Goal: Transaction & Acquisition: Purchase product/service

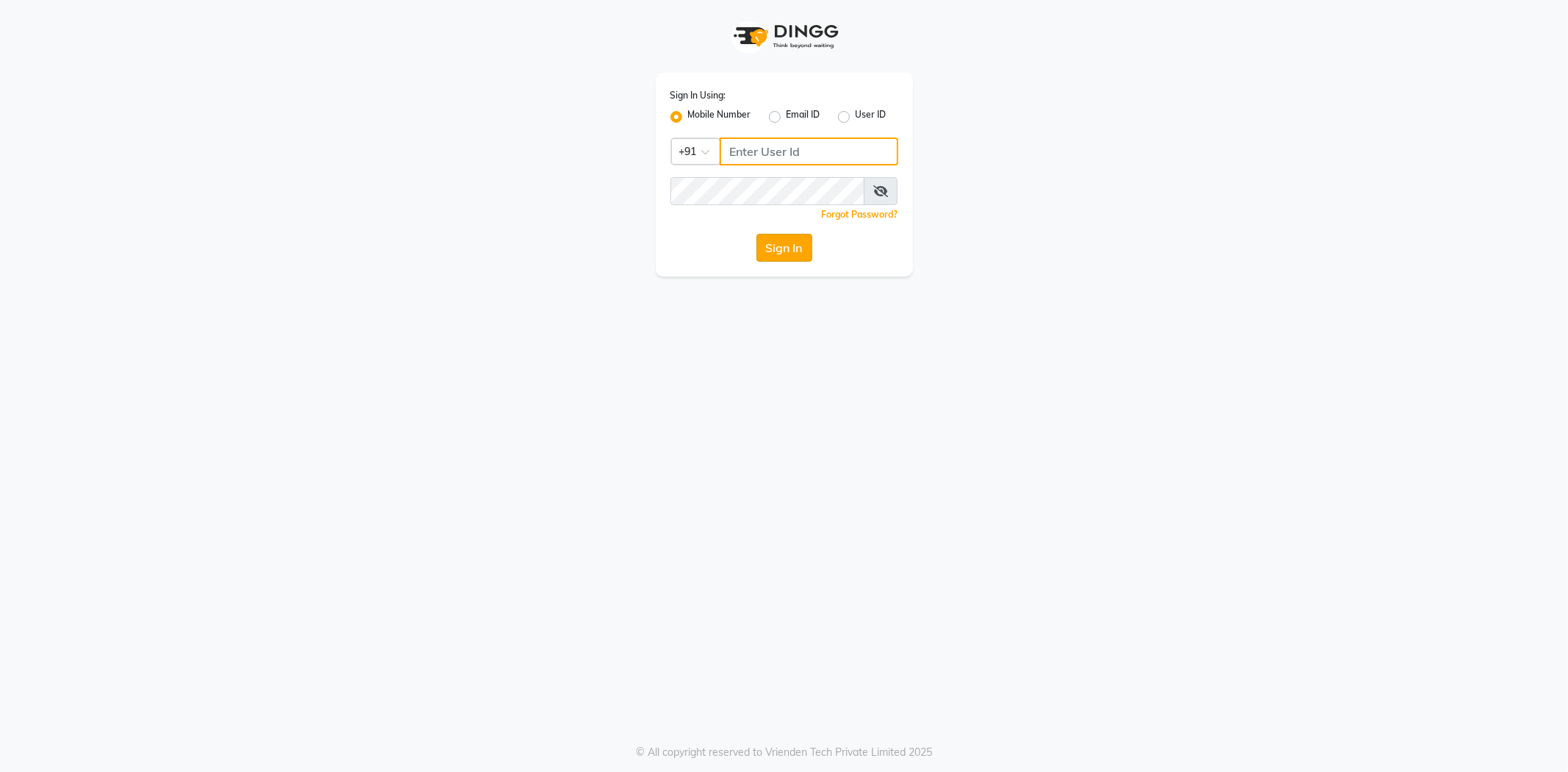
type input "9011299777"
click at [797, 247] on button "Sign In" at bounding box center [784, 248] width 56 height 28
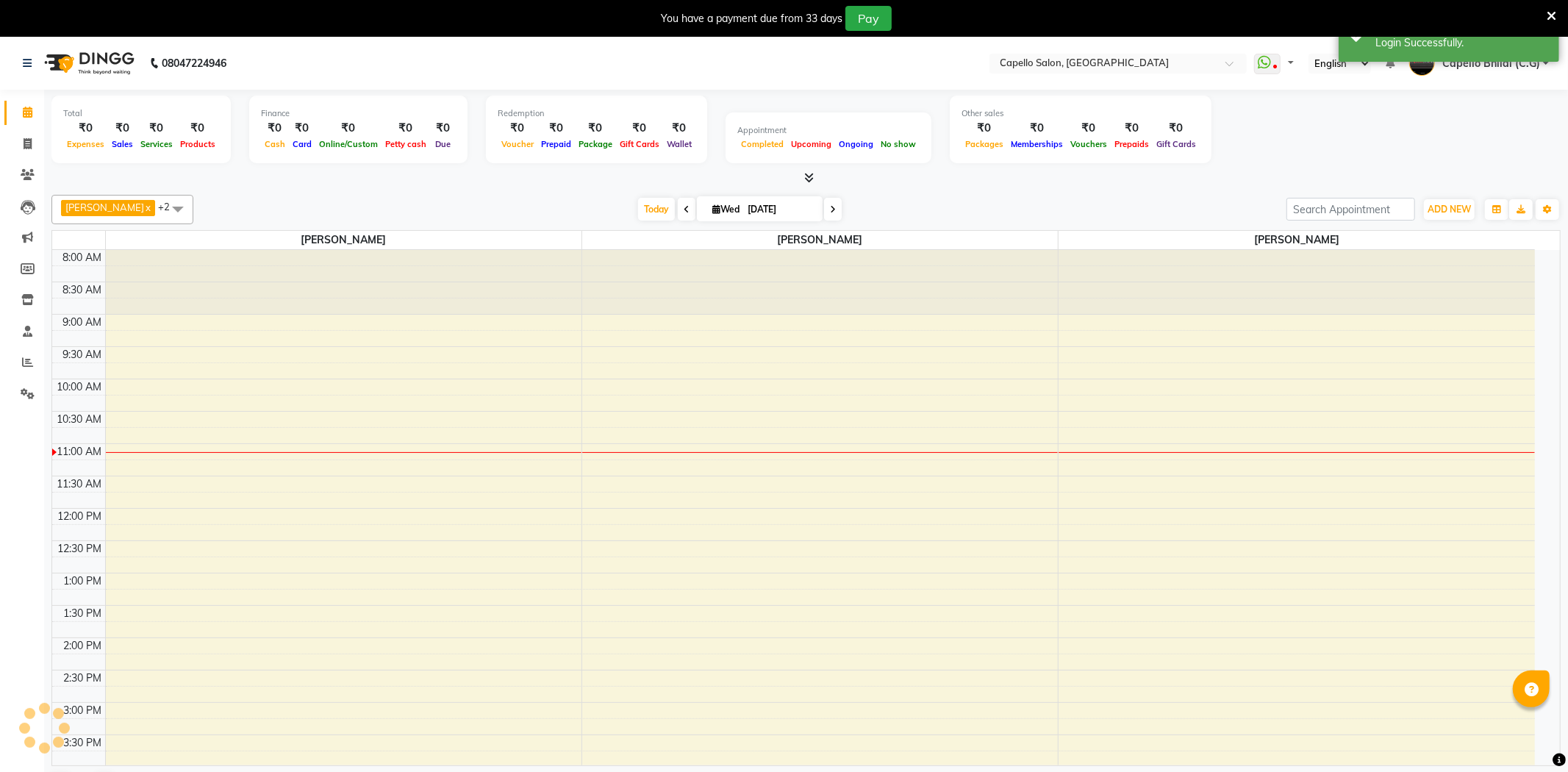
select select "en"
click at [1546, 23] on div "You have a payment due from 33 days Pay" at bounding box center [784, 18] width 1568 height 37
click at [1547, 12] on icon at bounding box center [1551, 16] width 9 height 13
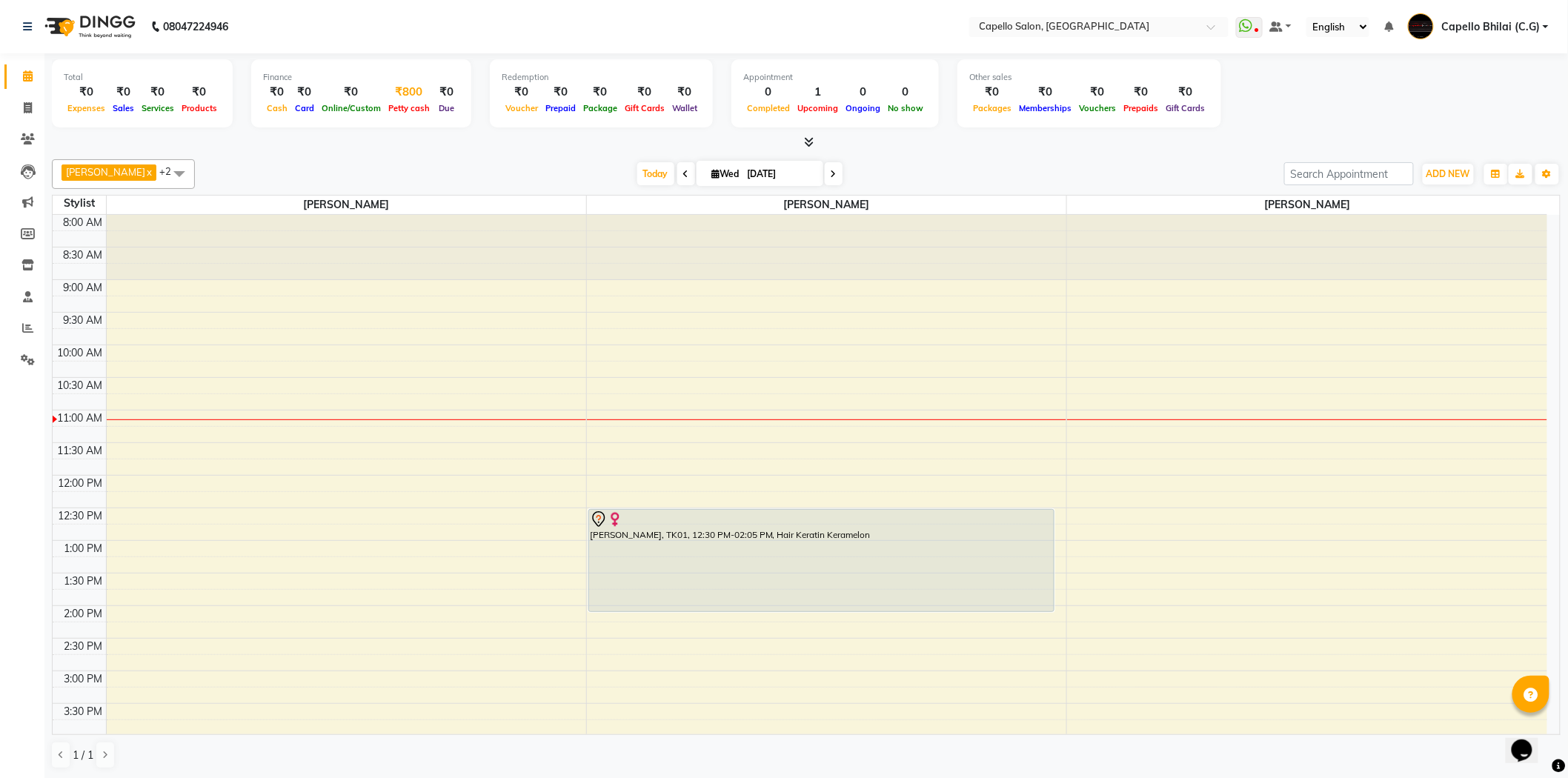
click at [396, 92] on div "₹800" at bounding box center [409, 92] width 49 height 17
select select "2427"
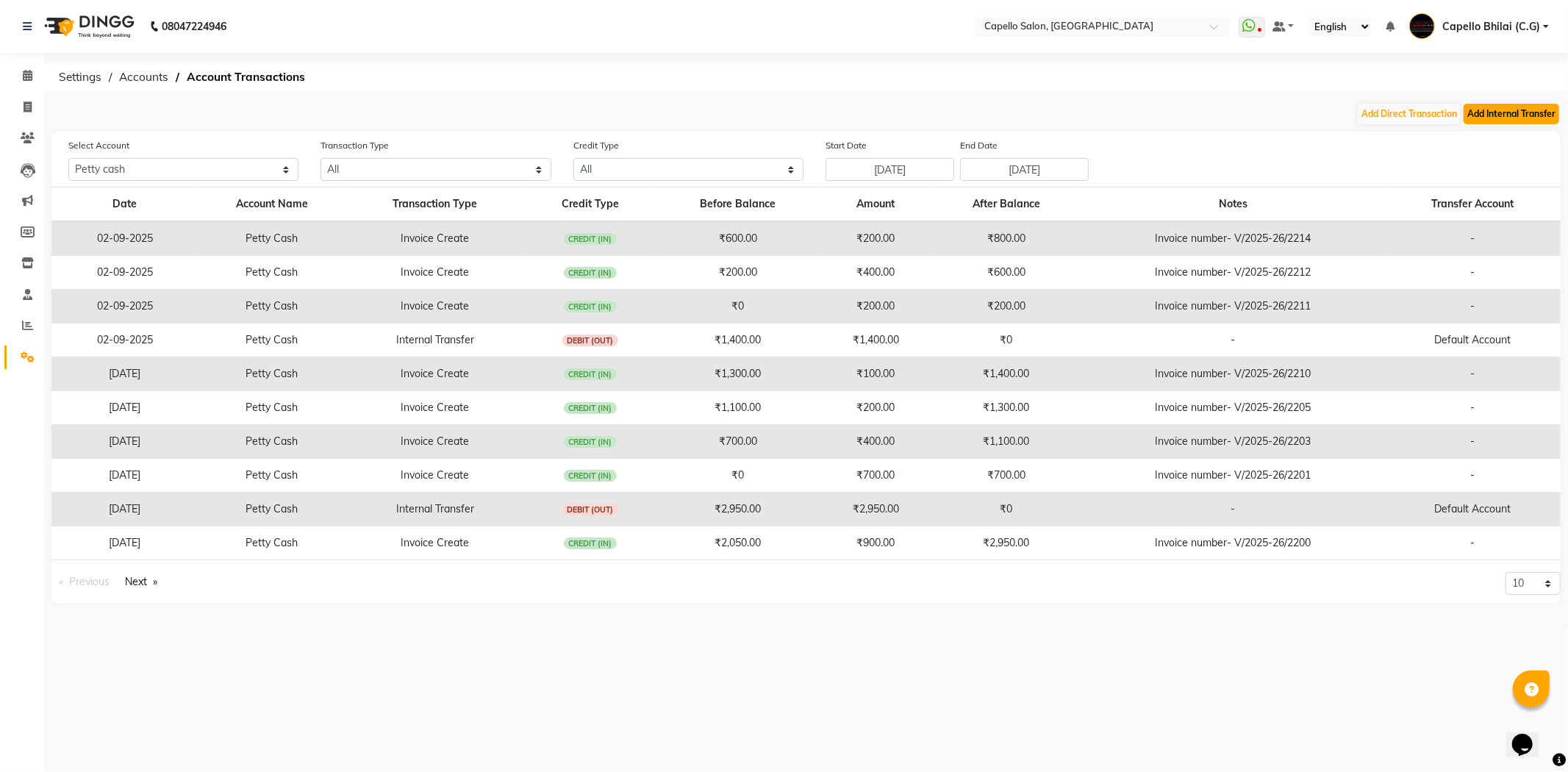
click at [1492, 122] on button "Add Internal Transfer" at bounding box center [1511, 114] width 96 height 21
select select "internal transfer"
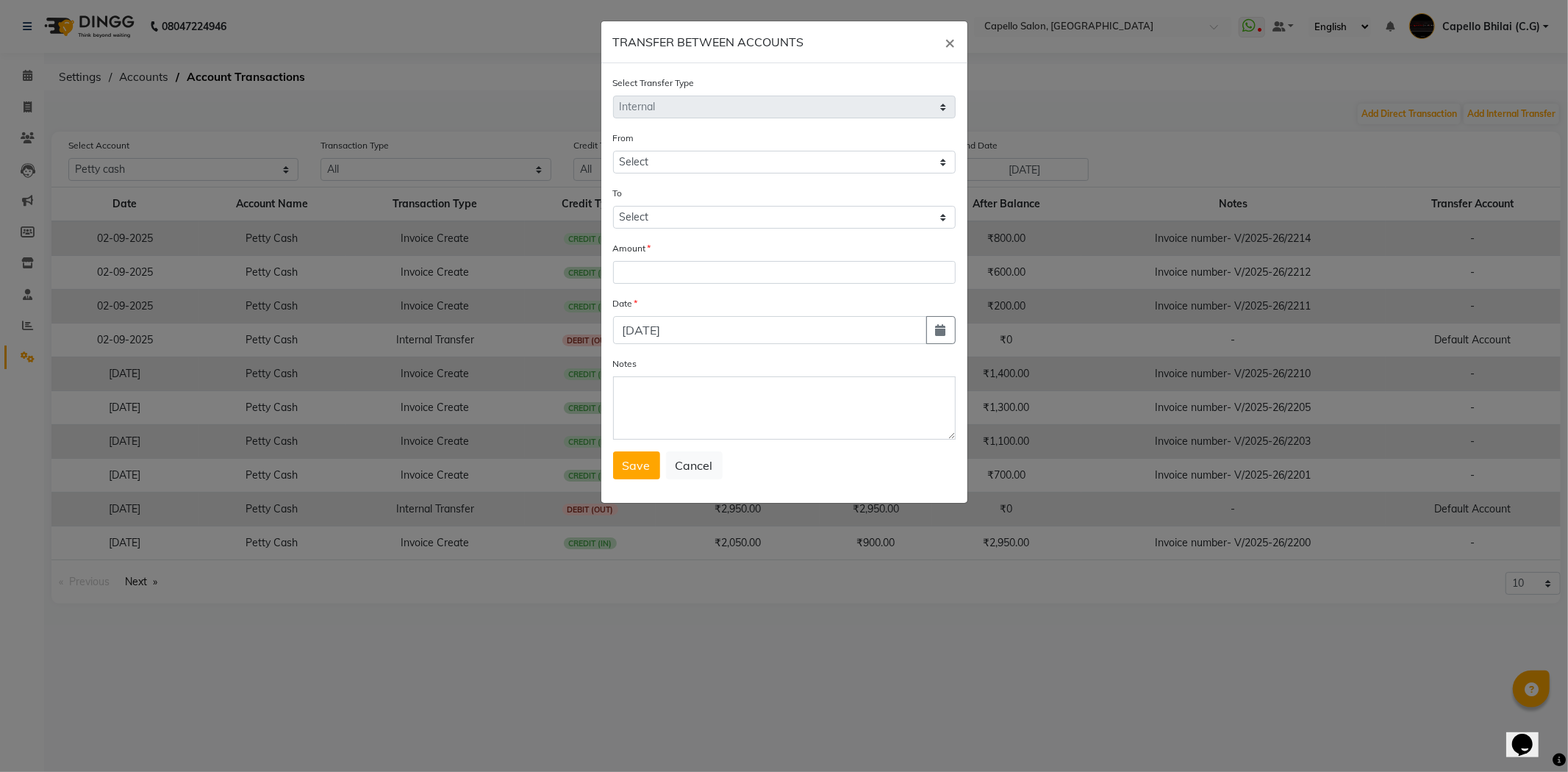
select select "2427"
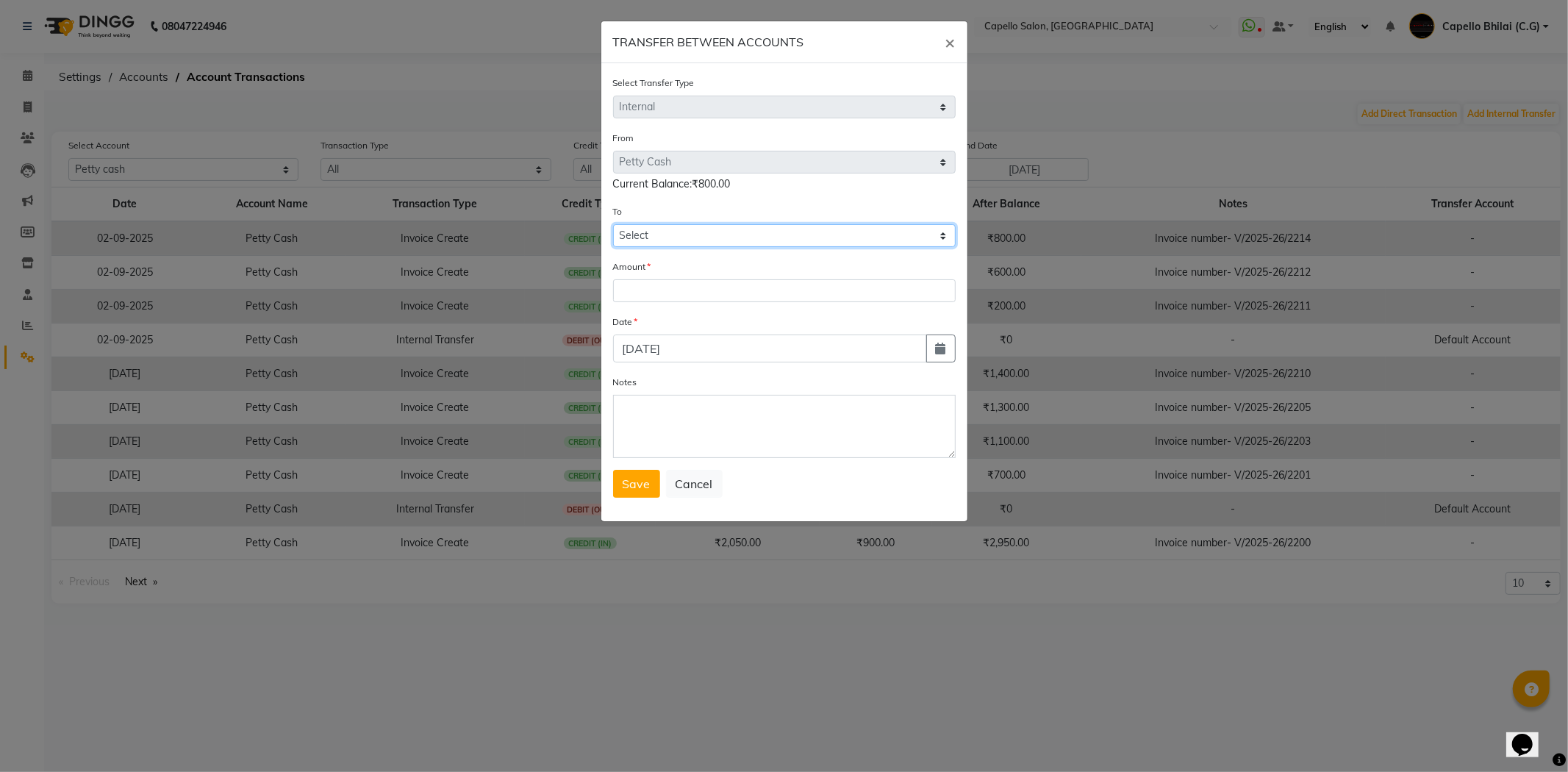
drag, startPoint x: 681, startPoint y: 238, endPoint x: 677, endPoint y: 247, distance: 9.8
click at [681, 238] on select "Select Default Account Petty Cash" at bounding box center [784, 235] width 342 height 22
select select "893"
click at [613, 224] on select "Select Default Account Petty Cash" at bounding box center [784, 235] width 342 height 22
click at [665, 297] on input "number" at bounding box center [784, 291] width 342 height 22
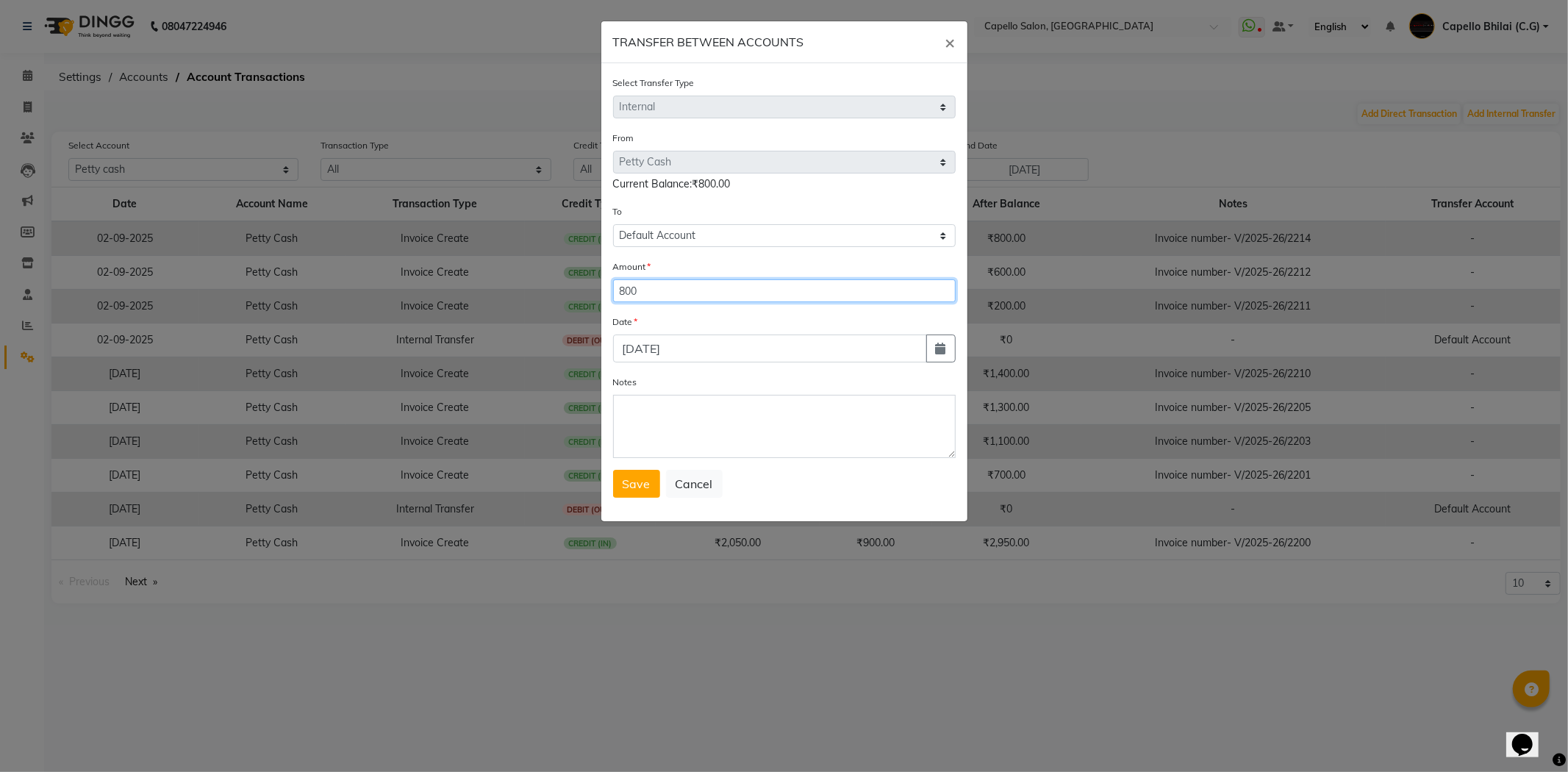
type input "800"
click at [640, 508] on div "Select Transfer Type Select Direct Internal From Select Default Account Petty C…" at bounding box center [784, 292] width 366 height 458
click at [641, 495] on button "Save" at bounding box center [636, 484] width 47 height 28
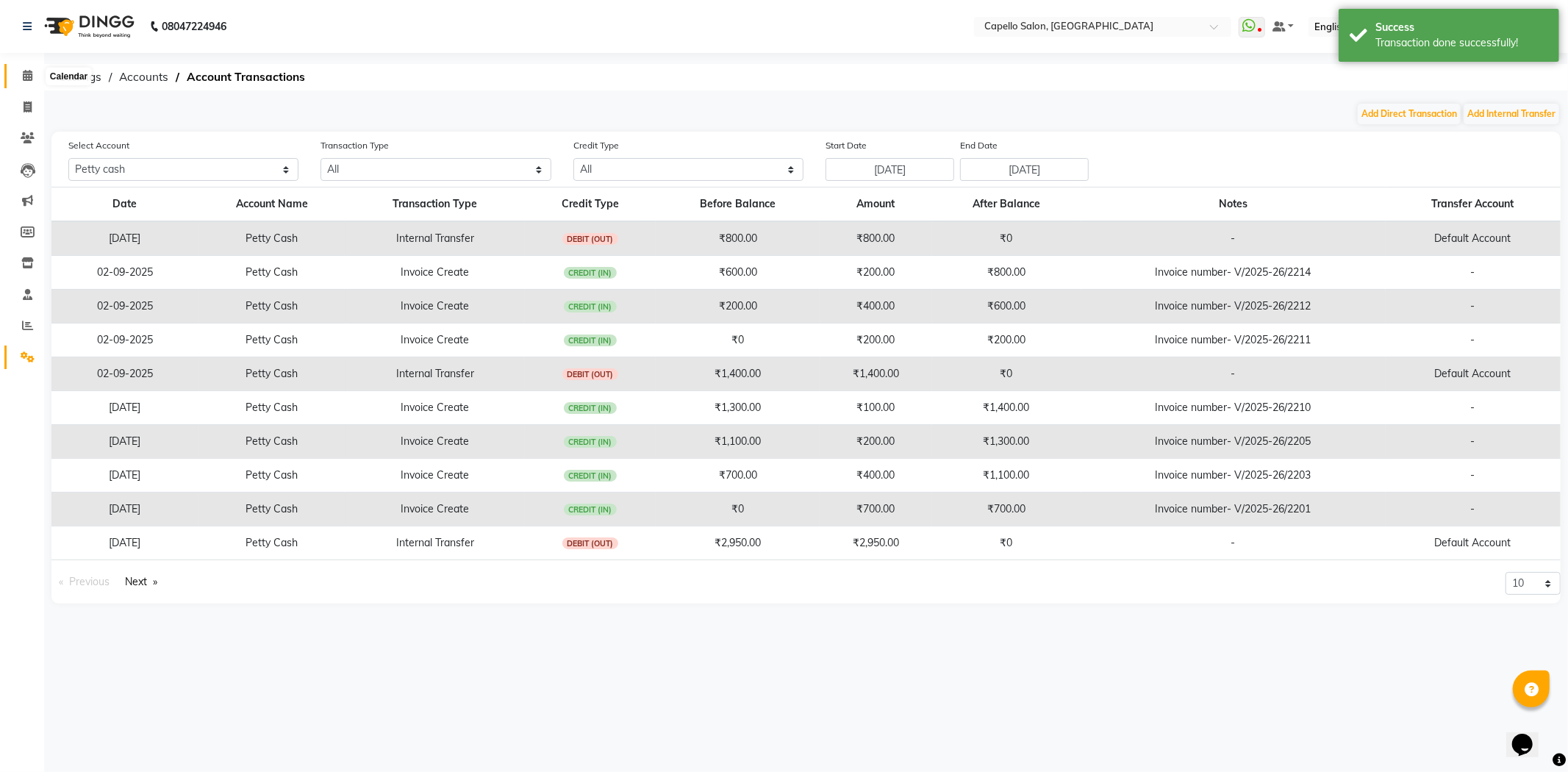
click at [26, 73] on icon at bounding box center [27, 75] width 9 height 11
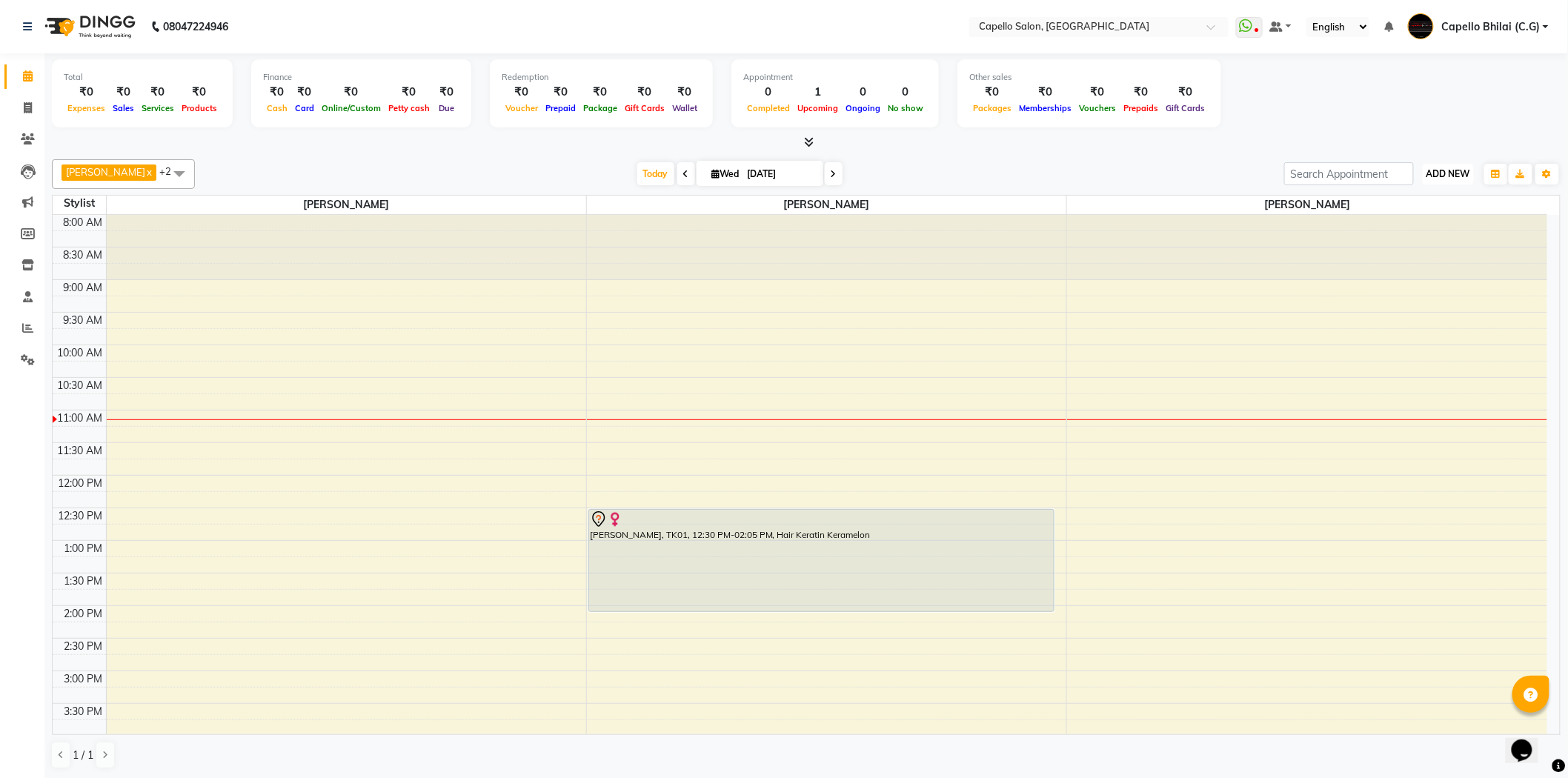
click at [1460, 179] on span "ADD NEW" at bounding box center [1449, 173] width 44 height 11
click at [1435, 265] on link "Add Attendance" at bounding box center [1416, 259] width 118 height 19
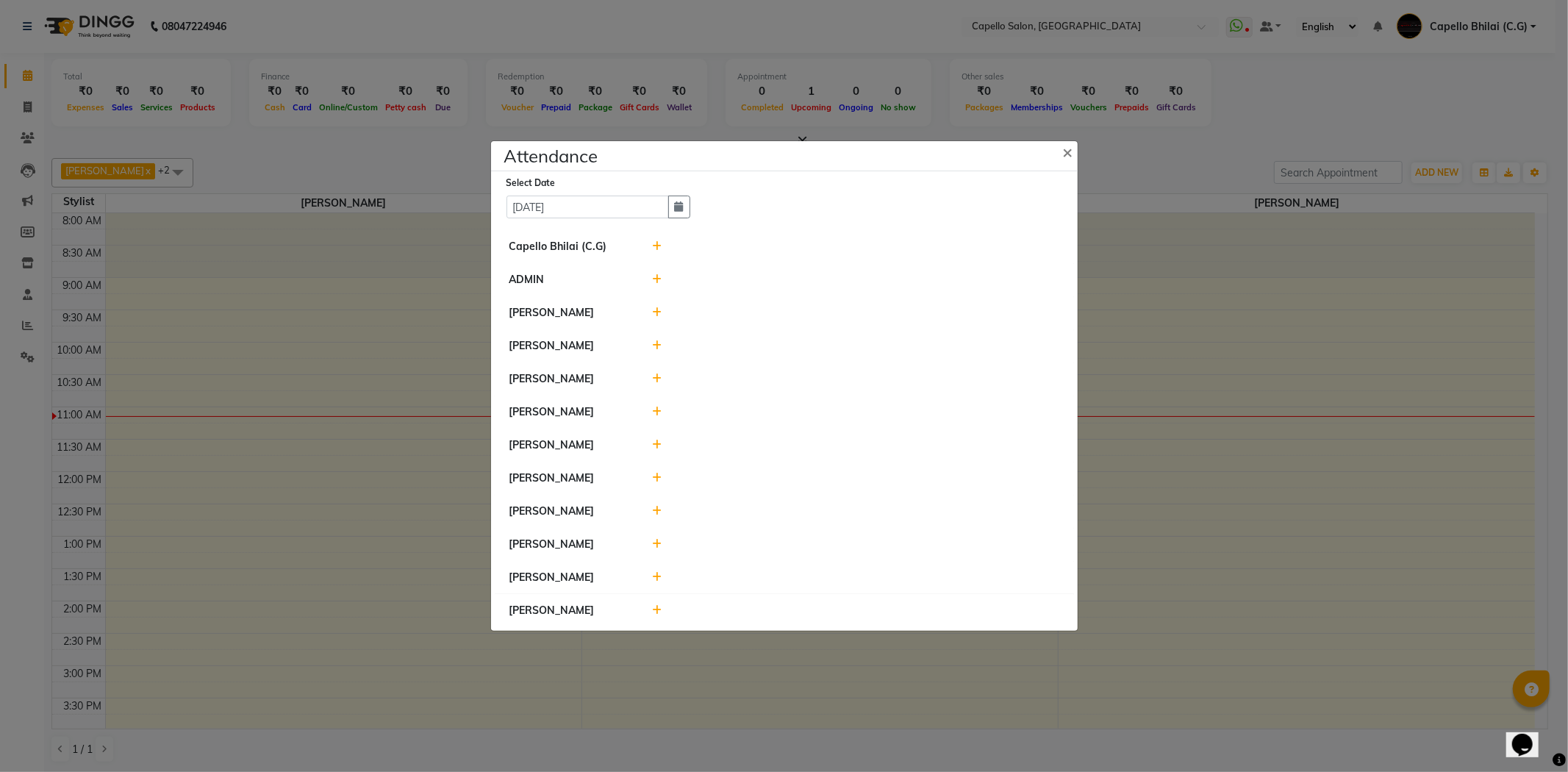
click at [657, 242] on icon at bounding box center [656, 247] width 9 height 10
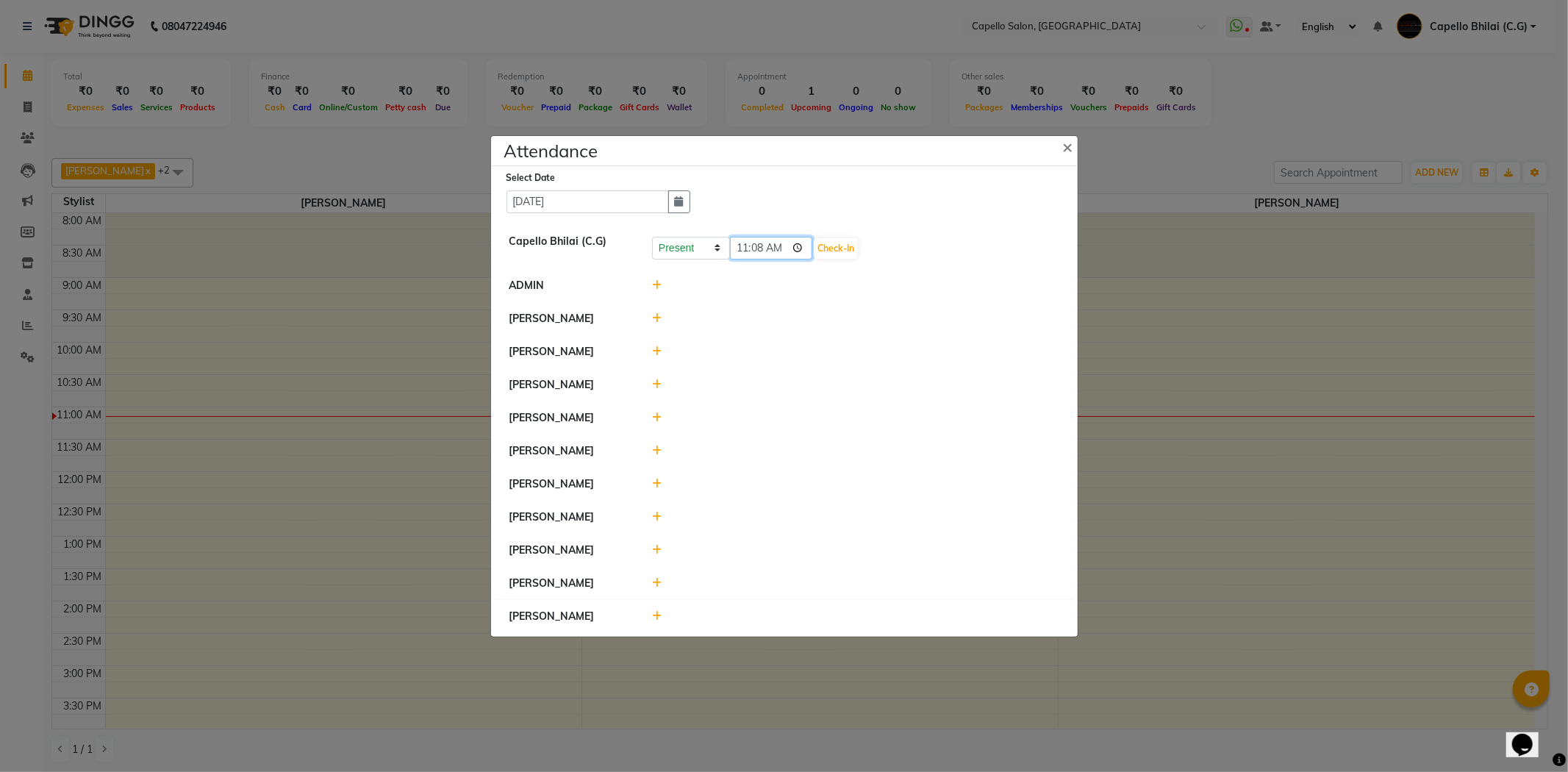
click at [758, 240] on input "11:08" at bounding box center [771, 247] width 82 height 22
type input "11:00"
click at [814, 243] on button "Check-In" at bounding box center [835, 248] width 44 height 21
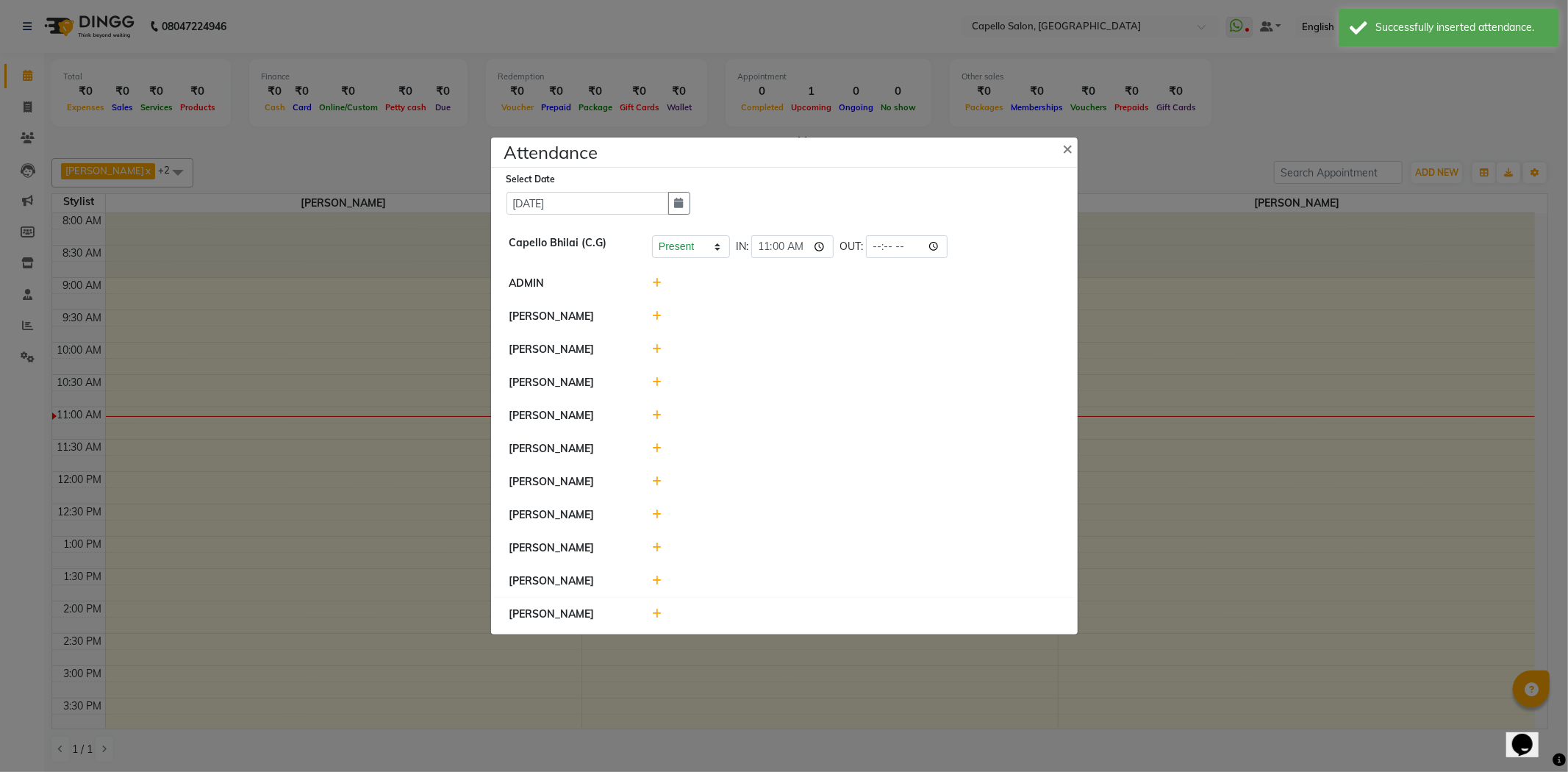
click at [655, 311] on icon at bounding box center [656, 316] width 9 height 10
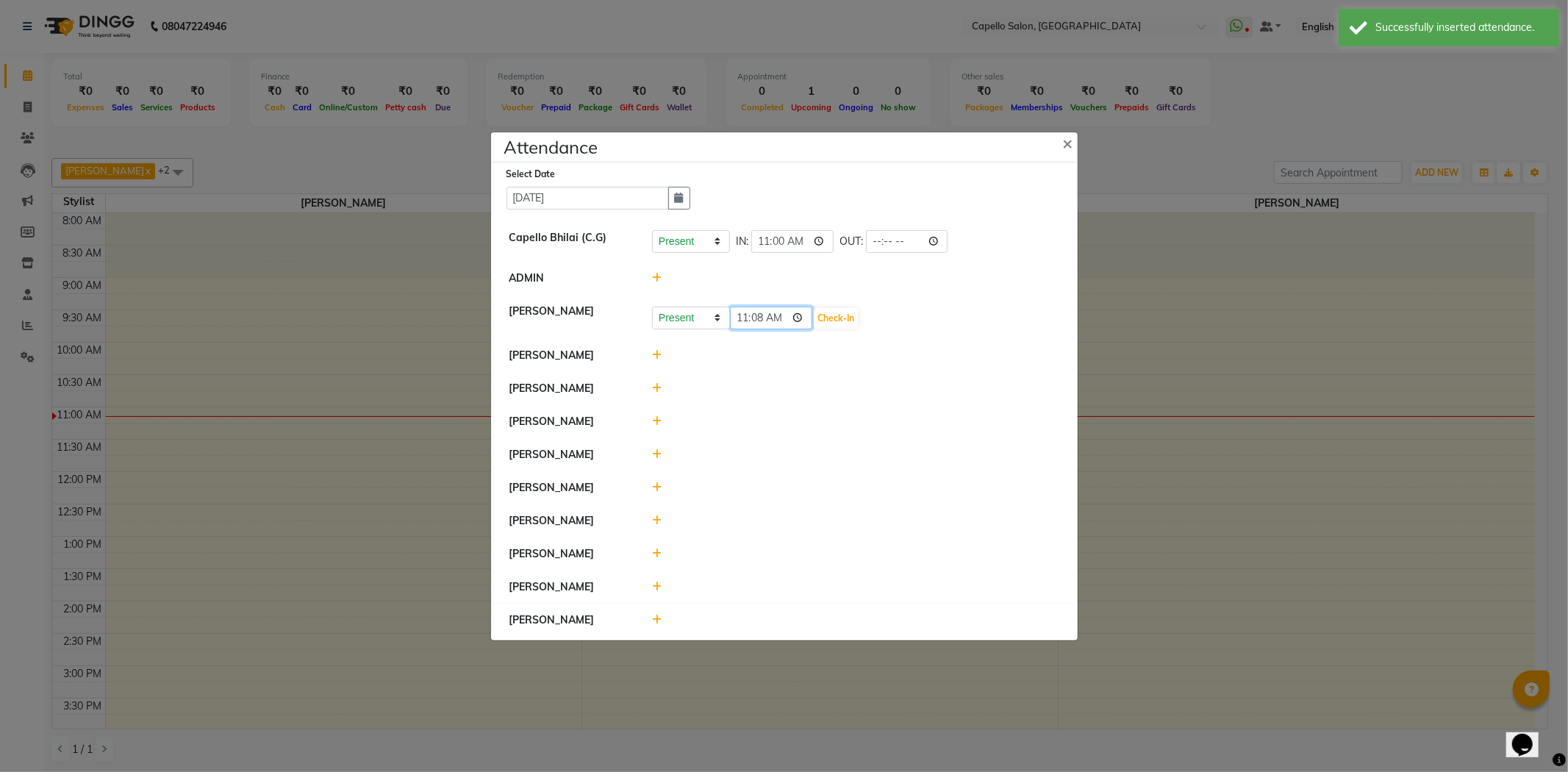
click at [757, 312] on input "11:08" at bounding box center [771, 317] width 82 height 22
type input "11:00"
click at [839, 308] on button "Check-In" at bounding box center [835, 318] width 44 height 21
click at [650, 349] on div at bounding box center [856, 353] width 430 height 16
click at [657, 348] on icon at bounding box center [656, 353] width 9 height 10
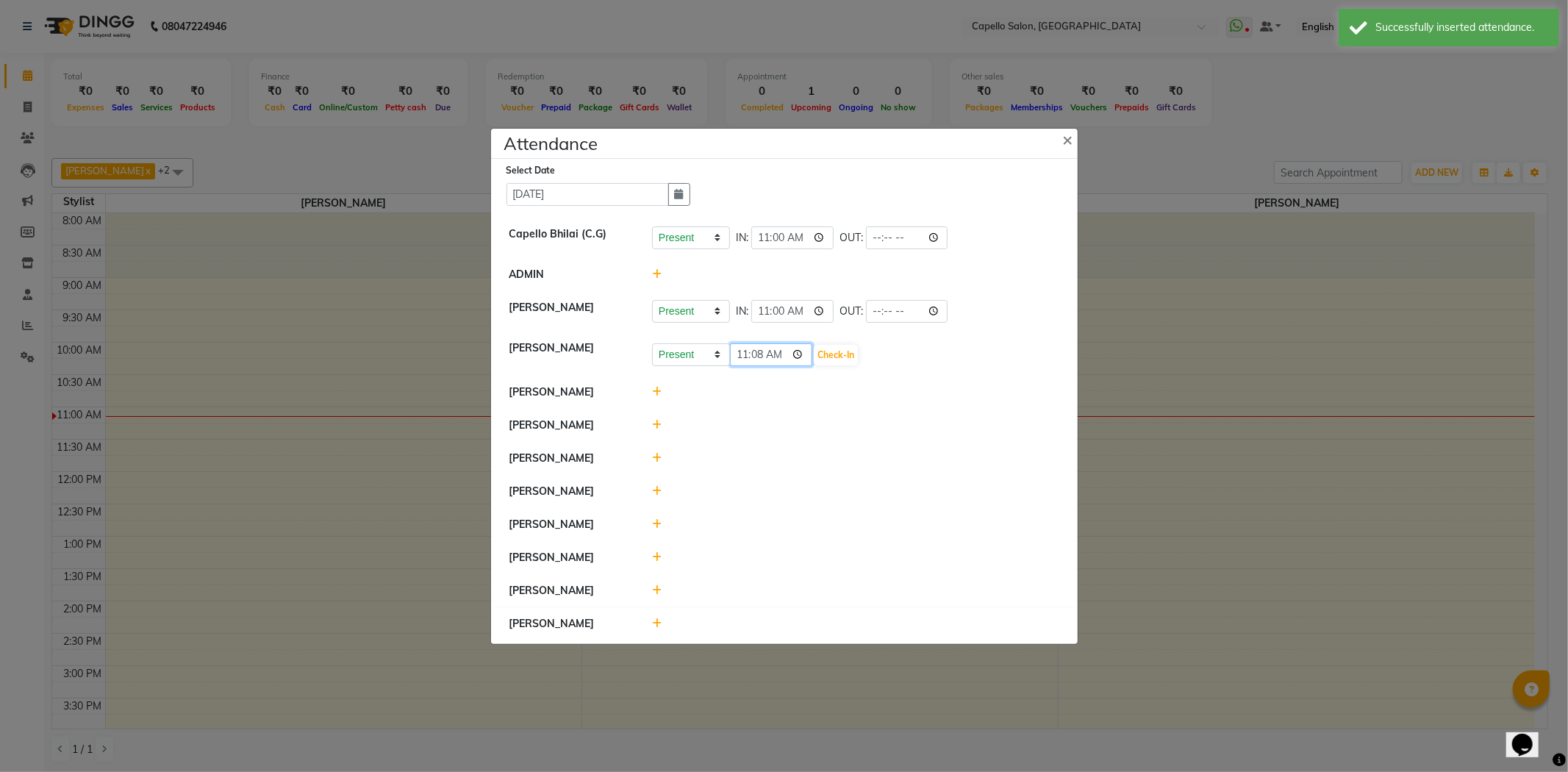
click at [764, 351] on input "11:08" at bounding box center [771, 354] width 82 height 22
type input "11:00"
click at [839, 356] on button "Check-In" at bounding box center [835, 355] width 44 height 21
click at [657, 428] on icon at bounding box center [656, 423] width 9 height 10
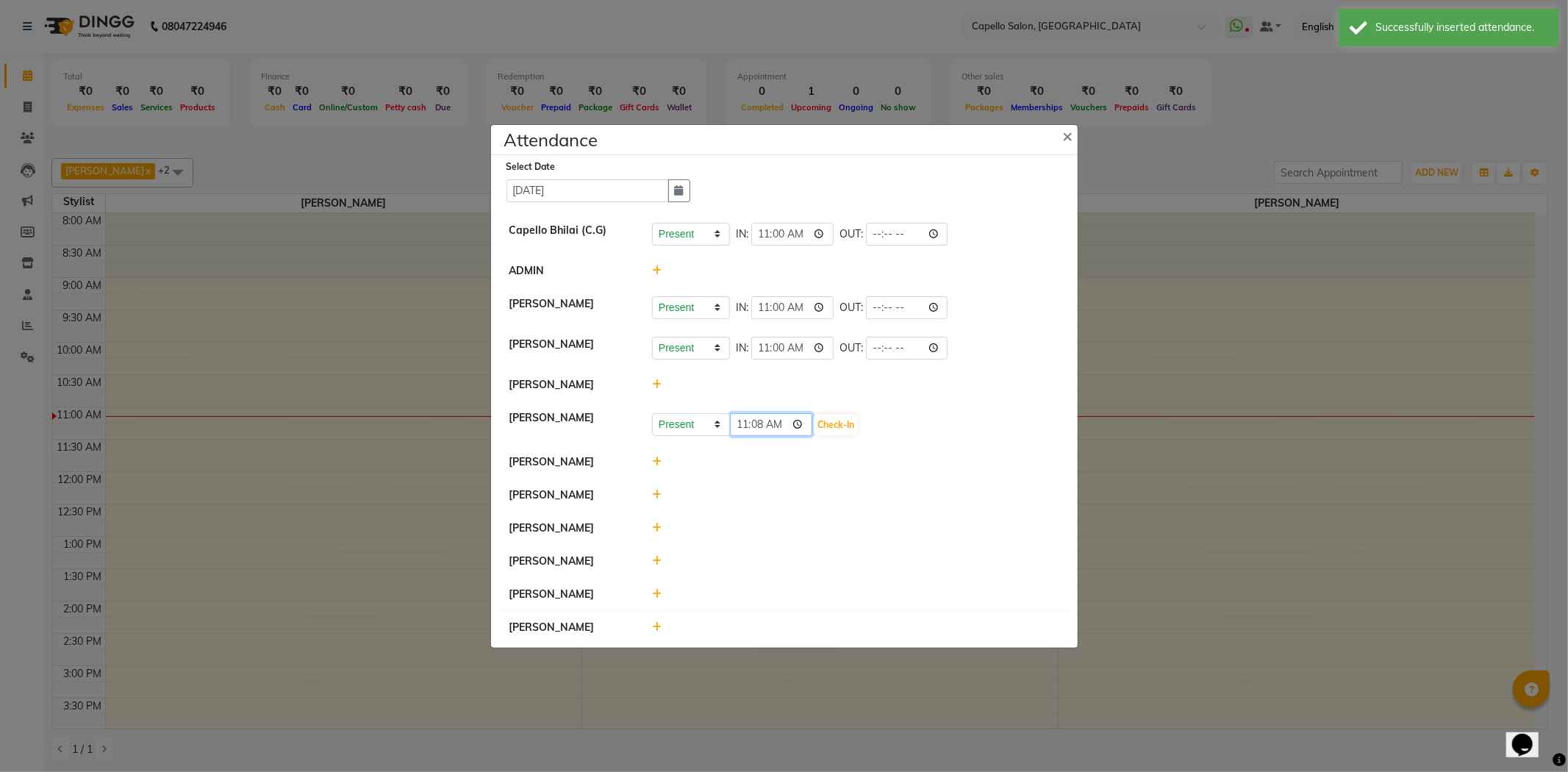
click at [764, 429] on input "11:08" at bounding box center [771, 424] width 82 height 22
type input "11:00"
click at [821, 430] on button "Check-In" at bounding box center [835, 425] width 44 height 21
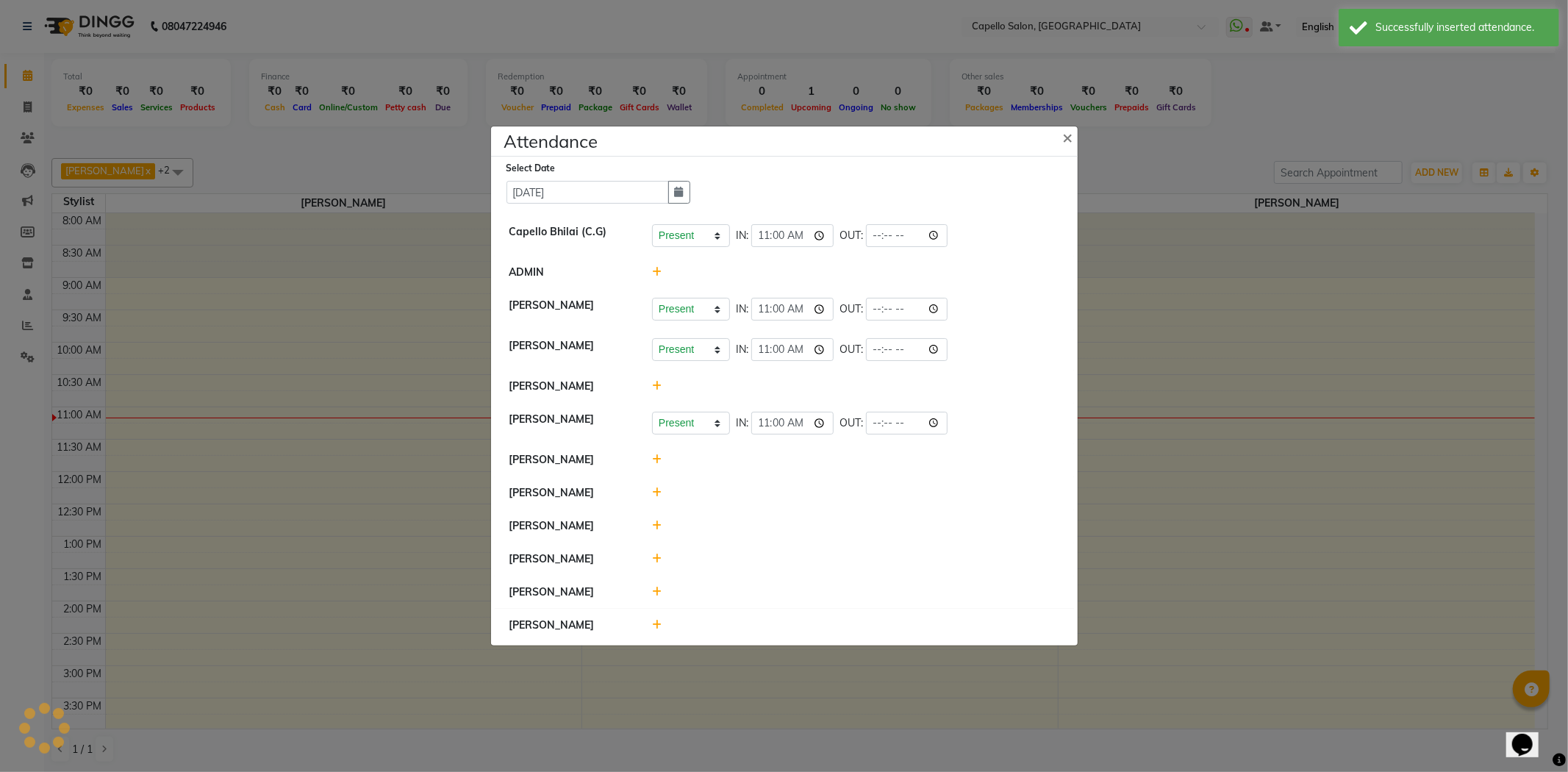
click at [665, 465] on div at bounding box center [856, 460] width 430 height 16
click at [656, 463] on icon at bounding box center [656, 460] width 9 height 10
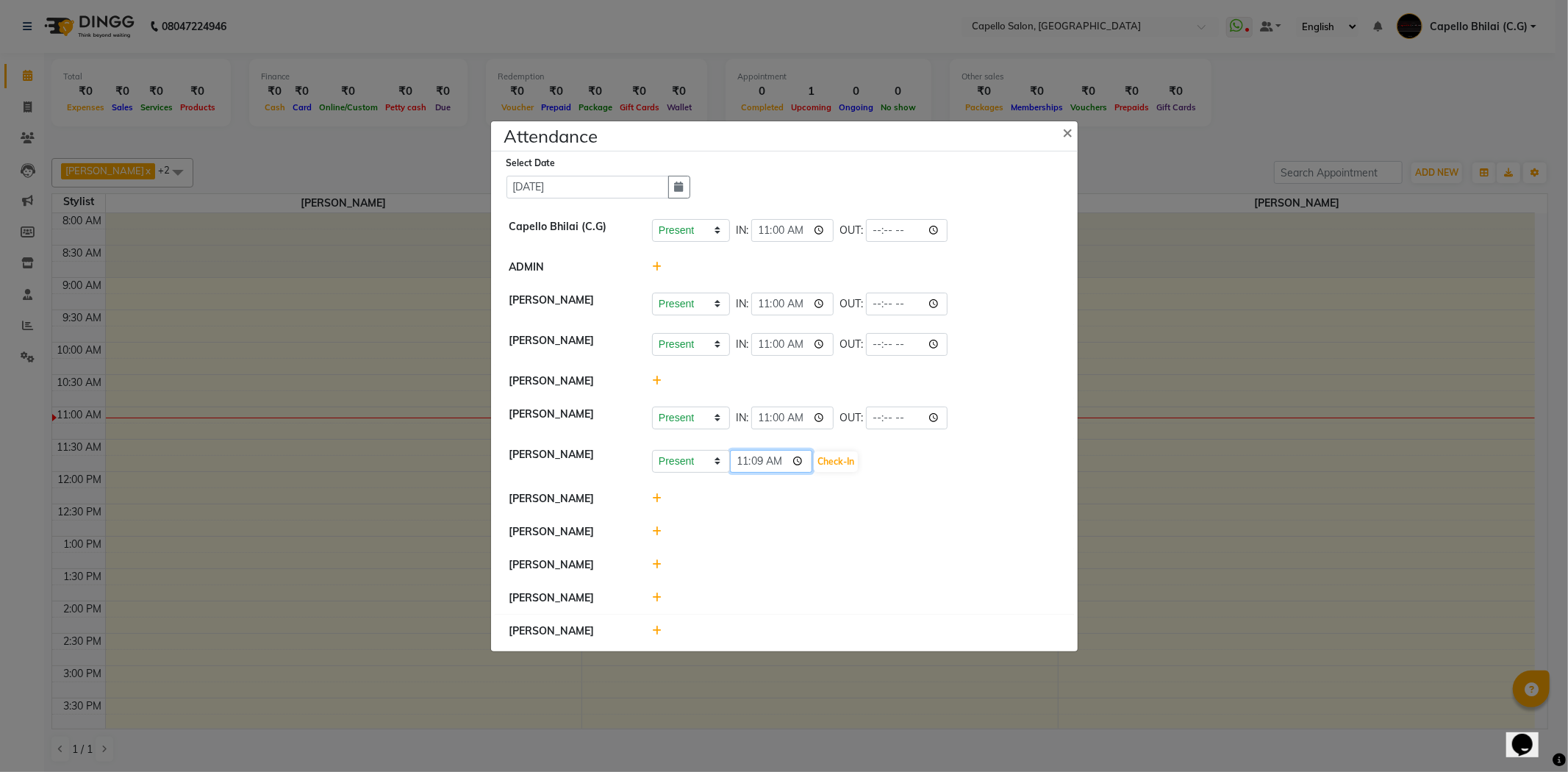
click at [767, 469] on input "11:09" at bounding box center [771, 461] width 82 height 22
click at [763, 466] on input "11:09" at bounding box center [771, 461] width 82 height 22
type input "11:00"
click at [814, 465] on button "Check-In" at bounding box center [835, 461] width 44 height 21
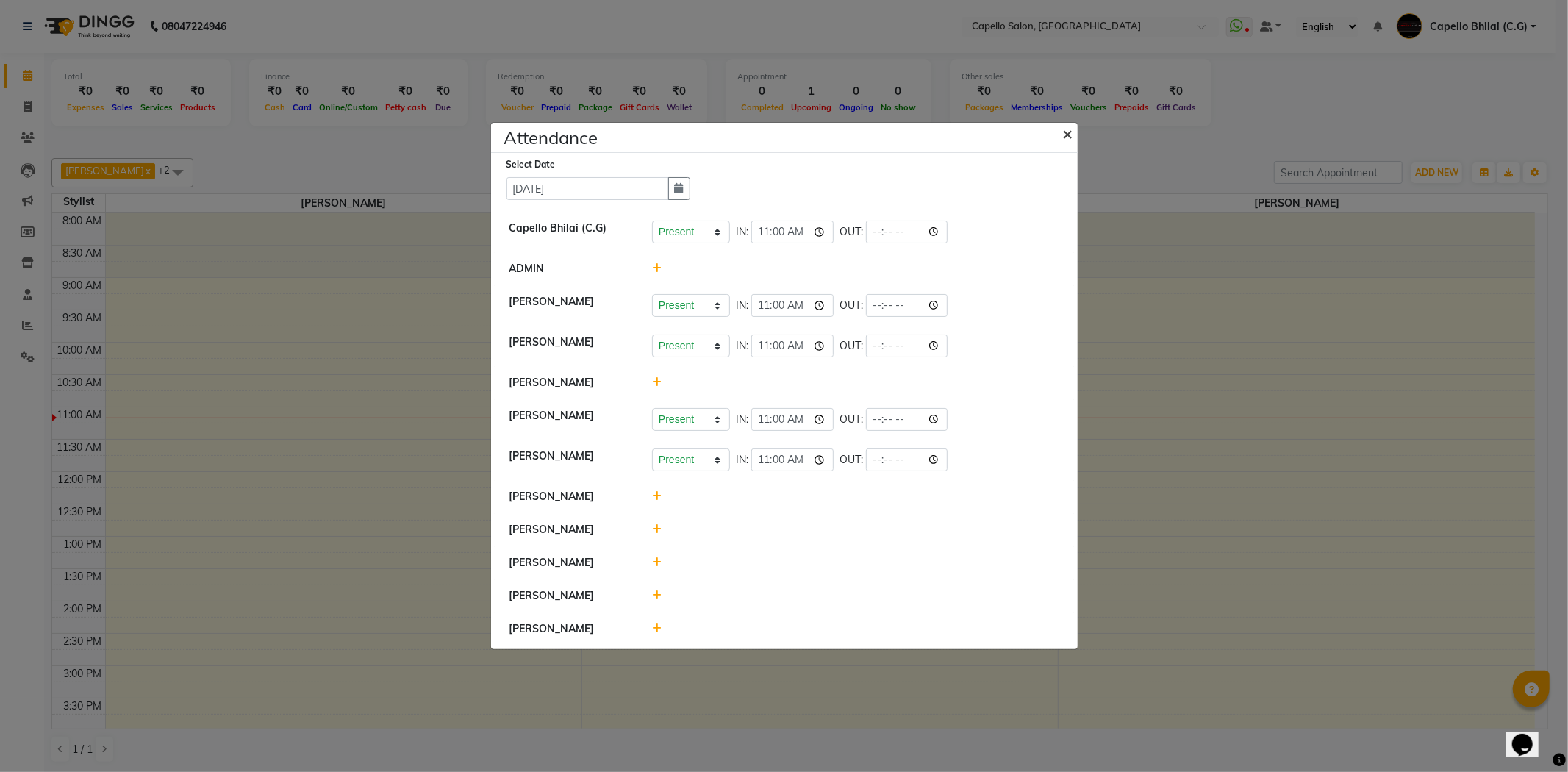
click at [1066, 127] on span "×" at bounding box center [1068, 133] width 10 height 22
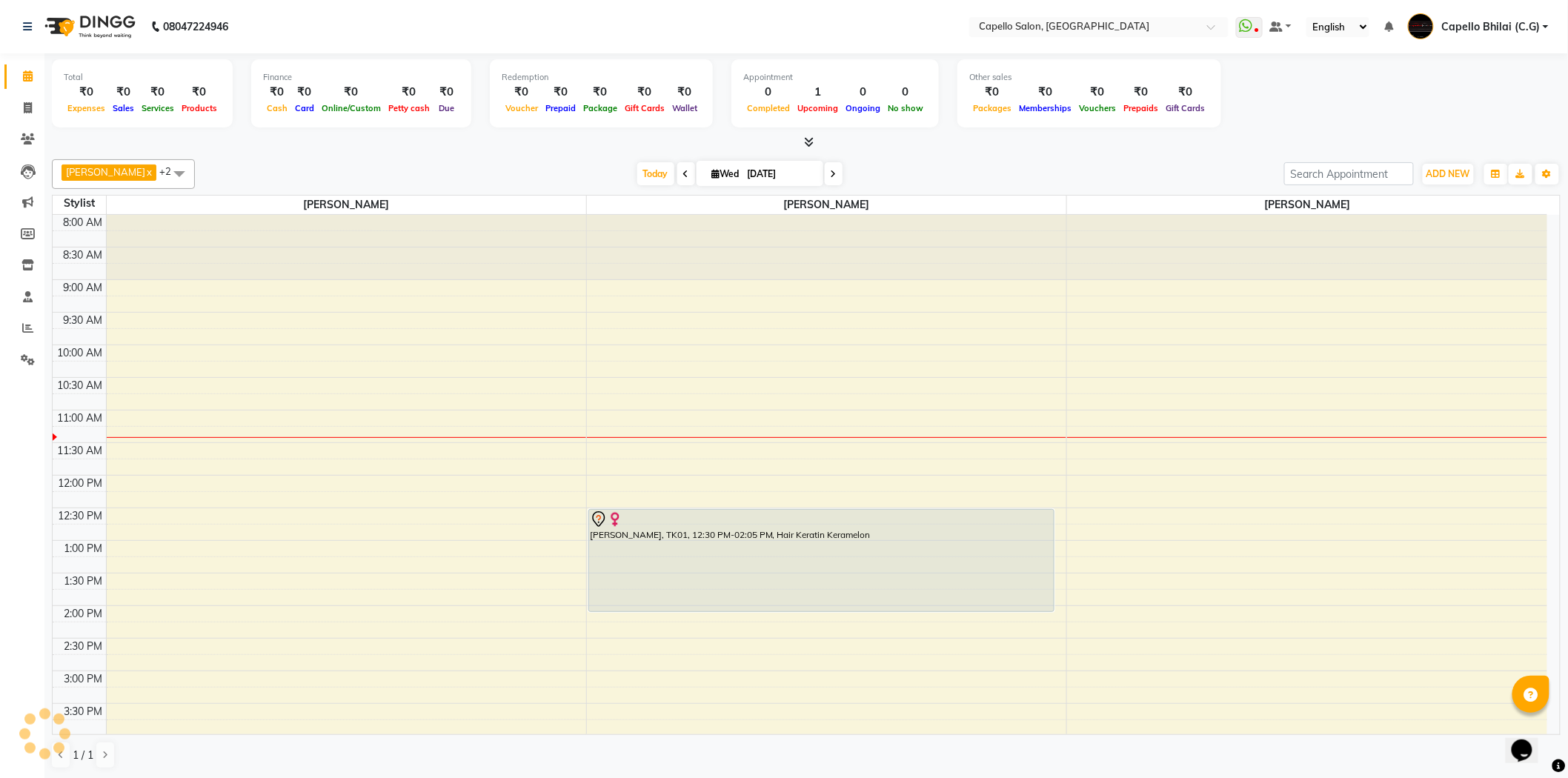
scroll to position [1, 0]
click at [168, 175] on span at bounding box center [179, 173] width 29 height 29
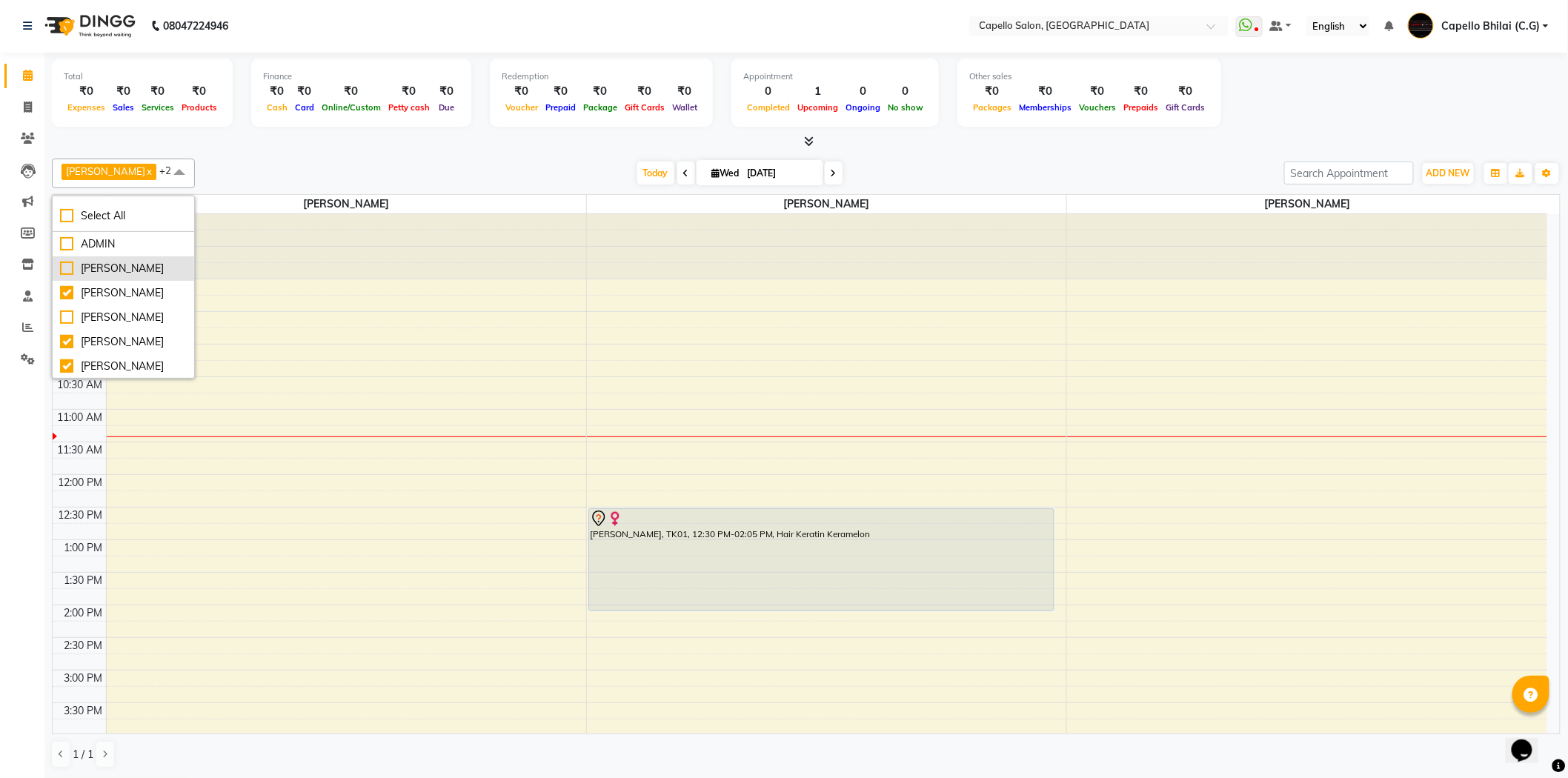
click at [71, 275] on div "[PERSON_NAME]" at bounding box center [123, 269] width 127 height 16
checkbox input "true"
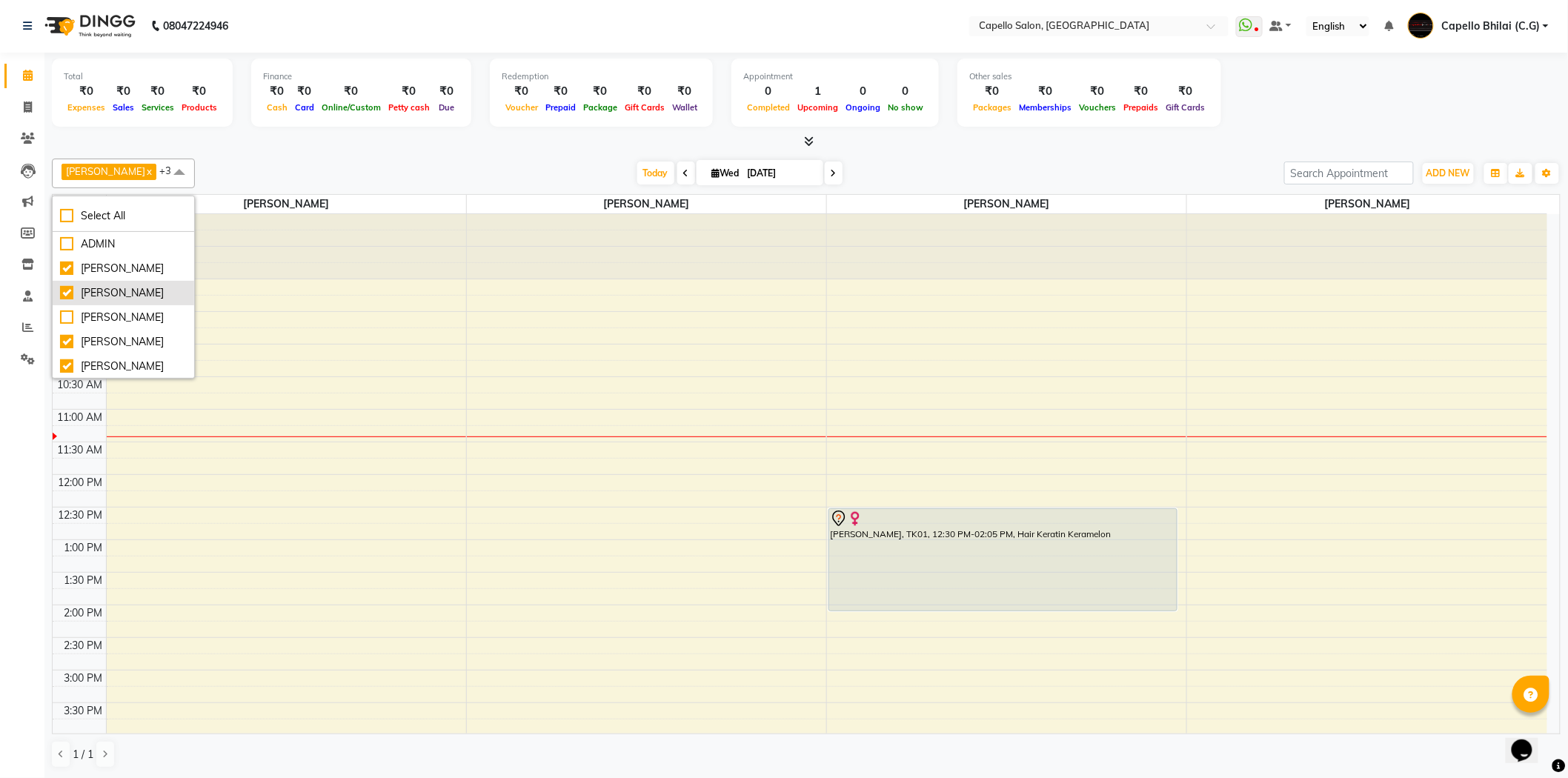
click at [65, 300] on div "[PERSON_NAME]" at bounding box center [123, 293] width 127 height 16
checkbox input "false"
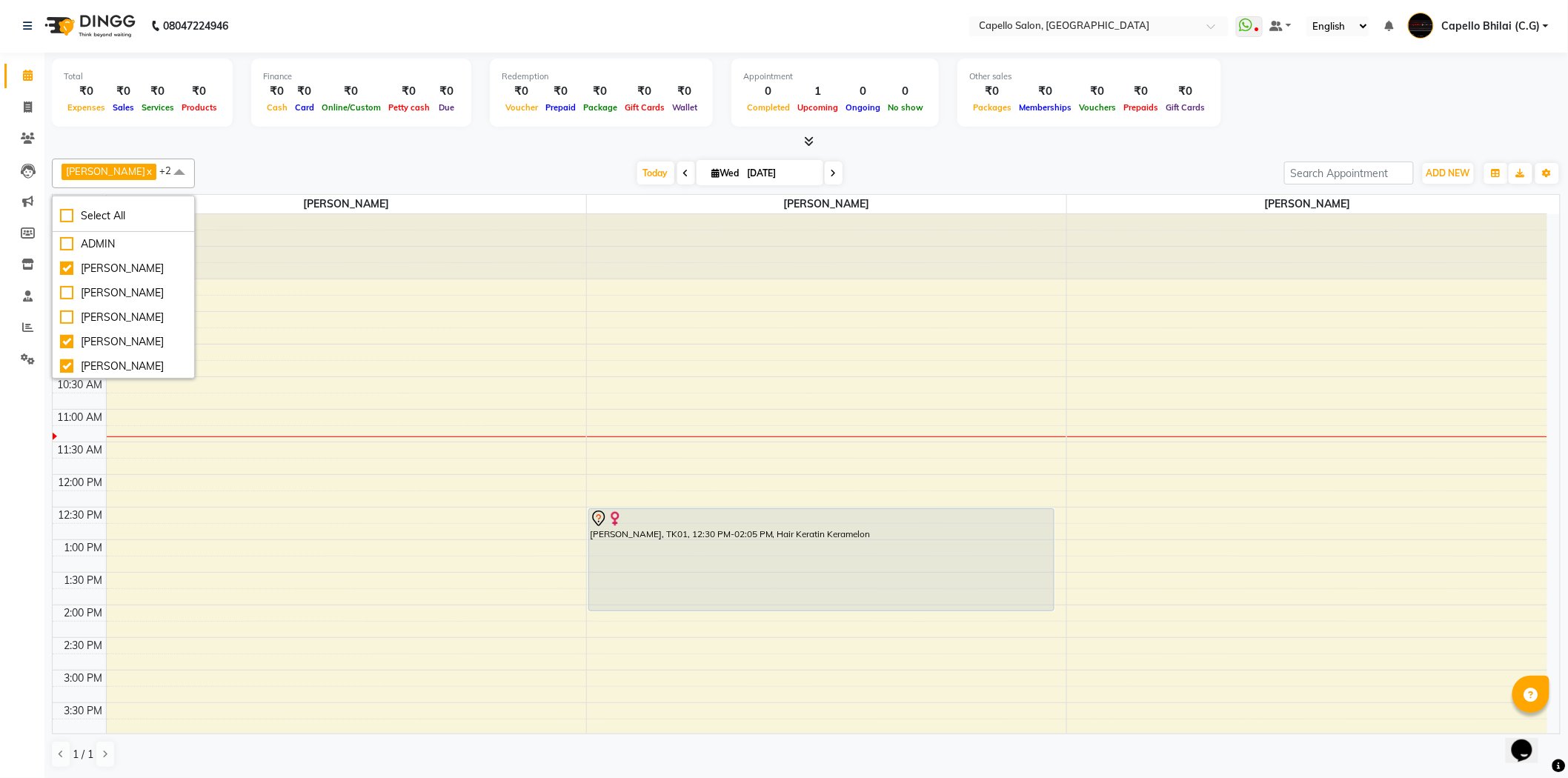
click at [252, 168] on div "Today Wed 03-09-2025" at bounding box center [740, 173] width 1074 height 22
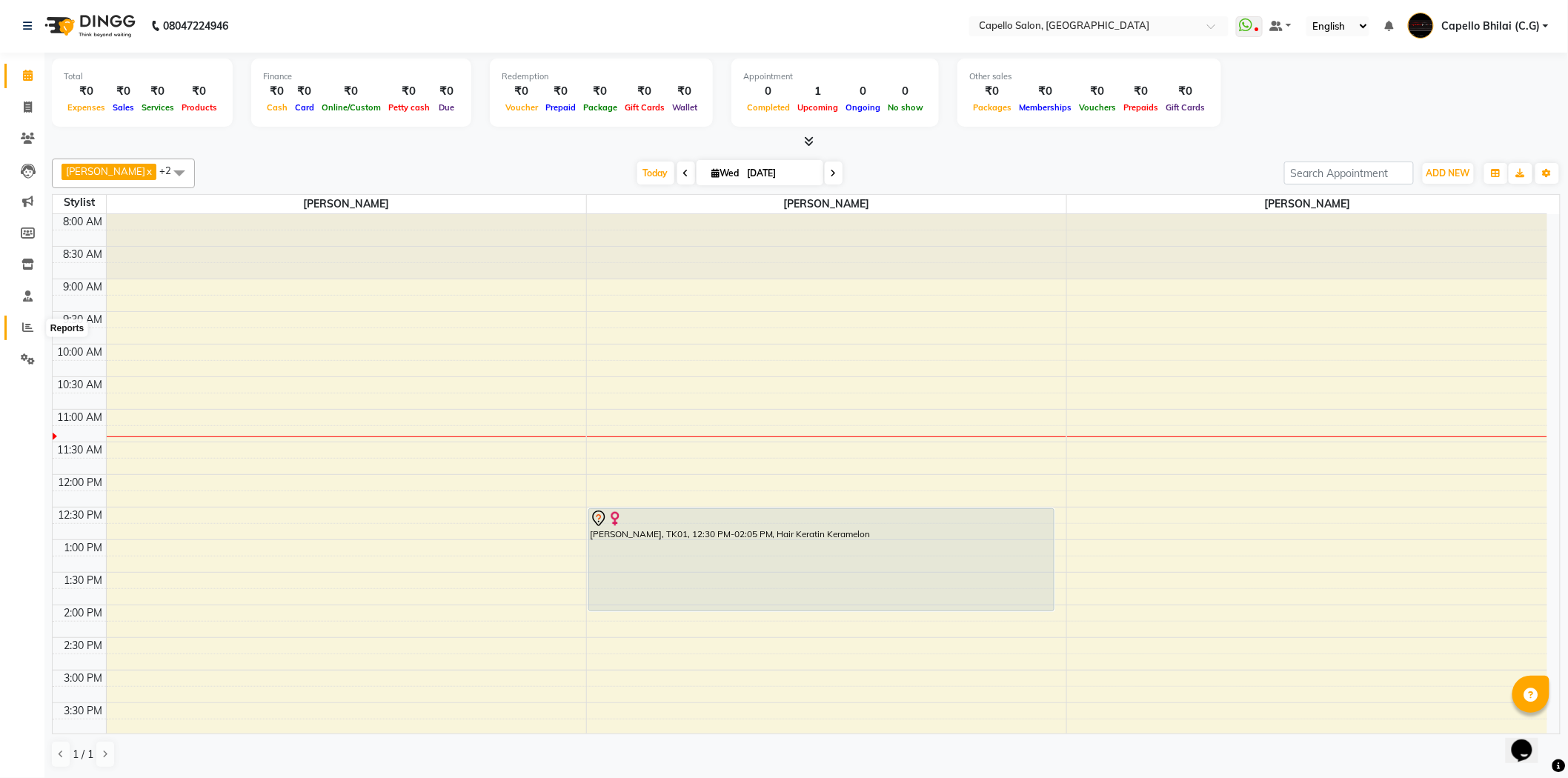
click at [29, 328] on icon at bounding box center [27, 326] width 11 height 11
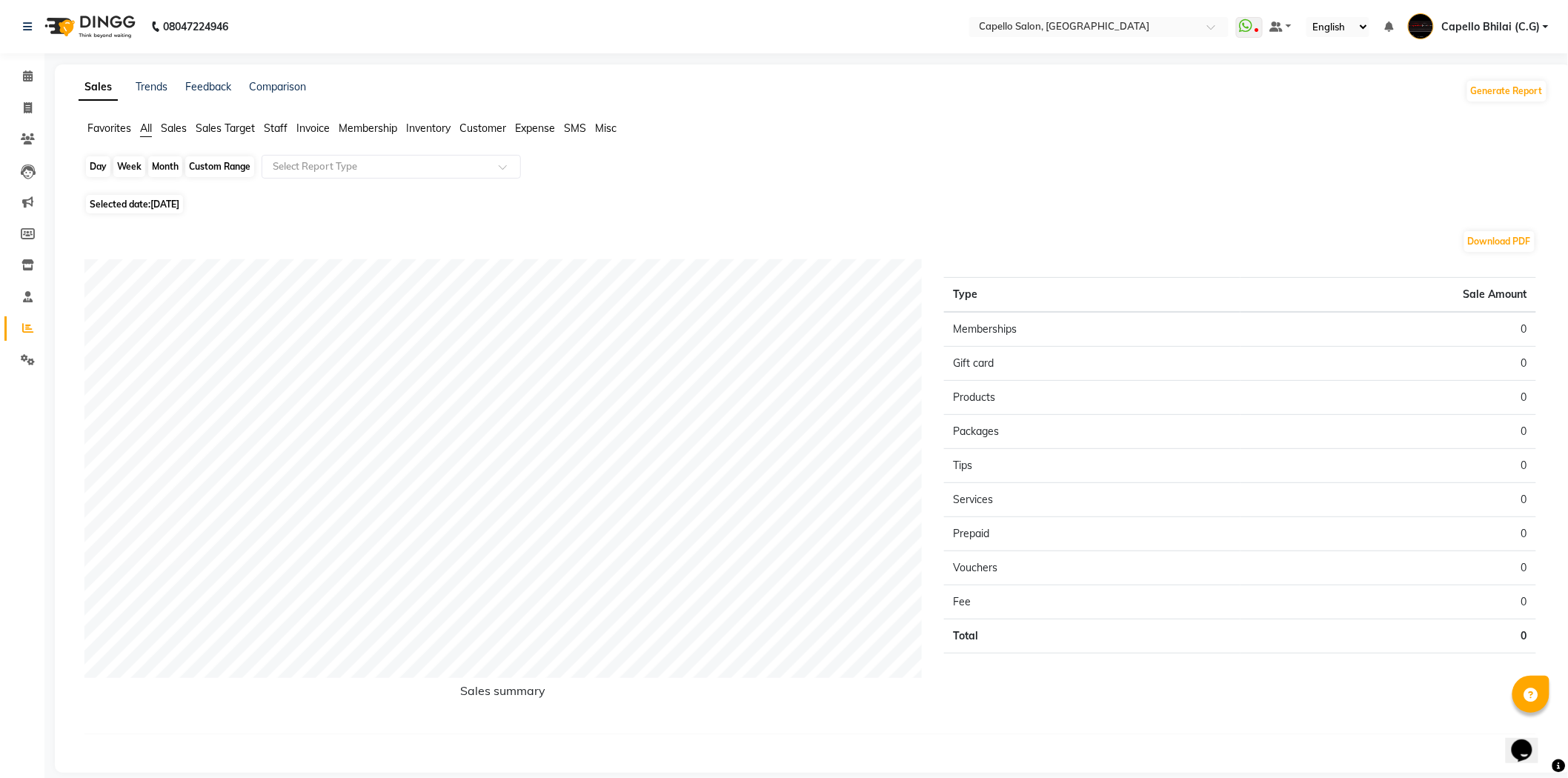
click at [93, 165] on div "Day" at bounding box center [97, 166] width 24 height 21
select select "9"
select select "2025"
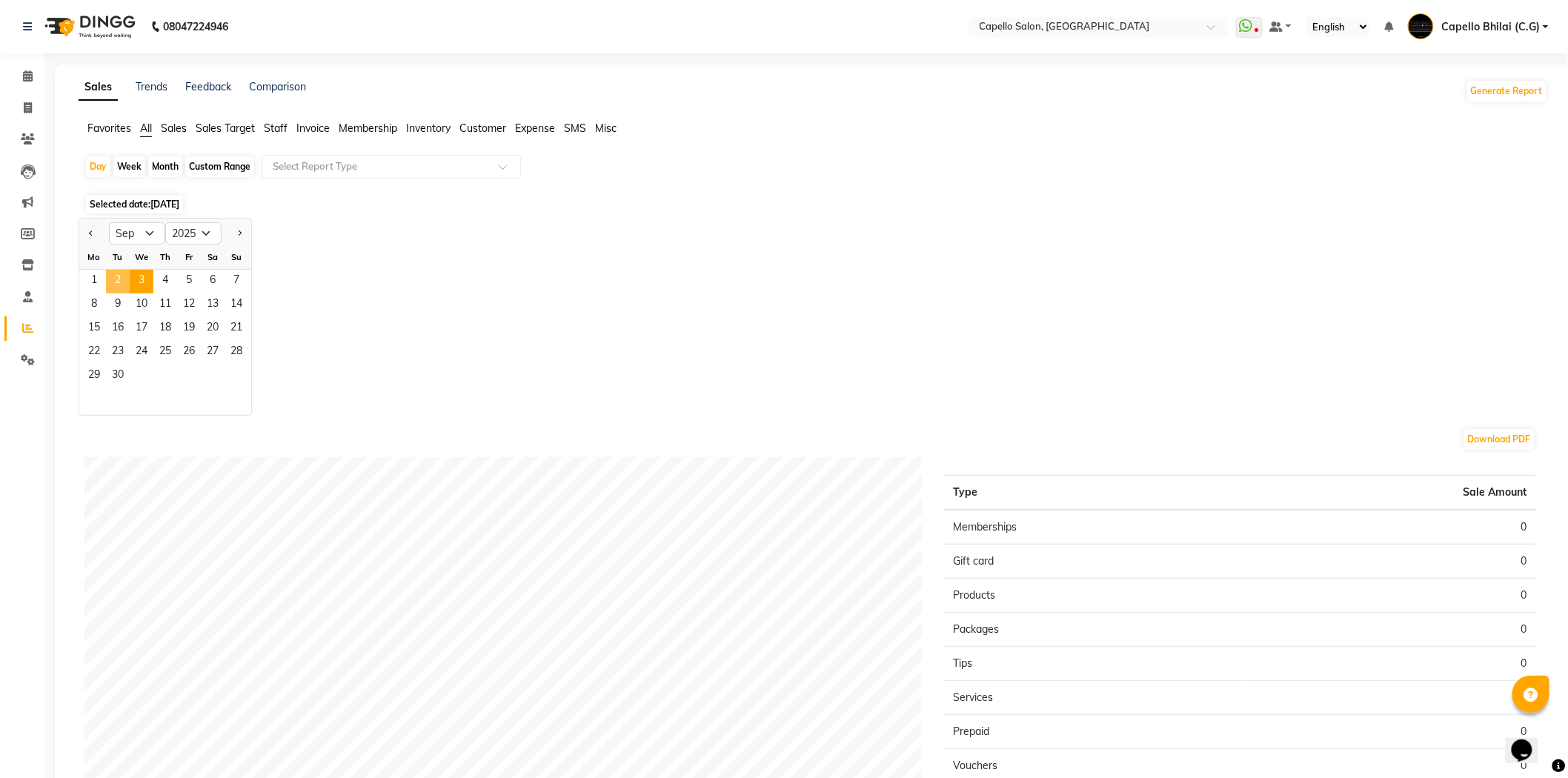
click at [118, 275] on span "2" at bounding box center [118, 281] width 24 height 23
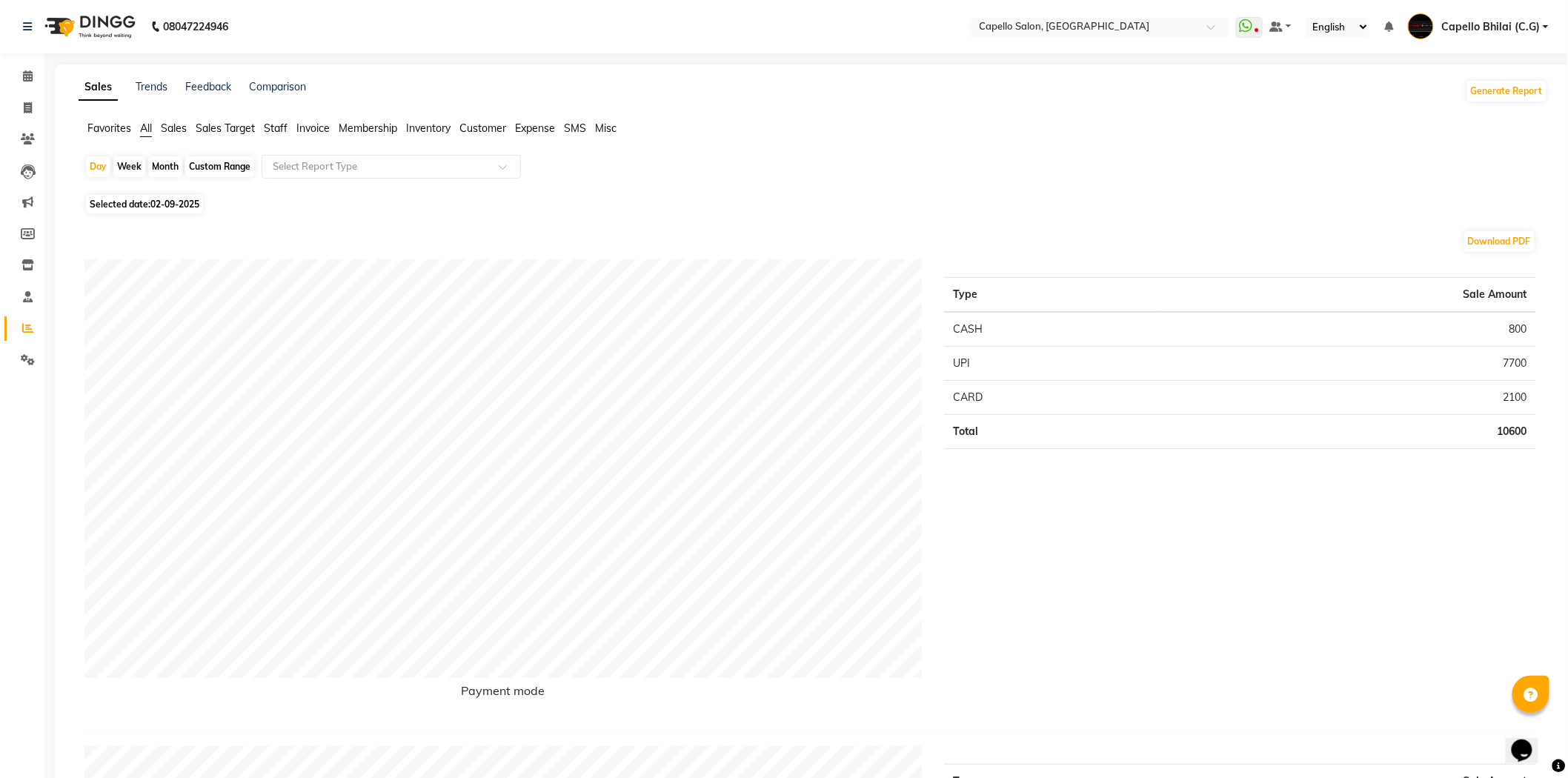
click at [154, 161] on div "Month" at bounding box center [165, 166] width 34 height 21
select select "9"
select select "2025"
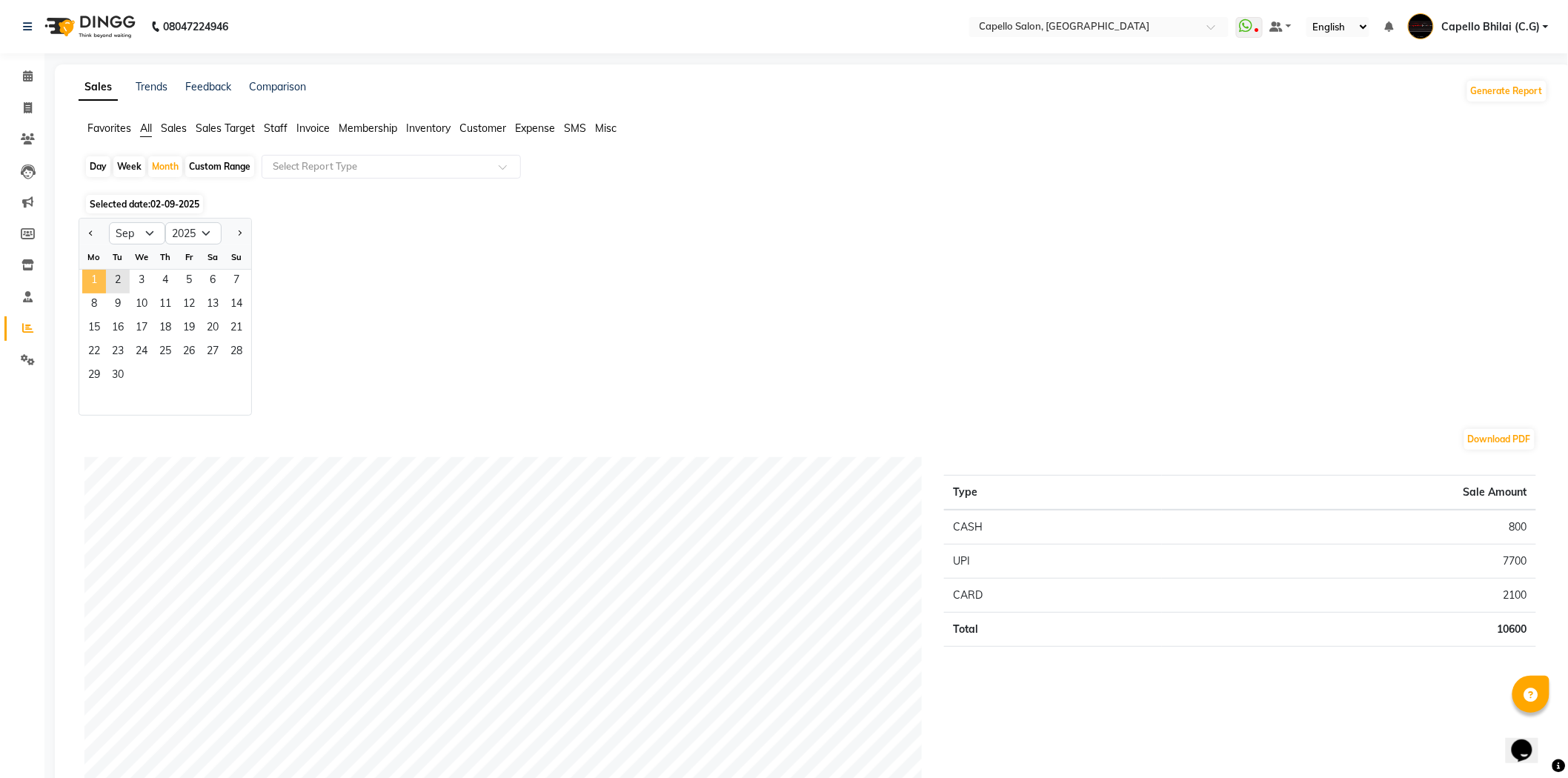
click at [98, 284] on span "1" at bounding box center [94, 281] width 24 height 23
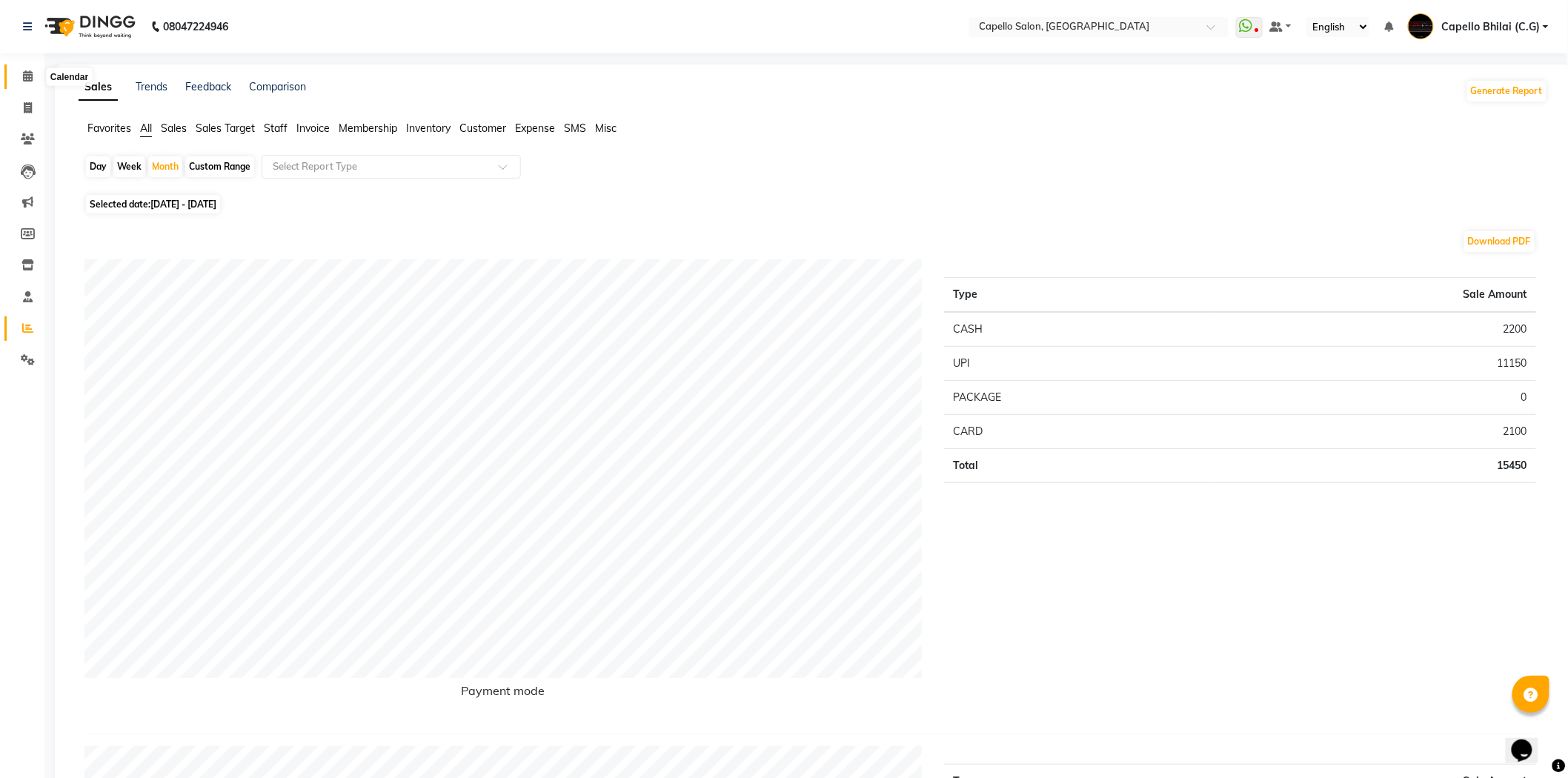
click at [24, 78] on icon at bounding box center [27, 76] width 9 height 11
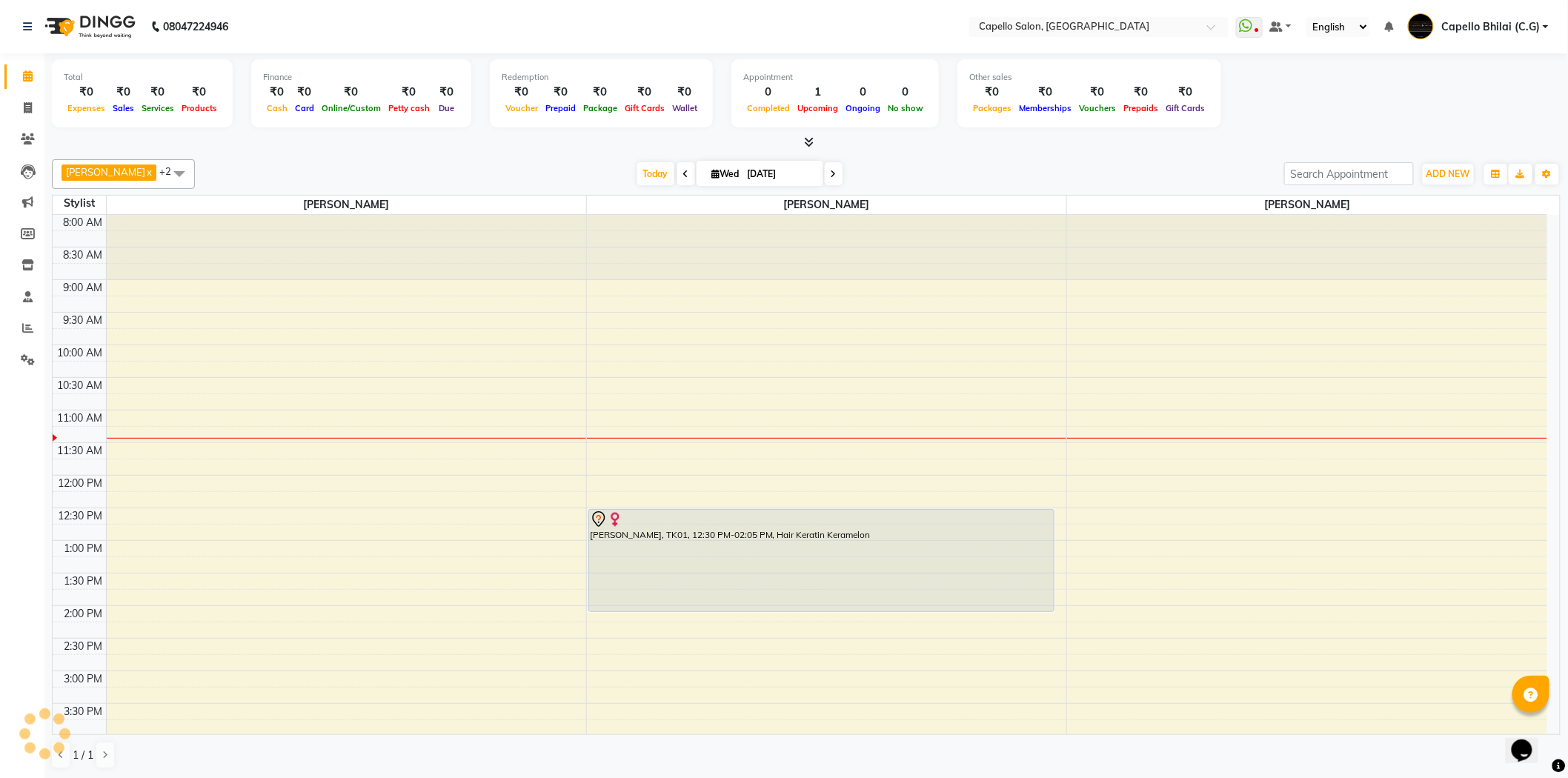
click at [165, 172] on span at bounding box center [179, 174] width 29 height 29
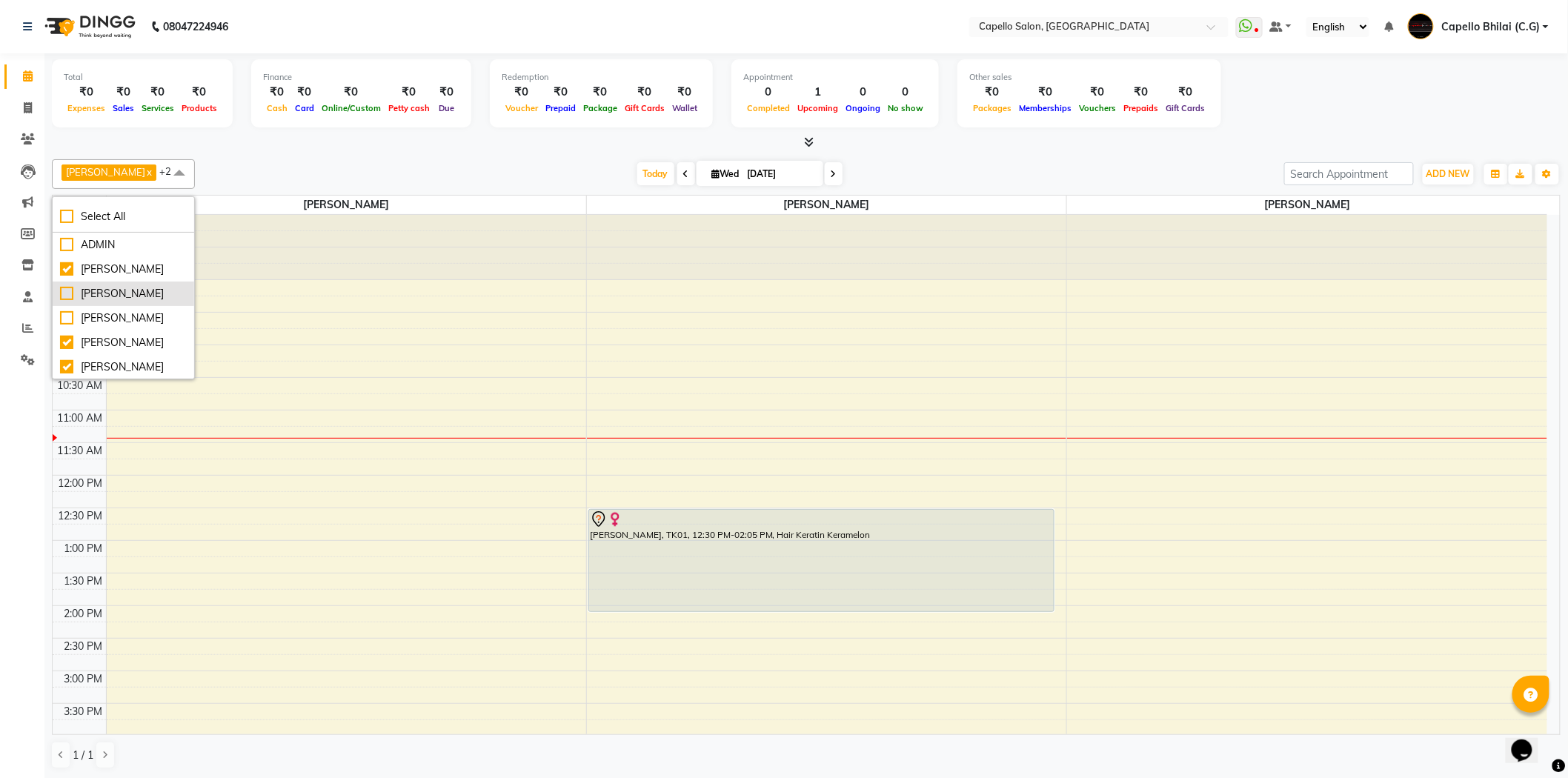
click at [62, 301] on div "[PERSON_NAME]" at bounding box center [123, 294] width 127 height 16
checkbox input "true"
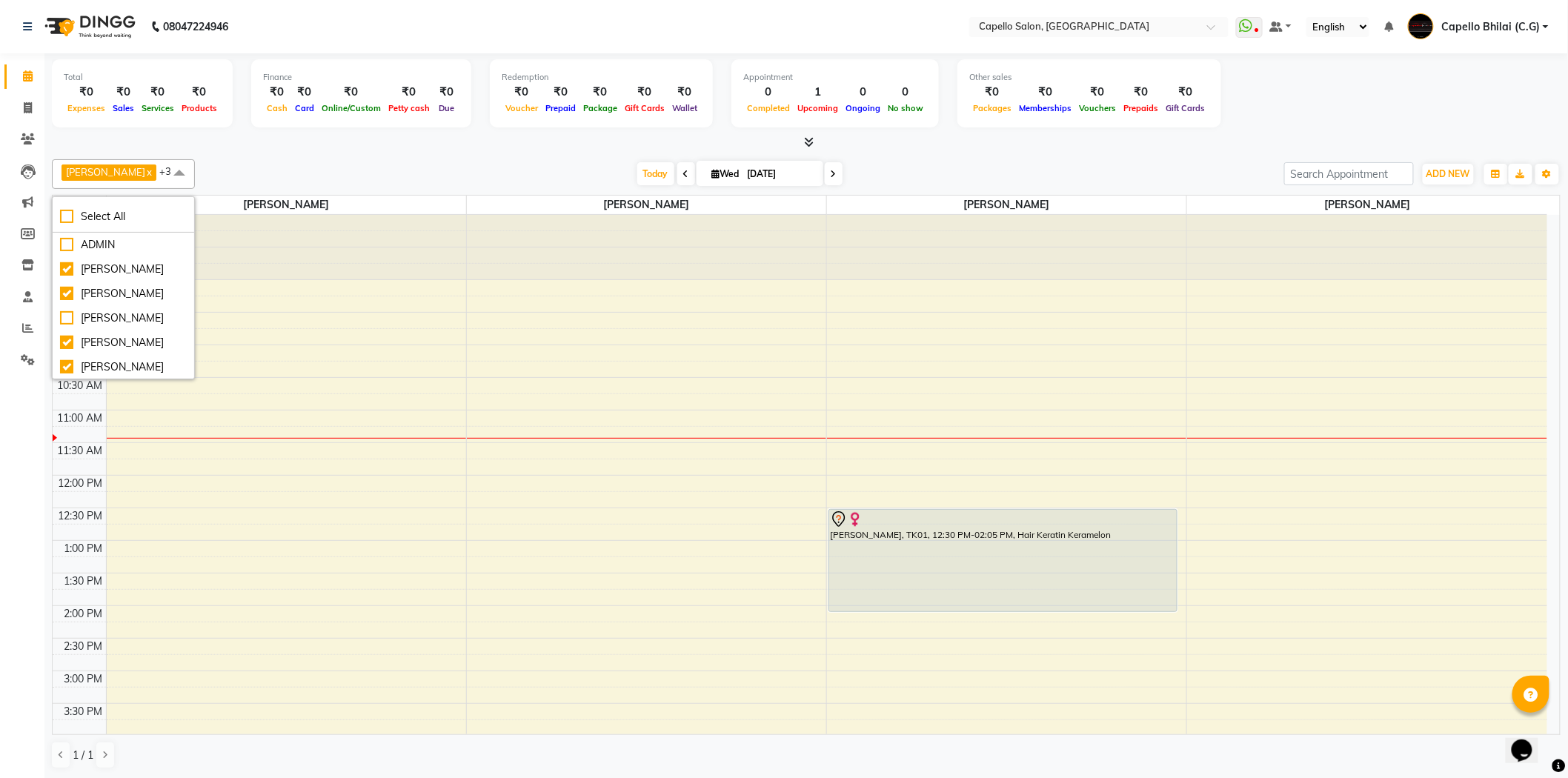
click at [227, 165] on div "Today Wed 03-09-2025" at bounding box center [740, 174] width 1074 height 22
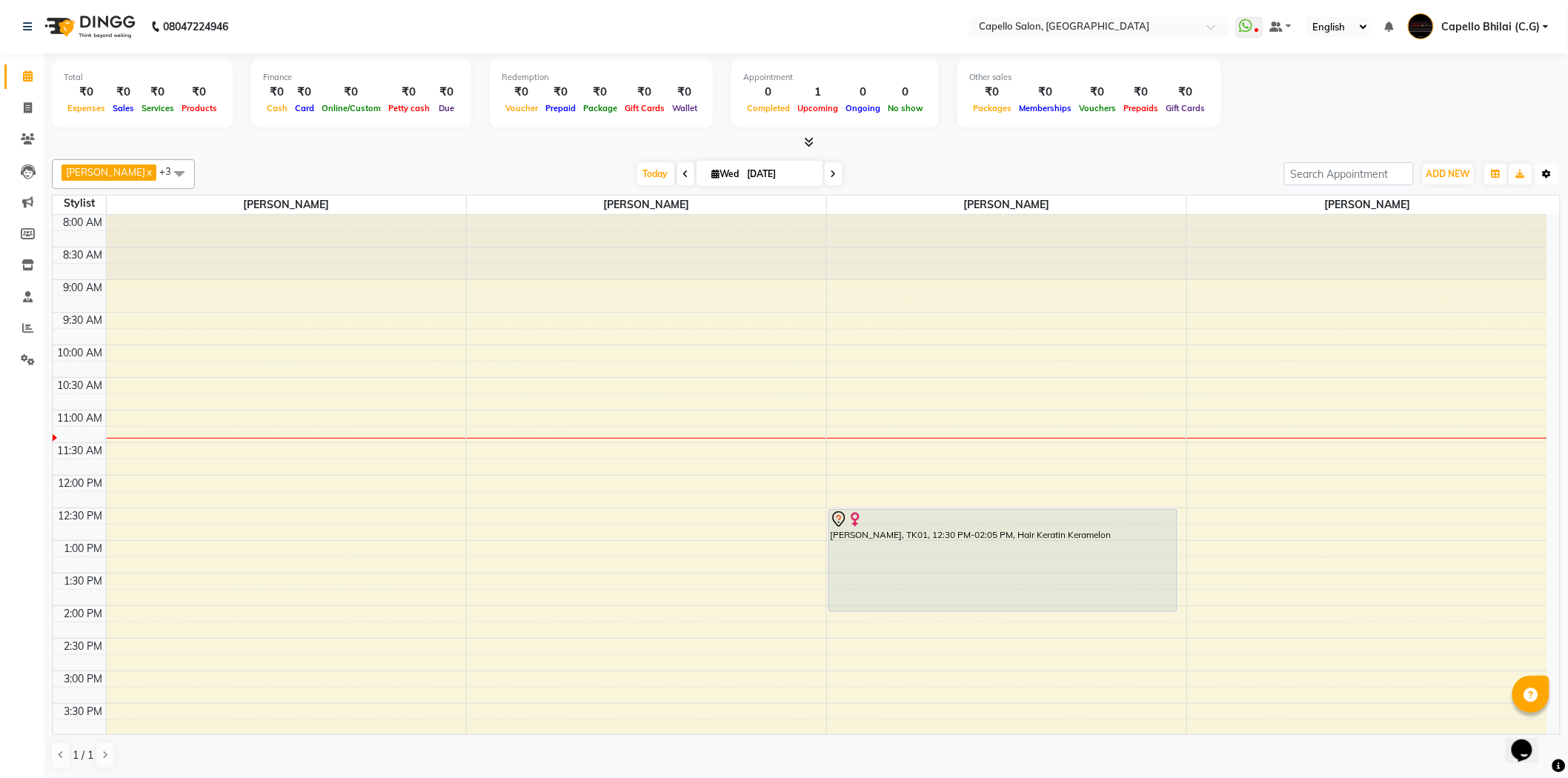
click at [1548, 168] on button "Toggle Dropdown" at bounding box center [1548, 174] width 24 height 21
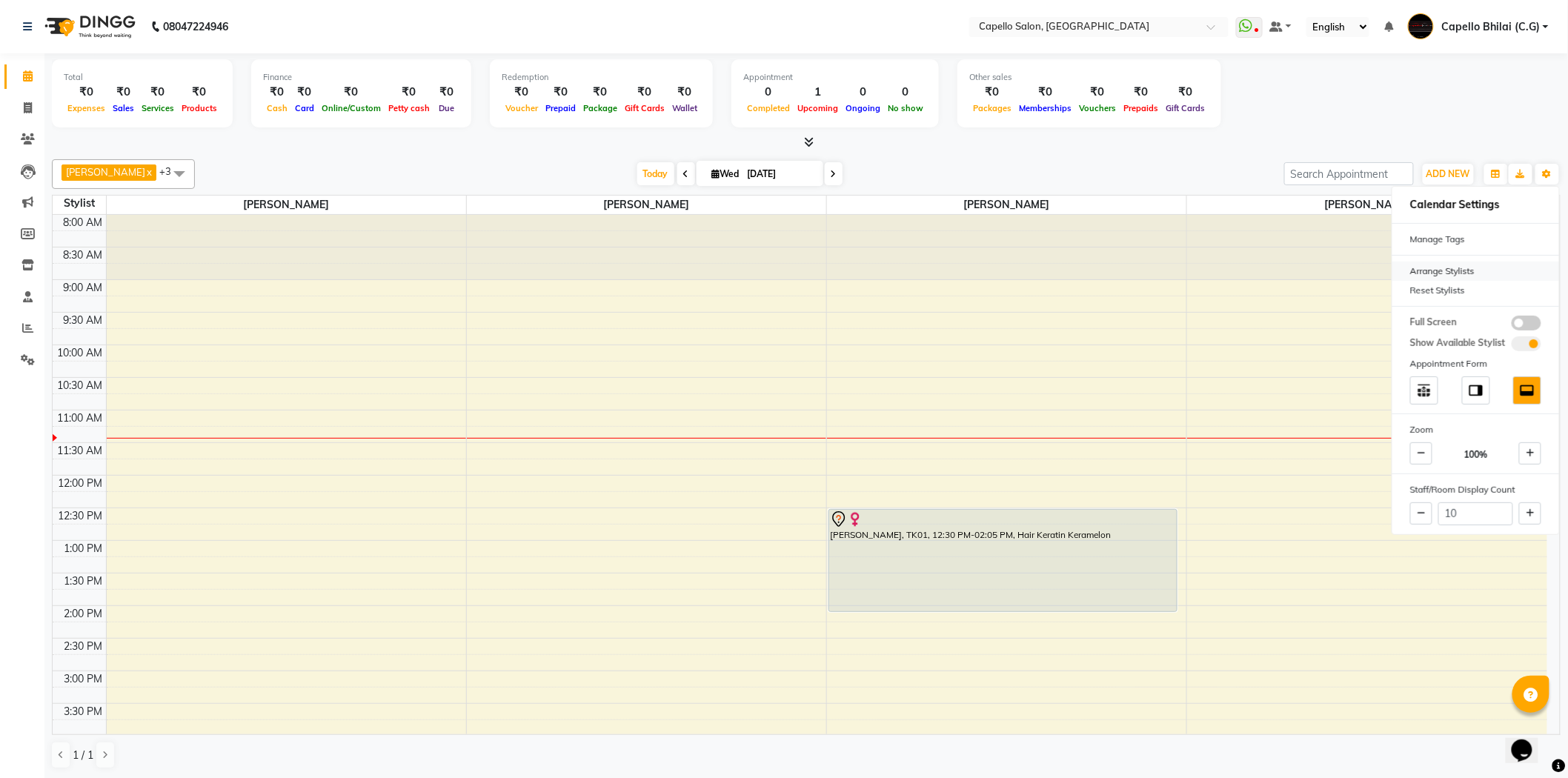
click at [1447, 269] on div "Arrange Stylists" at bounding box center [1476, 271] width 167 height 19
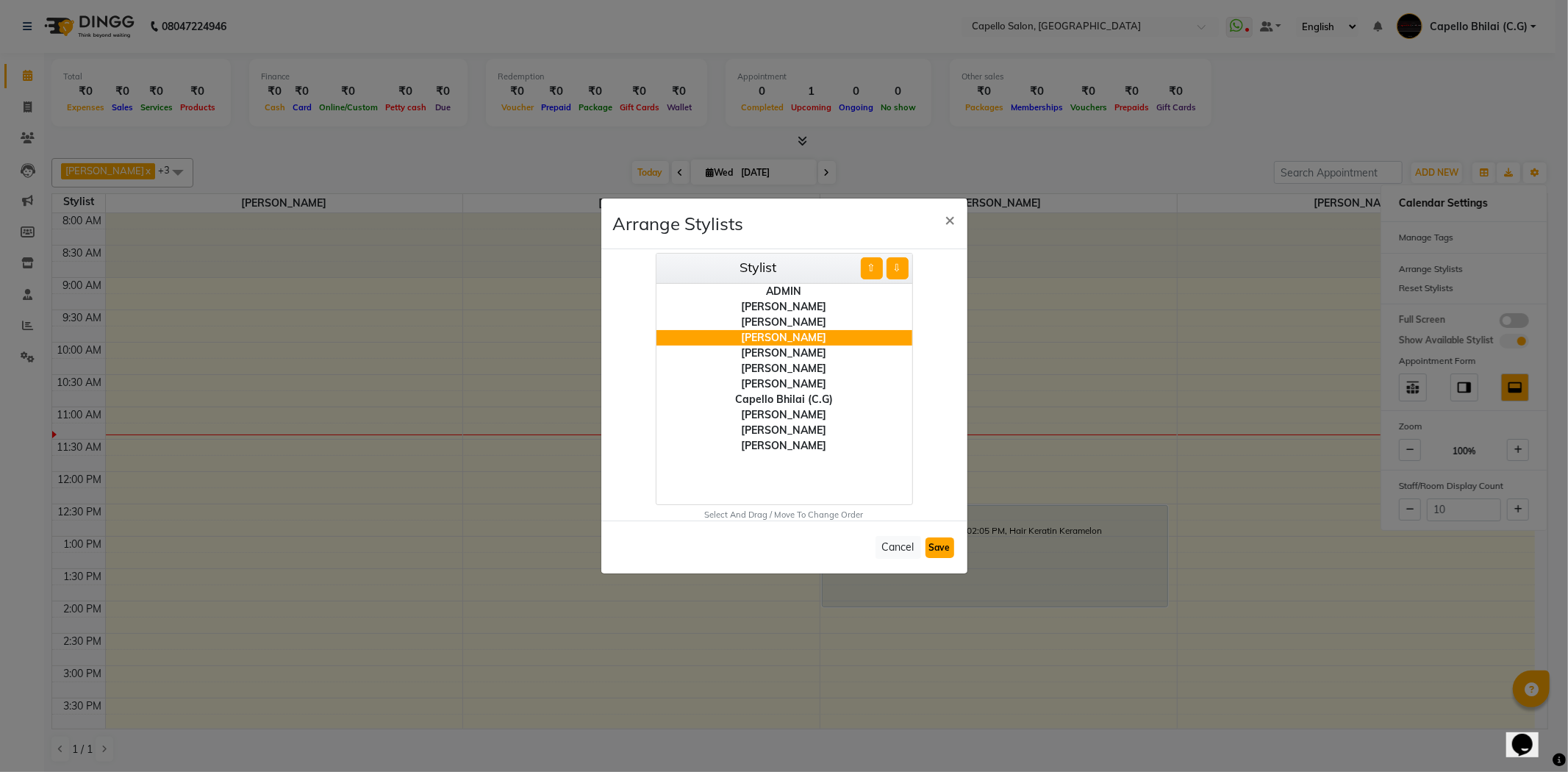
click at [941, 549] on button "Save" at bounding box center [940, 547] width 28 height 21
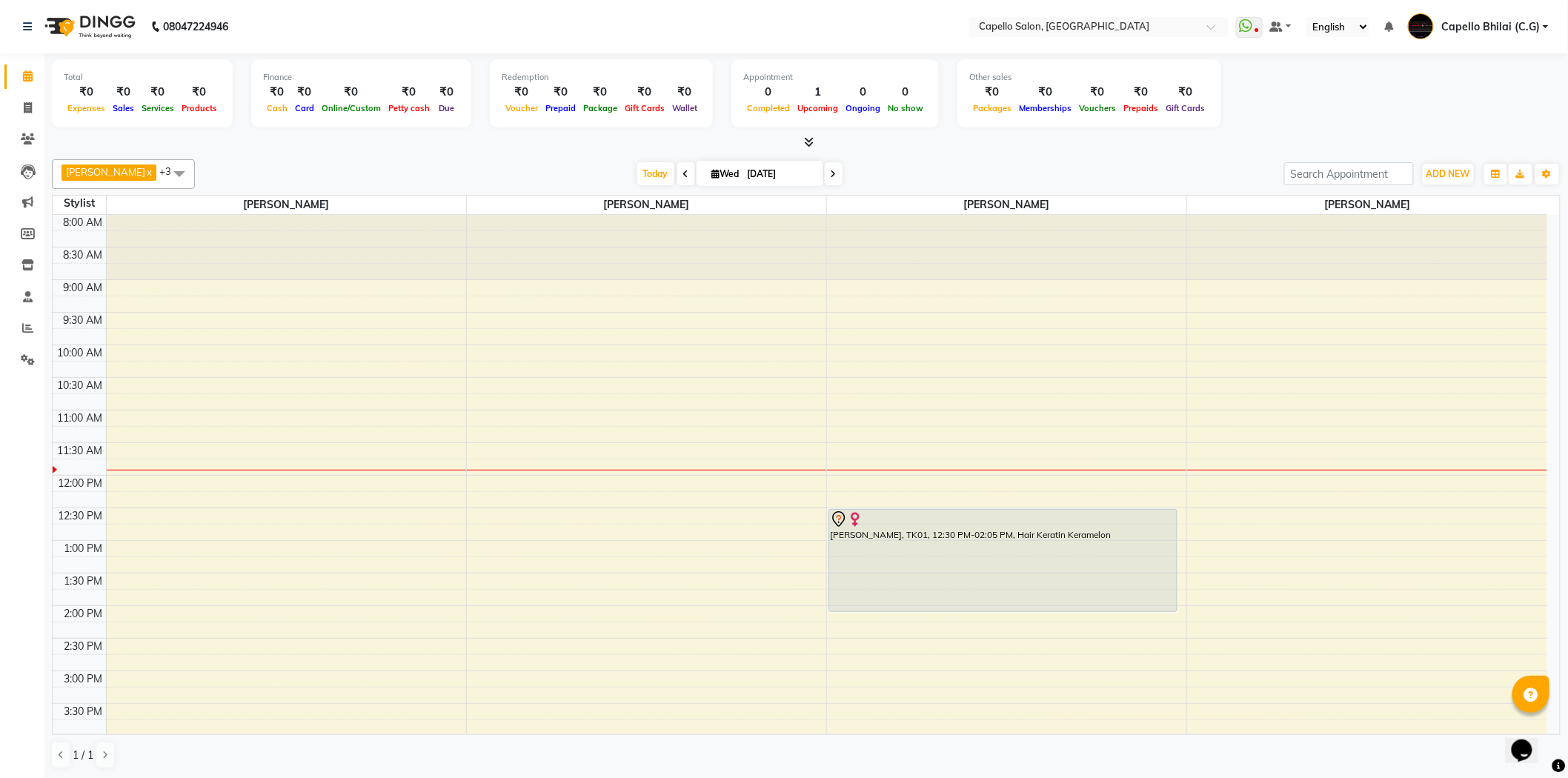
click at [808, 144] on icon at bounding box center [809, 141] width 9 height 11
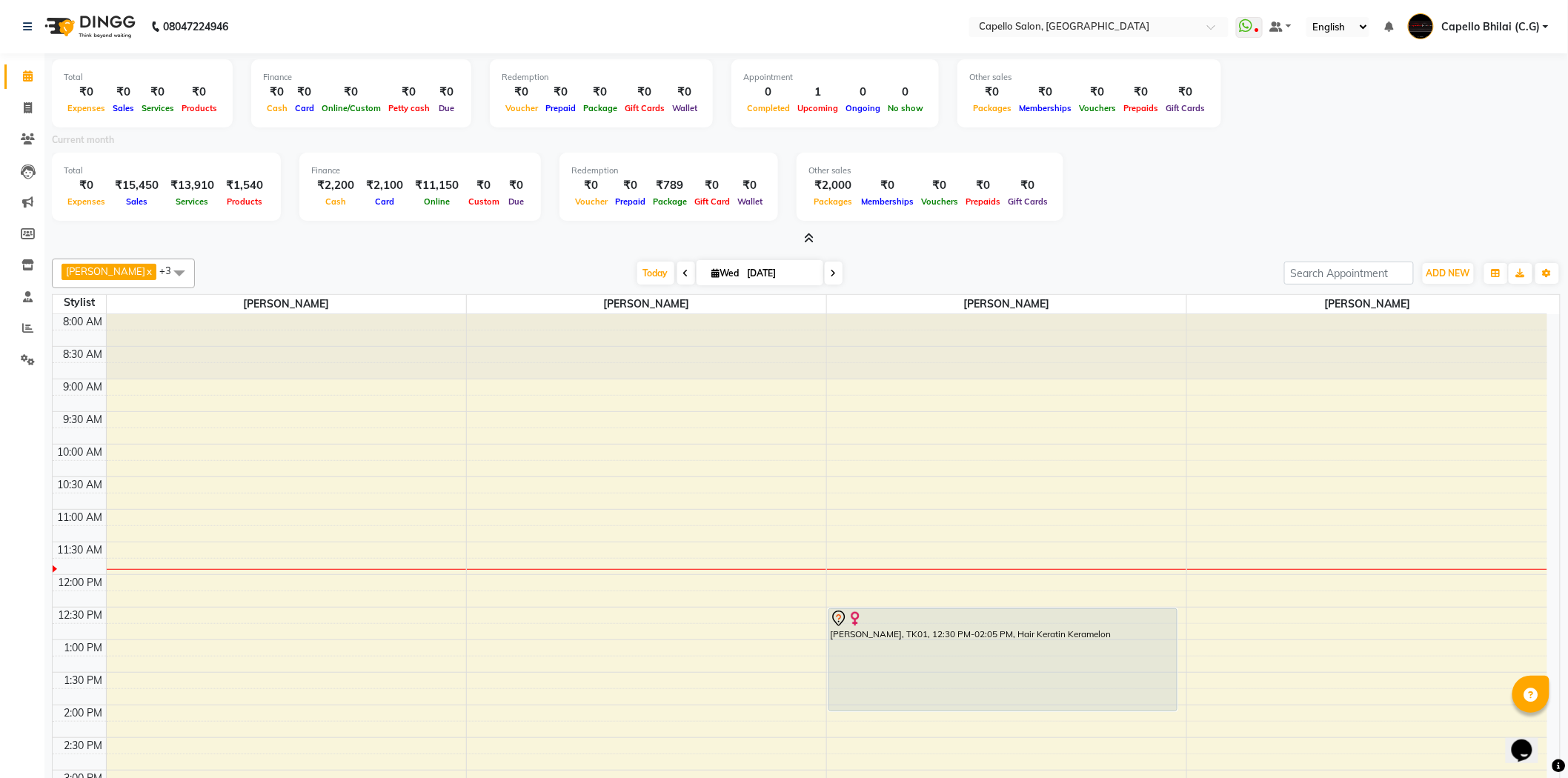
click at [811, 239] on icon at bounding box center [809, 238] width 9 height 11
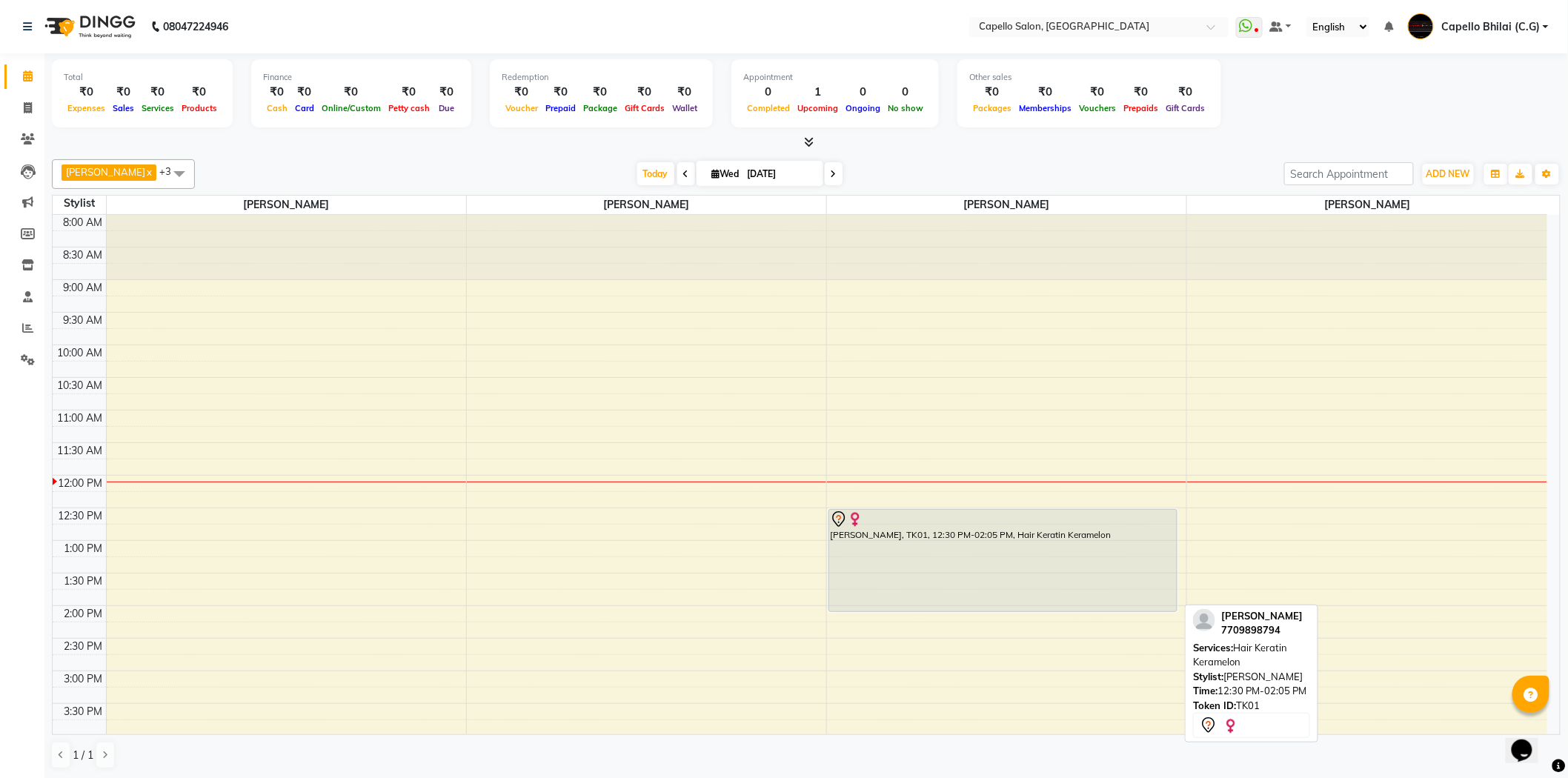
click at [972, 544] on div "[PERSON_NAME], TK01, 12:30 PM-02:05 PM, Hair Keratin Keramelon" at bounding box center [1003, 560] width 348 height 102
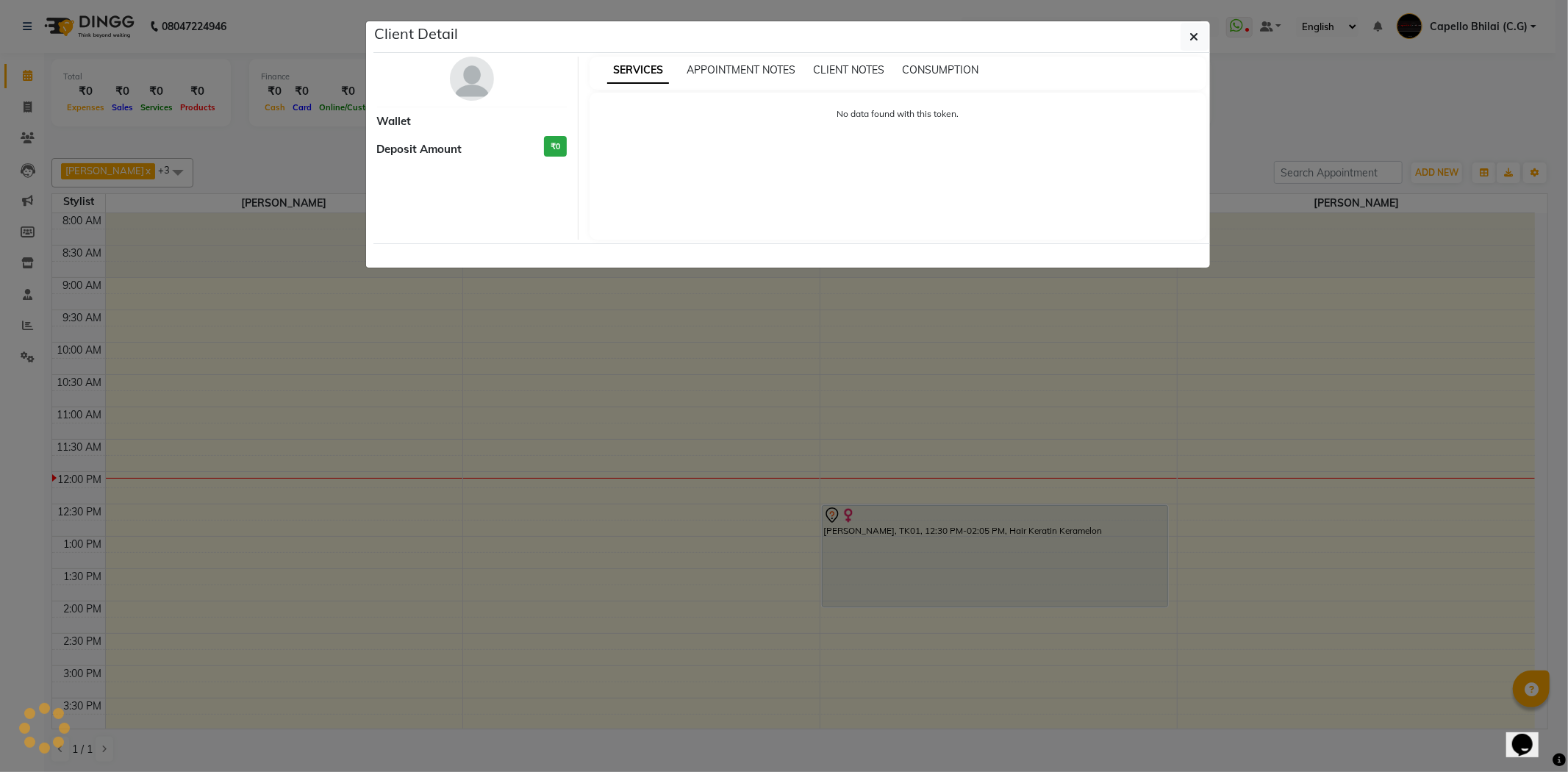
select select "7"
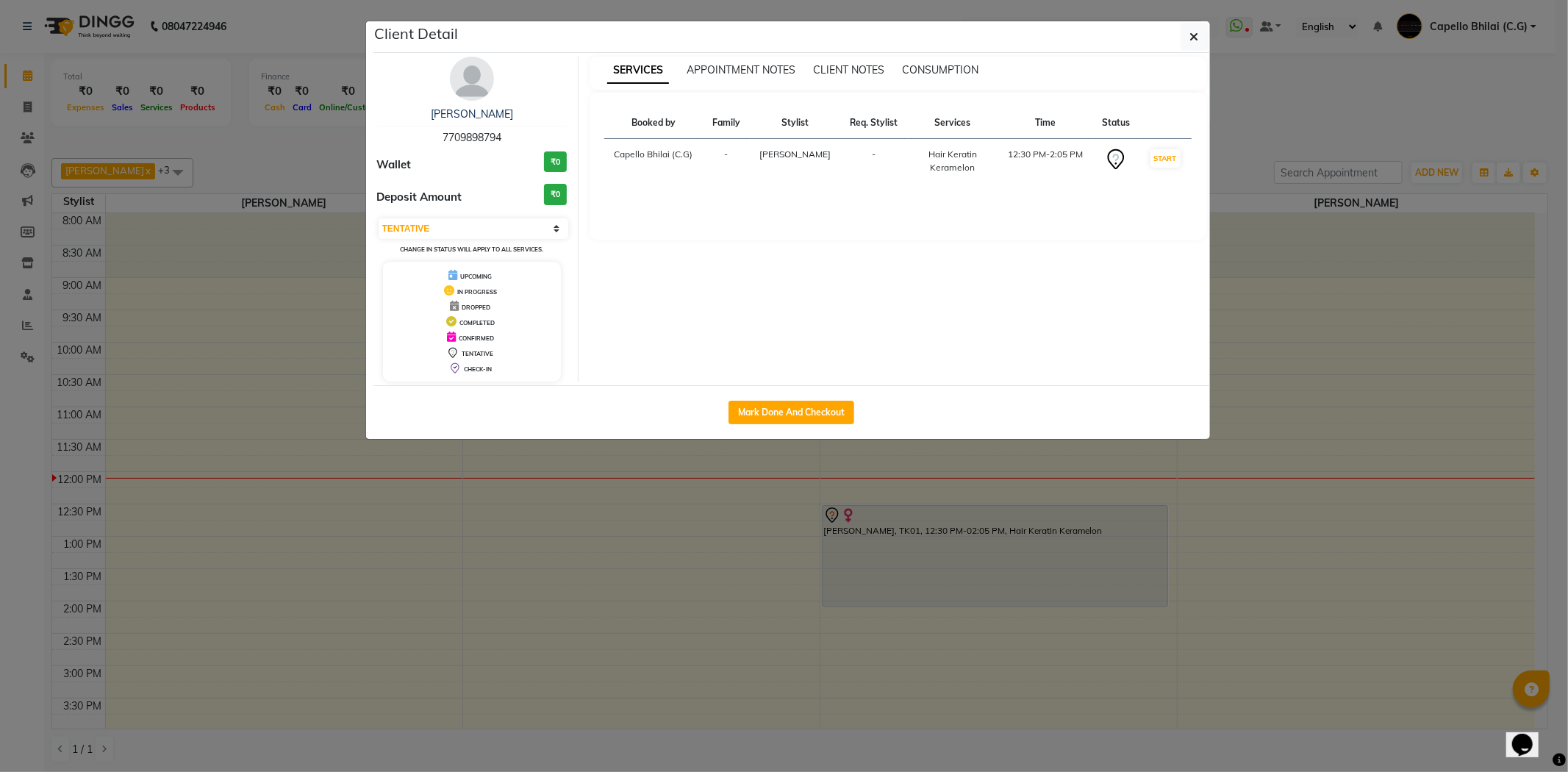
click at [493, 128] on div "Komal Meshram 7709898794" at bounding box center [472, 126] width 191 height 39
copy span "7709898794"
click at [1206, 37] on button "button" at bounding box center [1195, 37] width 28 height 28
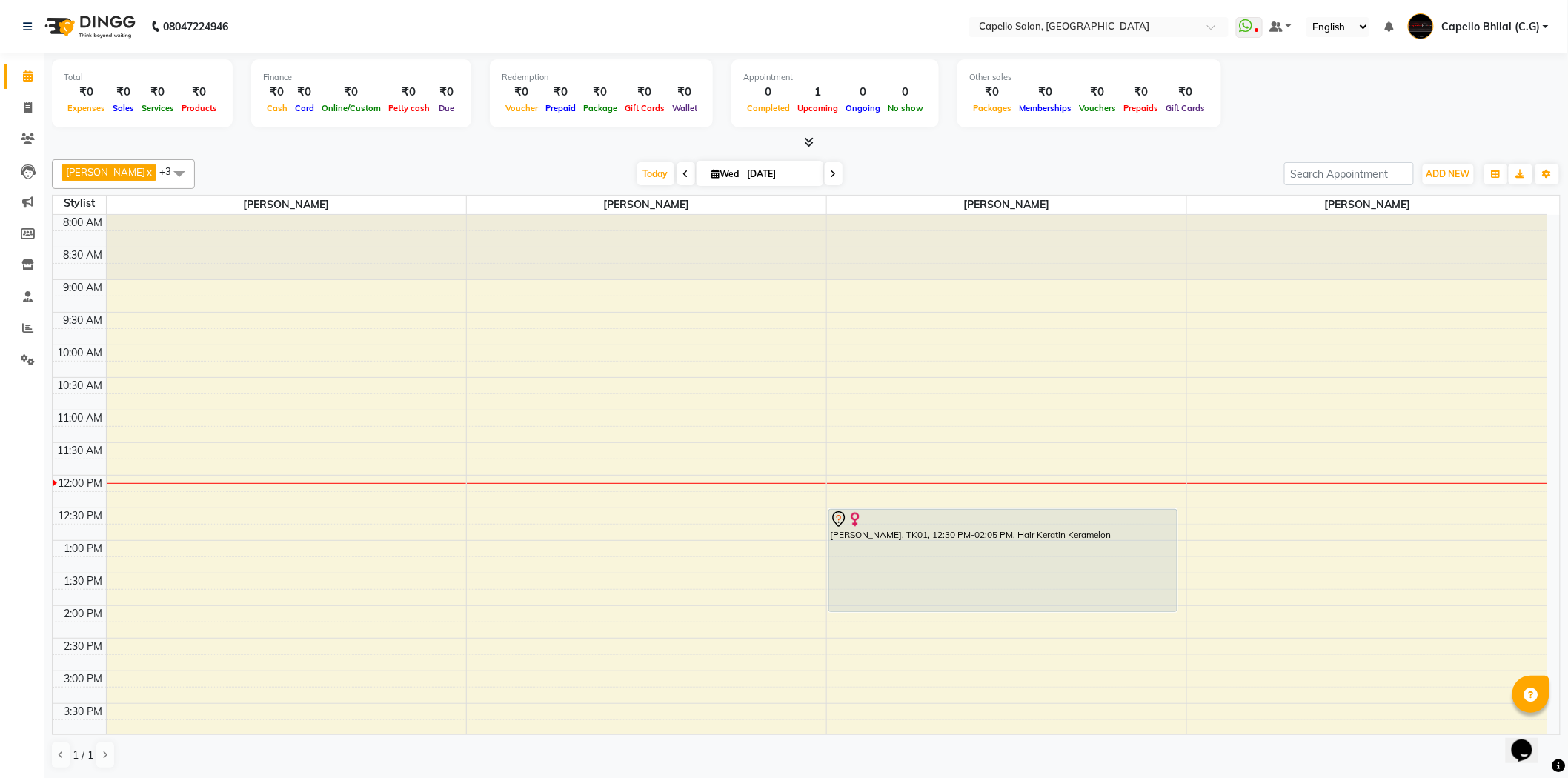
click at [661, 453] on div "8:00 AM 8:30 AM 9:00 AM 9:30 AM 10:00 AM 10:30 AM 11:00 AM 11:30 AM 12:00 PM 12…" at bounding box center [800, 671] width 1495 height 912
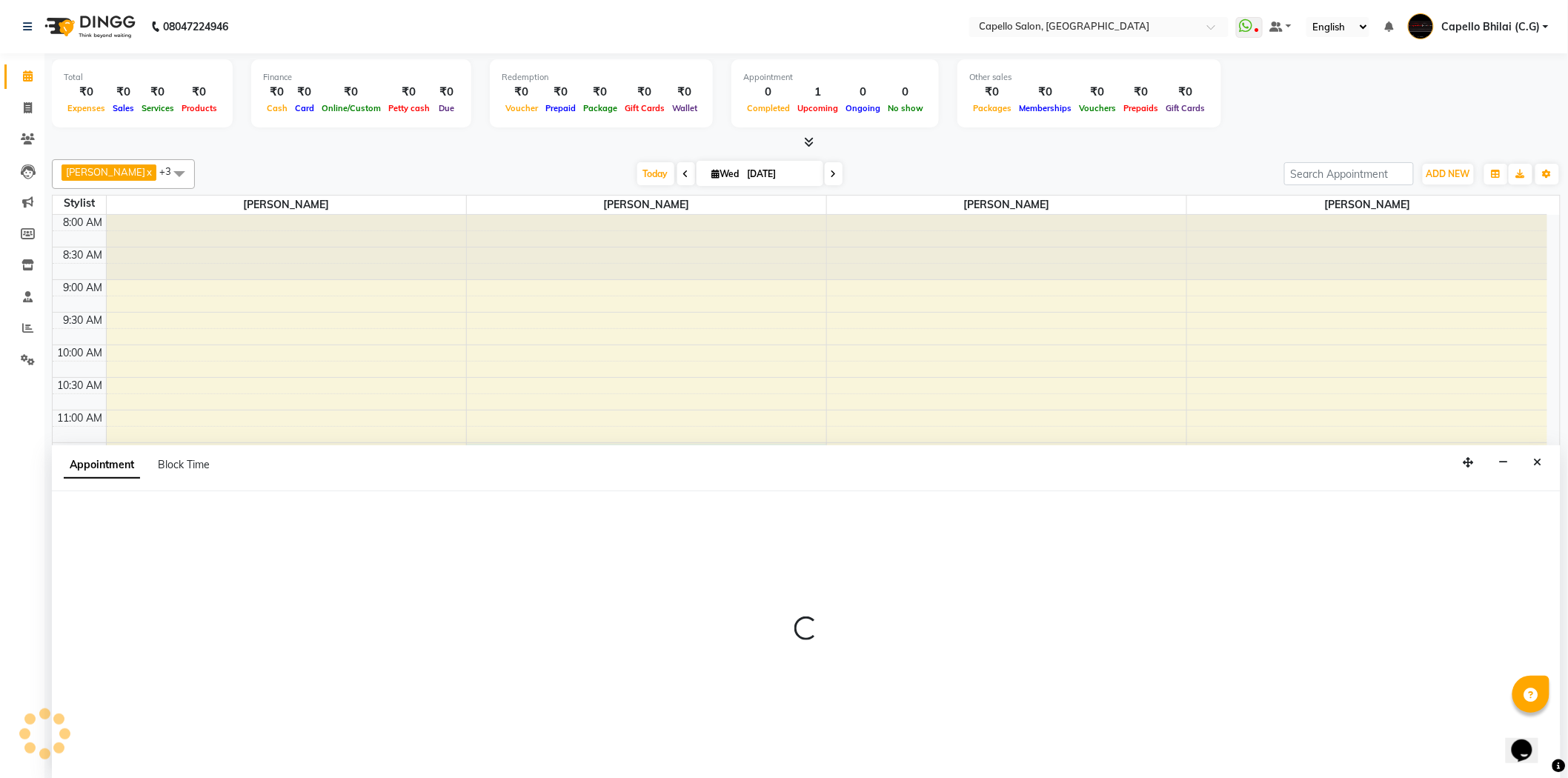
scroll to position [1, 0]
select select "17882"
select select "690"
select select "tentative"
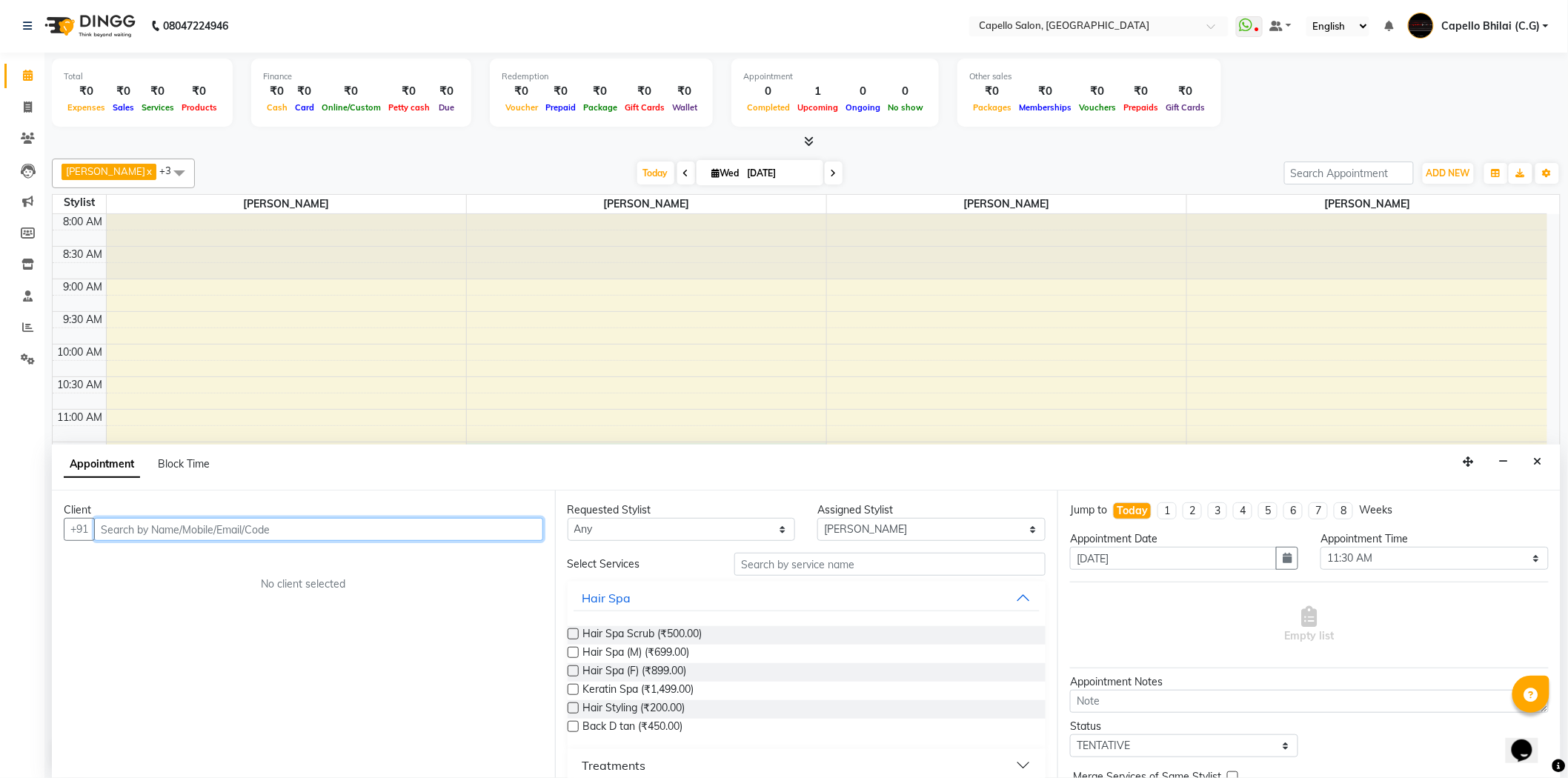
click at [374, 531] on input "text" at bounding box center [318, 529] width 449 height 23
paste input "7709898794"
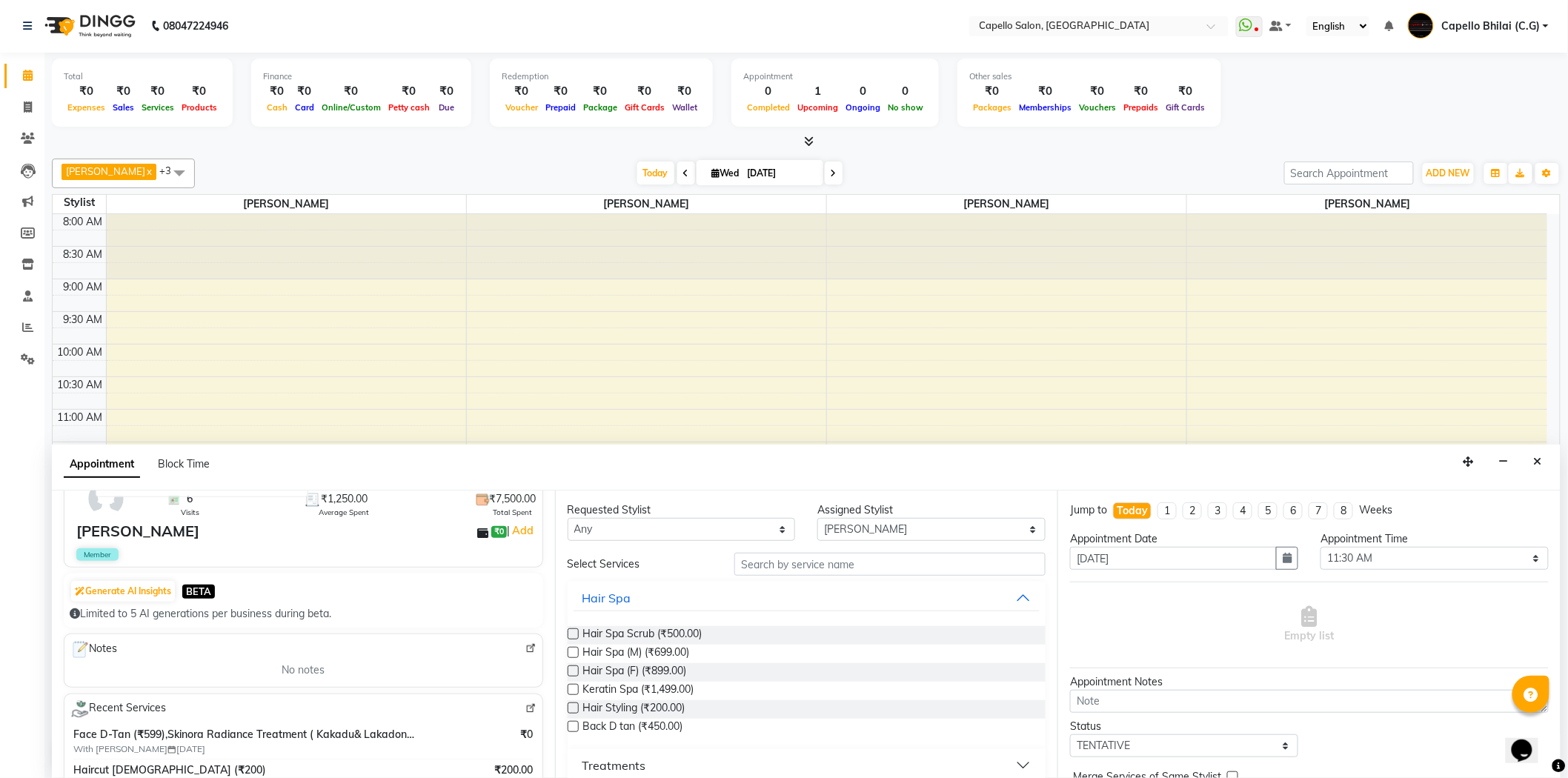
scroll to position [164, 0]
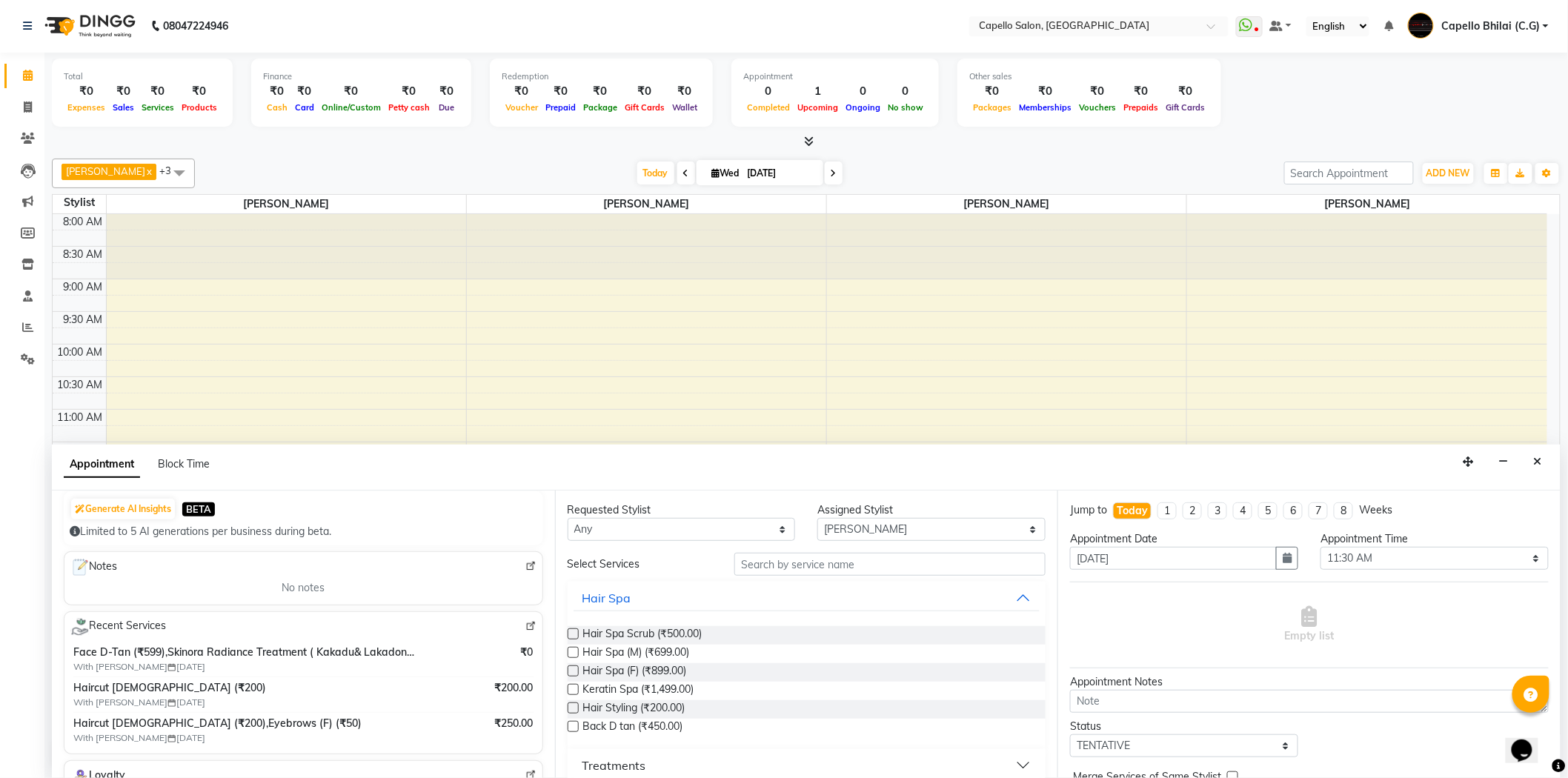
type input "7709898794"
click at [525, 629] on img at bounding box center [531, 626] width 11 height 11
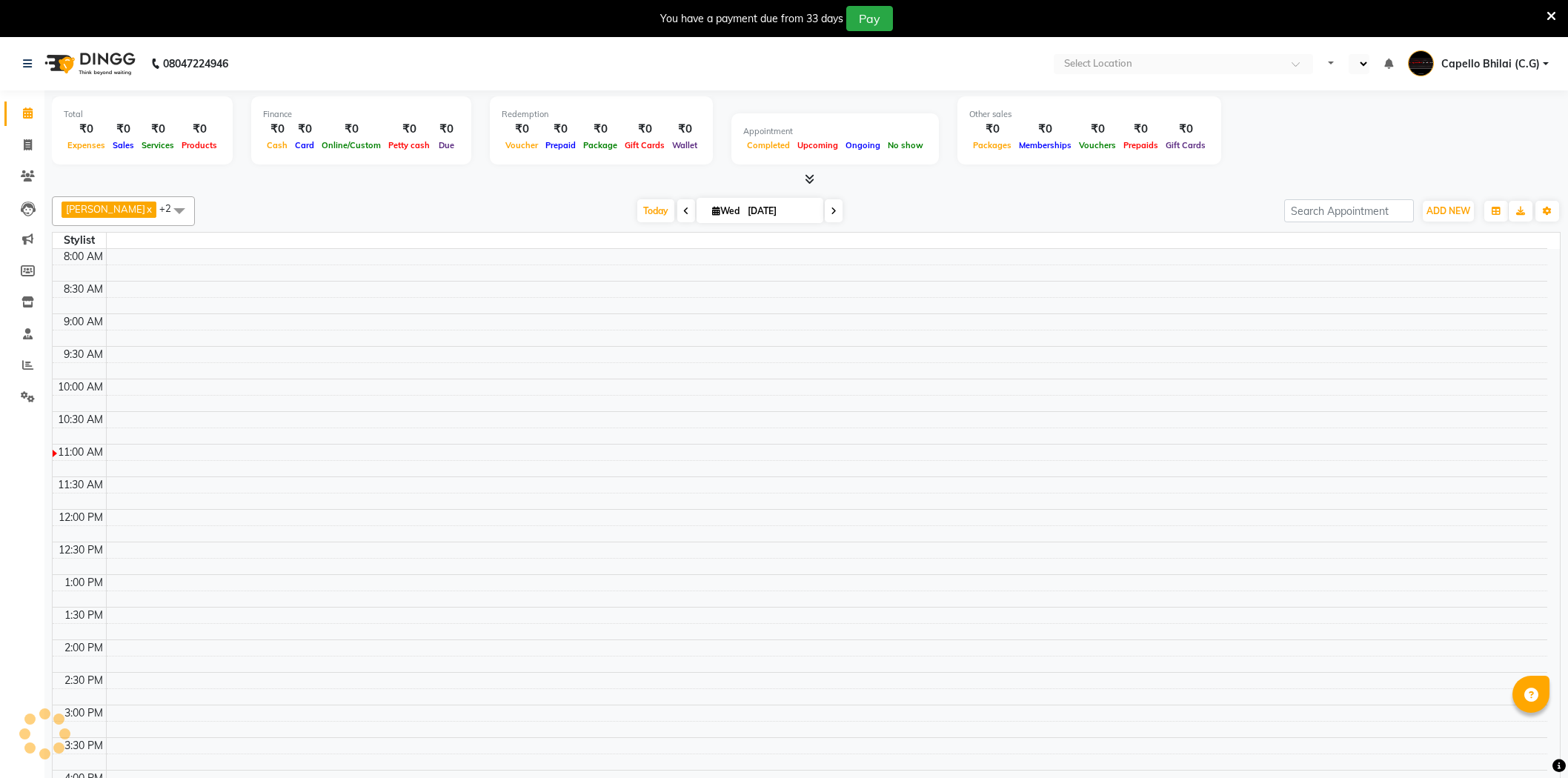
select select "en"
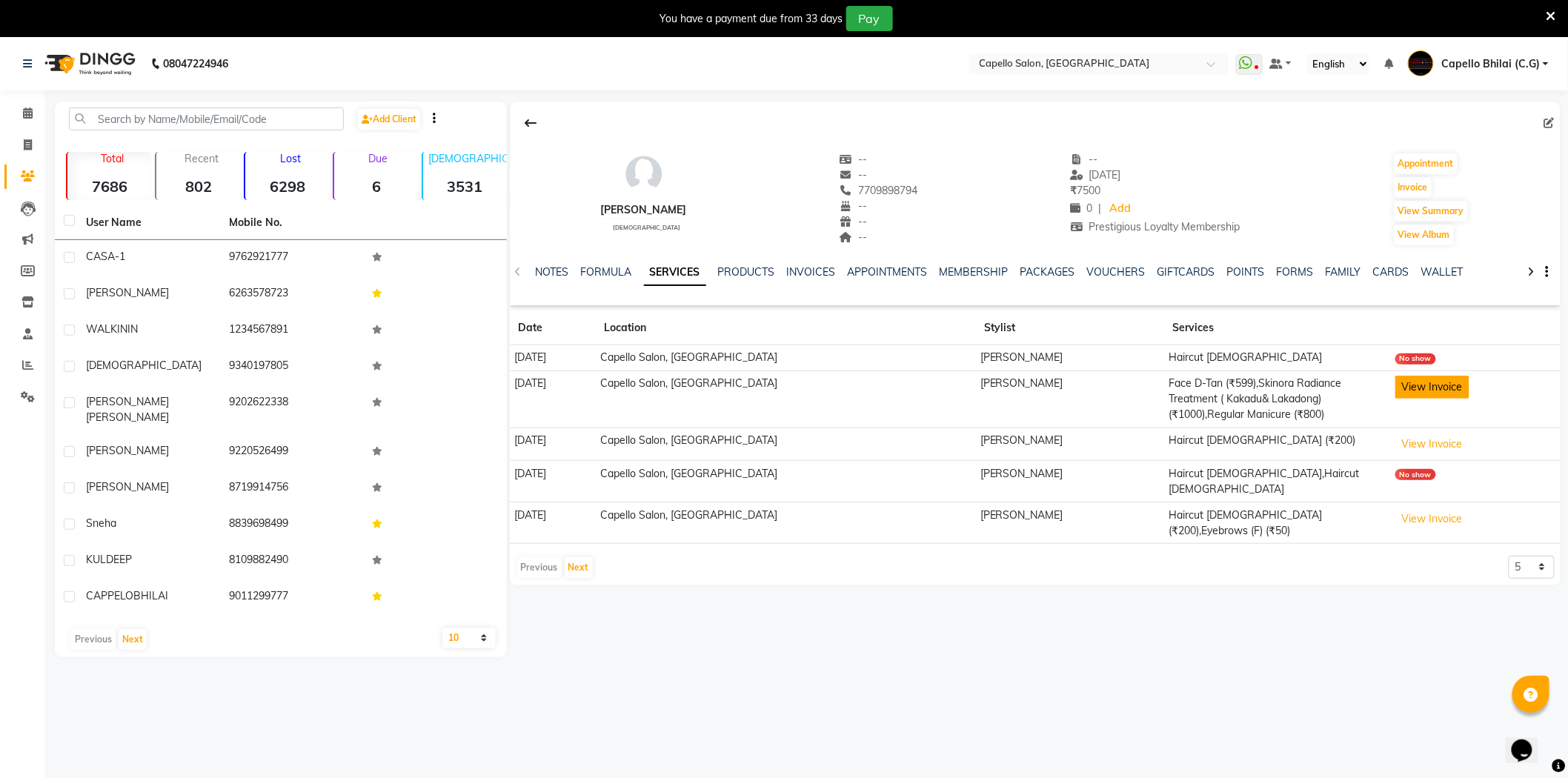
click at [1396, 398] on button "View Invoice" at bounding box center [1433, 387] width 74 height 23
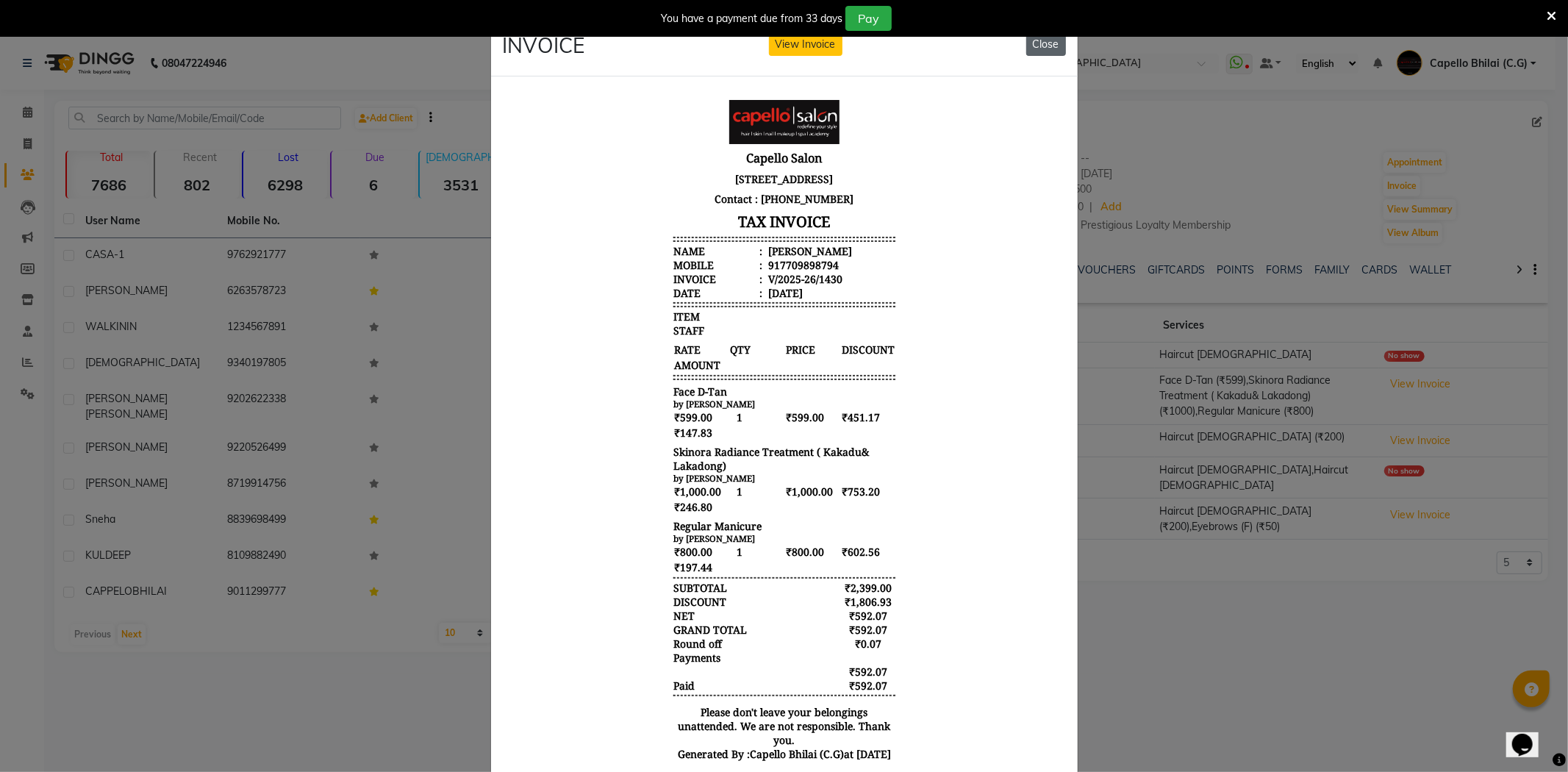
click at [1041, 52] on button "Close" at bounding box center [1047, 44] width 40 height 22
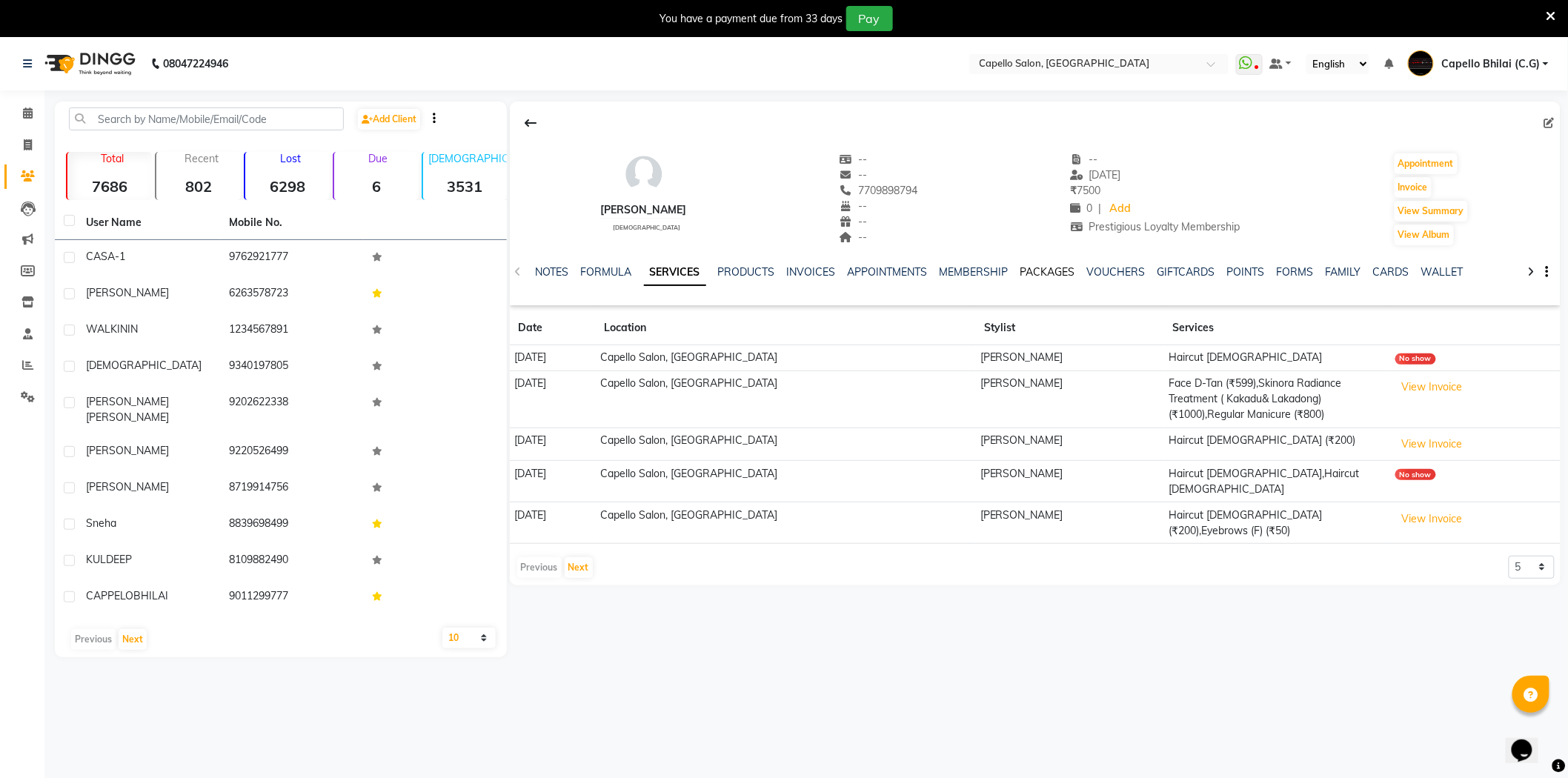
click at [1061, 269] on link "PACKAGES" at bounding box center [1048, 272] width 55 height 13
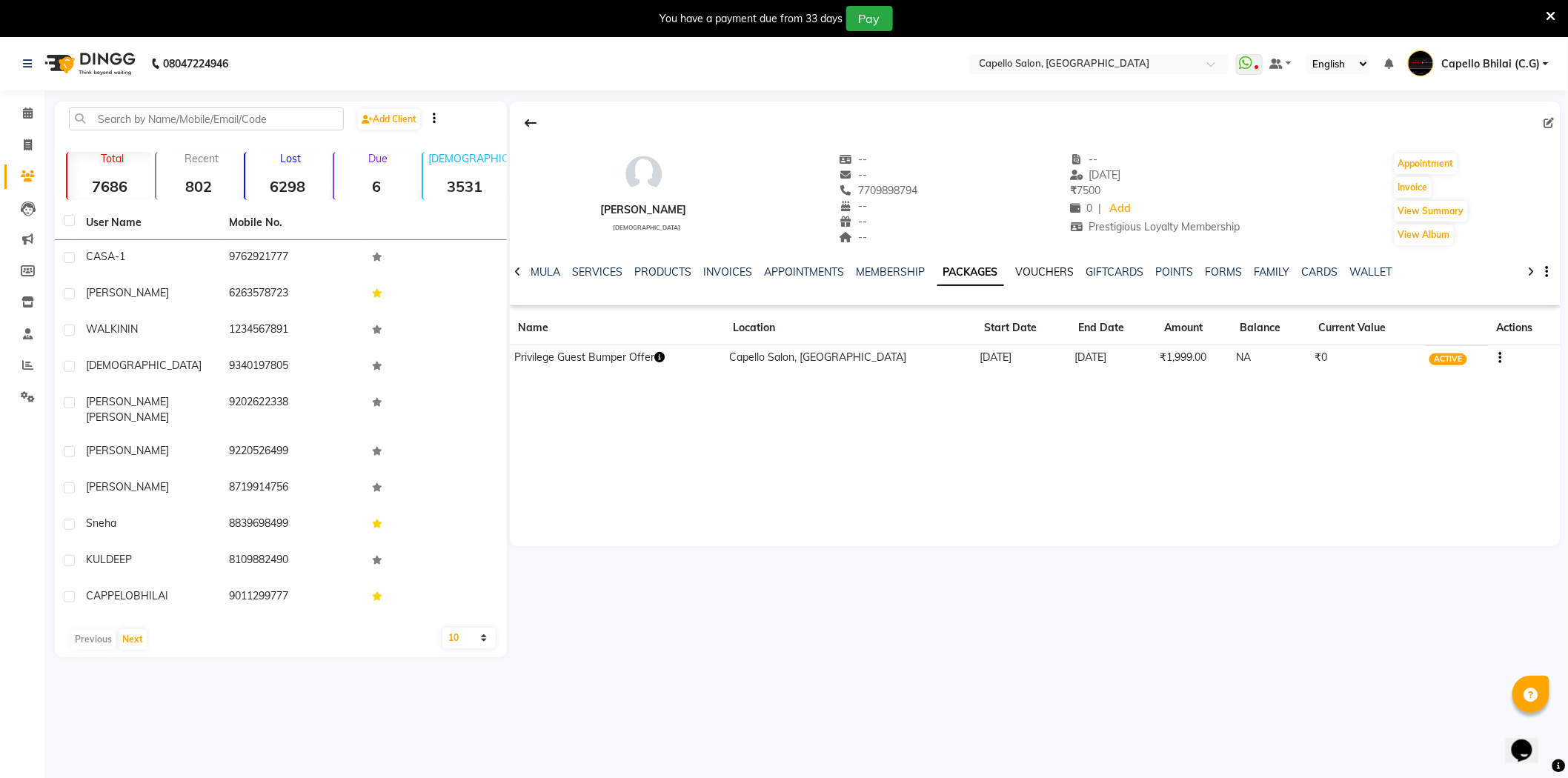
click at [1026, 275] on link "VOUCHERS" at bounding box center [1046, 272] width 59 height 13
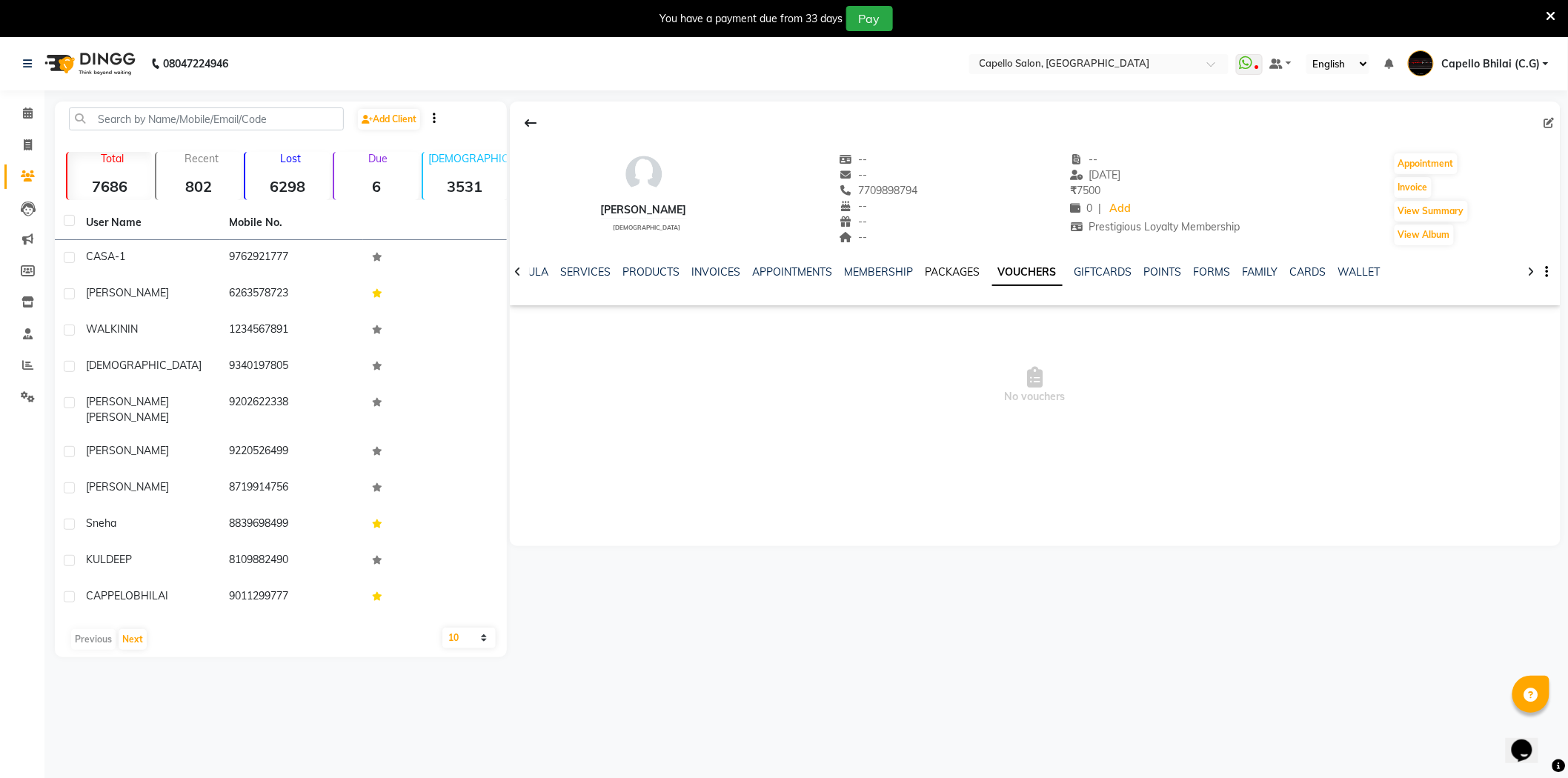
click at [964, 275] on link "PACKAGES" at bounding box center [953, 272] width 55 height 13
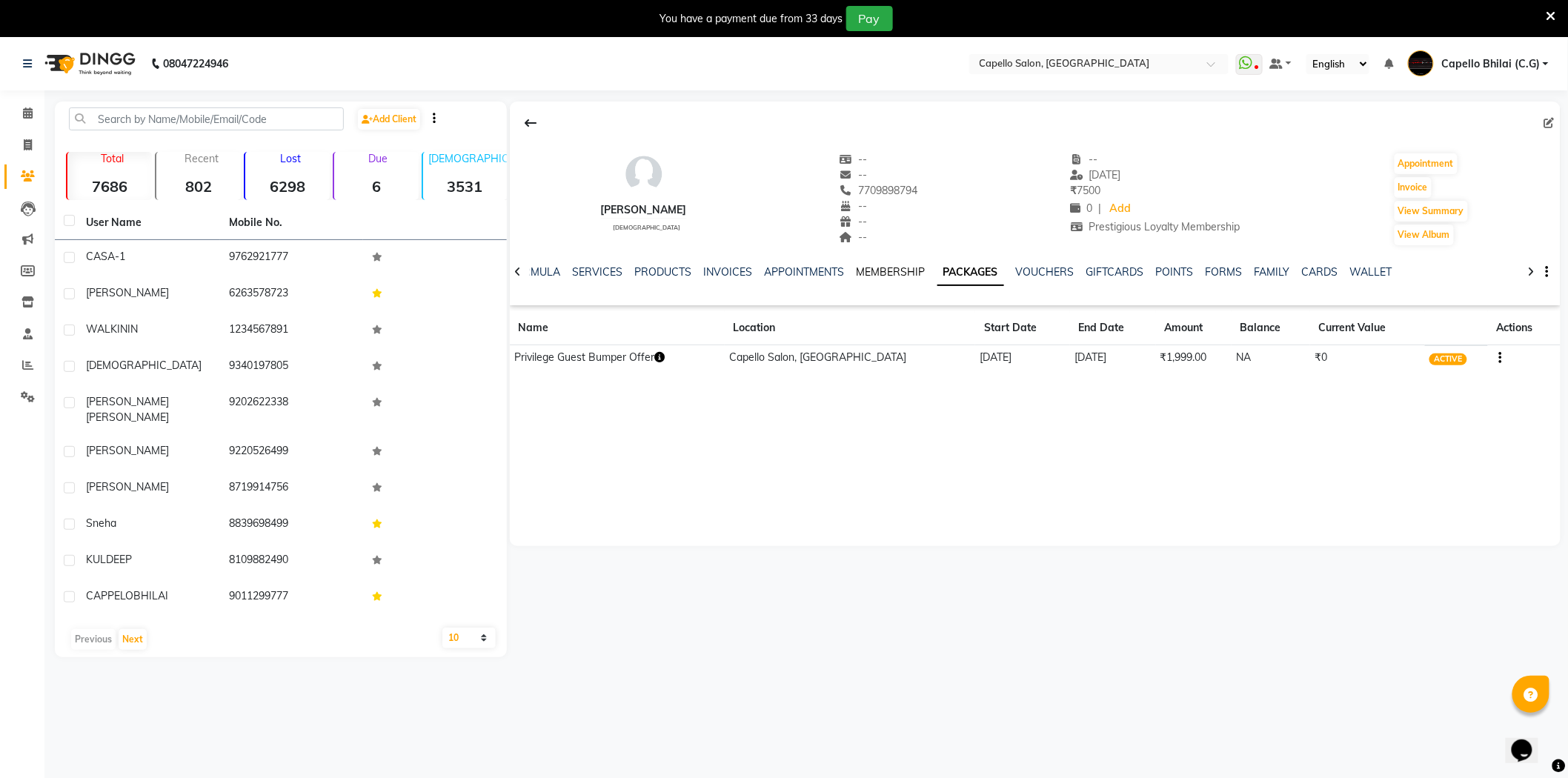
click at [887, 273] on link "MEMBERSHIP" at bounding box center [891, 272] width 69 height 13
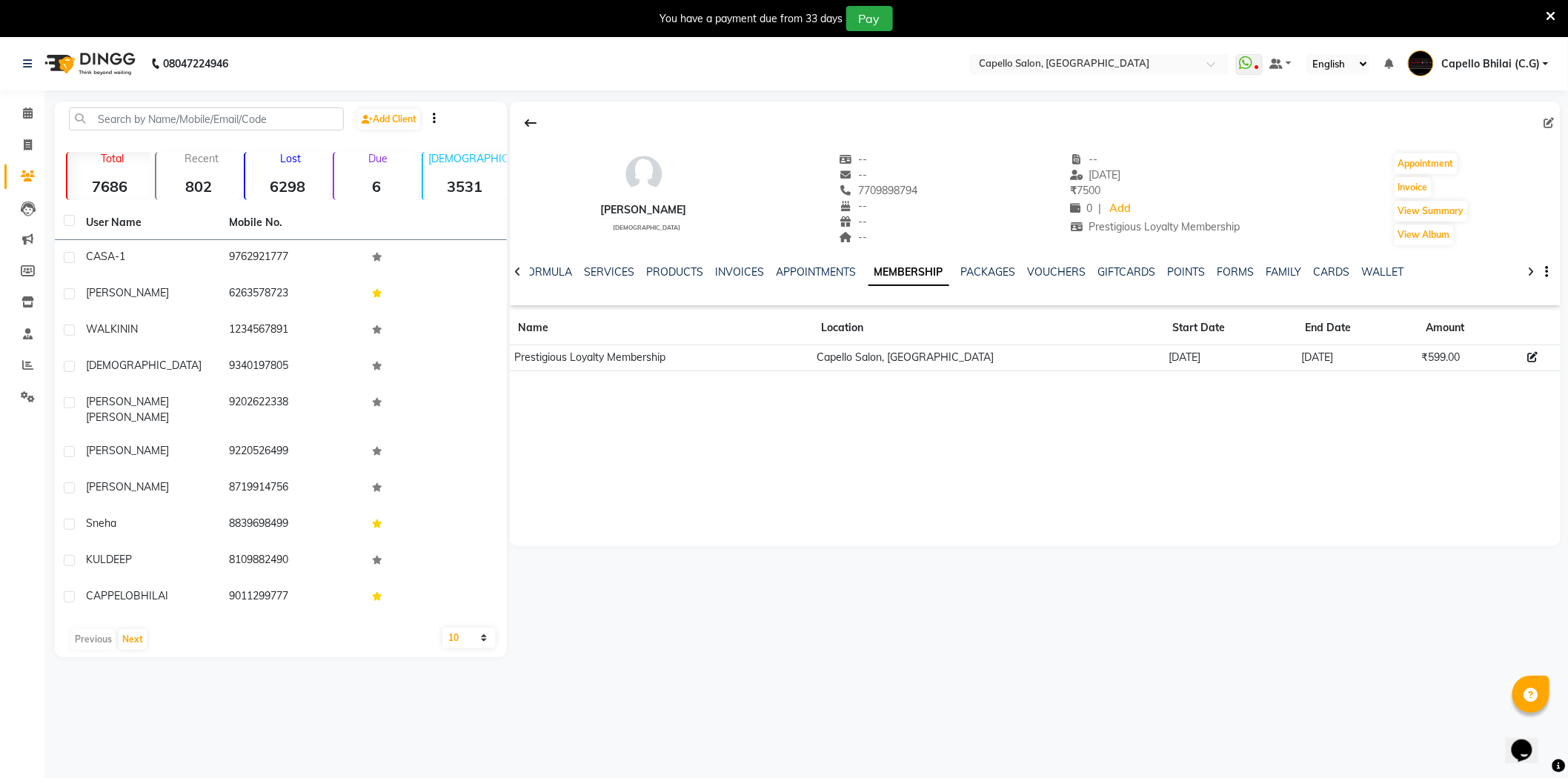
click at [784, 285] on div "NOTES FORMULA SERVICES PRODUCTS INVOICES APPOINTMENTS MEMBERSHIP PACKAGES VOUCH…" at bounding box center [1017, 278] width 964 height 28
click at [788, 275] on link "APPOINTMENTS" at bounding box center [816, 272] width 80 height 13
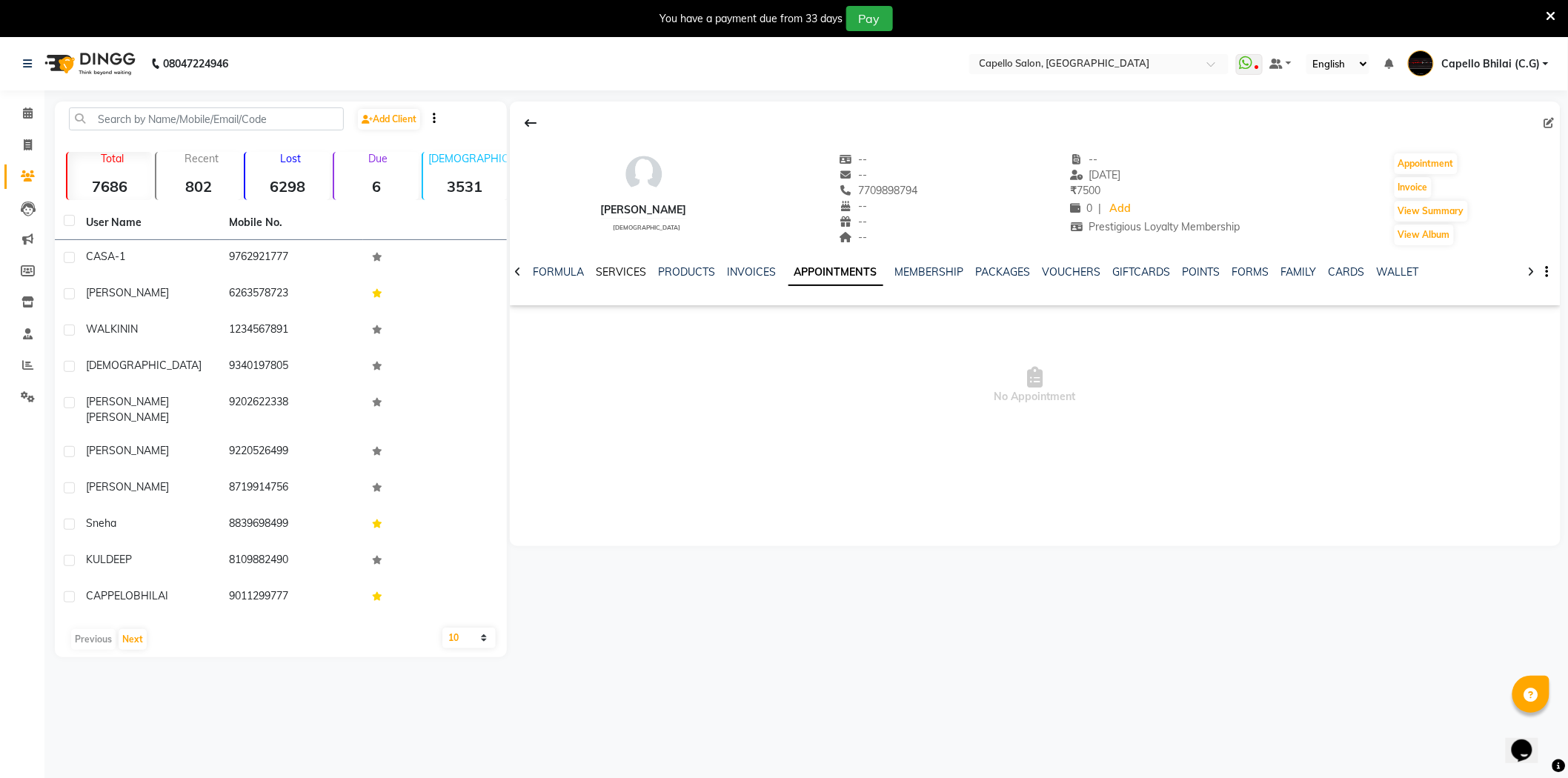
click at [633, 270] on link "SERVICES" at bounding box center [622, 272] width 50 height 13
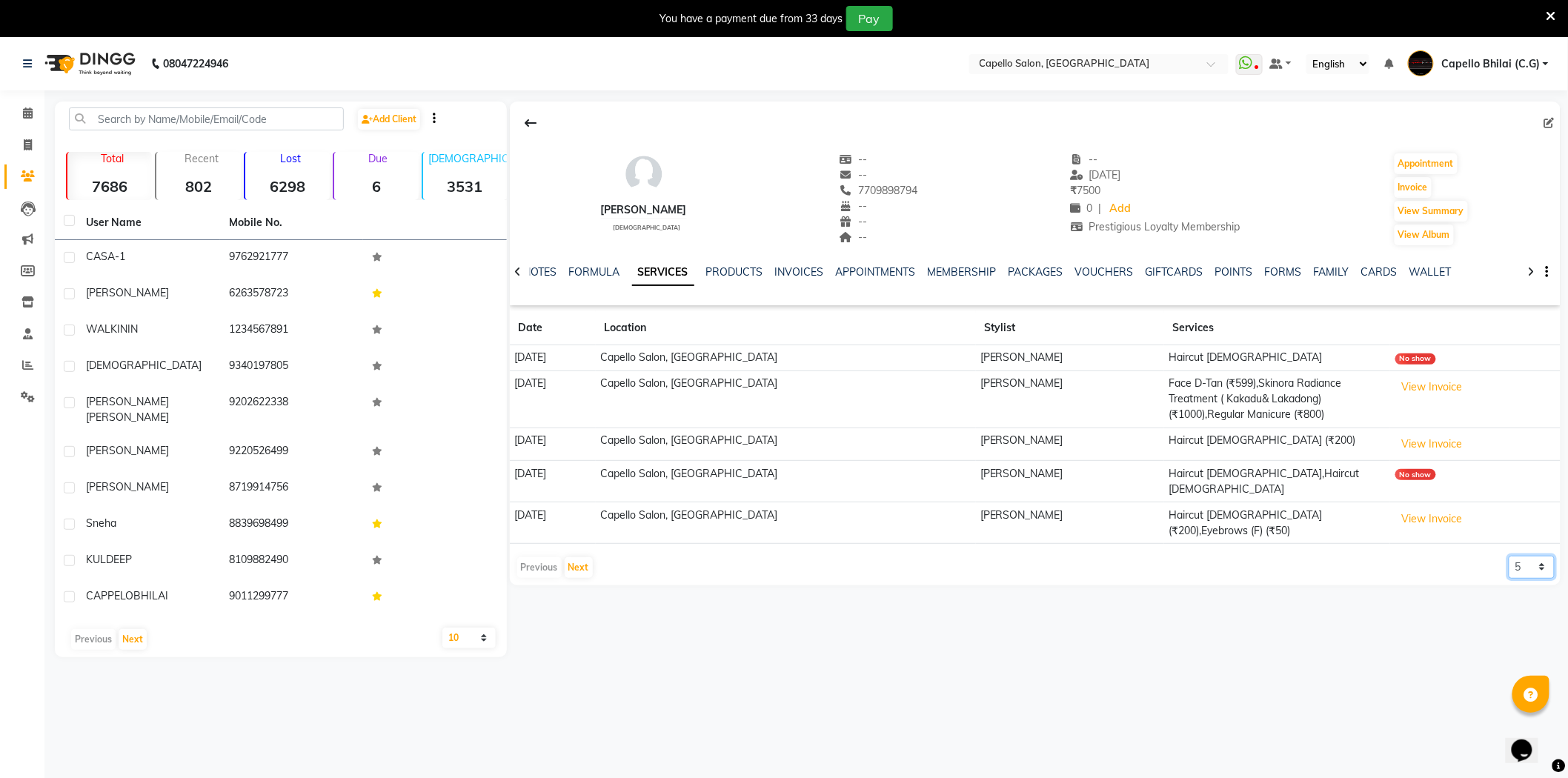
click at [1524, 556] on select "5 10 50 100 500" at bounding box center [1532, 567] width 46 height 23
select select "100"
click at [1509, 556] on select "5 10 50 100 500" at bounding box center [1532, 567] width 46 height 23
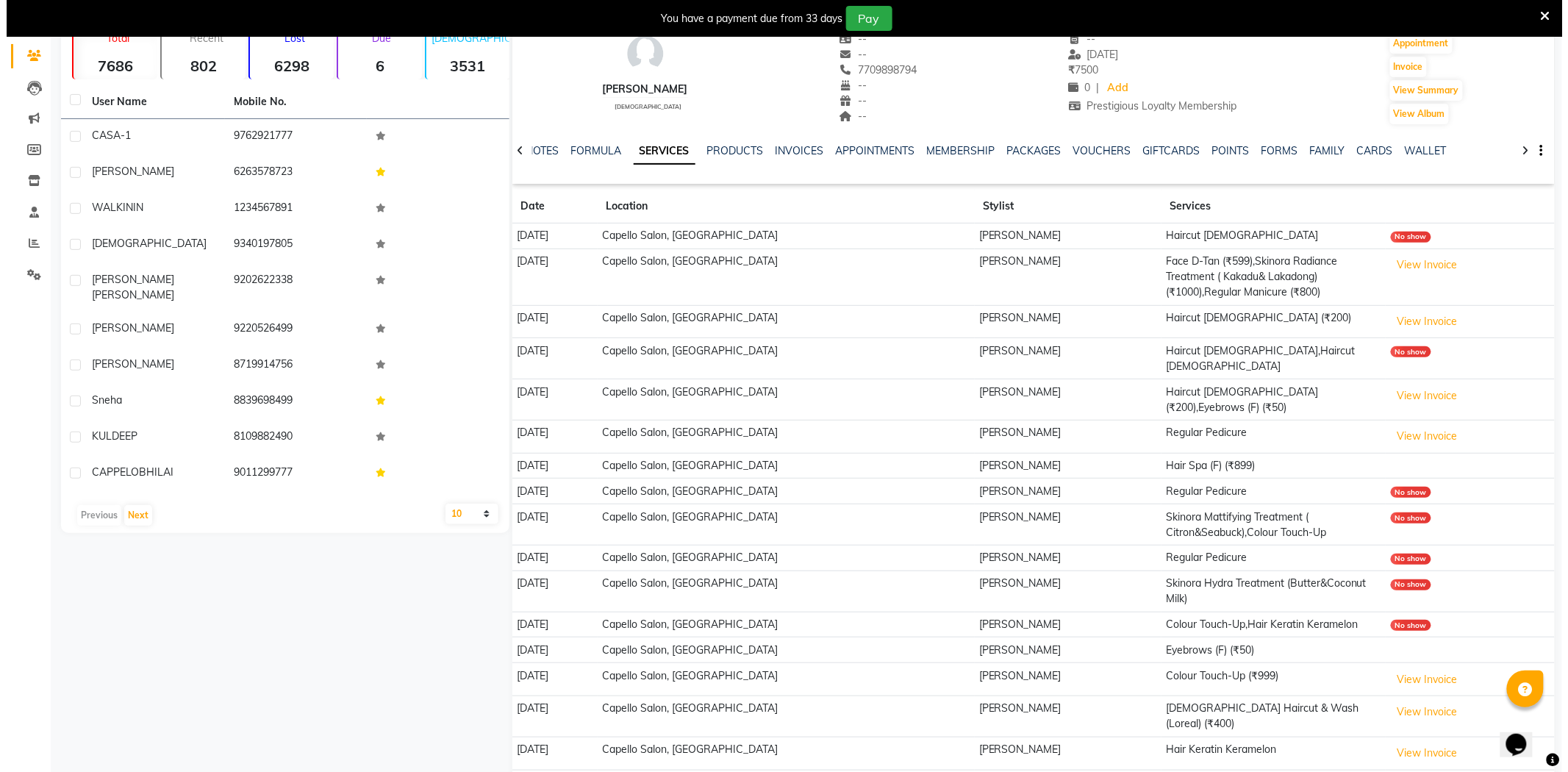
scroll to position [151, 0]
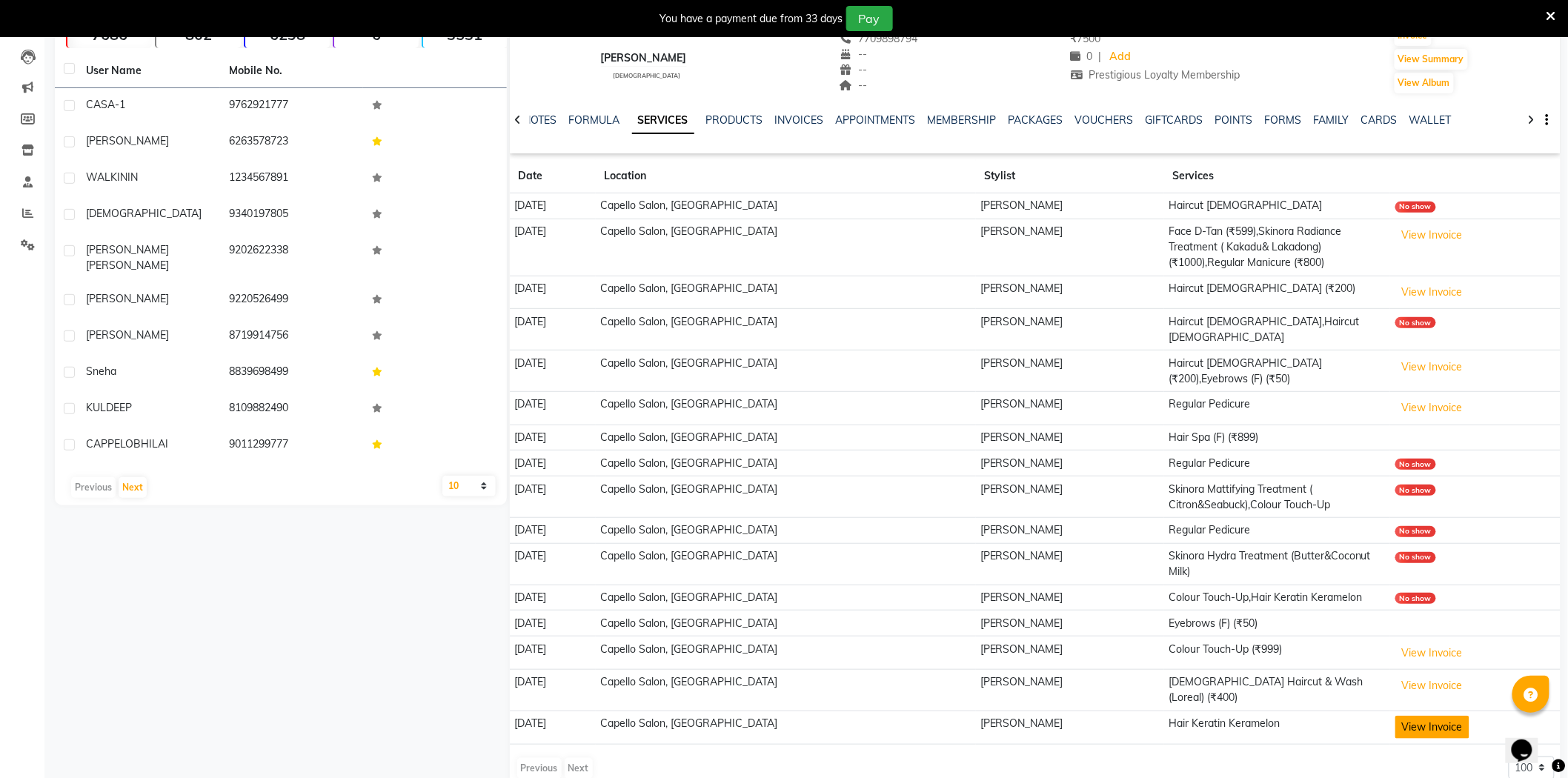
click at [1465, 716] on button "View Invoice" at bounding box center [1433, 727] width 74 height 23
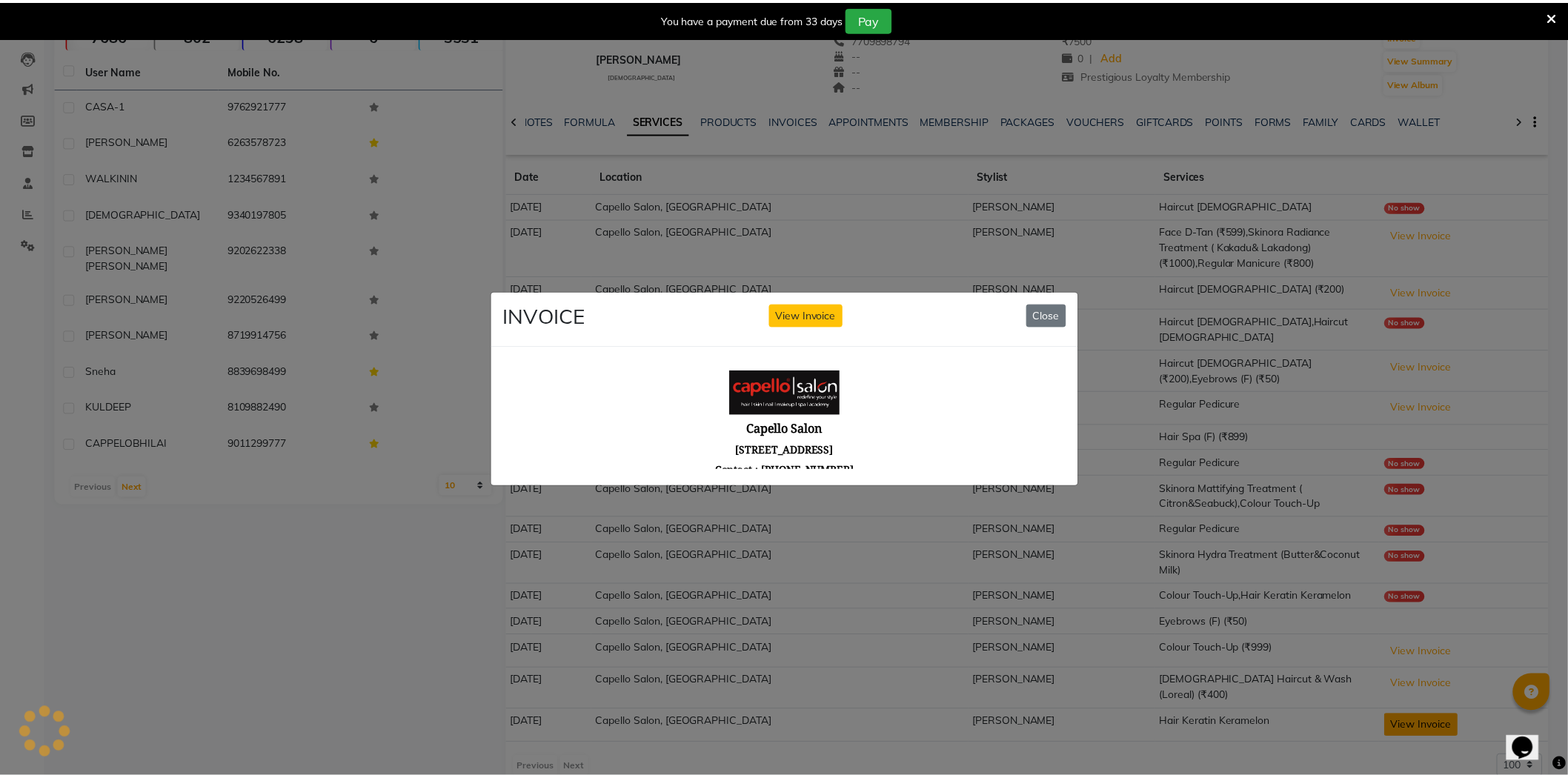
scroll to position [0, 0]
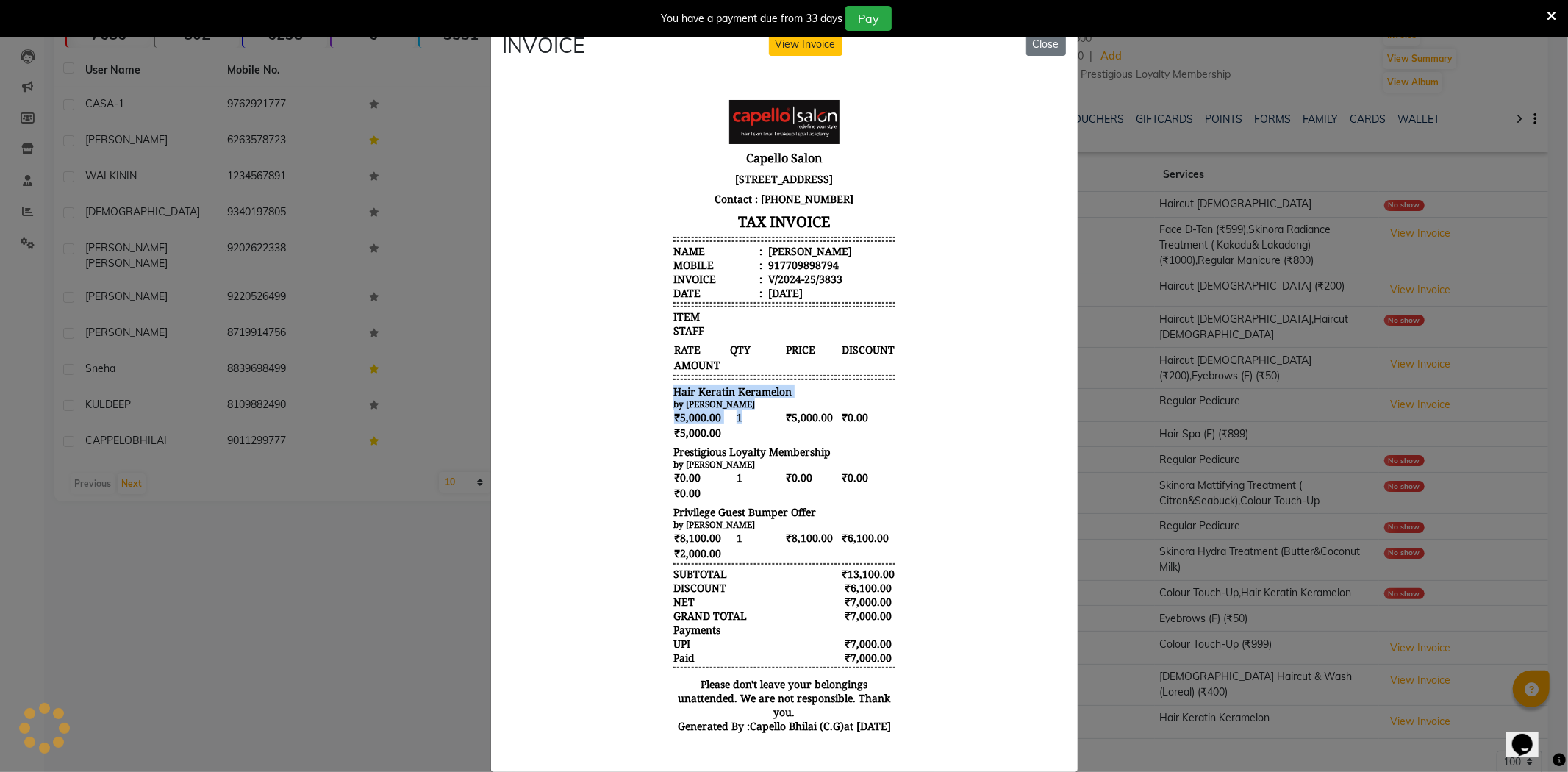
drag, startPoint x: 654, startPoint y: 387, endPoint x: 741, endPoint y: 426, distance: 95.3
click at [741, 426] on div "Capello Salon [STREET_ADDRESS] Contact : [PHONE_NUMBER] TAX INVOICE Name : [PER…" at bounding box center [784, 420] width 234 height 654
click at [1033, 55] on button "Close" at bounding box center [1047, 44] width 40 height 22
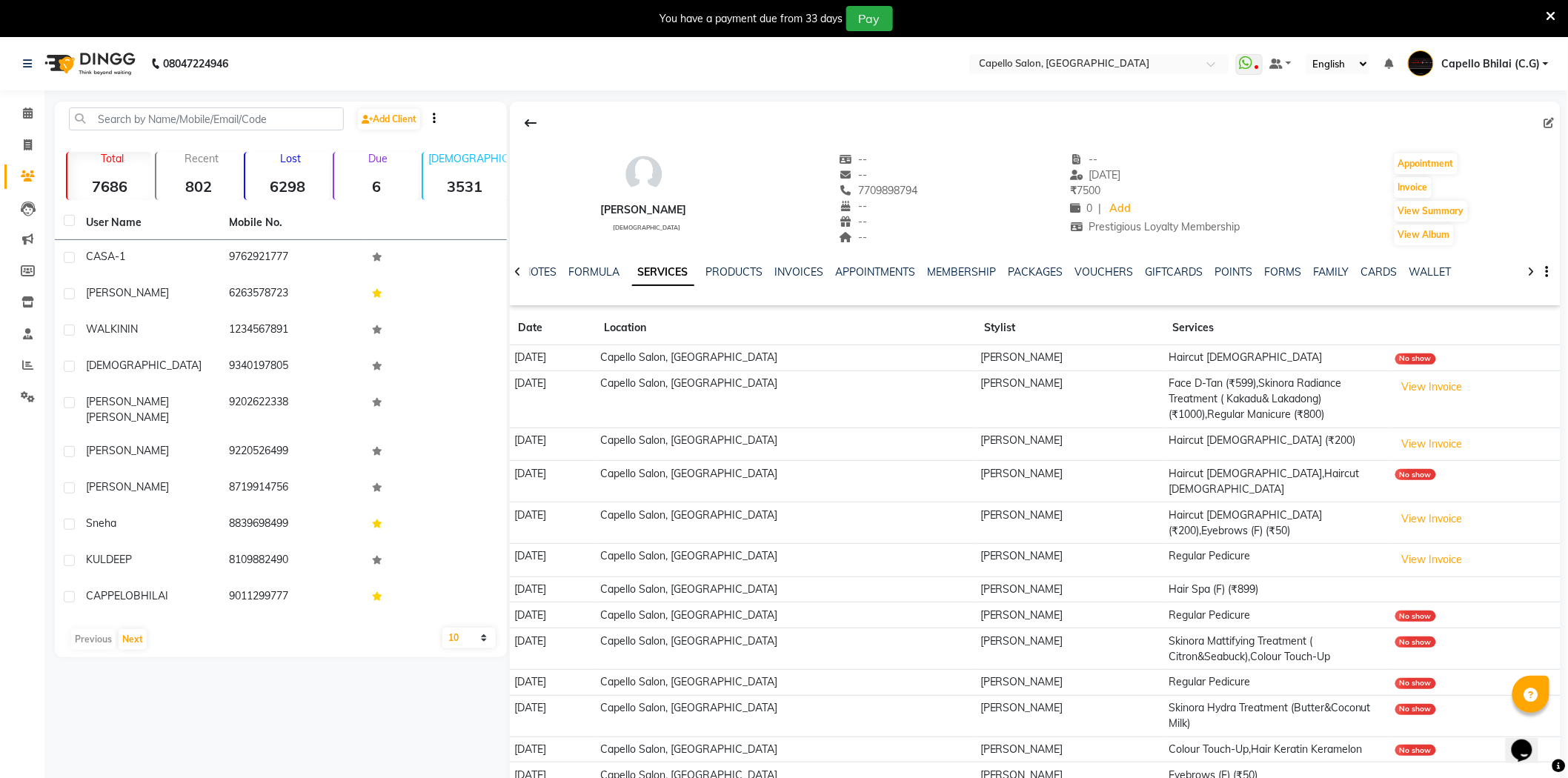
click at [1550, 12] on icon at bounding box center [1551, 16] width 9 height 13
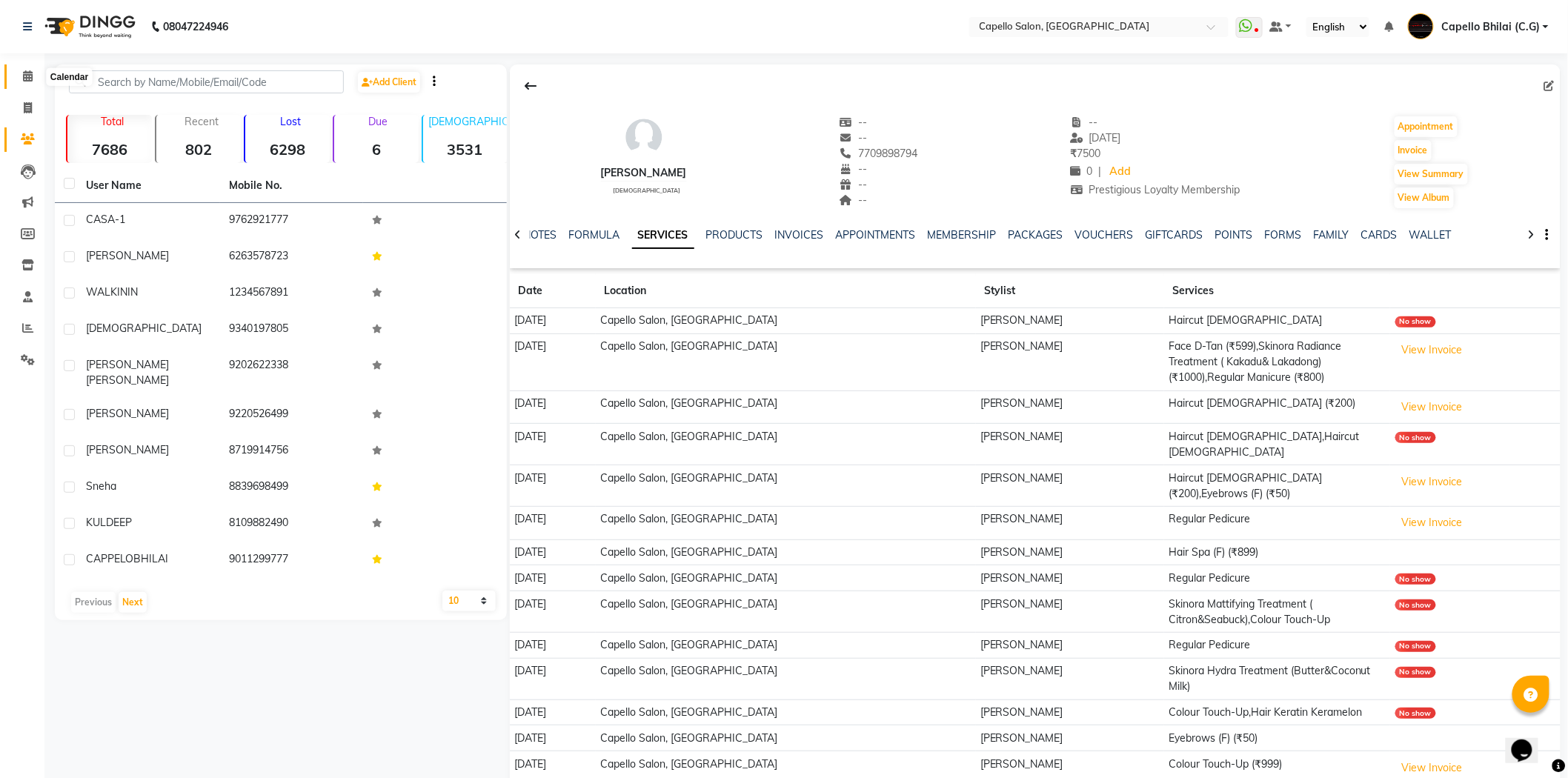
click at [26, 76] on icon at bounding box center [27, 76] width 9 height 11
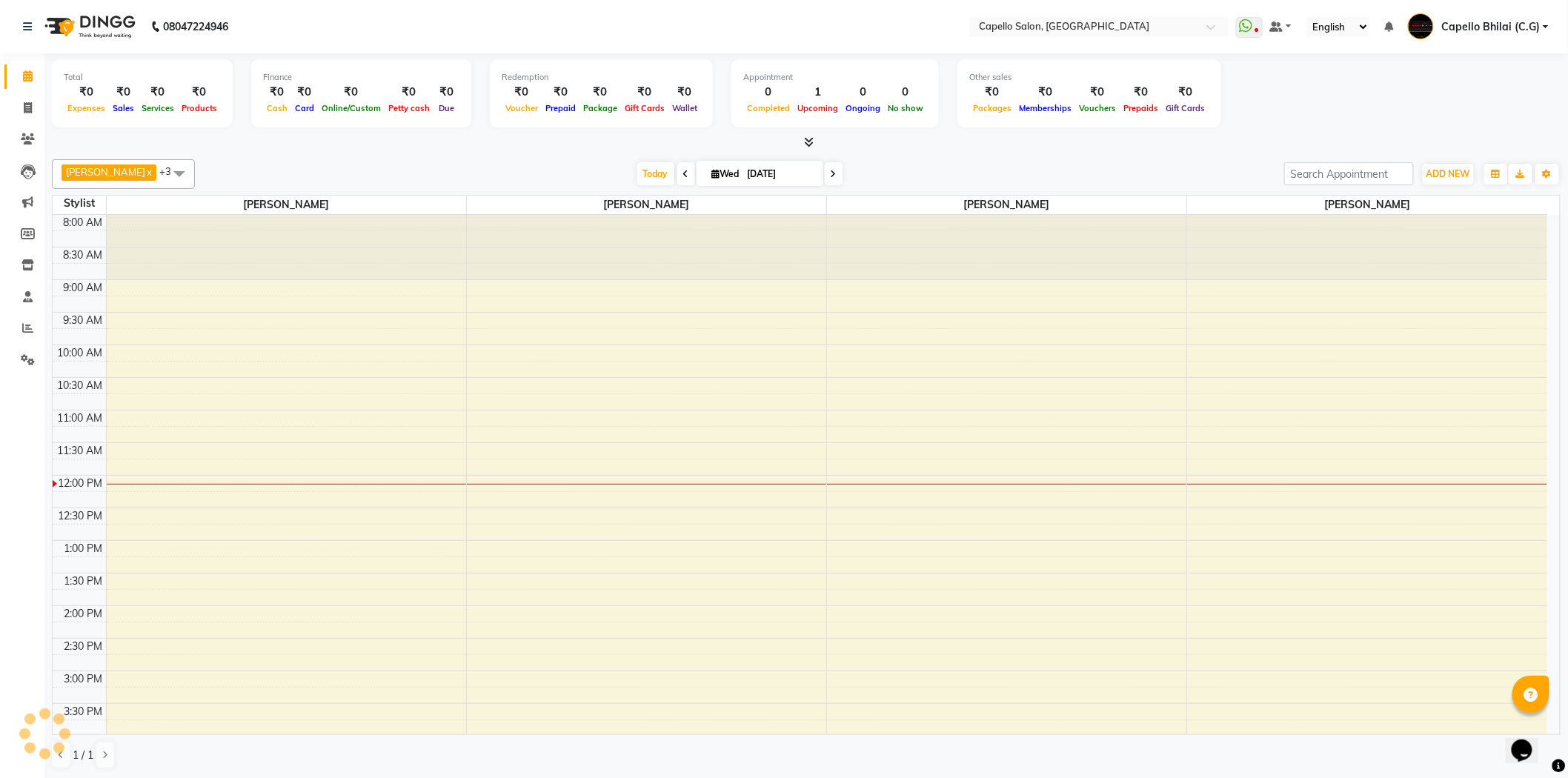
scroll to position [263, 0]
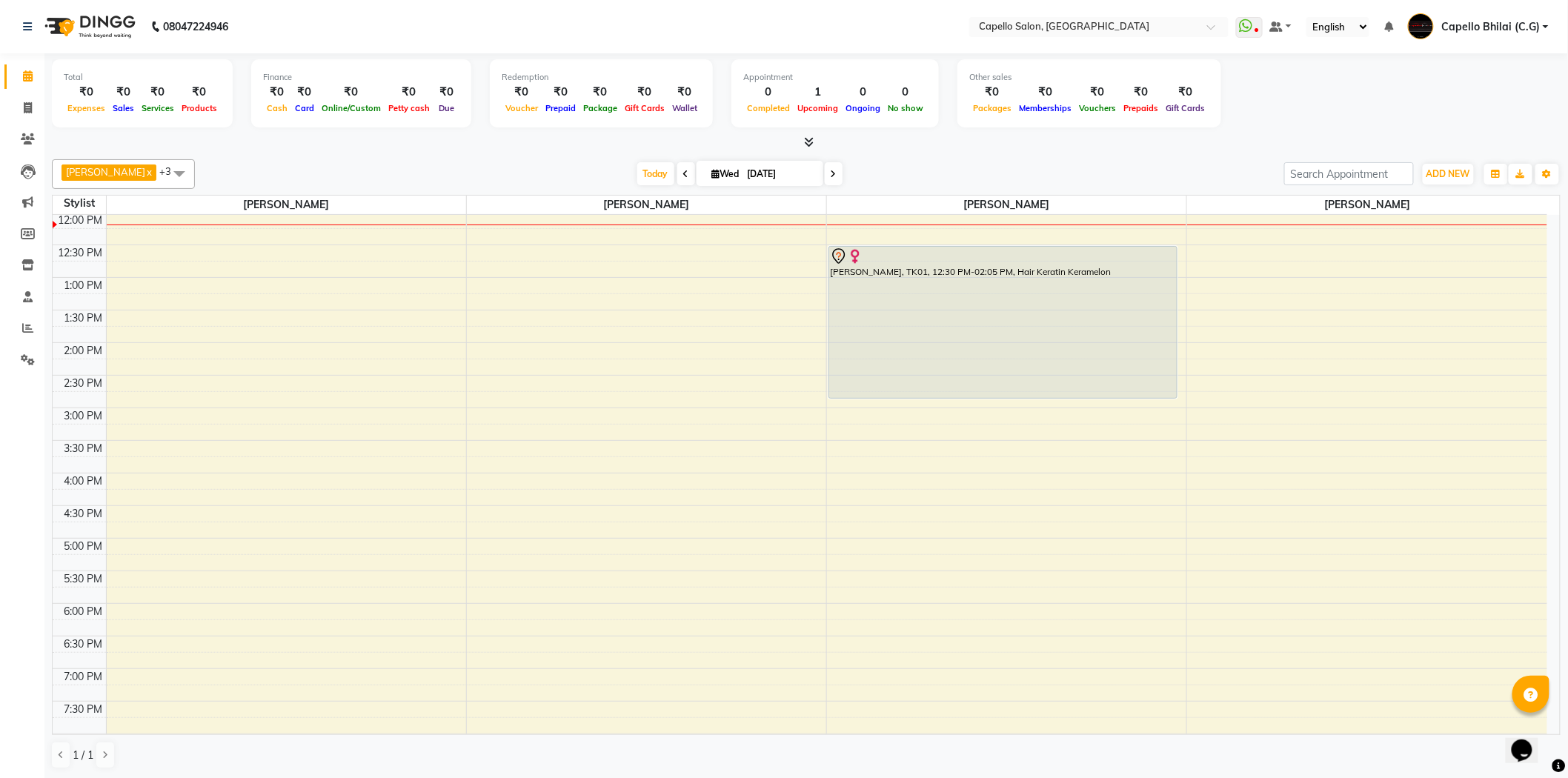
drag, startPoint x: 998, startPoint y: 346, endPoint x: 1008, endPoint y: 409, distance: 63.8
click at [1008, 409] on div "8:00 AM 8:30 AM 9:00 AM 9:30 AM 10:00 AM 10:30 AM 11:00 AM 11:30 AM 12:00 PM 12…" at bounding box center [800, 408] width 1495 height 912
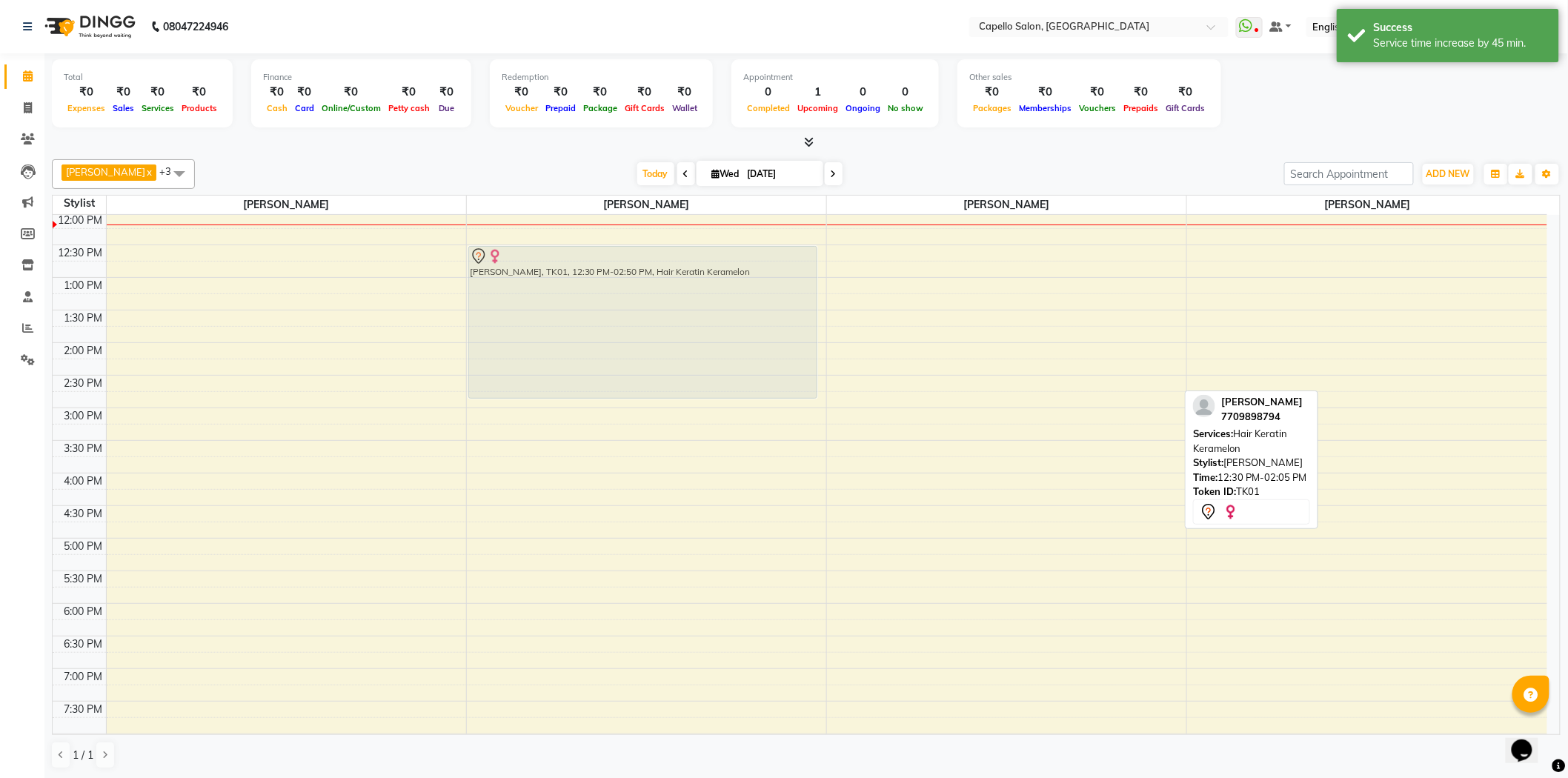
drag, startPoint x: 986, startPoint y: 322, endPoint x: 767, endPoint y: 326, distance: 219.0
click at [767, 326] on tr "[PERSON_NAME], TK01, 12:30 PM-02:50 PM, Hair Keratin Keramelon [PERSON_NAME], T…" at bounding box center [800, 408] width 1495 height 912
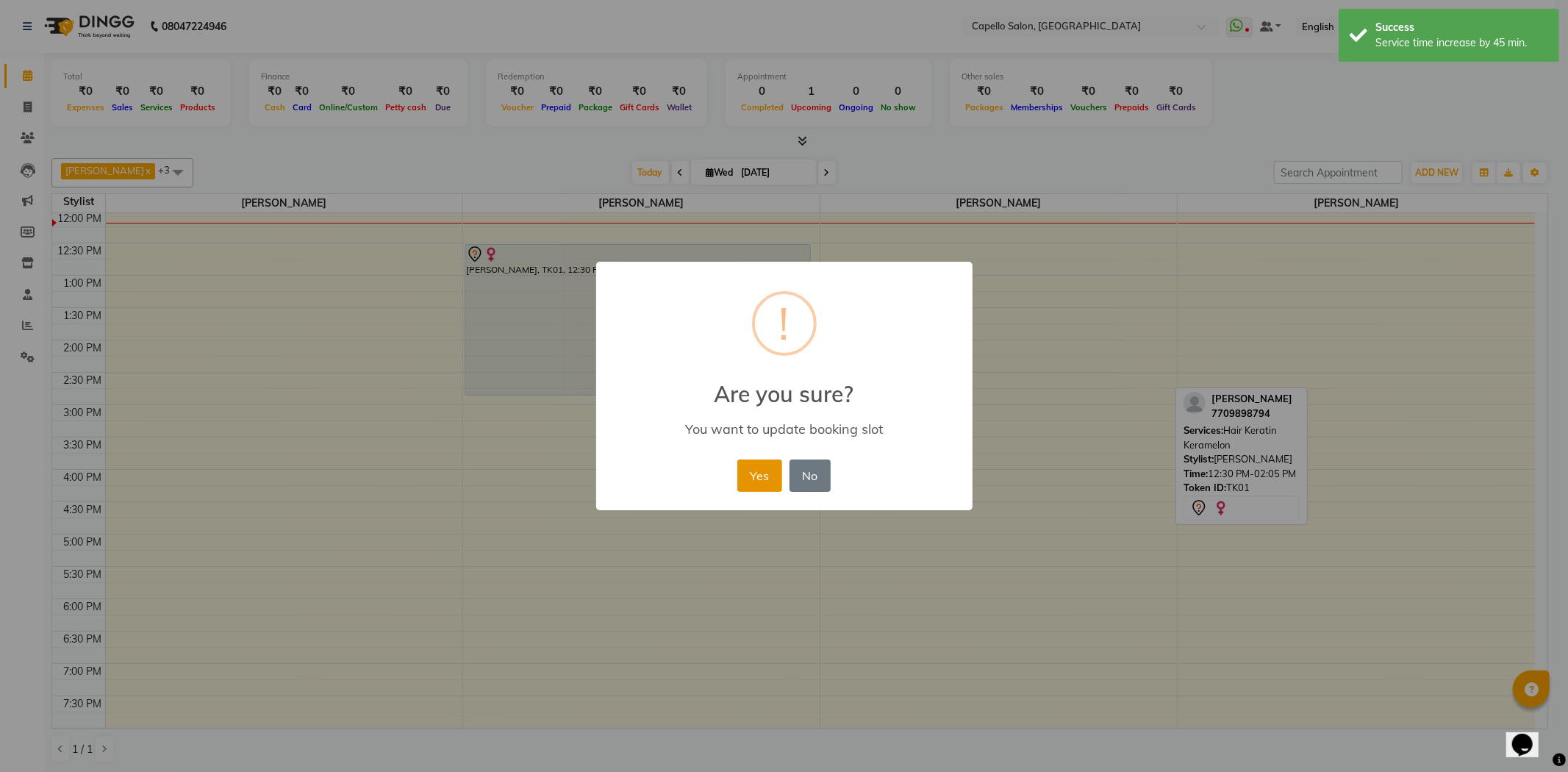
click at [753, 471] on button "Yes" at bounding box center [760, 476] width 45 height 32
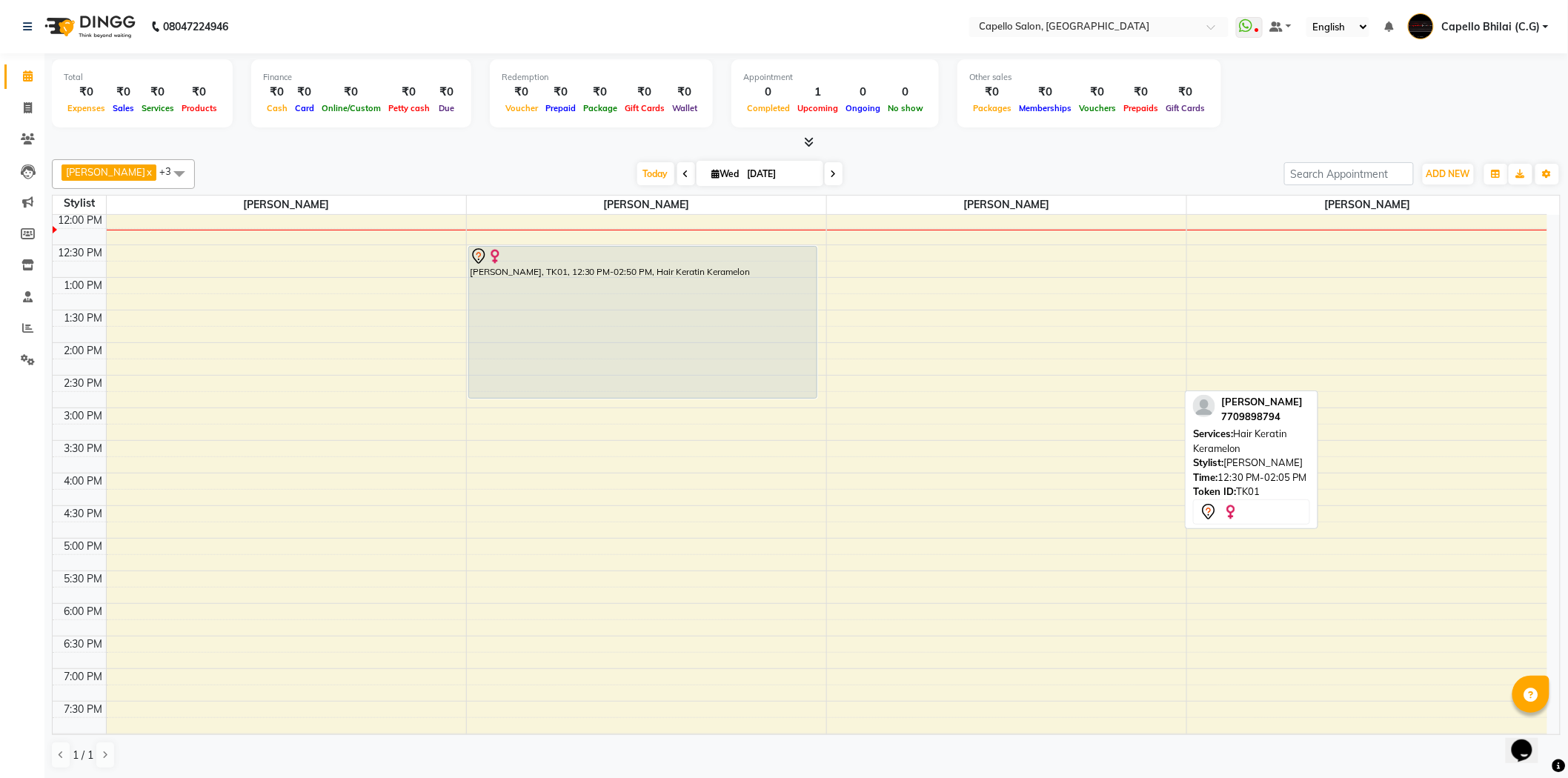
click at [4, 65] on link "Calendar" at bounding box center [22, 76] width 35 height 24
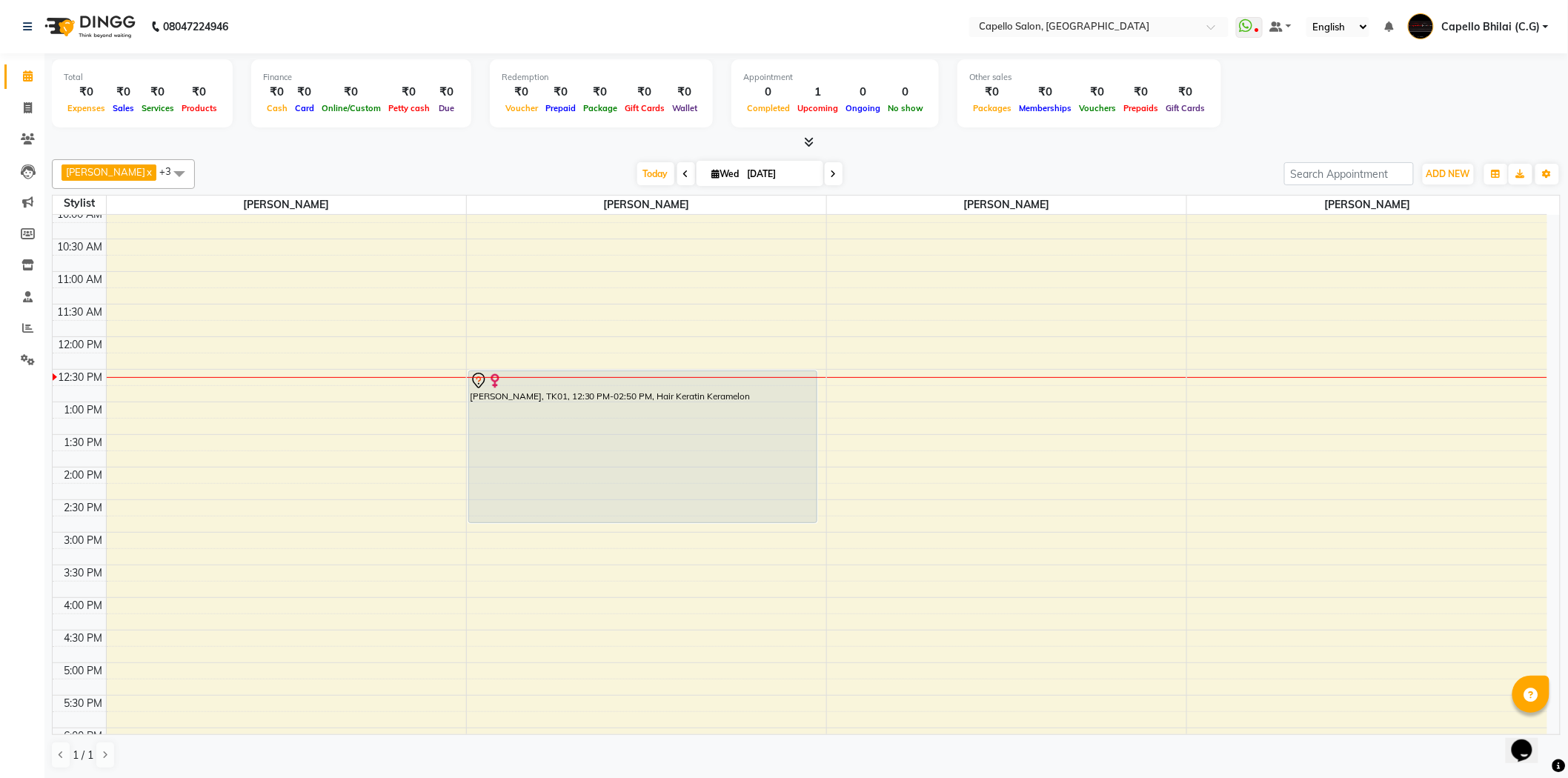
scroll to position [98, 0]
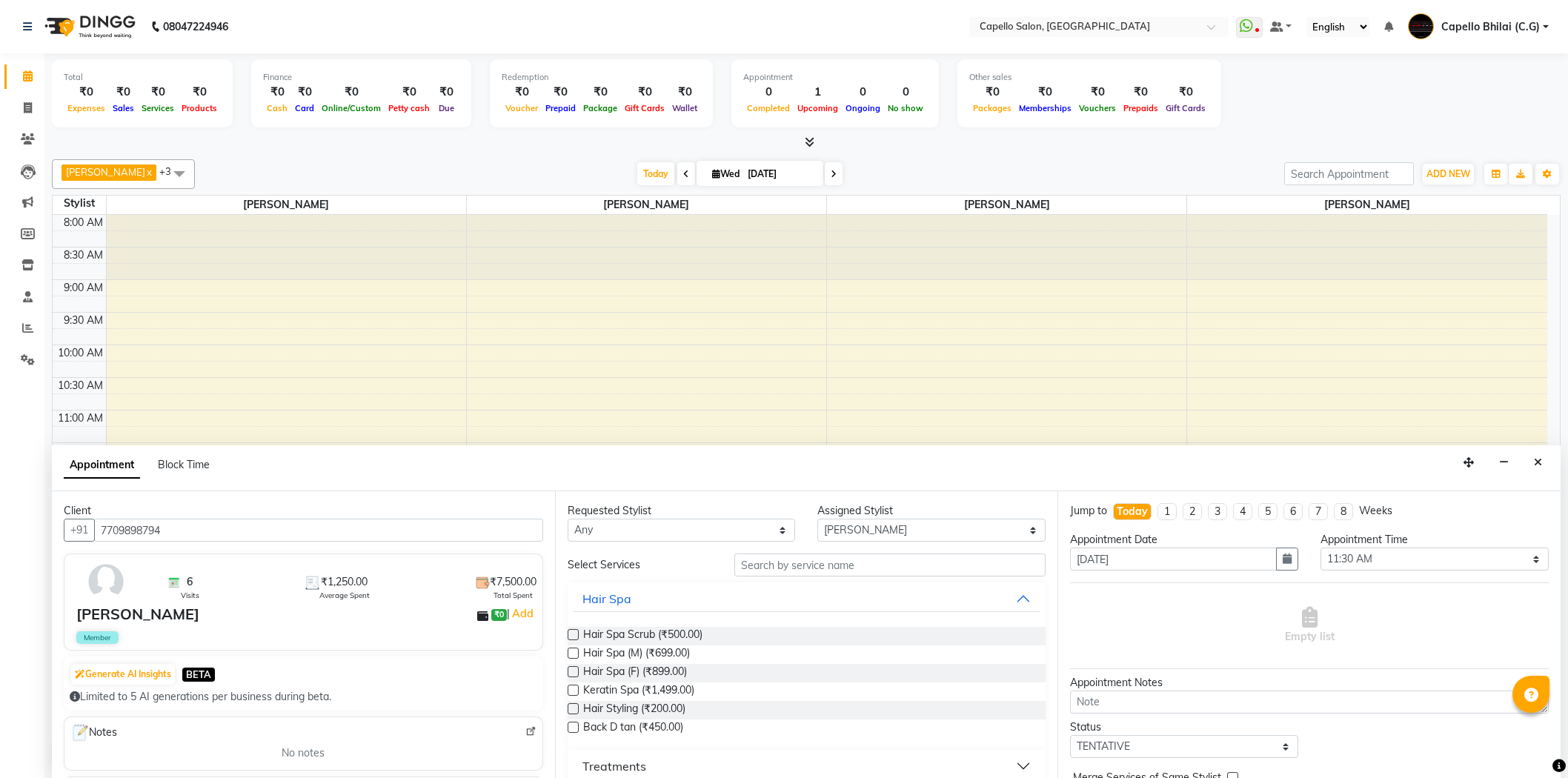
select select "17882"
select select "690"
select select "tentative"
click at [1534, 462] on icon "Close" at bounding box center [1539, 462] width 8 height 10
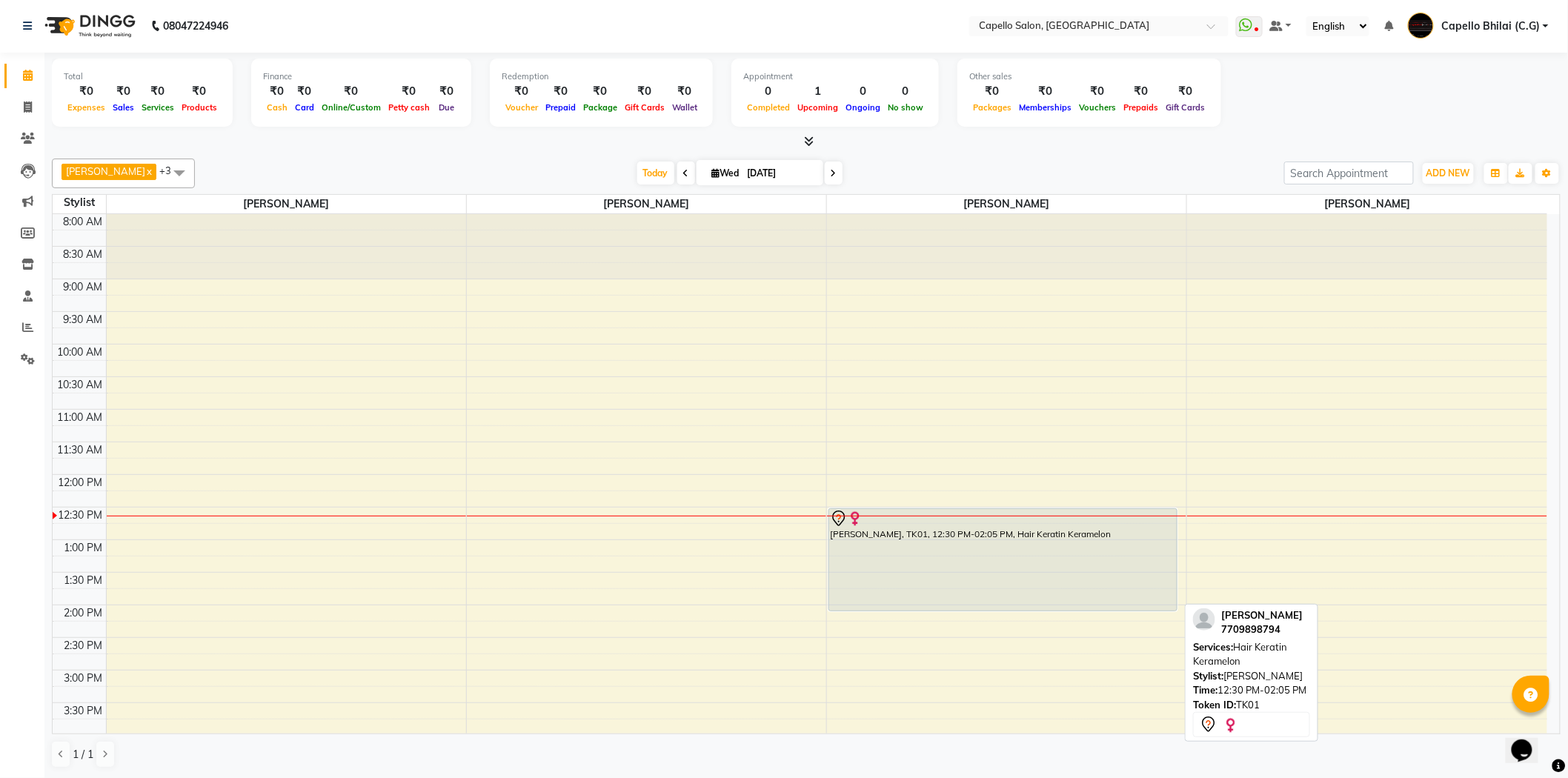
scroll to position [82, 0]
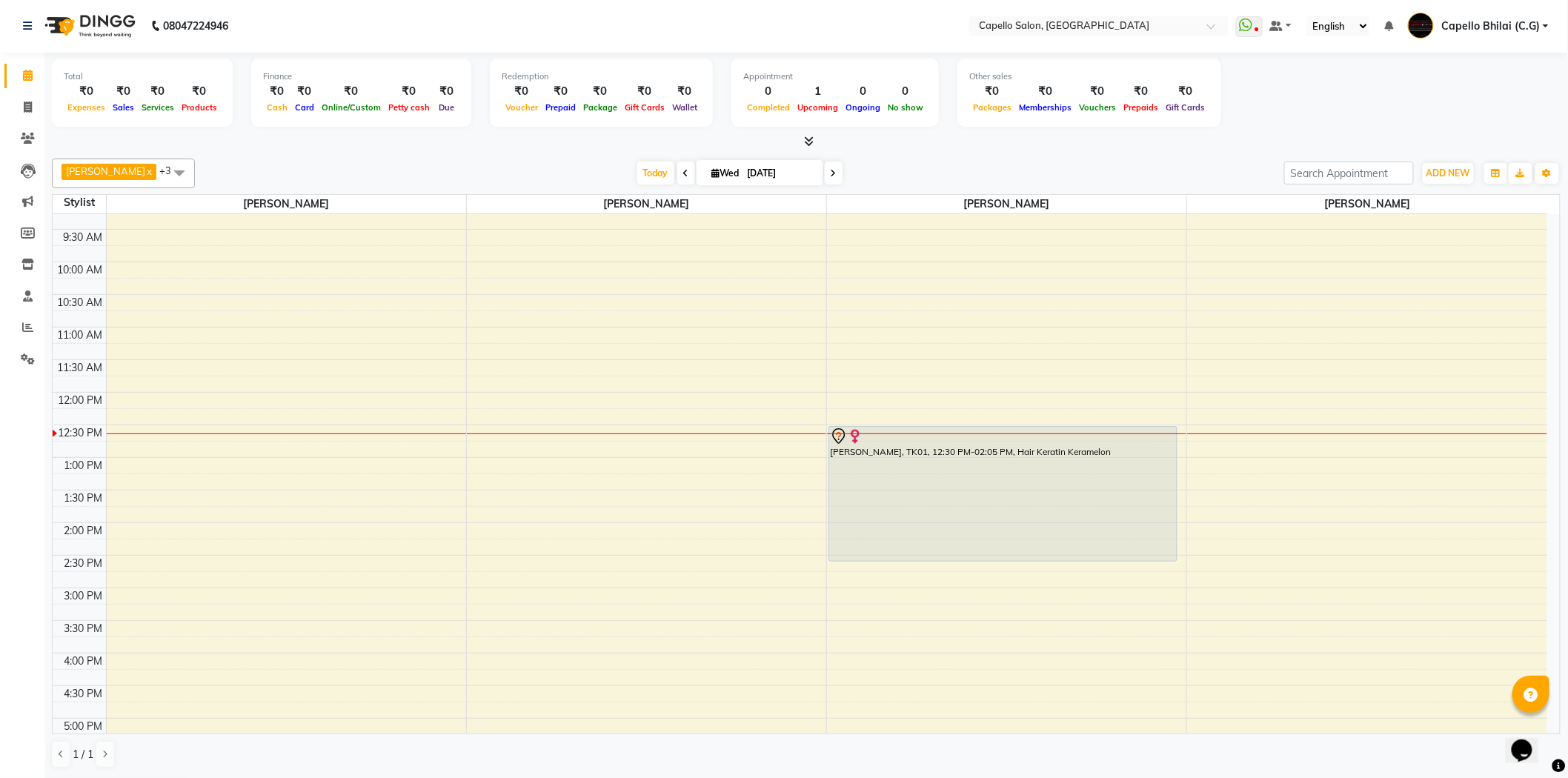
drag, startPoint x: 949, startPoint y: 526, endPoint x: 956, endPoint y: 564, distance: 38.6
click at [956, 564] on div "8:00 AM 8:30 AM 9:00 AM 9:30 AM 10:00 AM 10:30 AM 11:00 AM 11:30 AM 12:00 PM 12…" at bounding box center [800, 587] width 1495 height 912
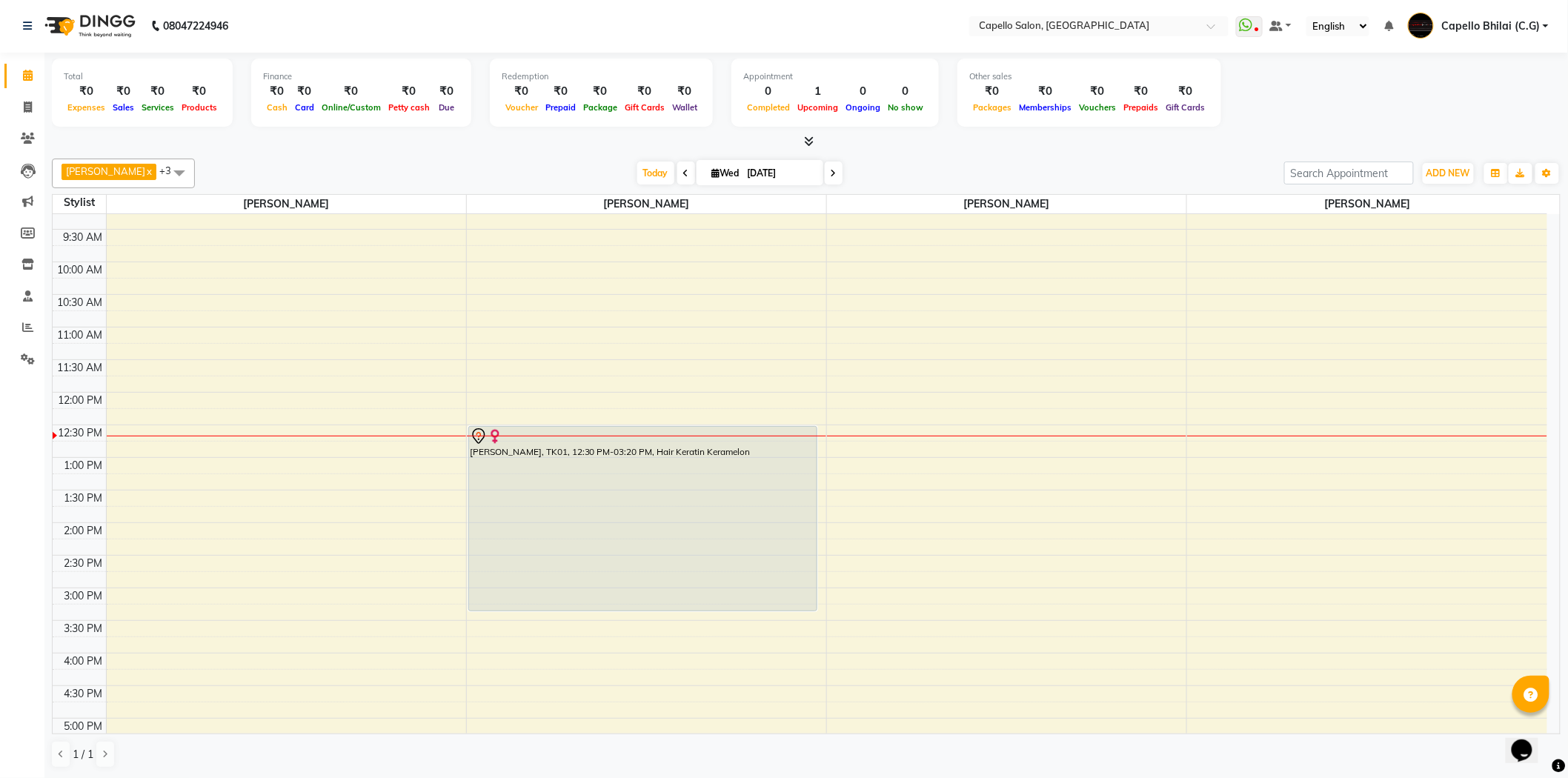
click at [808, 138] on icon at bounding box center [809, 141] width 9 height 11
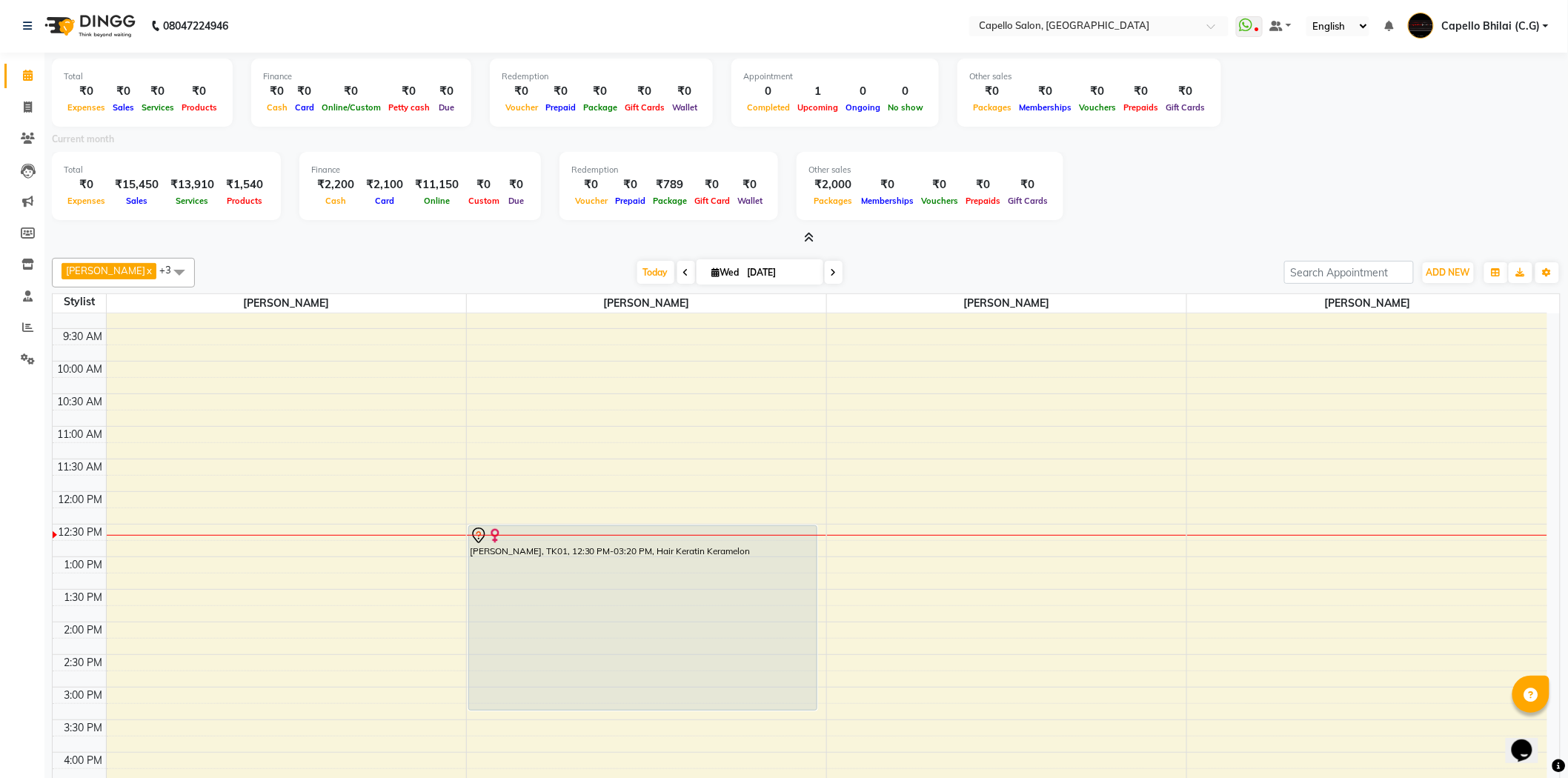
click at [802, 240] on span at bounding box center [807, 238] width 16 height 16
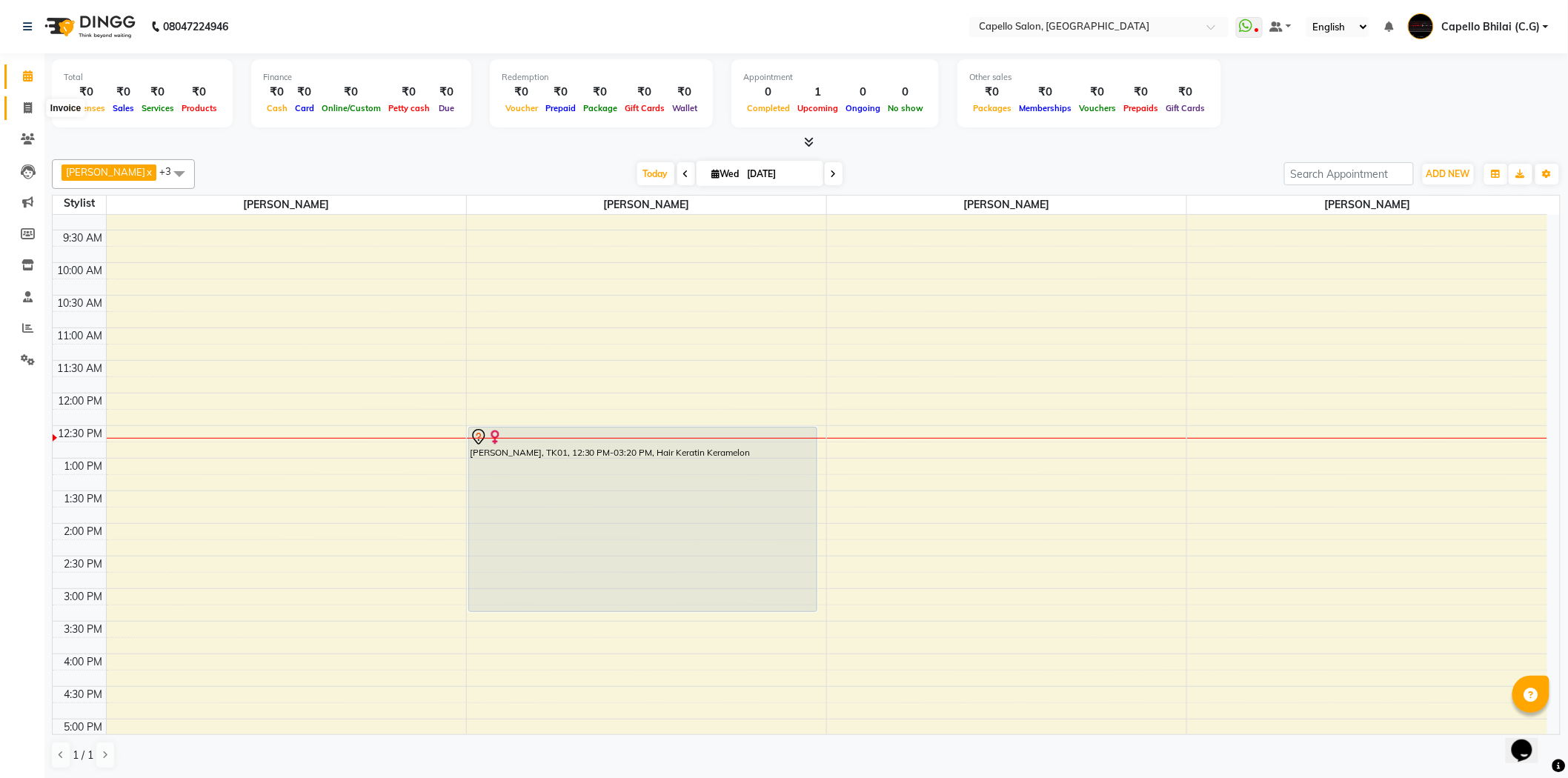
click at [19, 108] on span at bounding box center [28, 108] width 26 height 17
select select "service"
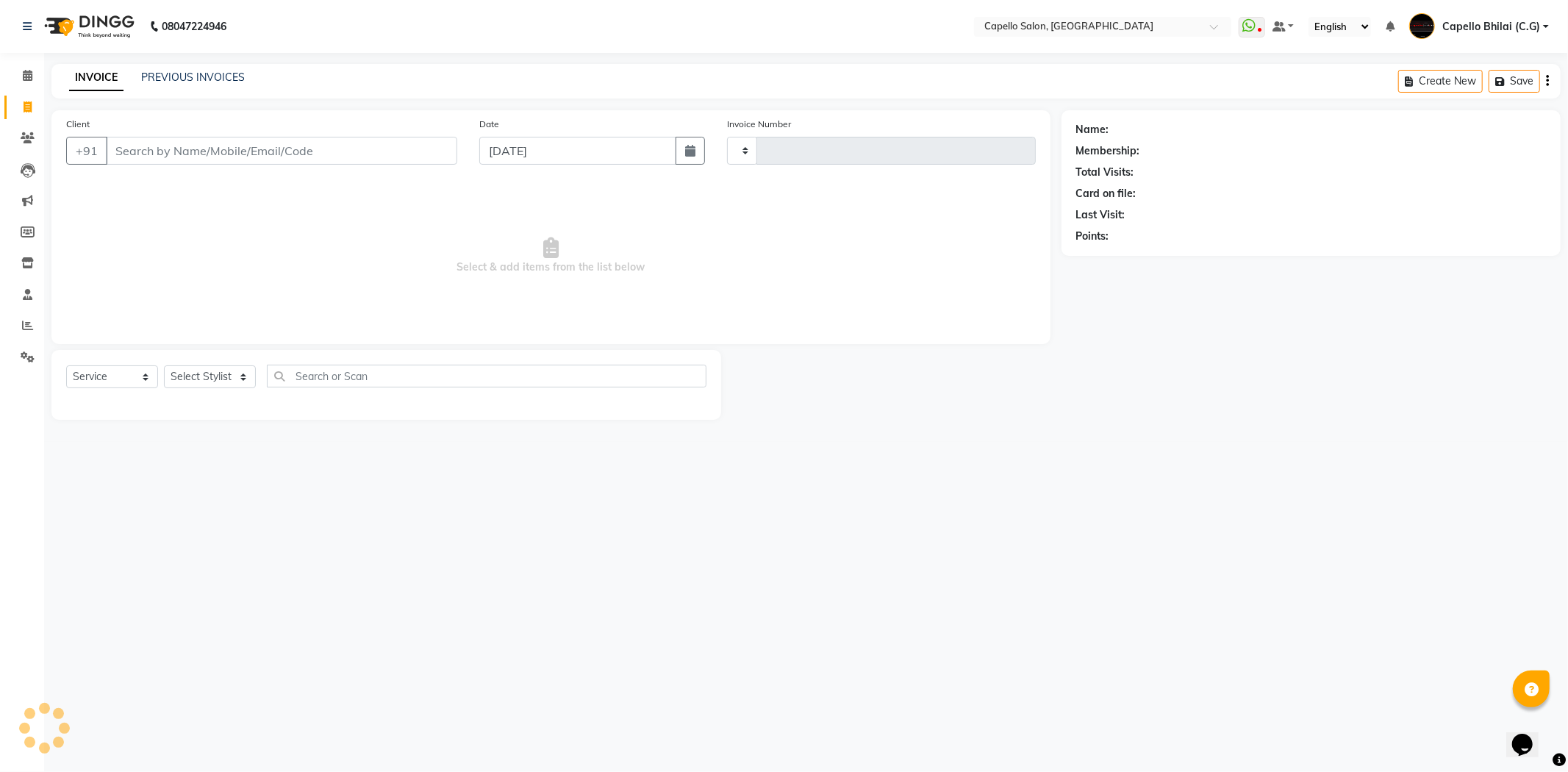
type input "2217"
select select "809"
type input "8530270427"
click at [406, 145] on span "Add Client" at bounding box center [420, 151] width 58 height 15
select select "7"
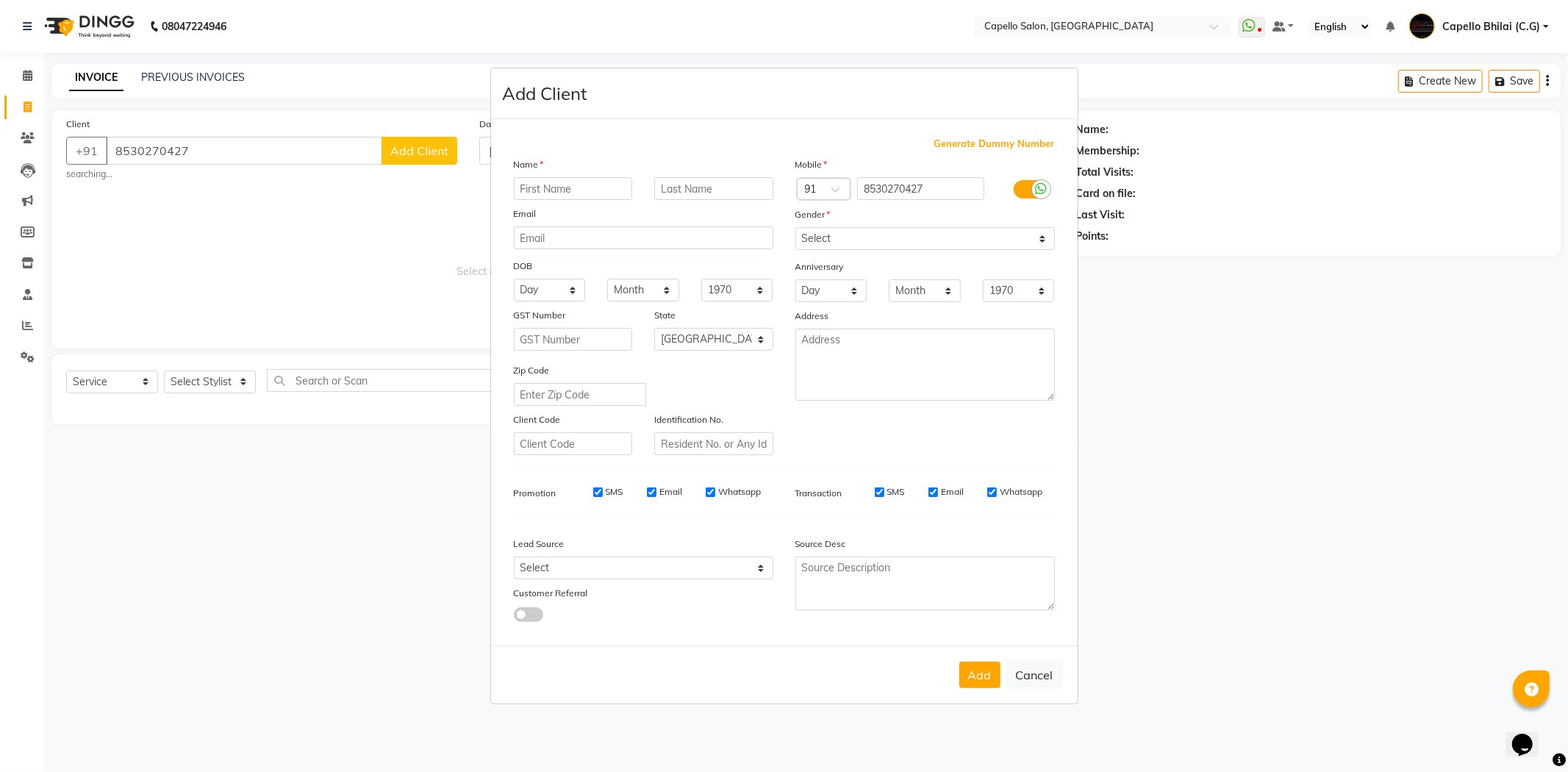
type input "R"
type input "Kritika"
click at [818, 241] on select "Select Male Female Other Prefer Not To Say" at bounding box center [925, 238] width 260 height 22
select select "[DEMOGRAPHIC_DATA]"
click at [795, 227] on select "Select Male Female Other Prefer Not To Say" at bounding box center [925, 238] width 260 height 22
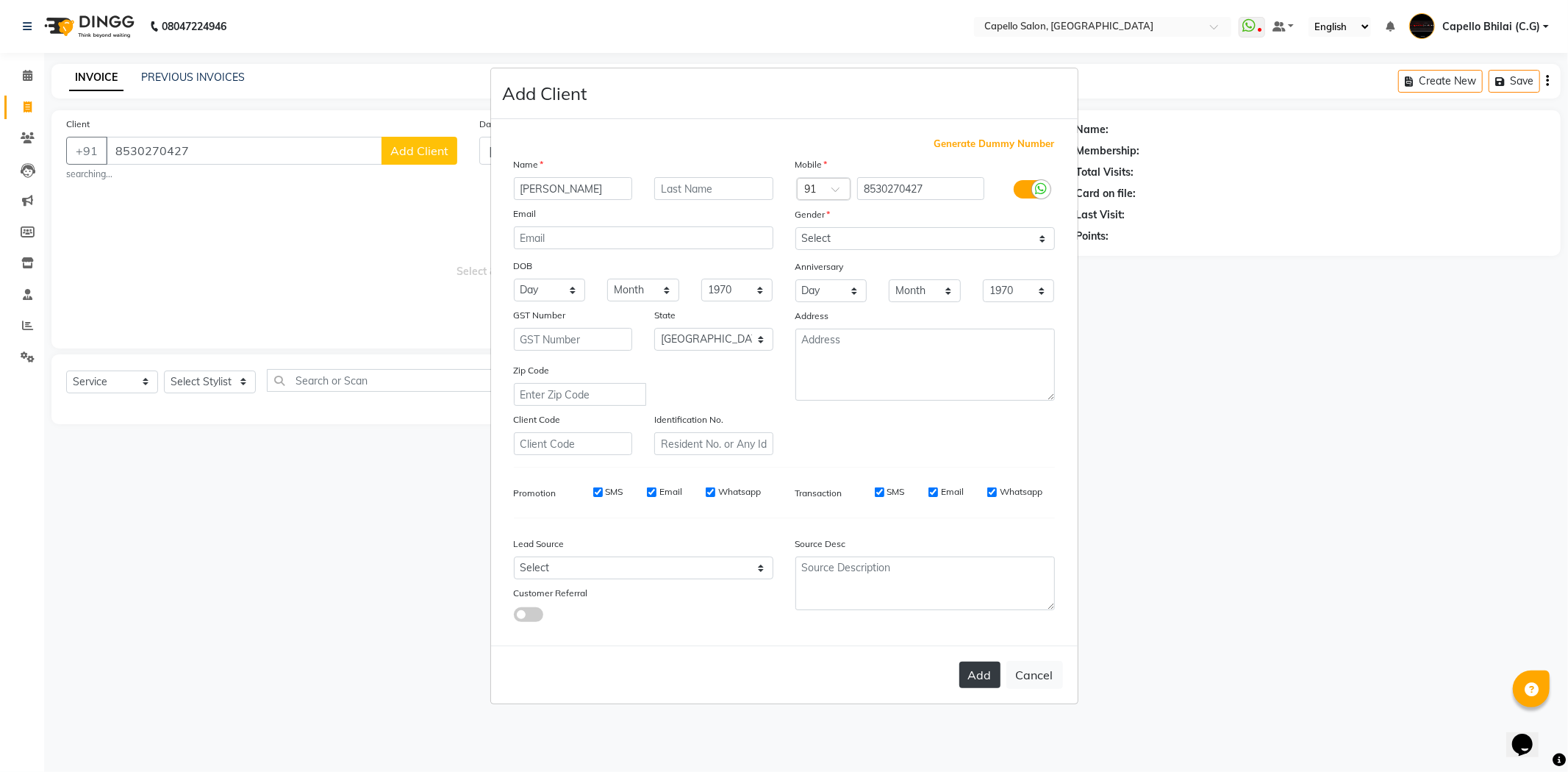
click at [988, 670] on button "Add" at bounding box center [979, 675] width 41 height 27
select select
select select "null"
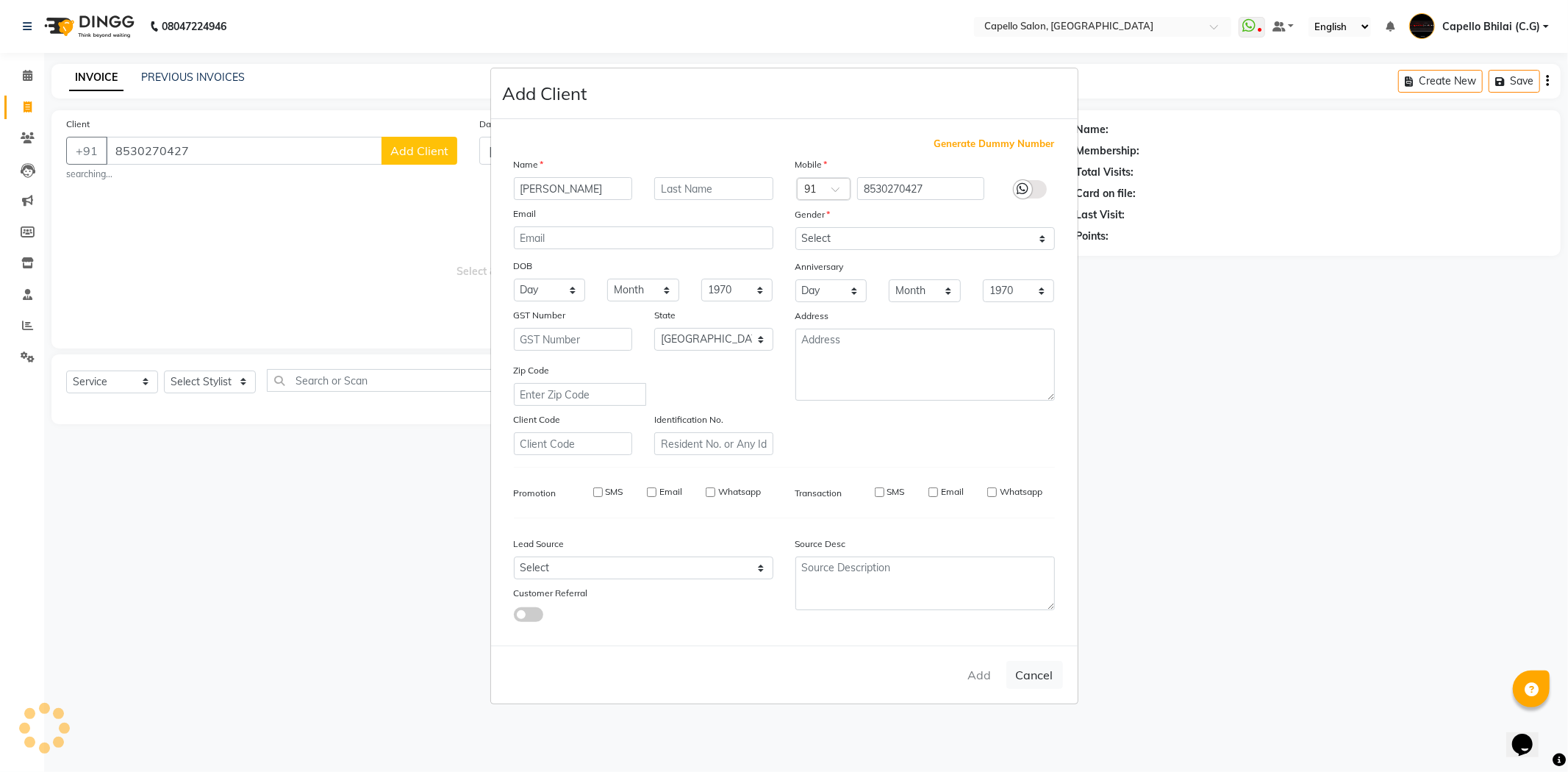
select select
checkbox input "false"
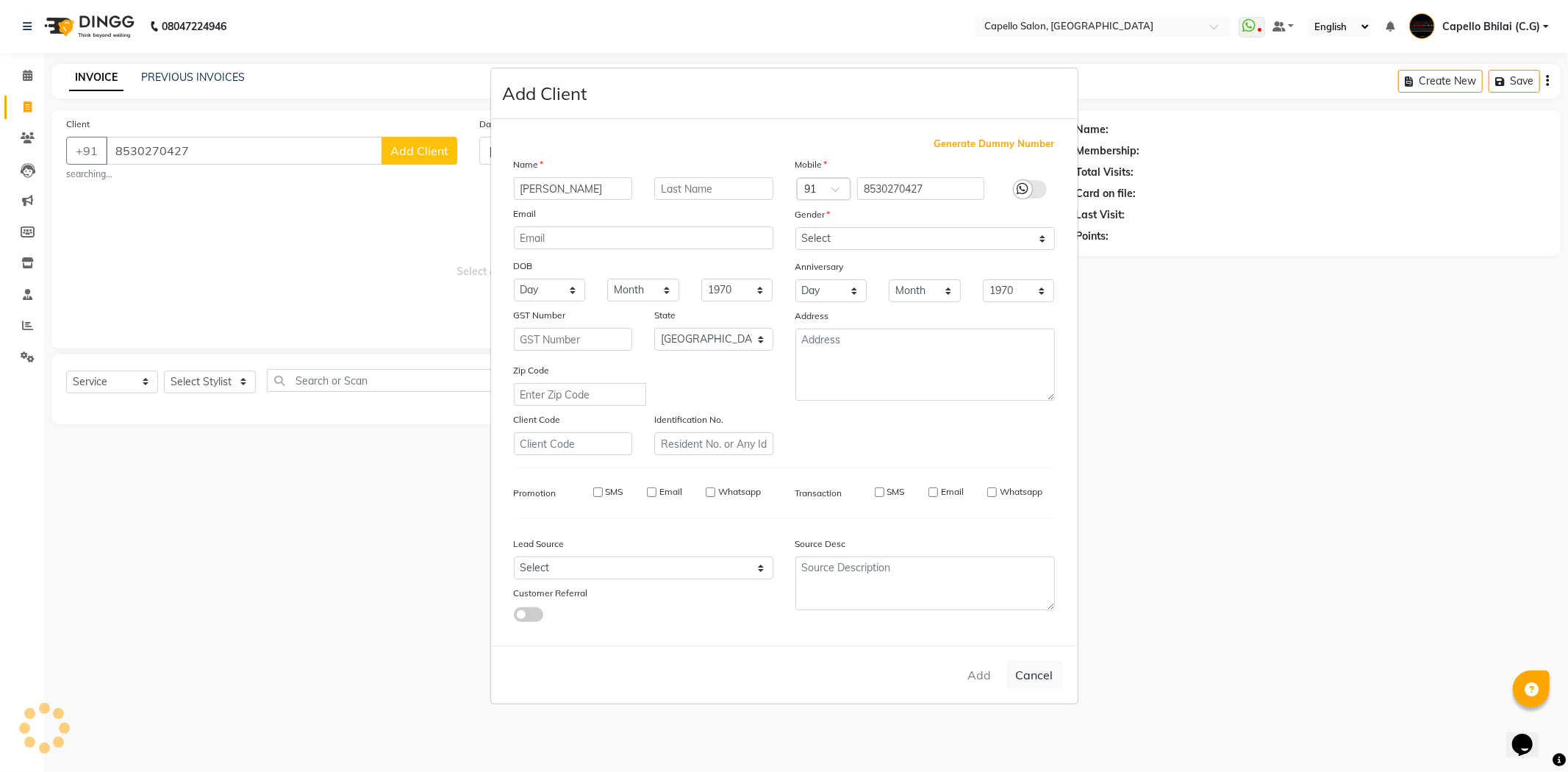
checkbox input "false"
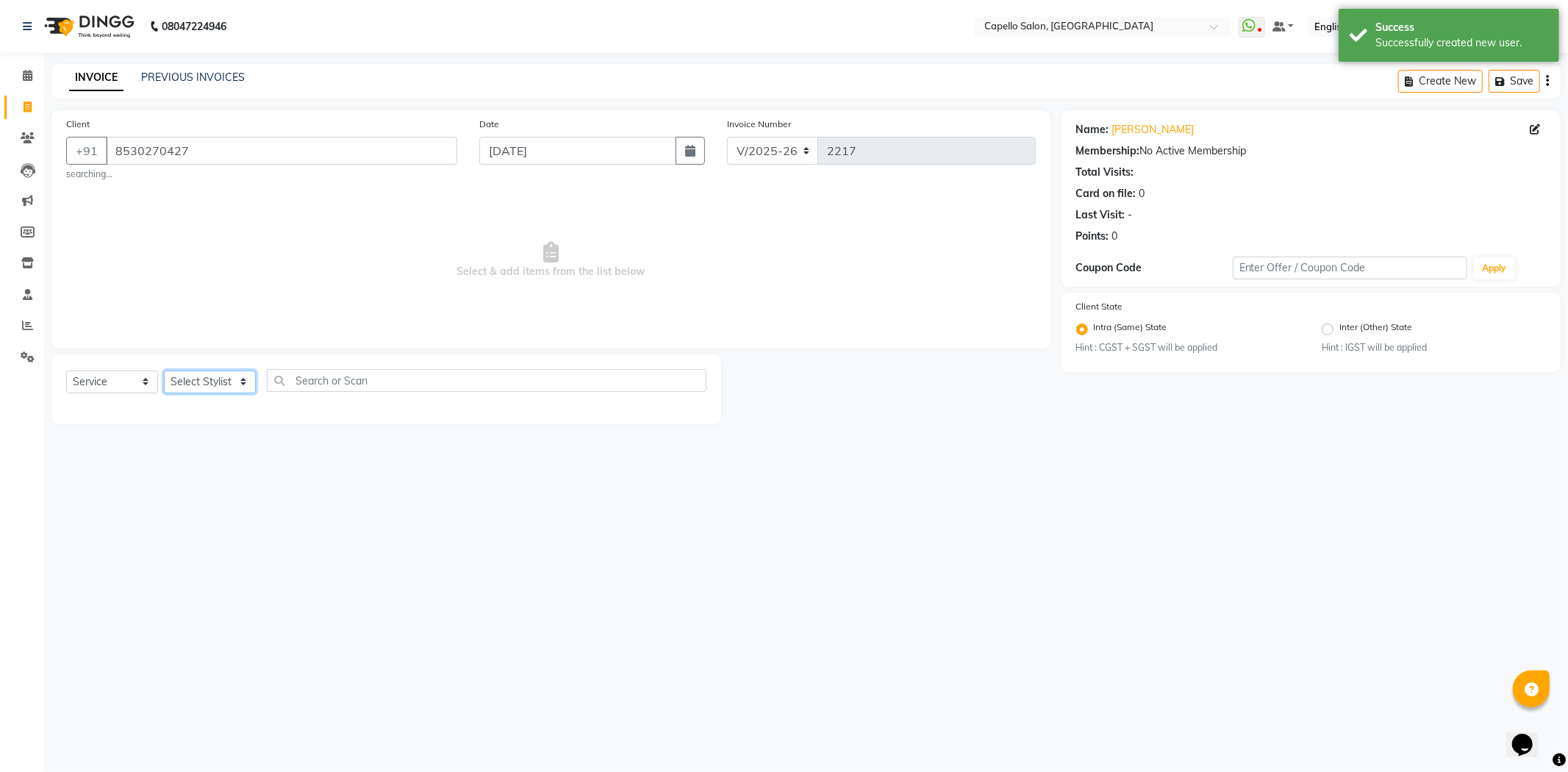
click at [198, 385] on select "Select Stylist ADMIN Anjali Tandia Ashish Kadwe Capello Bhilai (C.G) Nazma Shei…" at bounding box center [210, 381] width 92 height 22
select select "60545"
click at [164, 371] on select "Select Stylist ADMIN Anjali Tandia Ashish Kadwe Capello Bhilai (C.G) Nazma Shei…" at bounding box center [210, 381] width 92 height 22
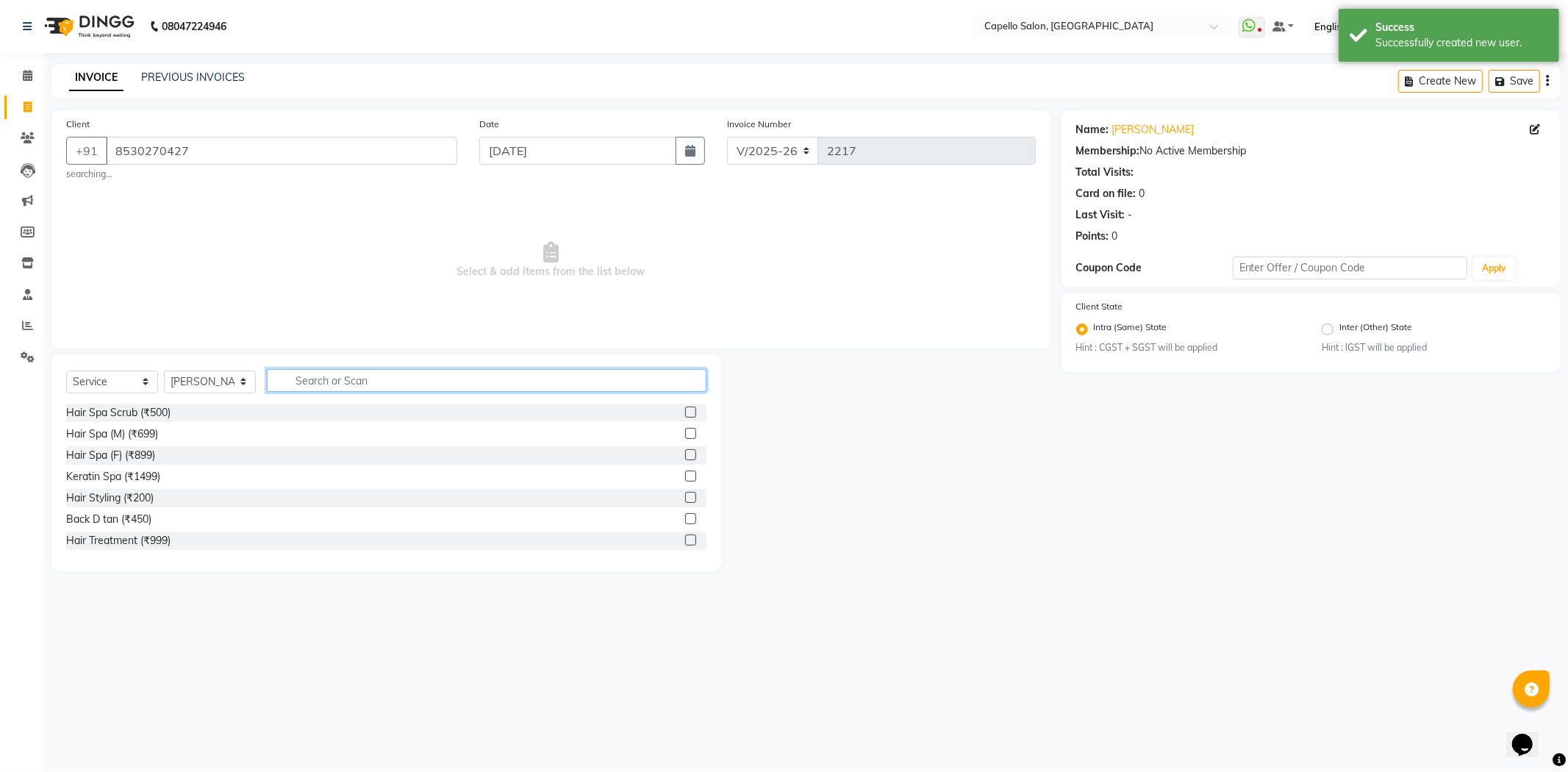
click at [290, 381] on input "text" at bounding box center [487, 380] width 440 height 22
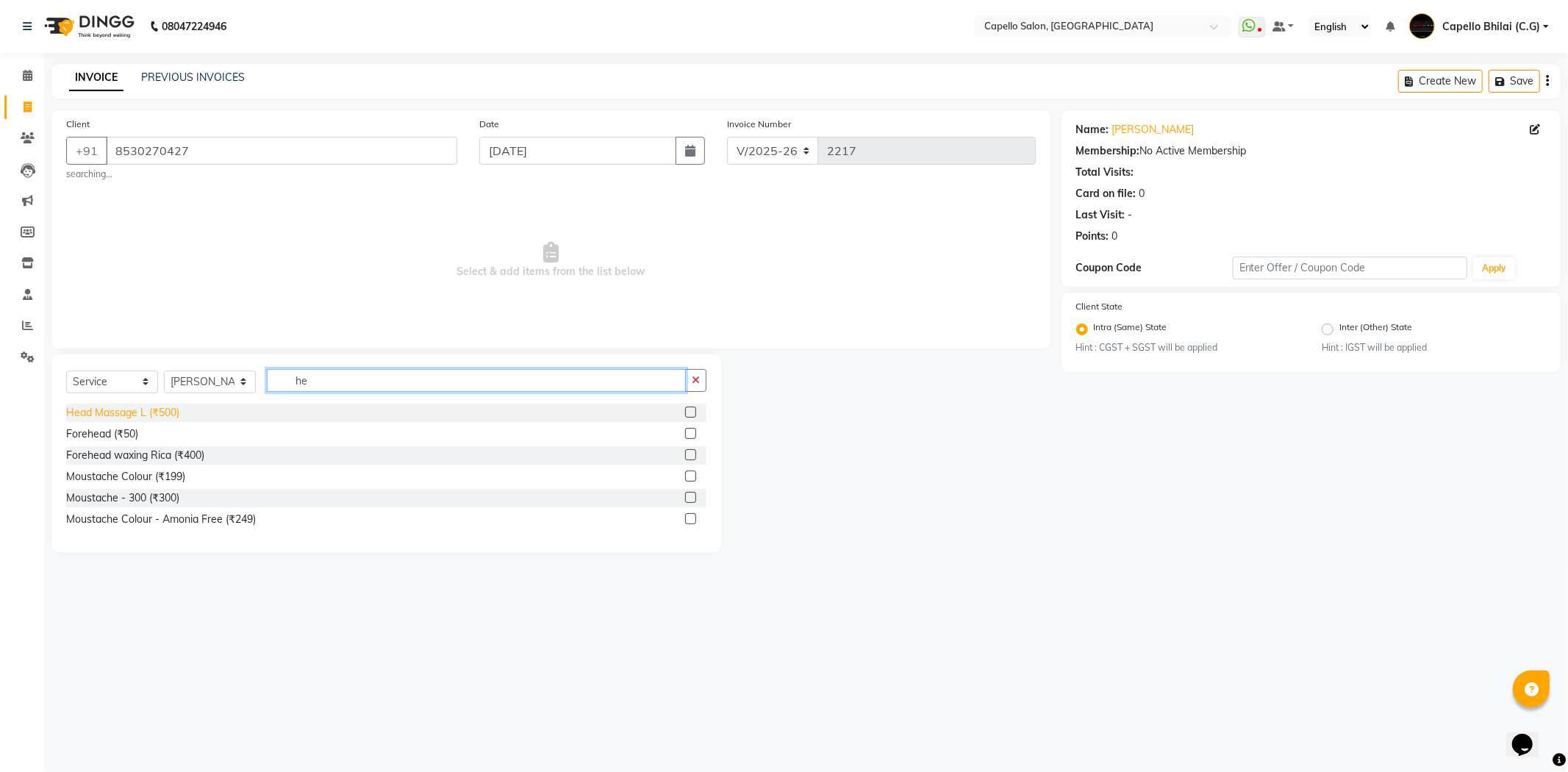
type input "he"
click at [133, 416] on div "Head Massage L (₹500)" at bounding box center [122, 413] width 113 height 16
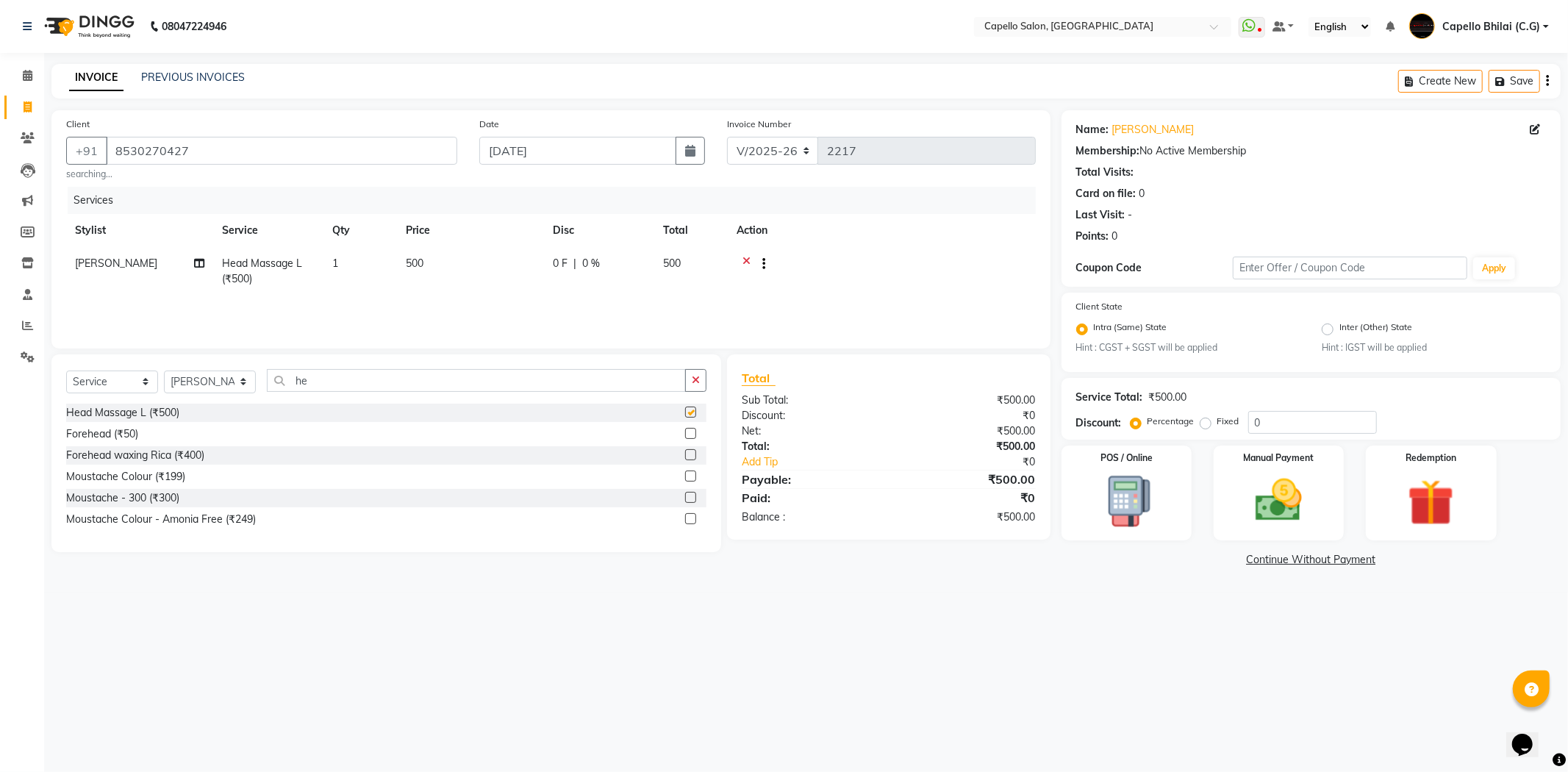
checkbox input "false"
click at [424, 261] on td "500" at bounding box center [470, 271] width 147 height 48
select select "60545"
drag, startPoint x: 487, startPoint y: 269, endPoint x: 466, endPoint y: 273, distance: 21.4
click at [466, 273] on td "500" at bounding box center [540, 275] width 147 height 56
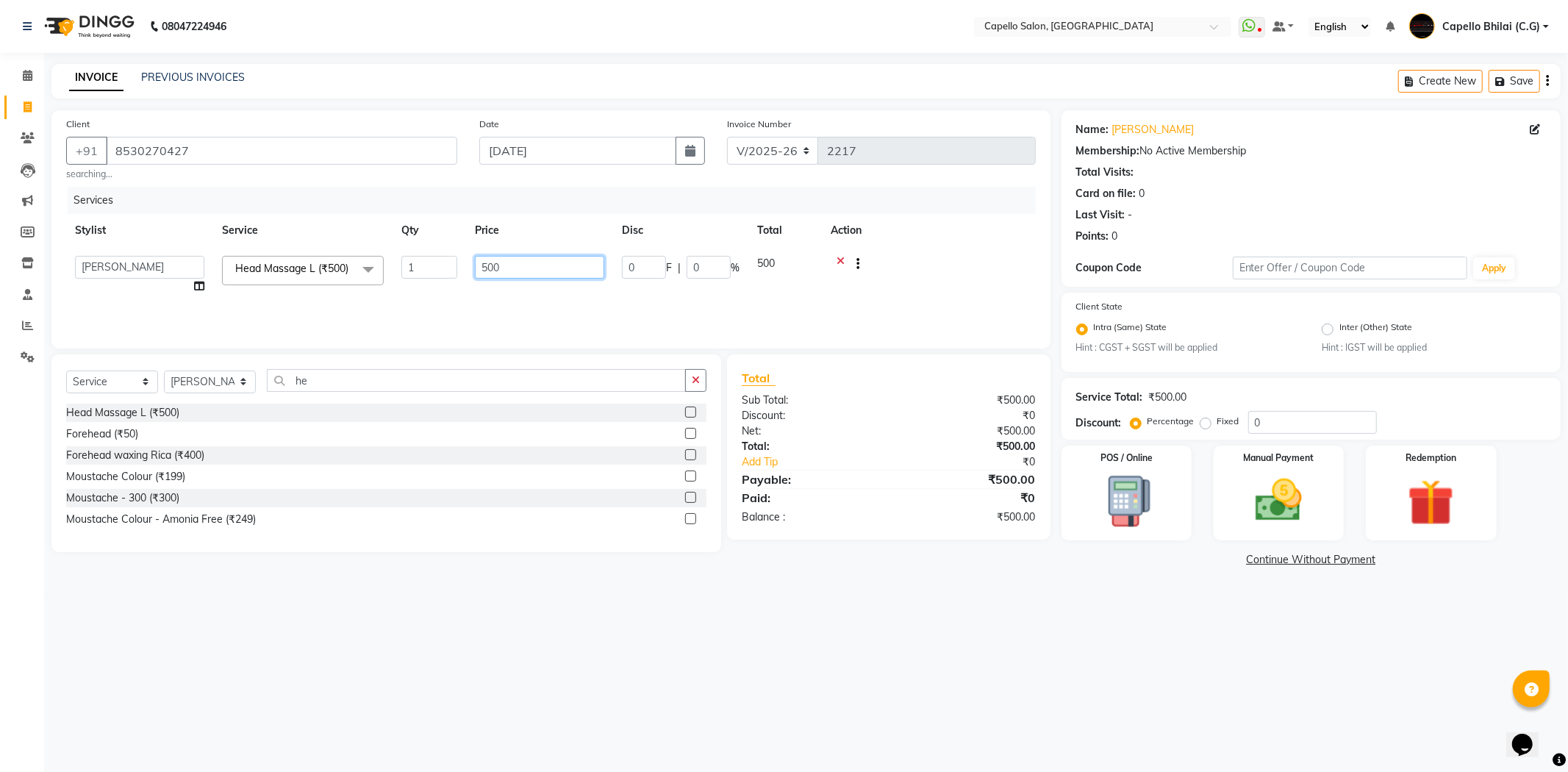
type input "700"
drag, startPoint x: 465, startPoint y: 624, endPoint x: 432, endPoint y: 603, distance: 39.1
click at [465, 624] on div "08047224946 Select Location × Capello Salon, Bhilai WhatsApp Status ✕ Status: D…" at bounding box center [784, 386] width 1568 height 772
click at [210, 383] on select "Select Stylist ADMIN Anjali Tandia Ashish Kadwe Capello Bhilai (C.G) Nazma Shei…" at bounding box center [210, 381] width 92 height 22
select select "21871"
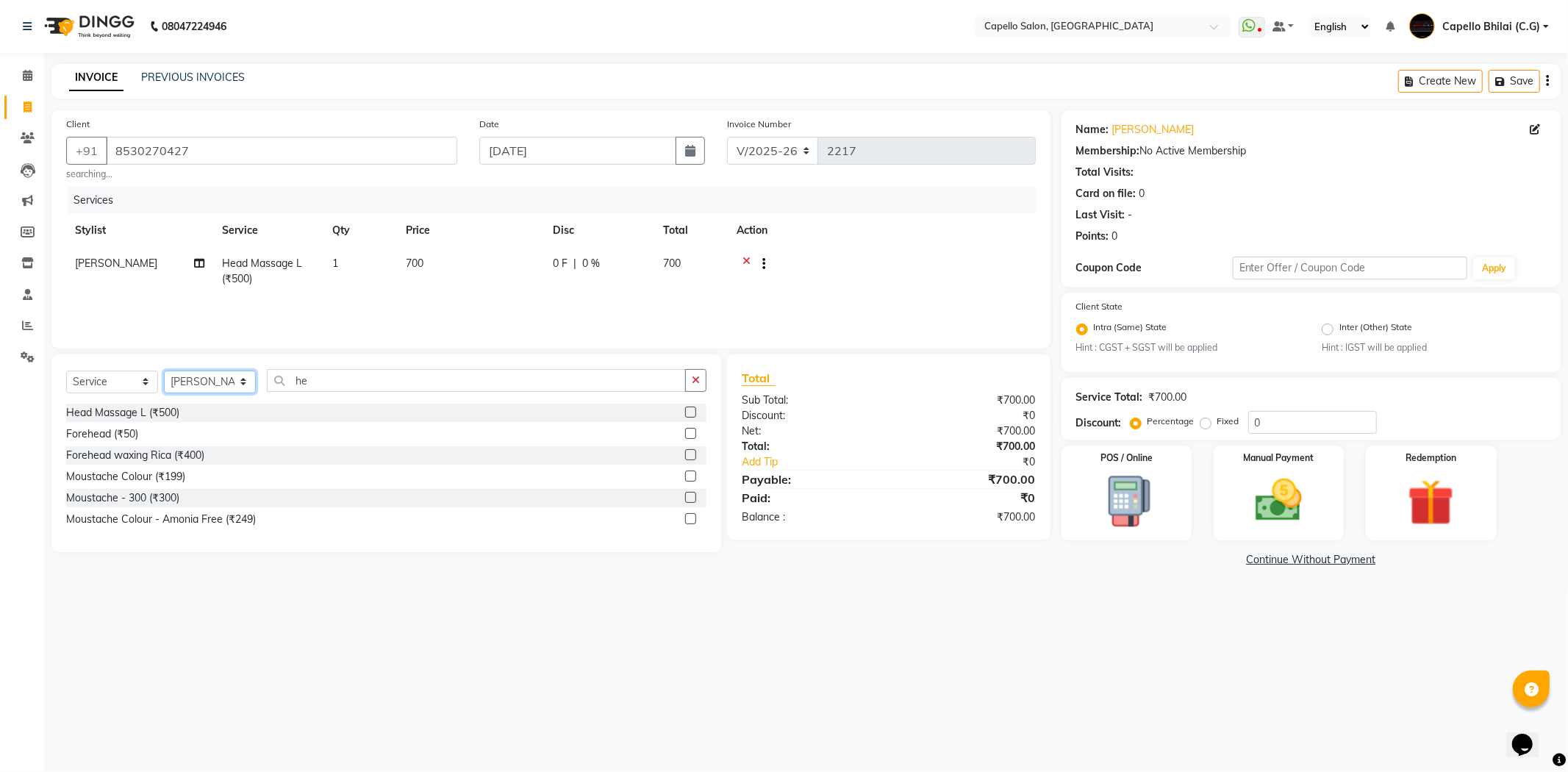
click at [164, 371] on select "Select Stylist ADMIN Anjali Tandia Ashish Kadwe Capello Bhilai (C.G) Nazma Shei…" at bounding box center [210, 381] width 92 height 22
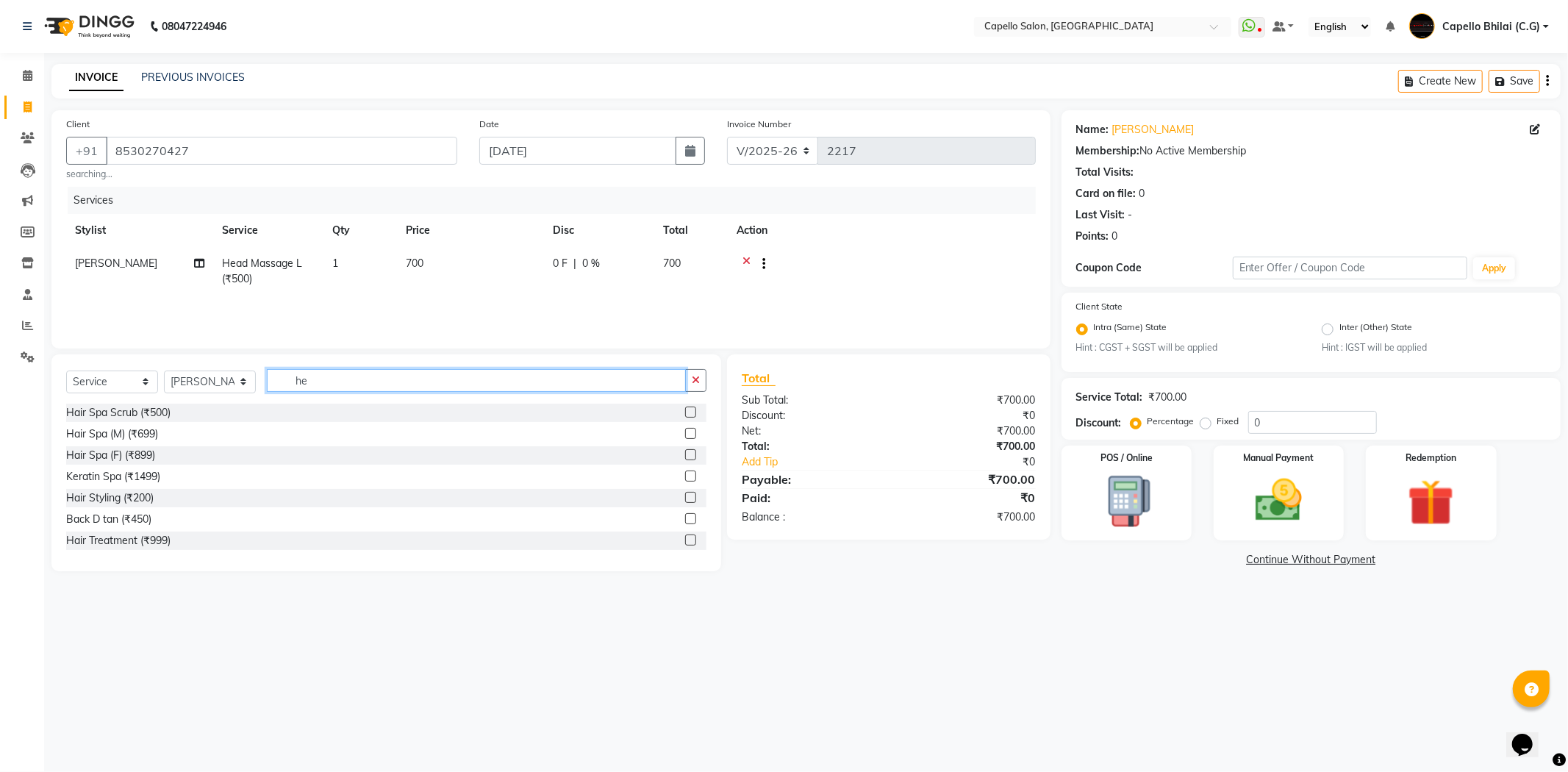
drag, startPoint x: 336, startPoint y: 373, endPoint x: 276, endPoint y: 386, distance: 61.4
click at [276, 386] on input "he" at bounding box center [476, 380] width 419 height 22
type input "kera"
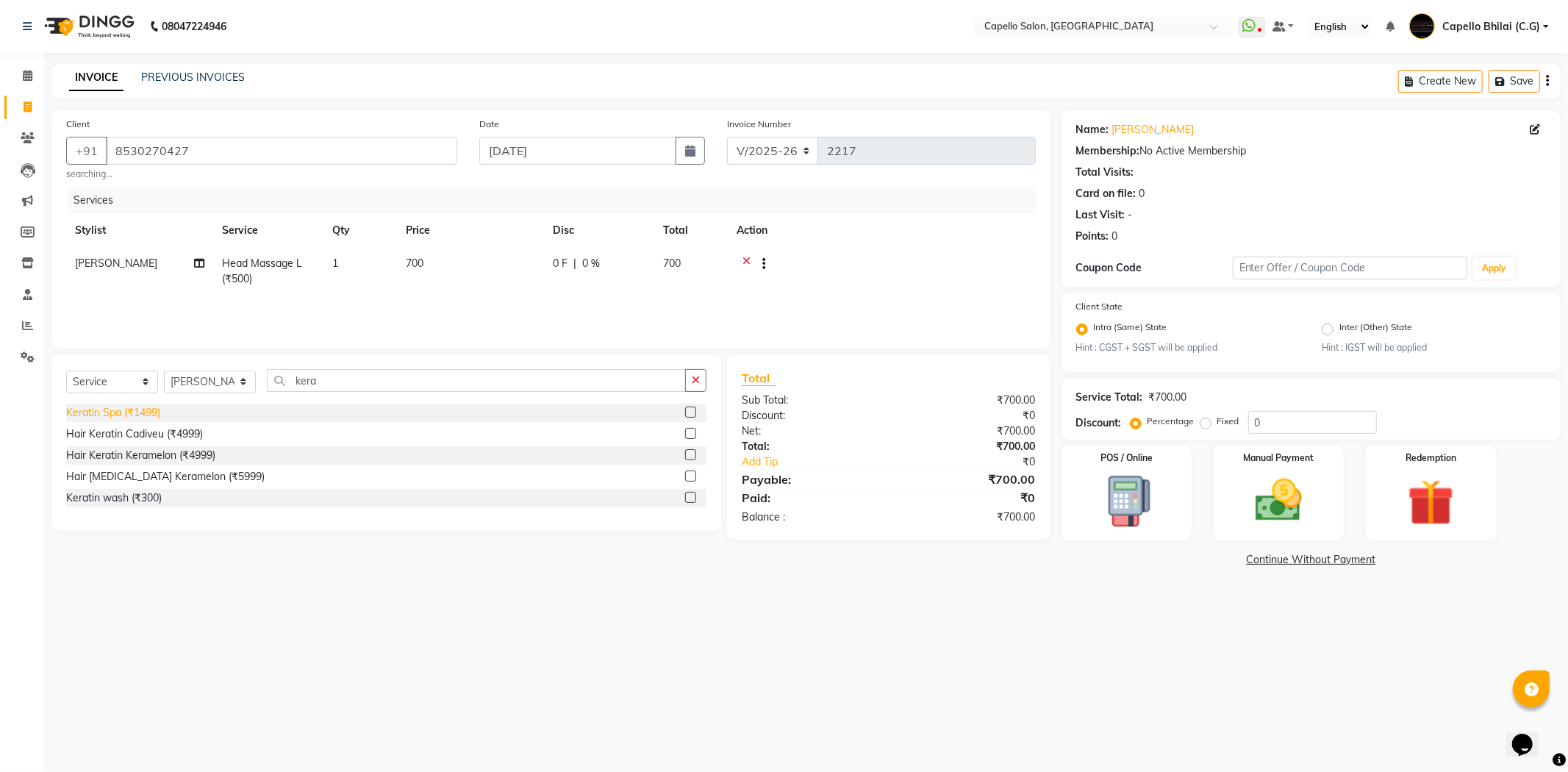
click at [127, 419] on div "Keratin Spa (₹1499)" at bounding box center [112, 413] width 94 height 16
checkbox input "false"
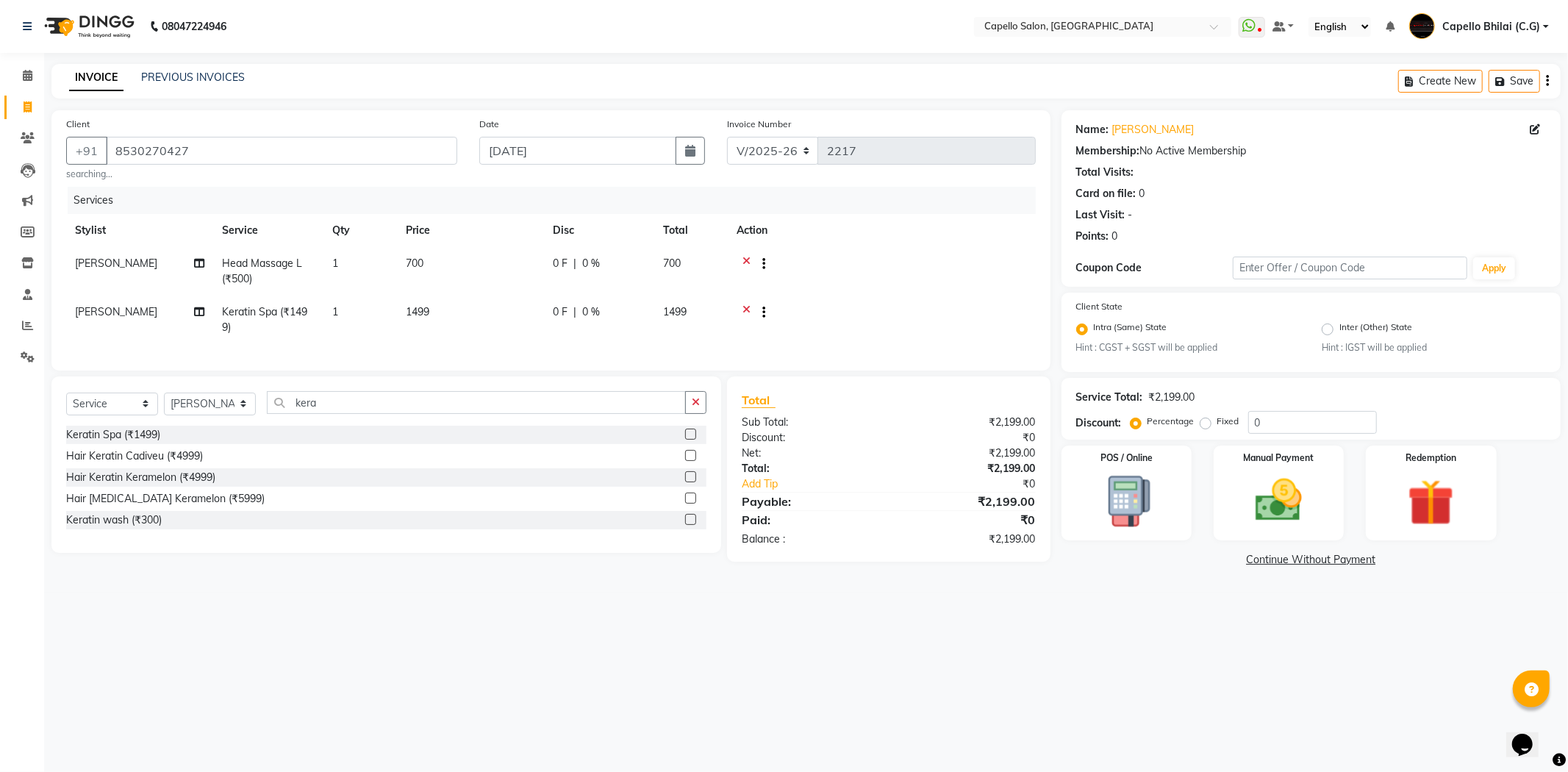
click at [468, 305] on td "1499" at bounding box center [470, 320] width 147 height 48
select select "21871"
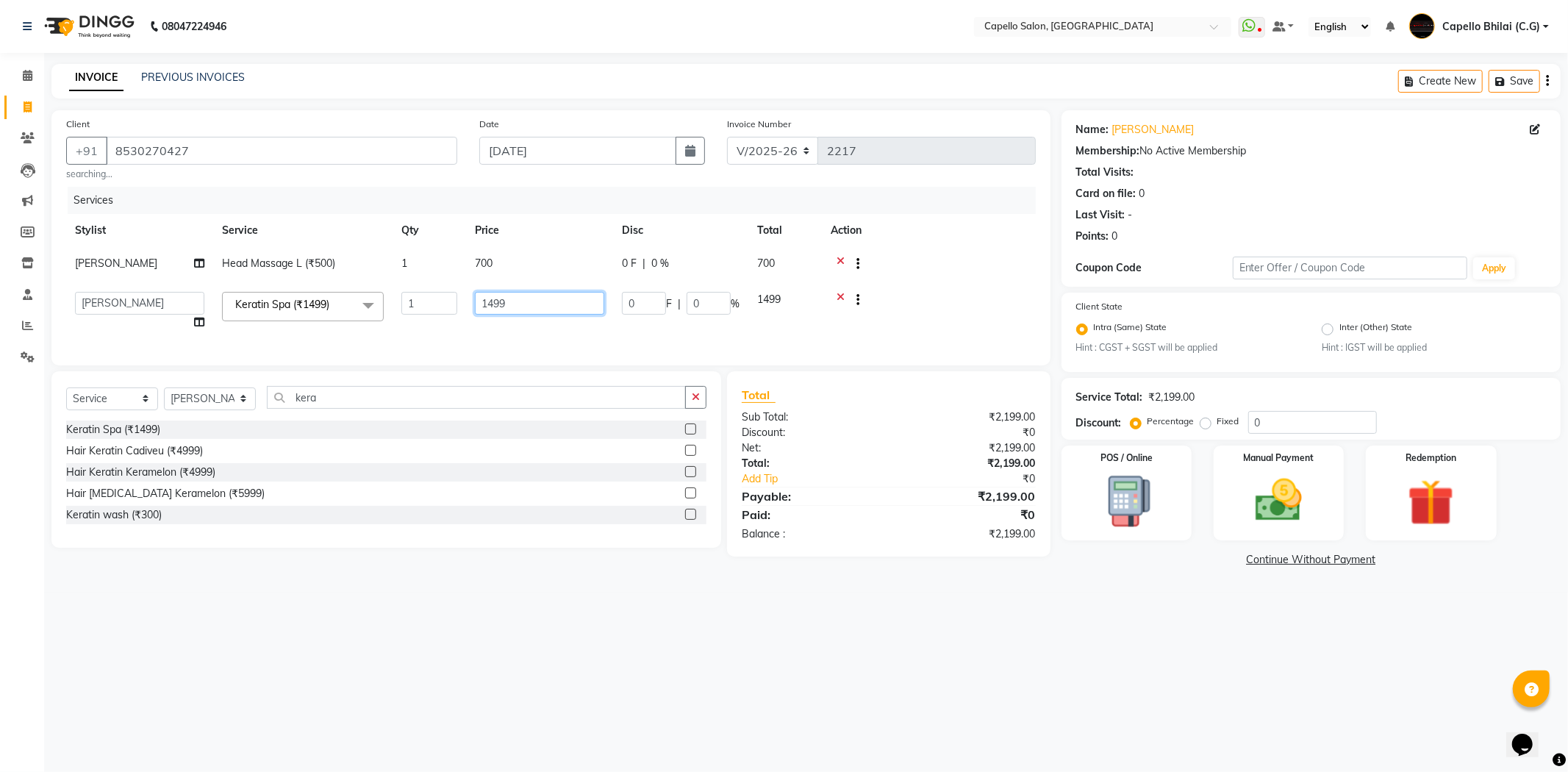
drag, startPoint x: 487, startPoint y: 306, endPoint x: 440, endPoint y: 317, distance: 48.3
click at [441, 317] on tr "ADMIN Anjali Tandia Ashish Kadwe Capello Bhilai (C.G) Nazma Sheikh Nitish Sen P…" at bounding box center [550, 311] width 970 height 56
type input "2200"
click at [859, 472] on div "Total Sub Total: ₹2,199.00 Discount: ₹0 Net: ₹2,199.00 Total: ₹2,199.00 Add Tip…" at bounding box center [889, 464] width 294 height 156
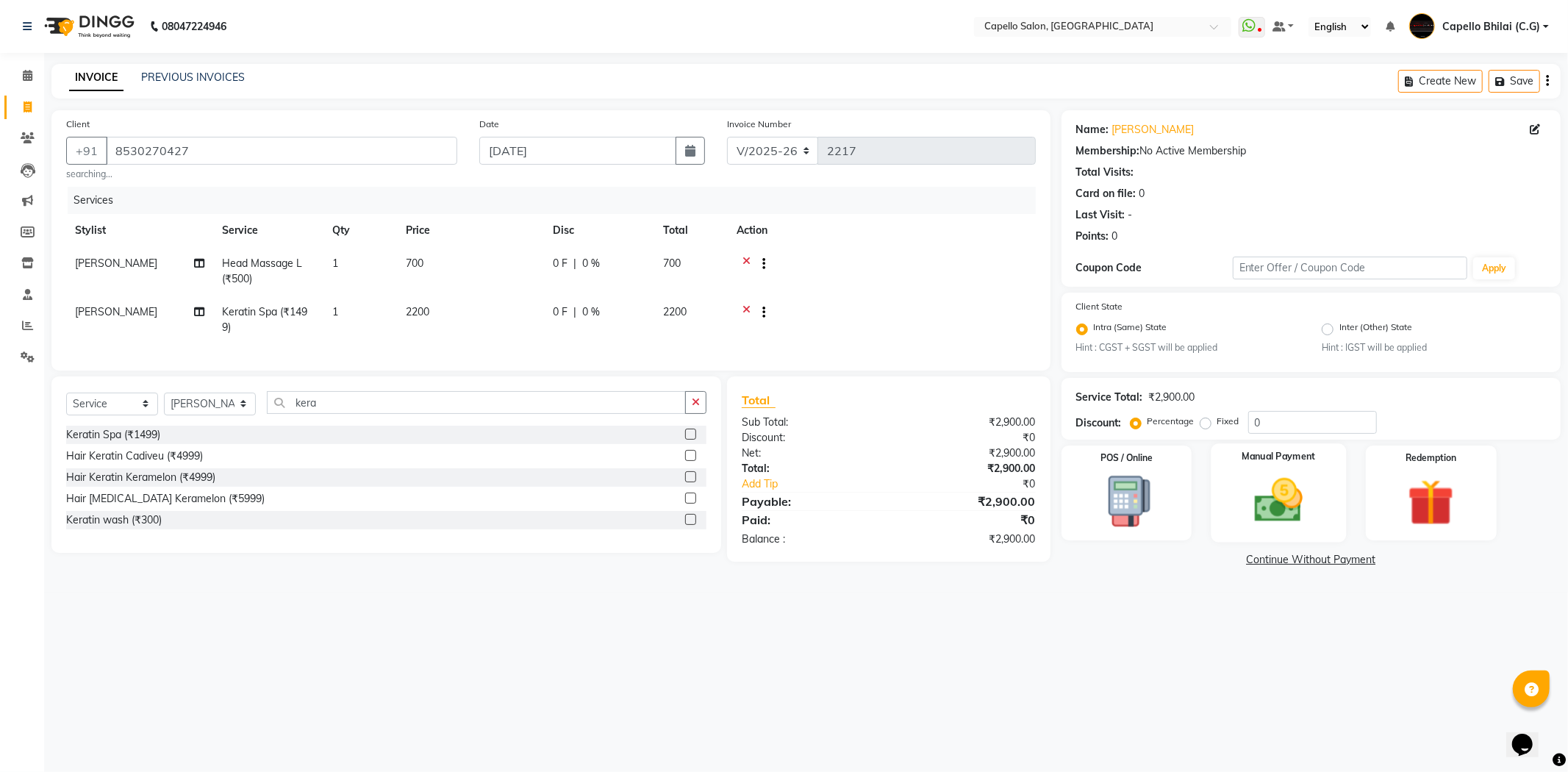
click at [1252, 510] on img at bounding box center [1279, 501] width 78 height 56
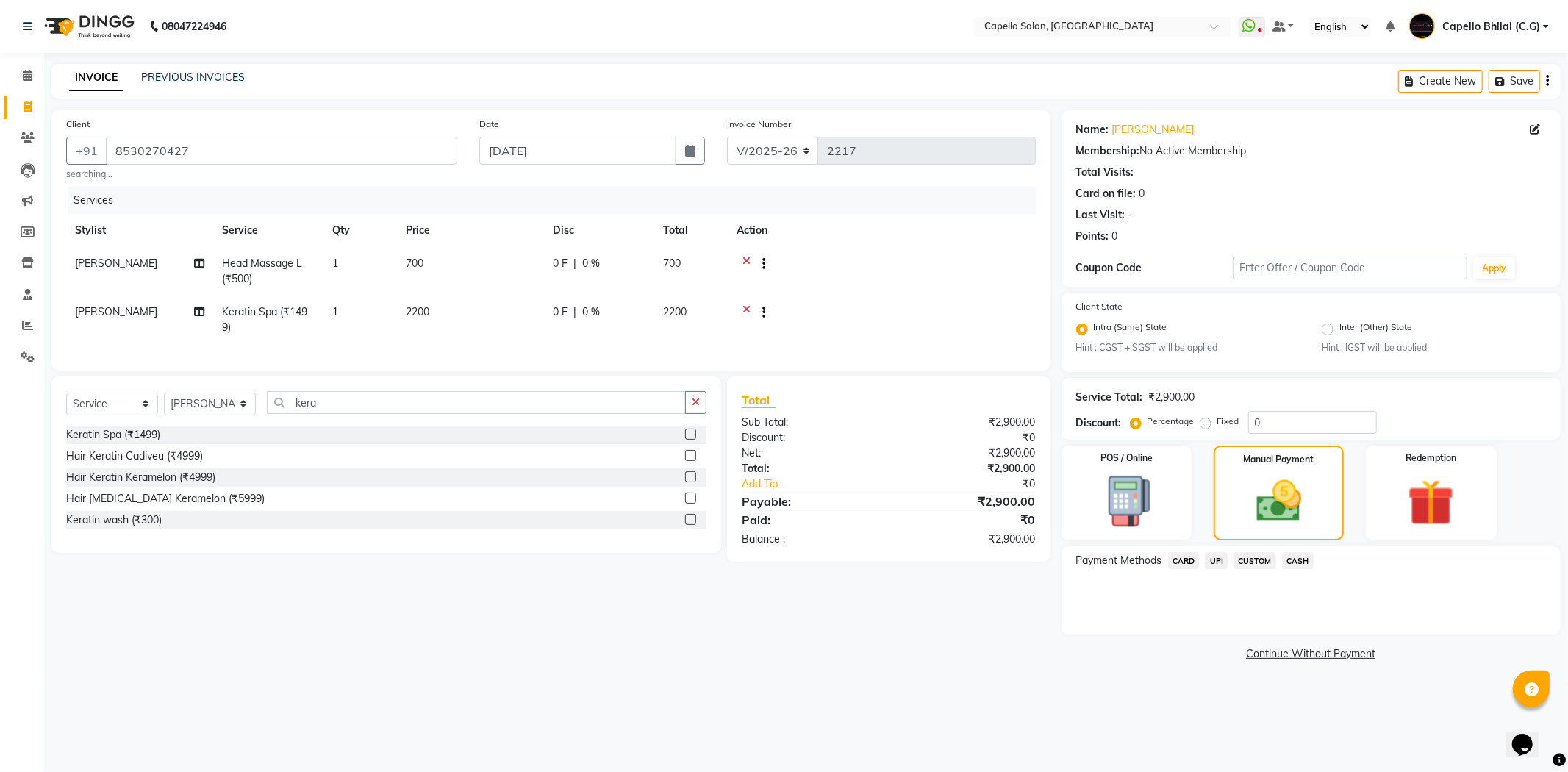
click at [1218, 561] on span "UPI" at bounding box center [1216, 560] width 22 height 17
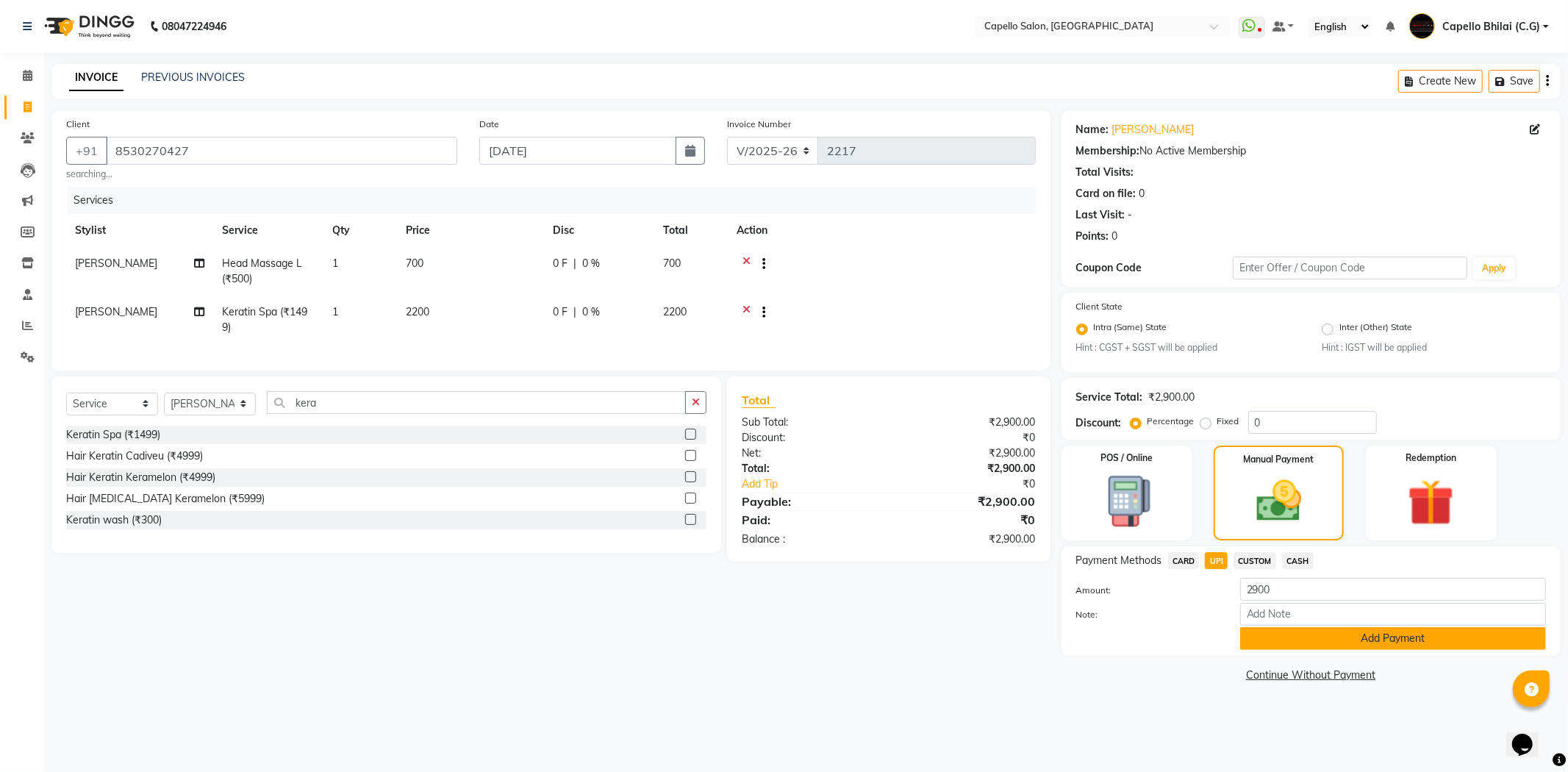
click at [1272, 629] on button "Add Payment" at bounding box center [1393, 638] width 306 height 22
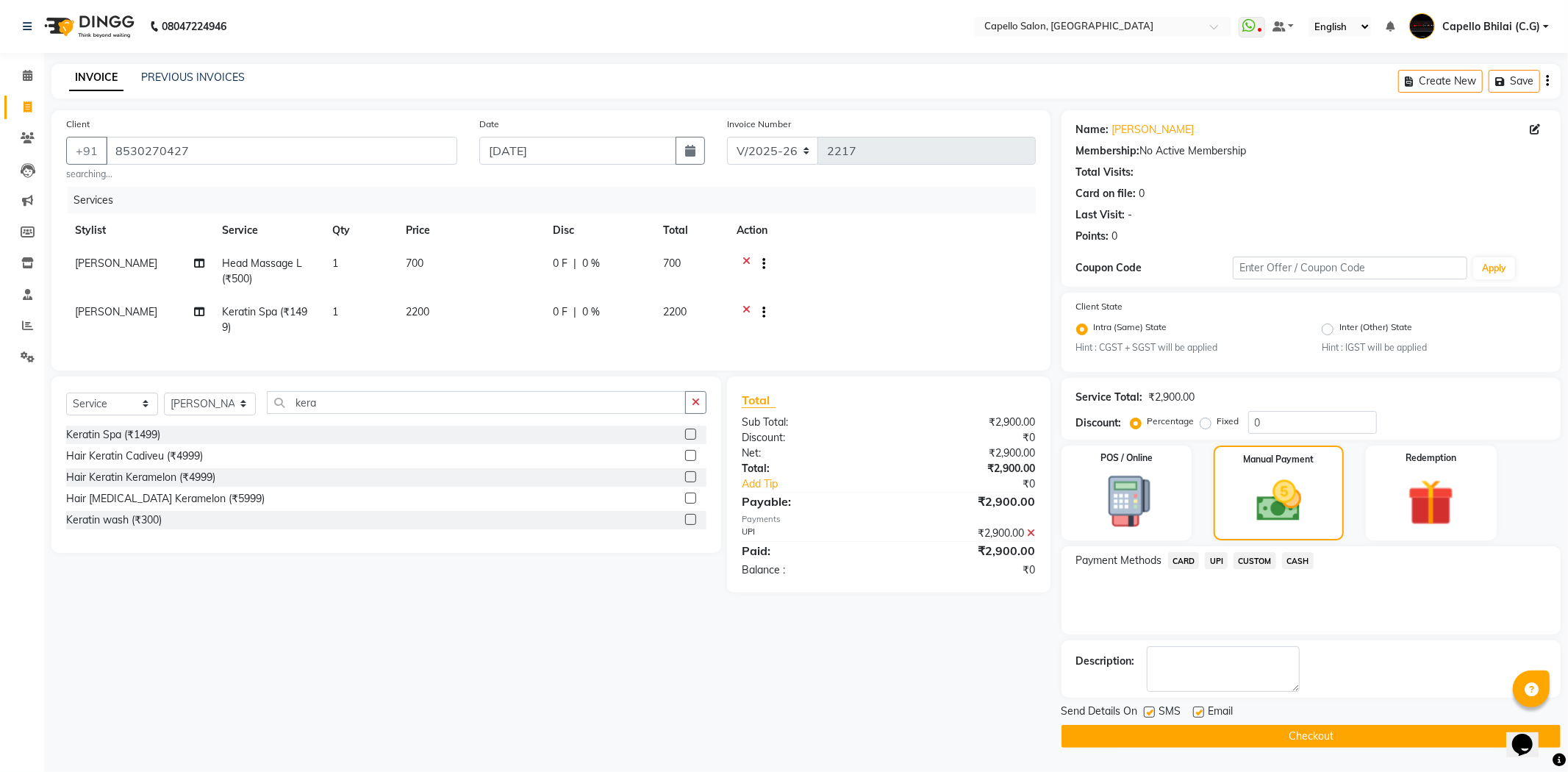
click at [1029, 538] on icon at bounding box center [1032, 533] width 8 height 10
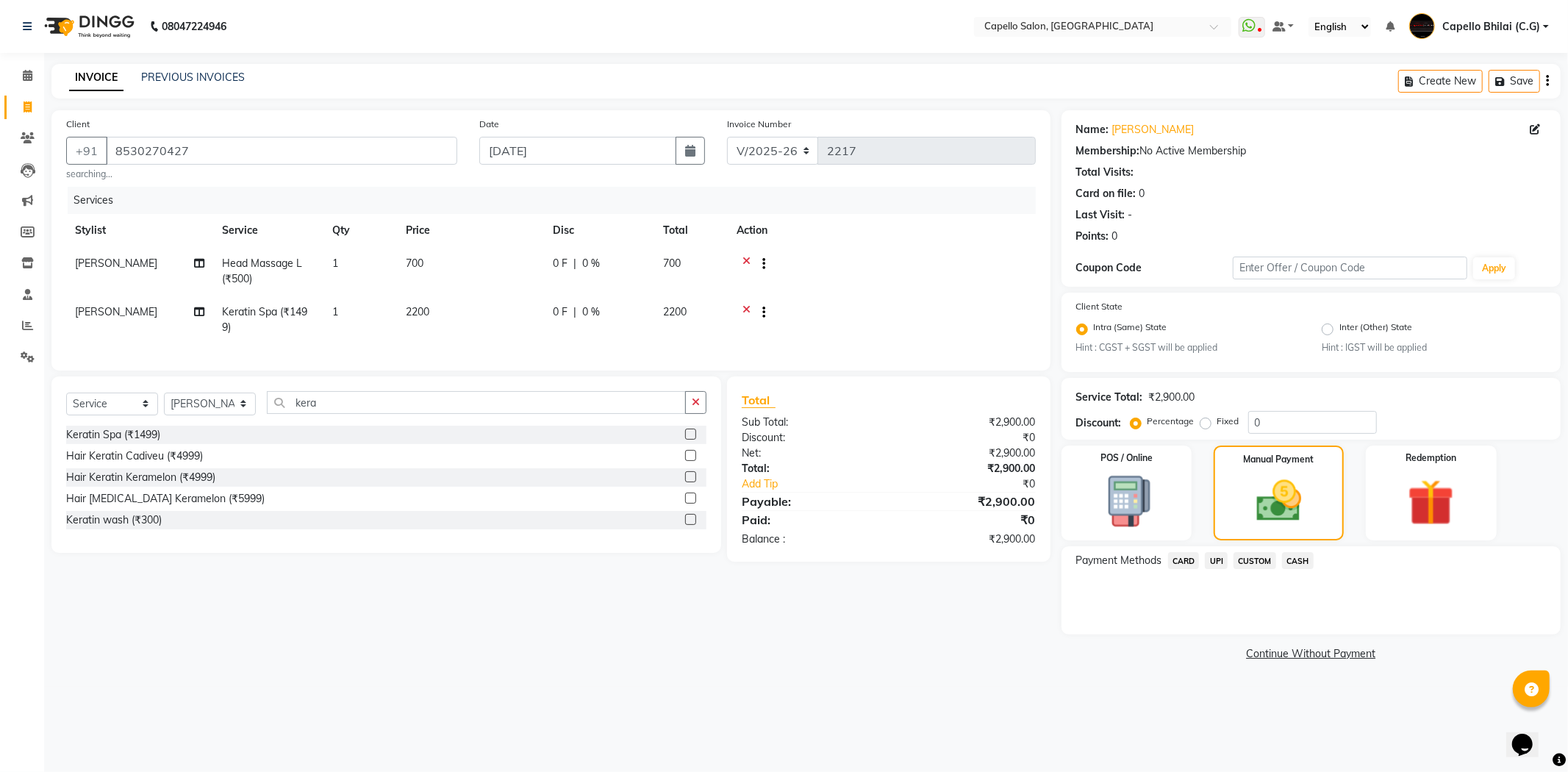
click at [1188, 565] on span "CARD" at bounding box center [1184, 560] width 32 height 17
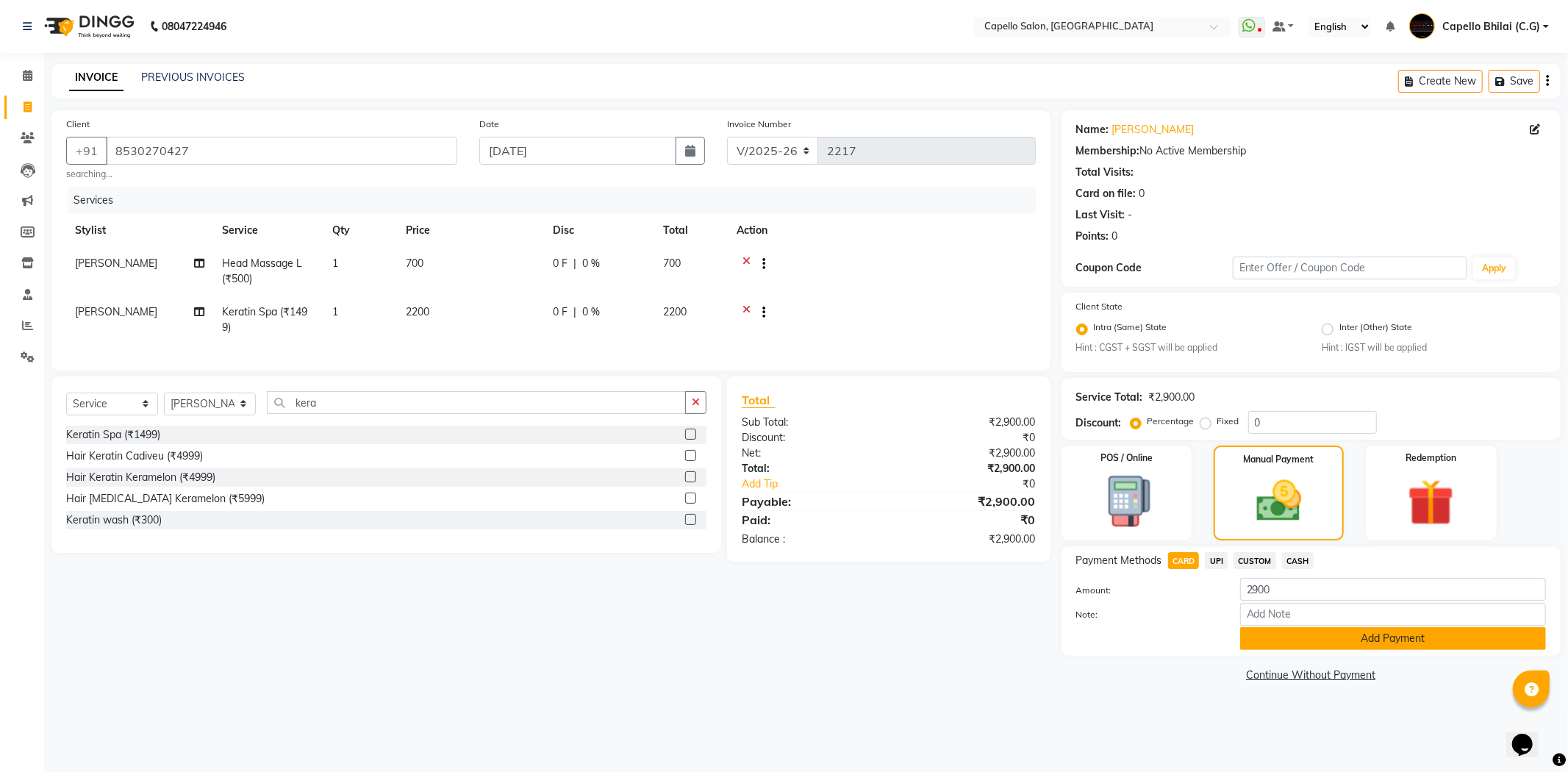
click at [1373, 632] on button "Add Payment" at bounding box center [1393, 638] width 306 height 22
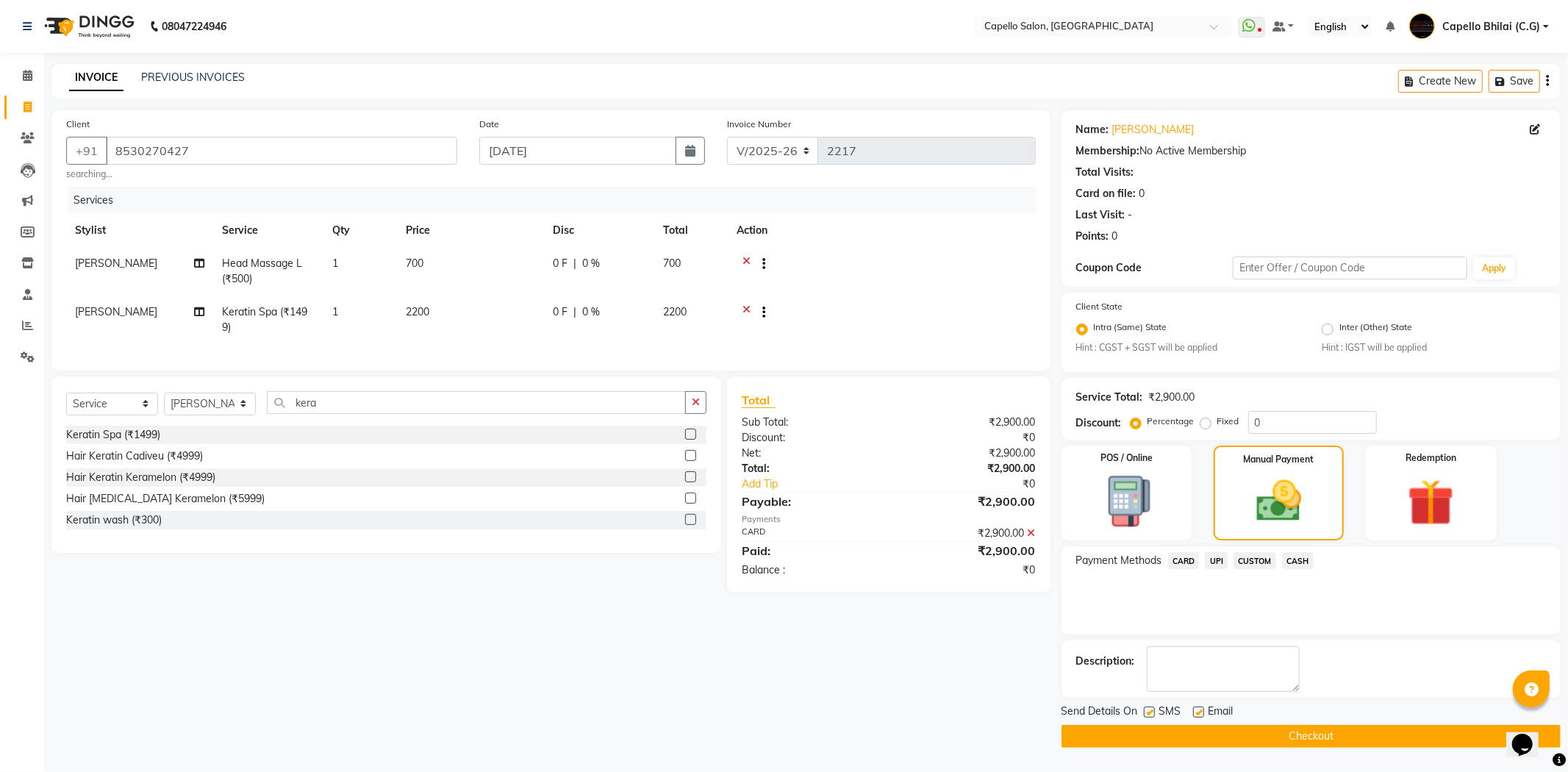
click at [1155, 731] on button "Checkout" at bounding box center [1312, 736] width 500 height 22
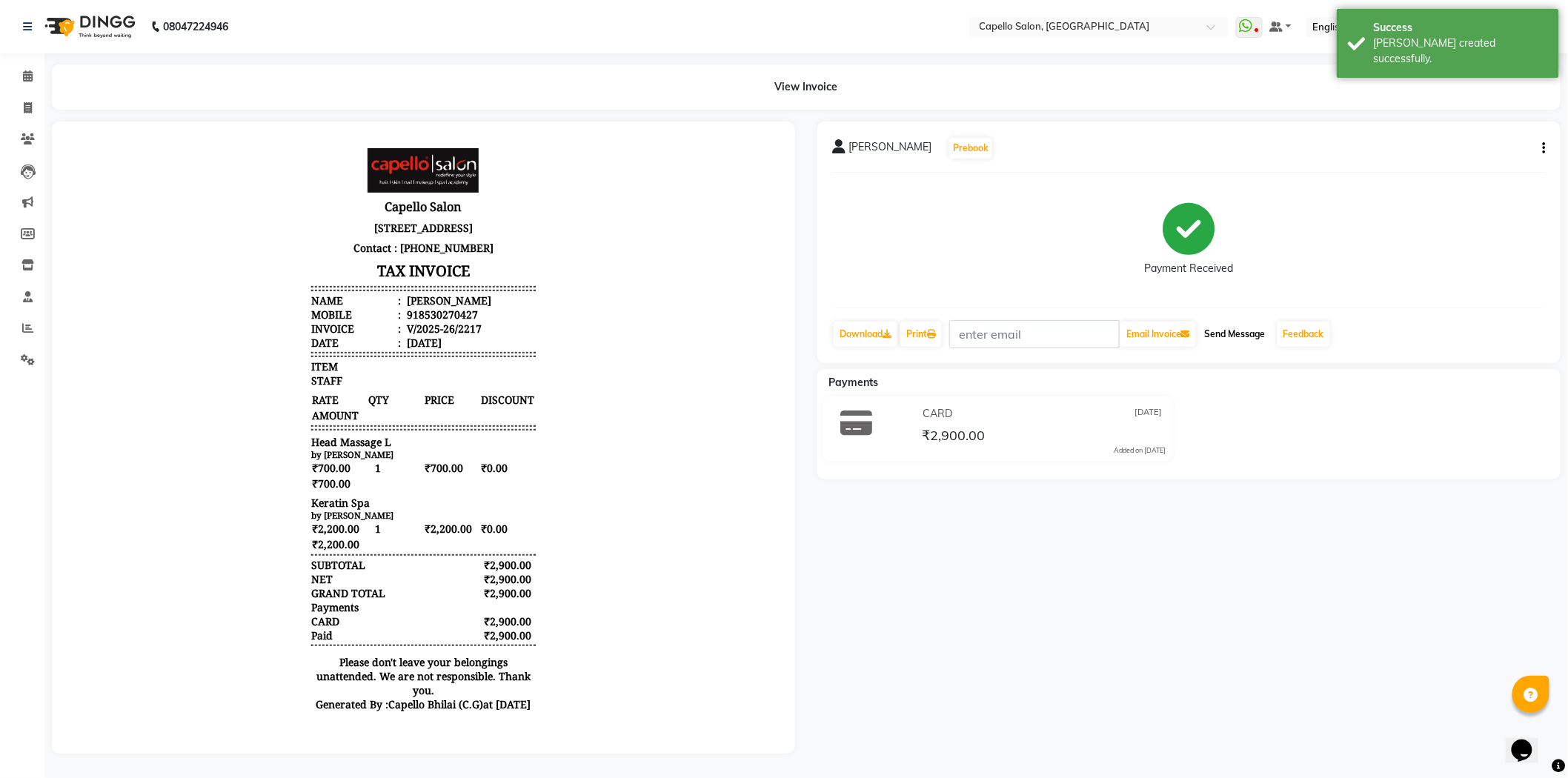
click at [1233, 329] on button "Send Message" at bounding box center [1236, 334] width 73 height 25
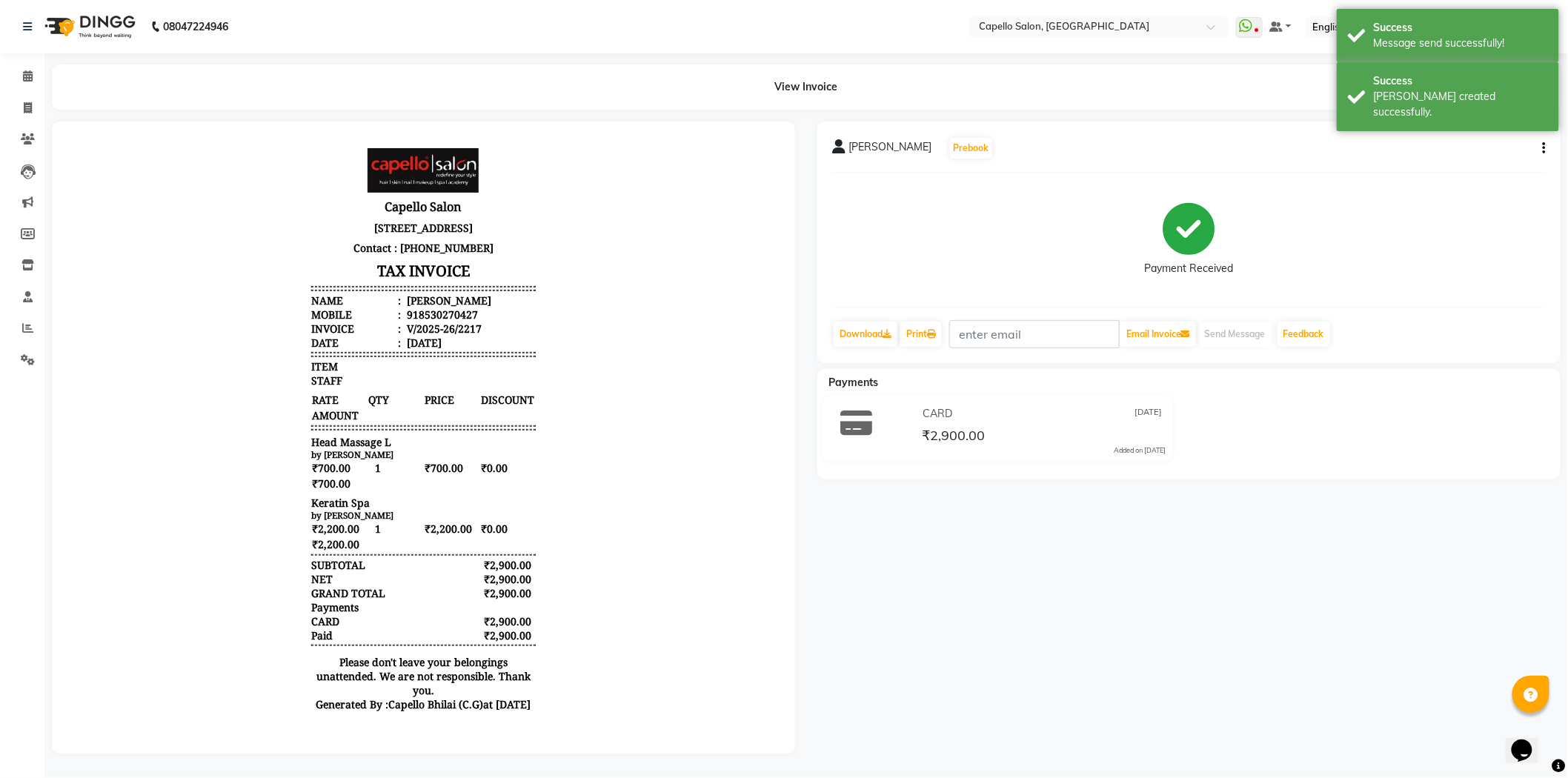
click at [22, 89] on li "Calendar" at bounding box center [22, 76] width 44 height 32
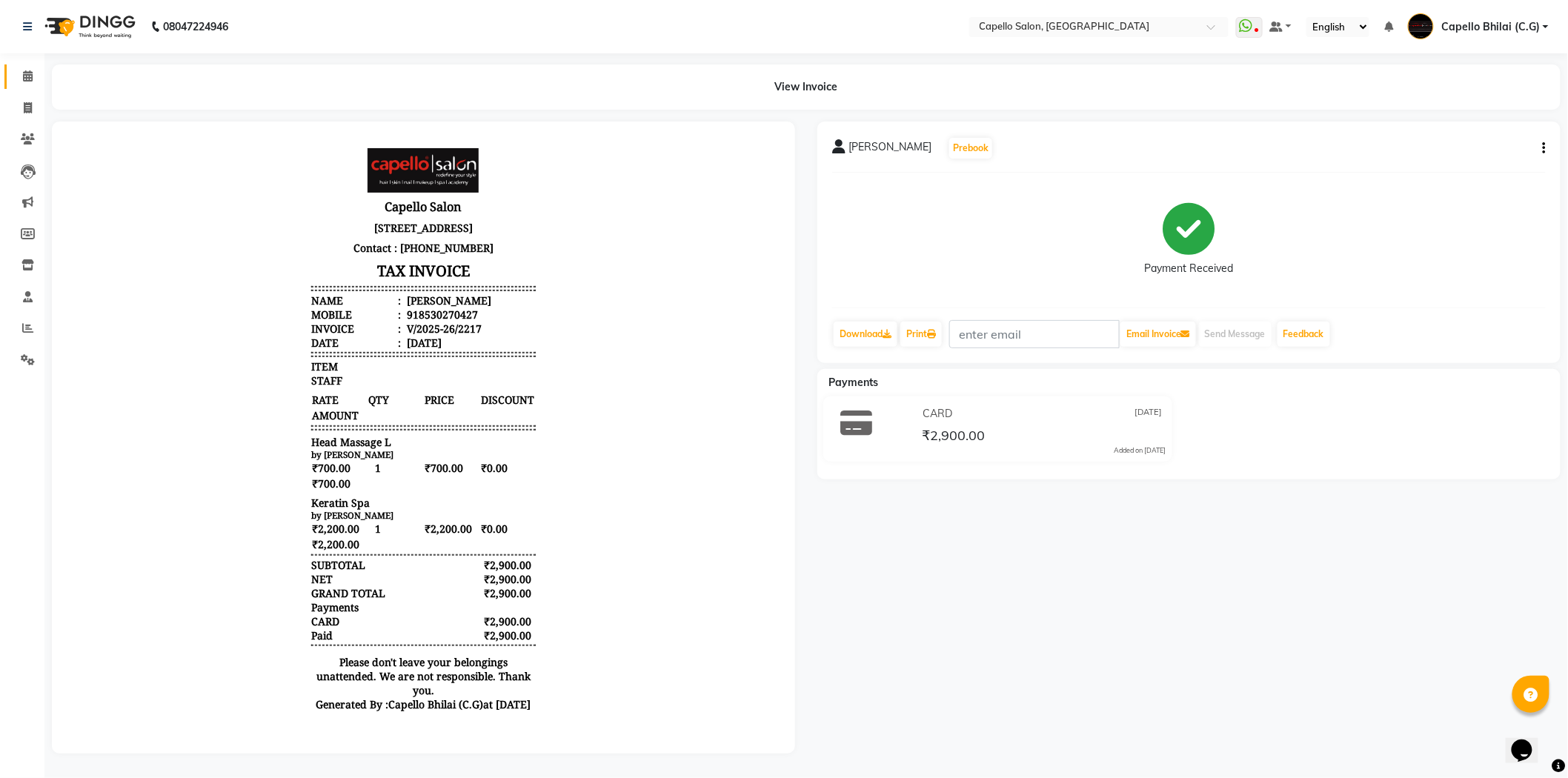
click at [21, 84] on span at bounding box center [28, 76] width 26 height 17
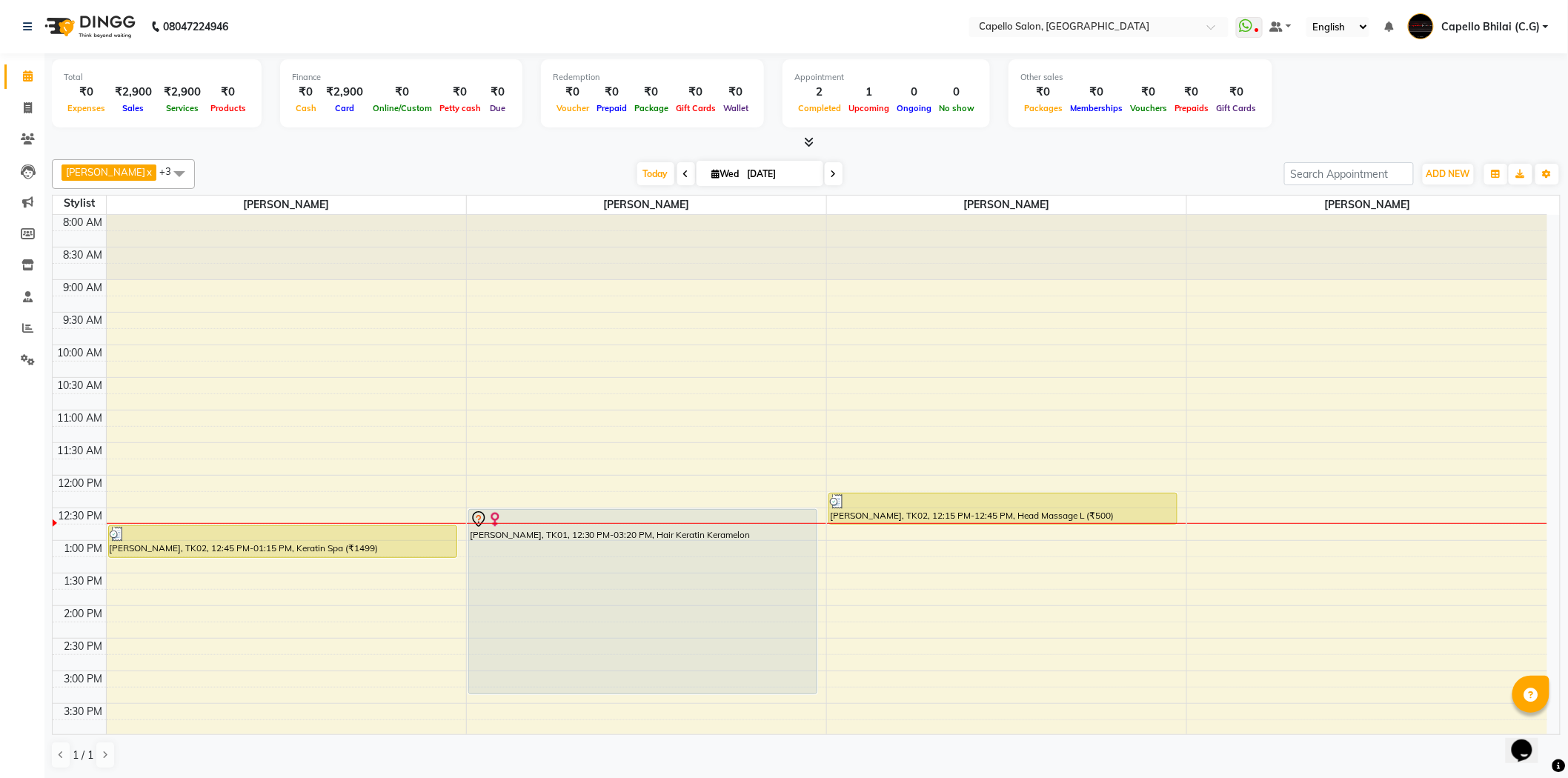
click at [807, 142] on icon at bounding box center [809, 141] width 9 height 11
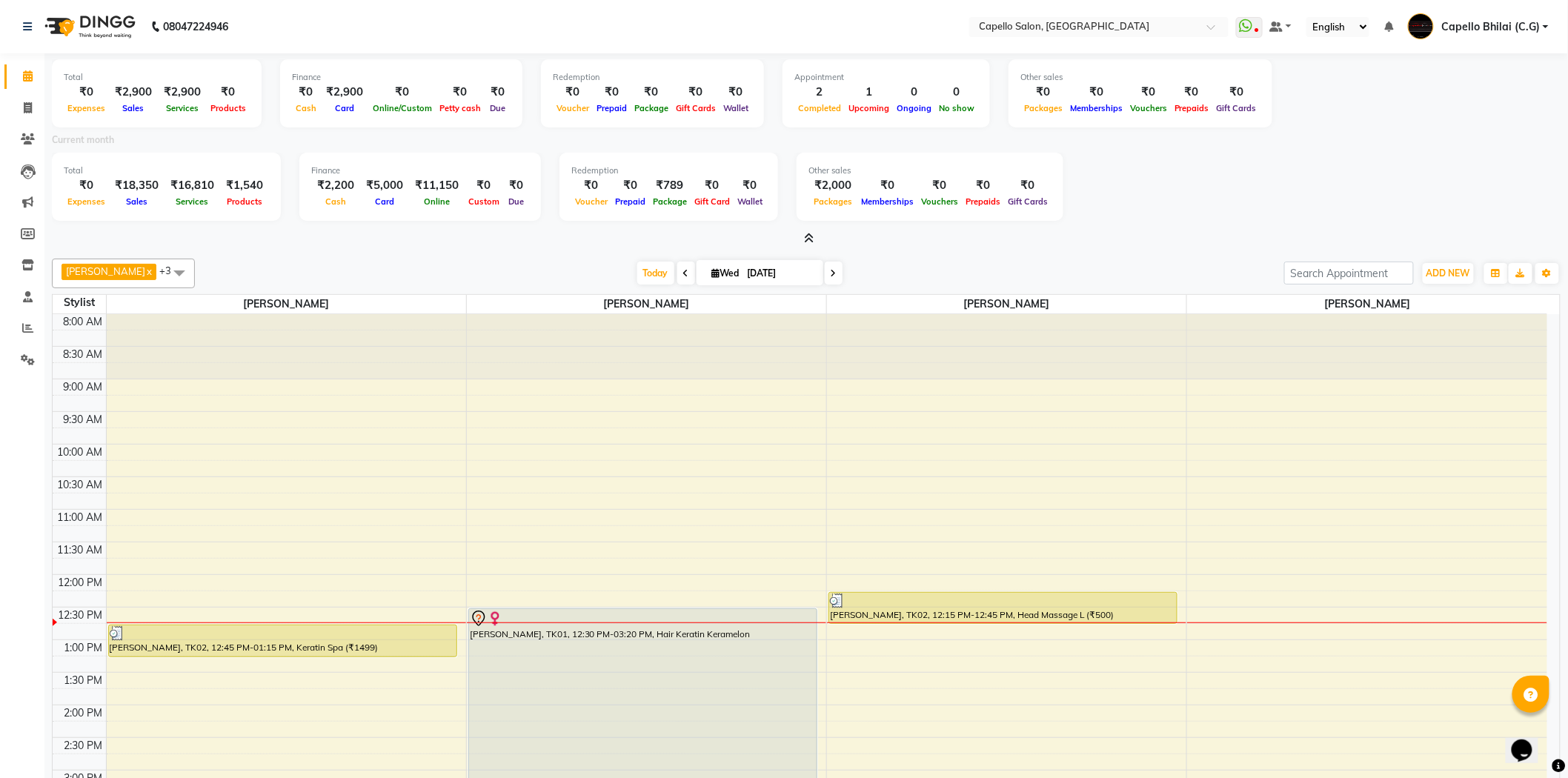
click at [805, 241] on icon at bounding box center [809, 238] width 9 height 11
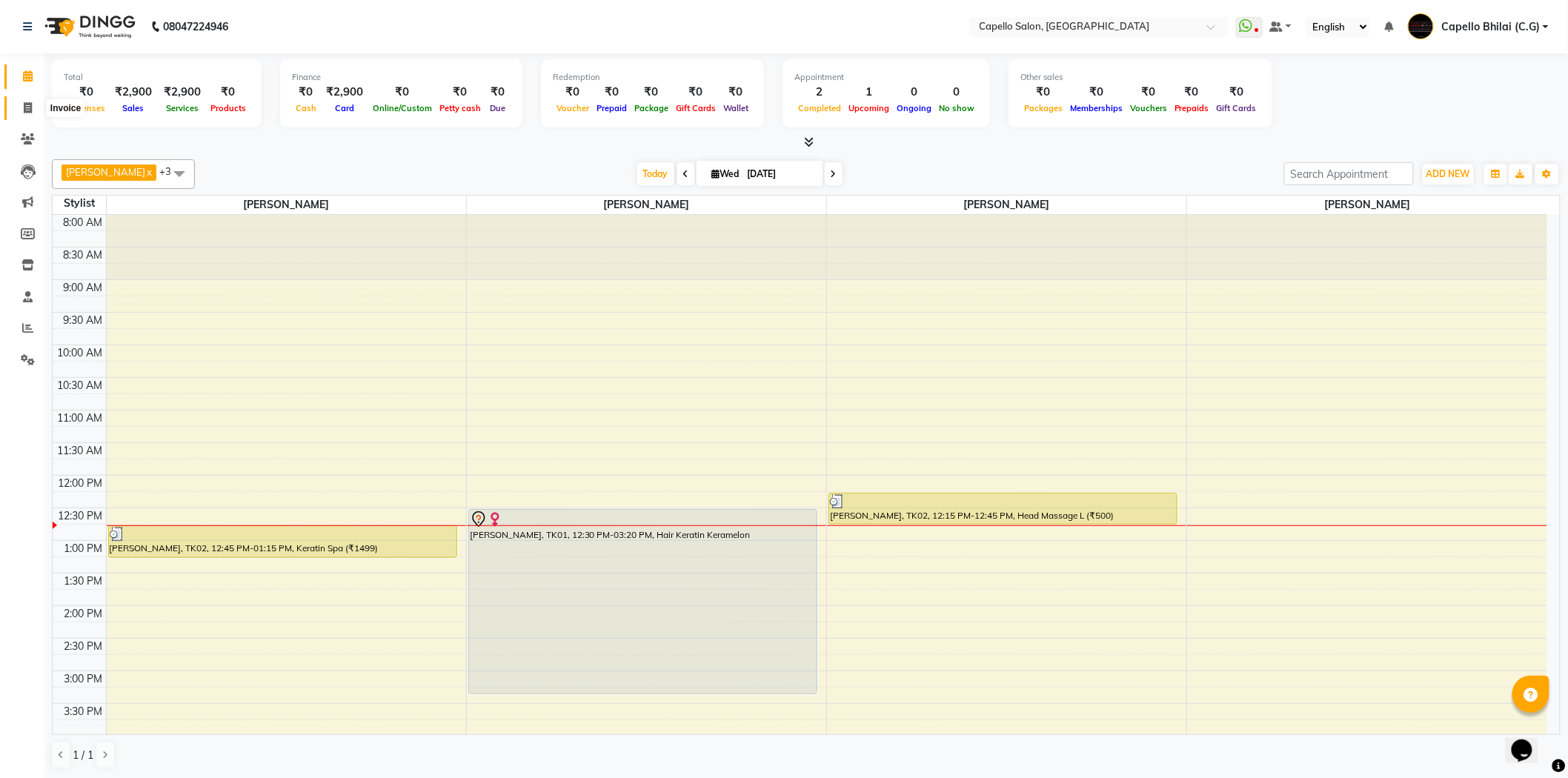
click at [24, 110] on icon at bounding box center [28, 107] width 8 height 11
select select "service"
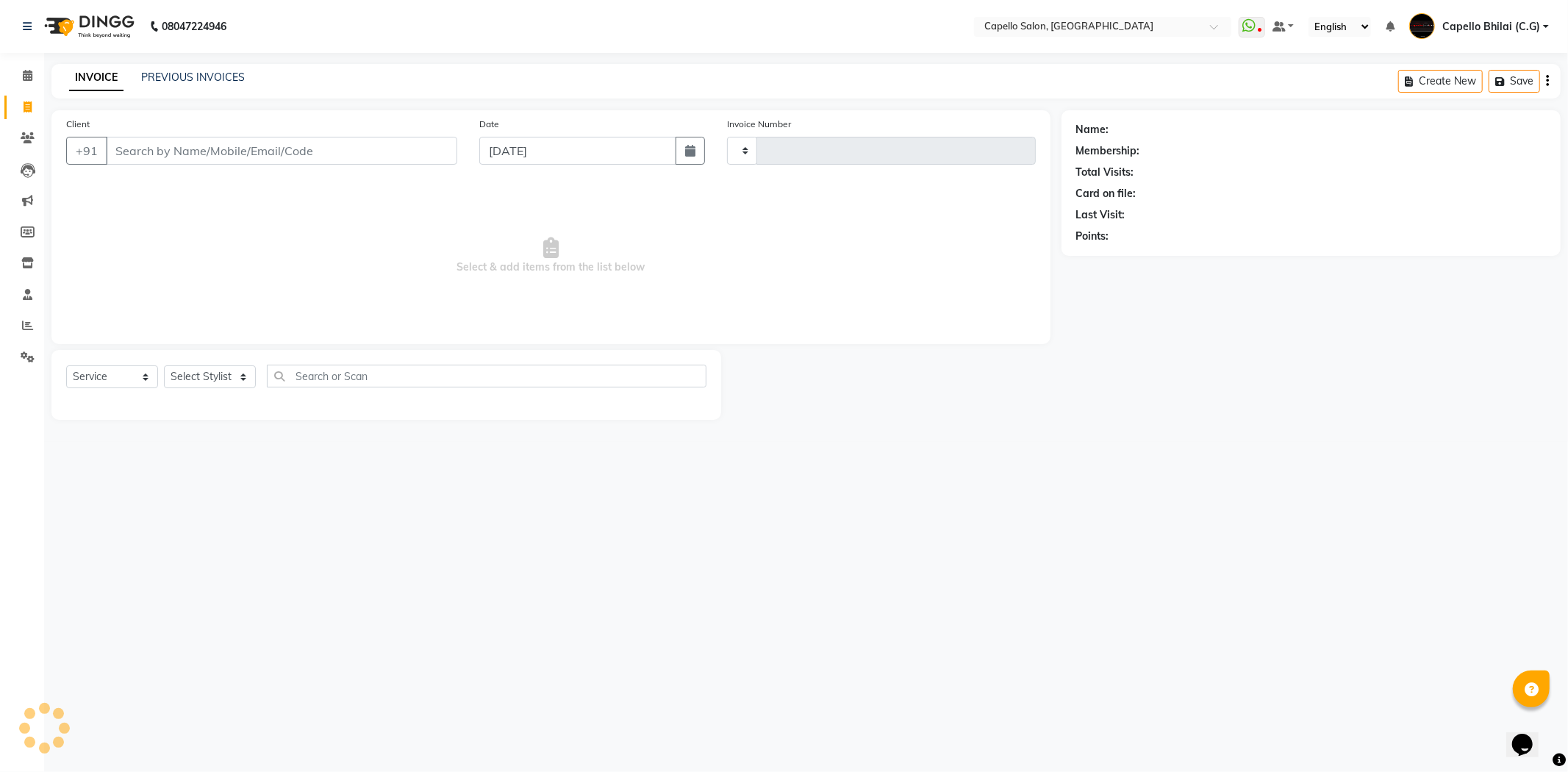
type input "2218"
select select "809"
click at [198, 151] on input "Client" at bounding box center [281, 151] width 351 height 28
click at [211, 375] on select "Select Stylist ADMIN Anjali Tandia Ashish Kadwe Capello Bhilai (C.G) Nazma Shei…" at bounding box center [210, 376] width 92 height 22
click at [169, 324] on span "Select & add items from the list below" at bounding box center [550, 256] width 970 height 147
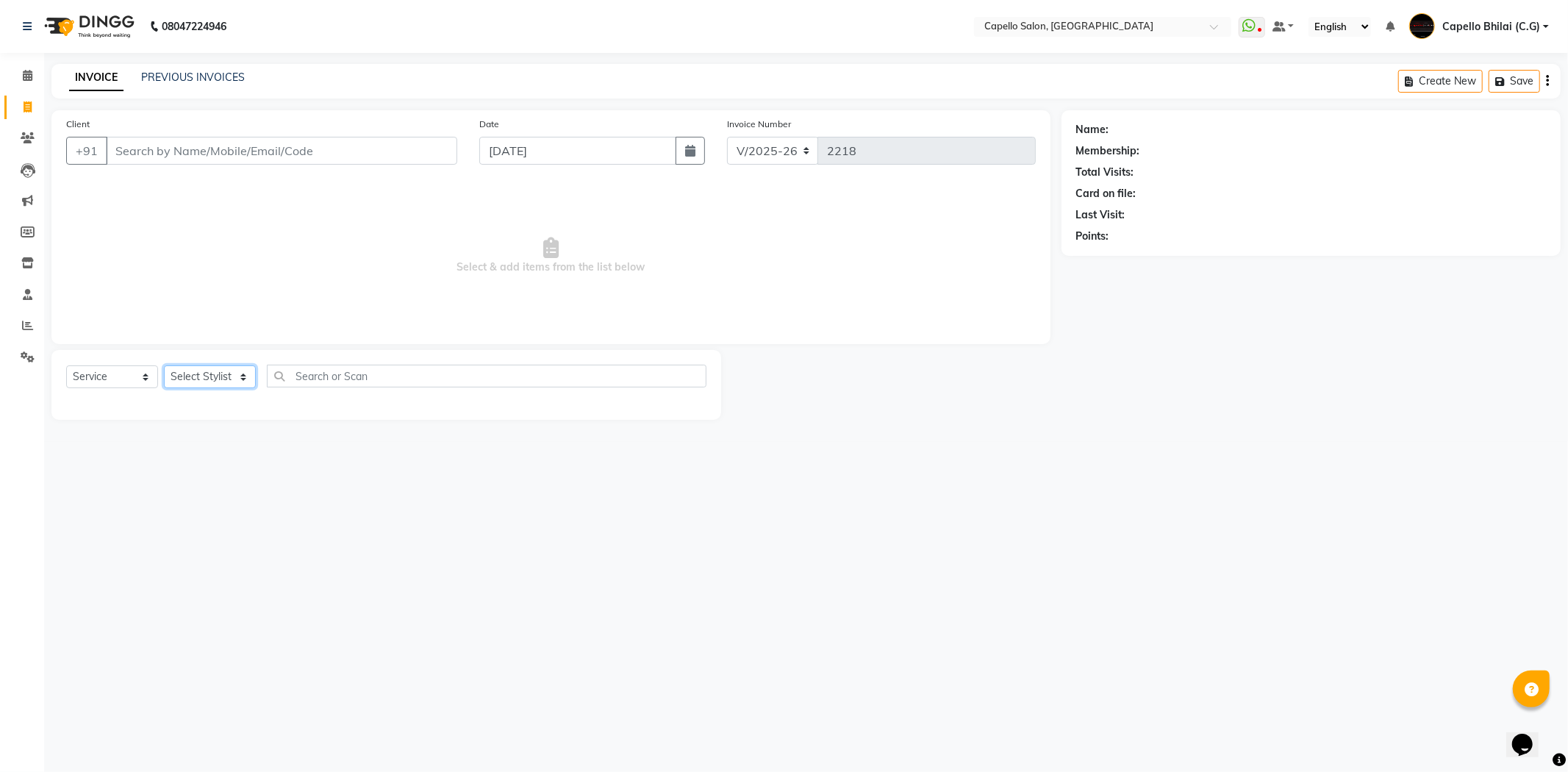
click at [217, 372] on select "Select Stylist ADMIN Anjali Tandia Ashish Kadwe Capello Bhilai (C.G) Nazma Shei…" at bounding box center [210, 376] width 92 height 22
click at [182, 378] on select "Select Stylist ADMIN Anjali Tandia Ashish Kadwe Capello Bhilai (C.G) Nazma Shei…" at bounding box center [210, 376] width 92 height 22
click at [164, 366] on select "Select Stylist ADMIN Anjali Tandia Ashish Kadwe Capello Bhilai (C.G) Nazma Shei…" at bounding box center [210, 376] width 92 height 22
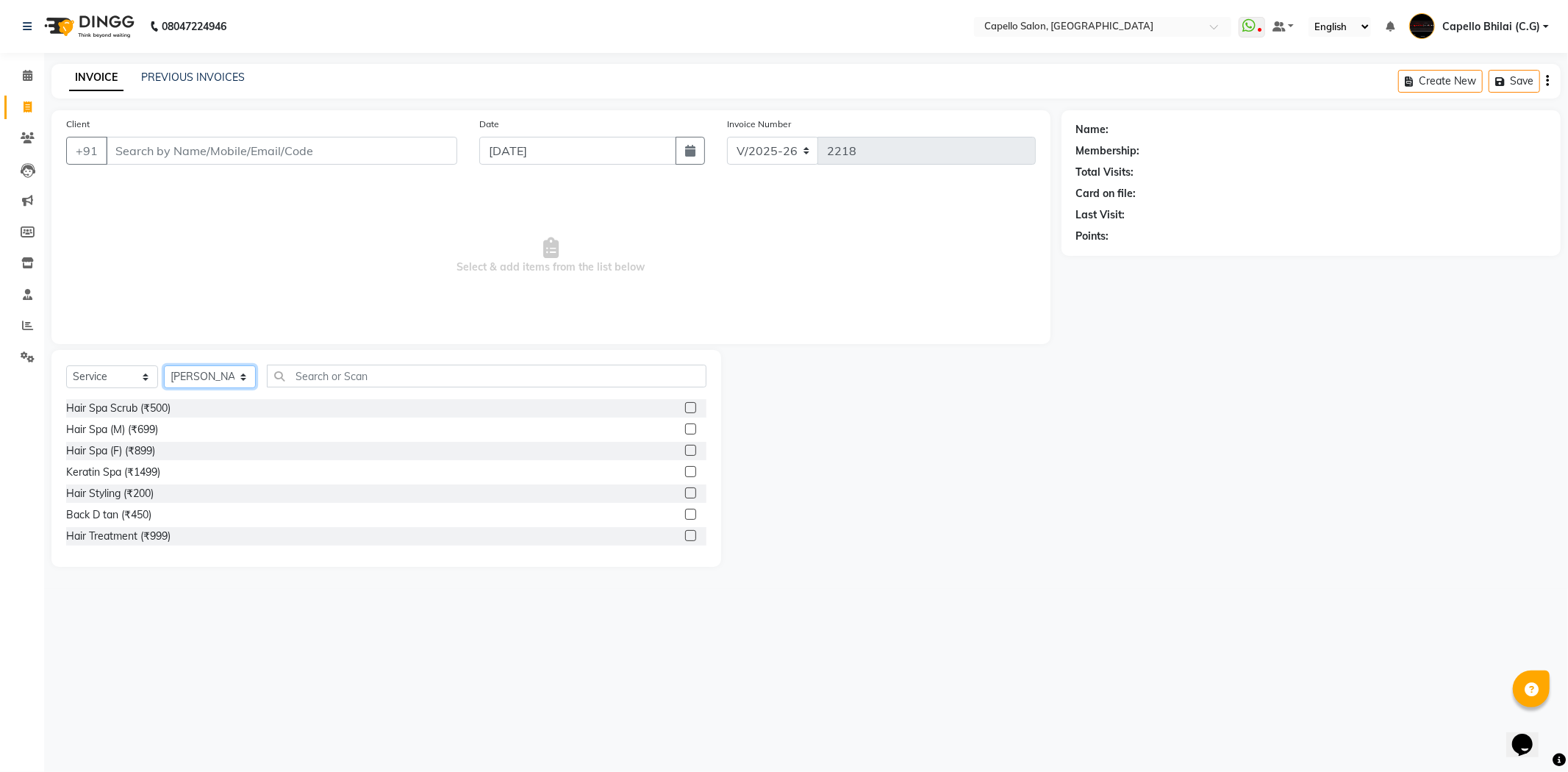
click at [211, 370] on select "Select Stylist ADMIN Anjali Tandia Ashish Kadwe Capello Bhilai (C.G) Nazma Shei…" at bounding box center [210, 376] width 92 height 22
select select "60545"
click at [164, 366] on select "Select Stylist ADMIN Anjali Tandia Ashish Kadwe Capello Bhilai (C.G) Nazma Shei…" at bounding box center [210, 376] width 92 height 22
click at [302, 381] on input "text" at bounding box center [487, 376] width 440 height 22
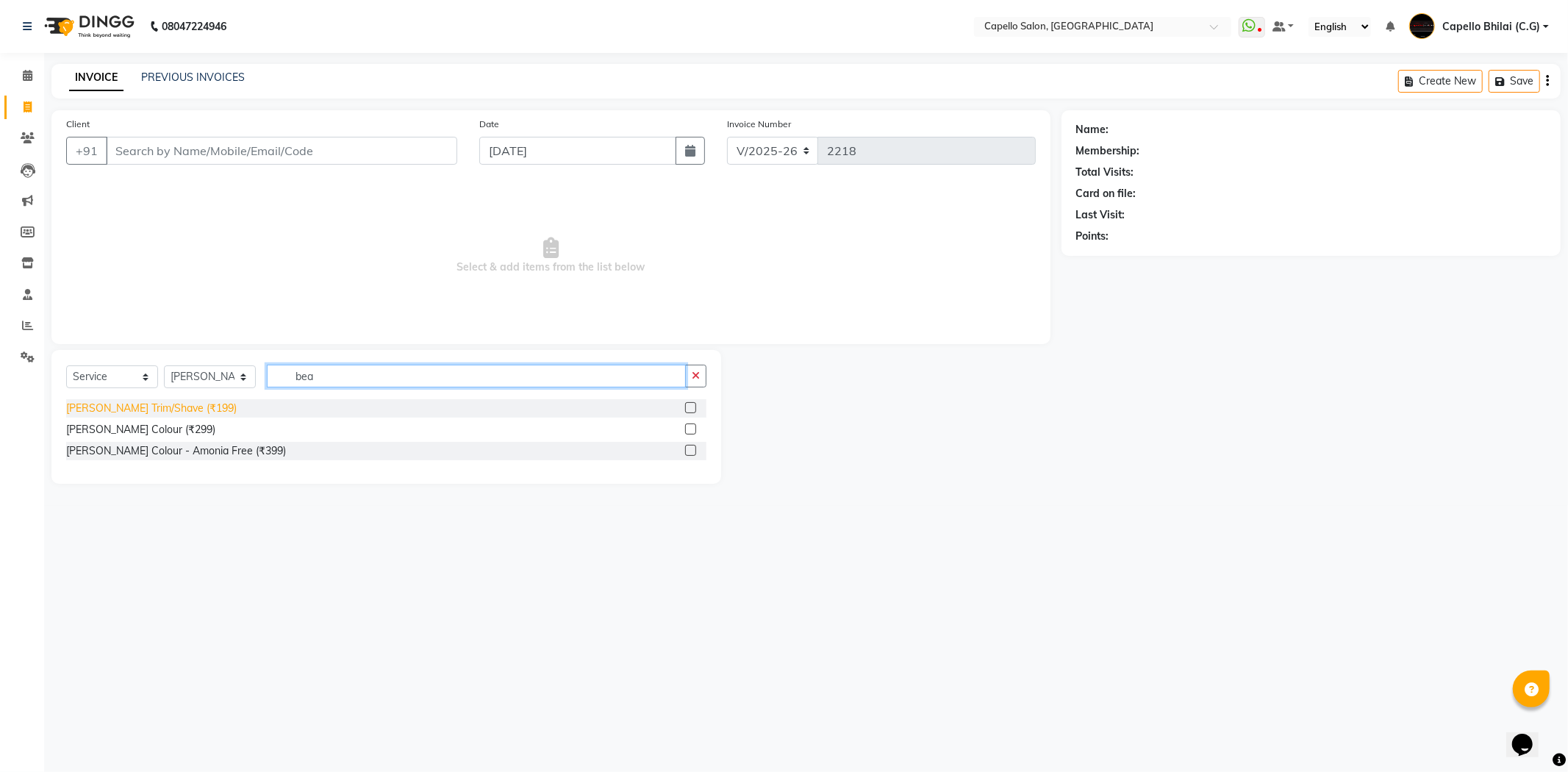
type input "bea"
click at [152, 411] on div "Beard Trim/Shave (₹199)" at bounding box center [151, 408] width 171 height 16
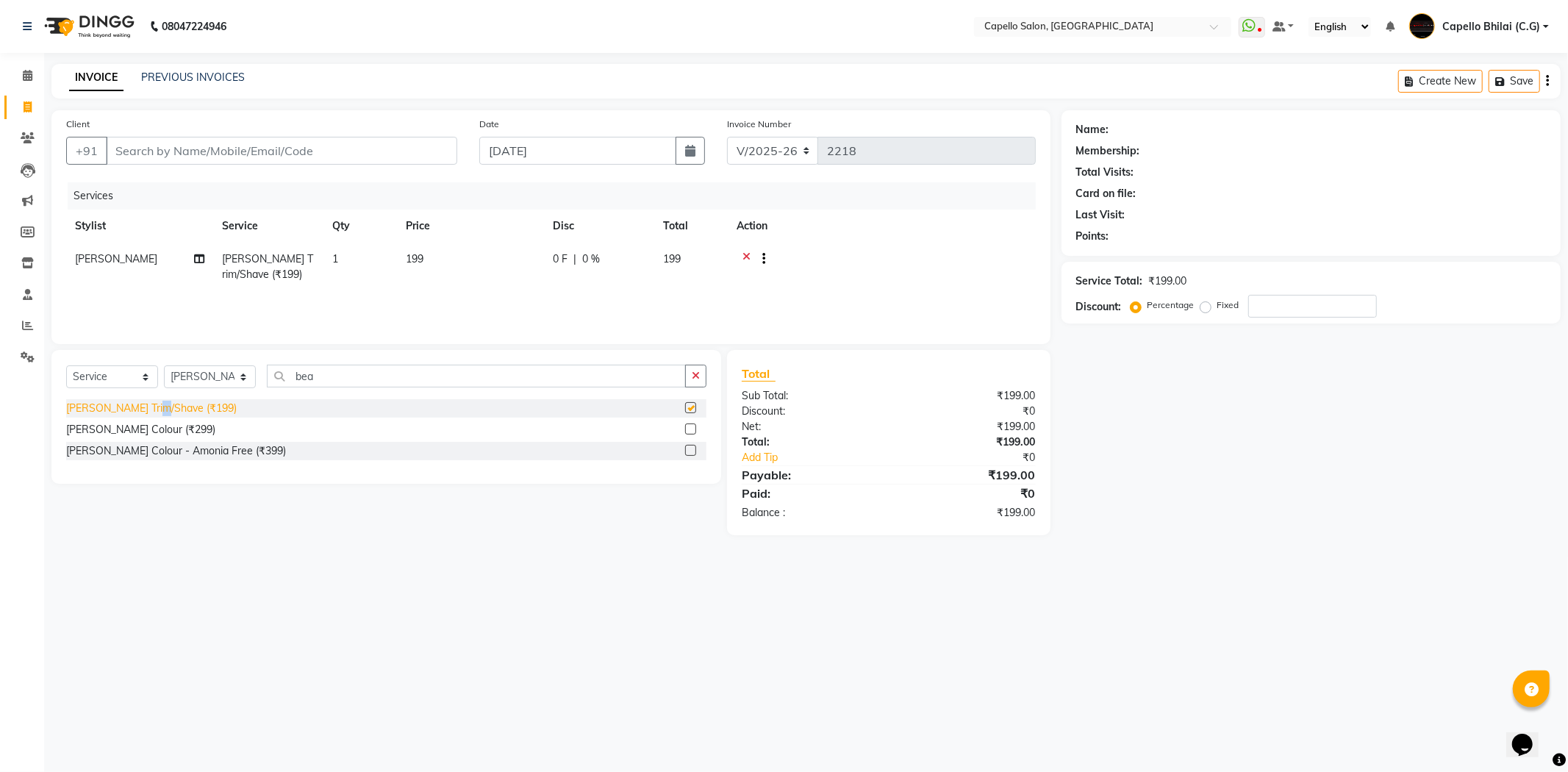
click at [152, 411] on div "Beard Trim/Shave (₹199)" at bounding box center [151, 408] width 171 height 16
checkbox input "false"
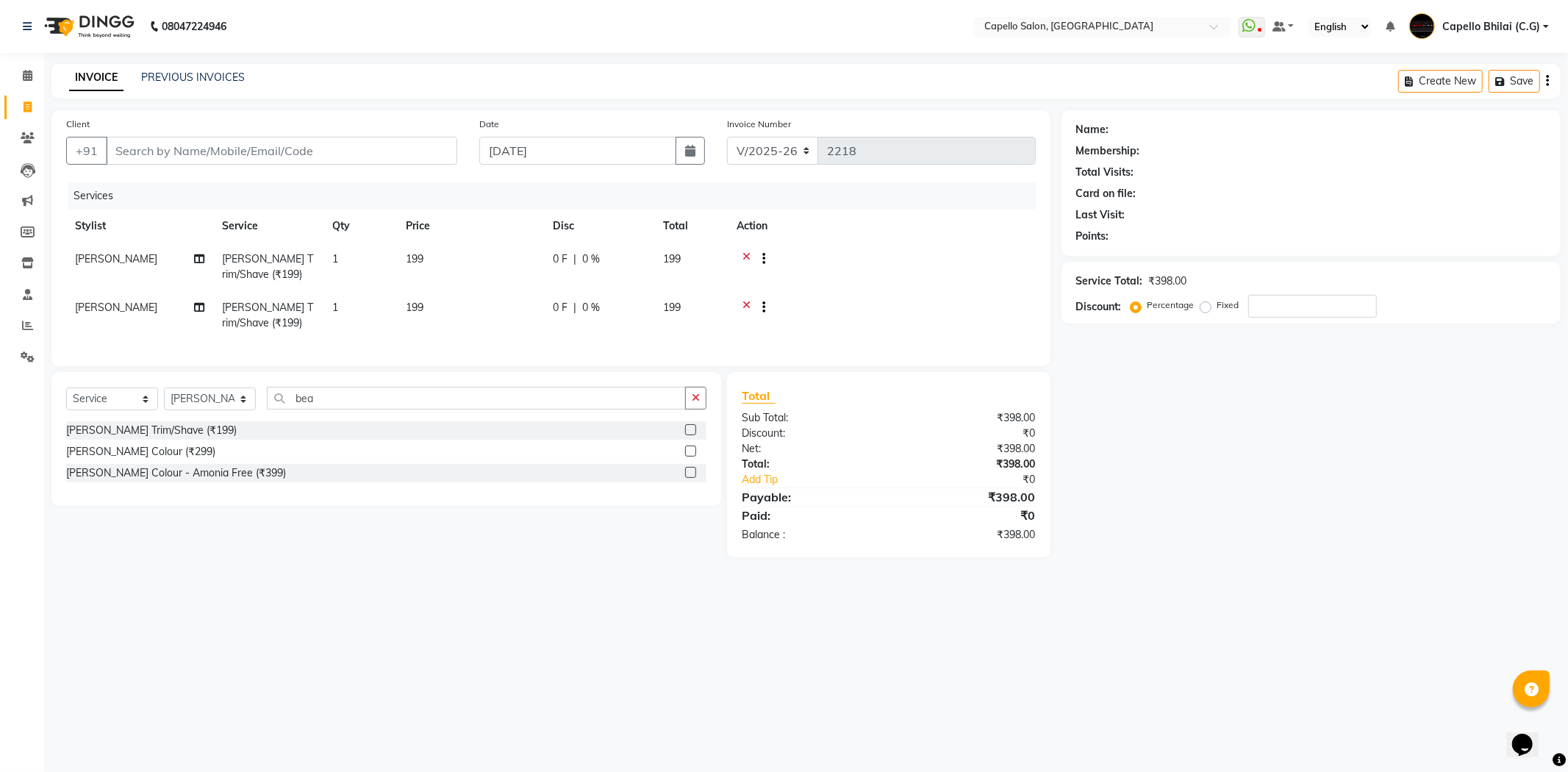
click at [440, 247] on td "199" at bounding box center [470, 266] width 147 height 48
select select "60545"
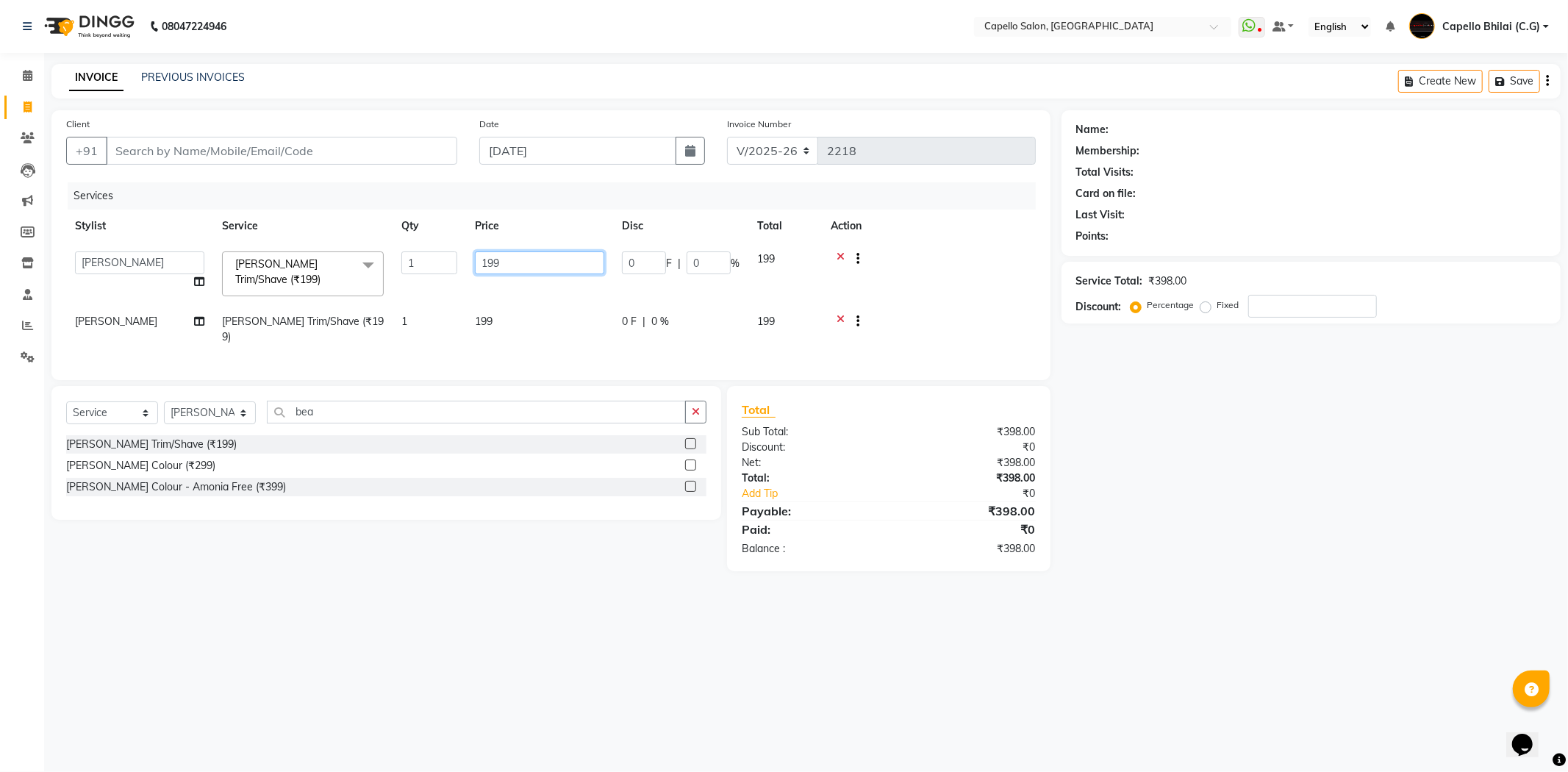
drag, startPoint x: 510, startPoint y: 258, endPoint x: 391, endPoint y: 276, distance: 120.4
click at [391, 276] on tr "ADMIN Anjali Tandia Ashish Kadwe Capello Bhilai (C.G) Nazma Sheikh Nitish Sen P…" at bounding box center [550, 273] width 970 height 62
type input "200"
click at [495, 324] on td "199" at bounding box center [540, 329] width 147 height 48
select select "60545"
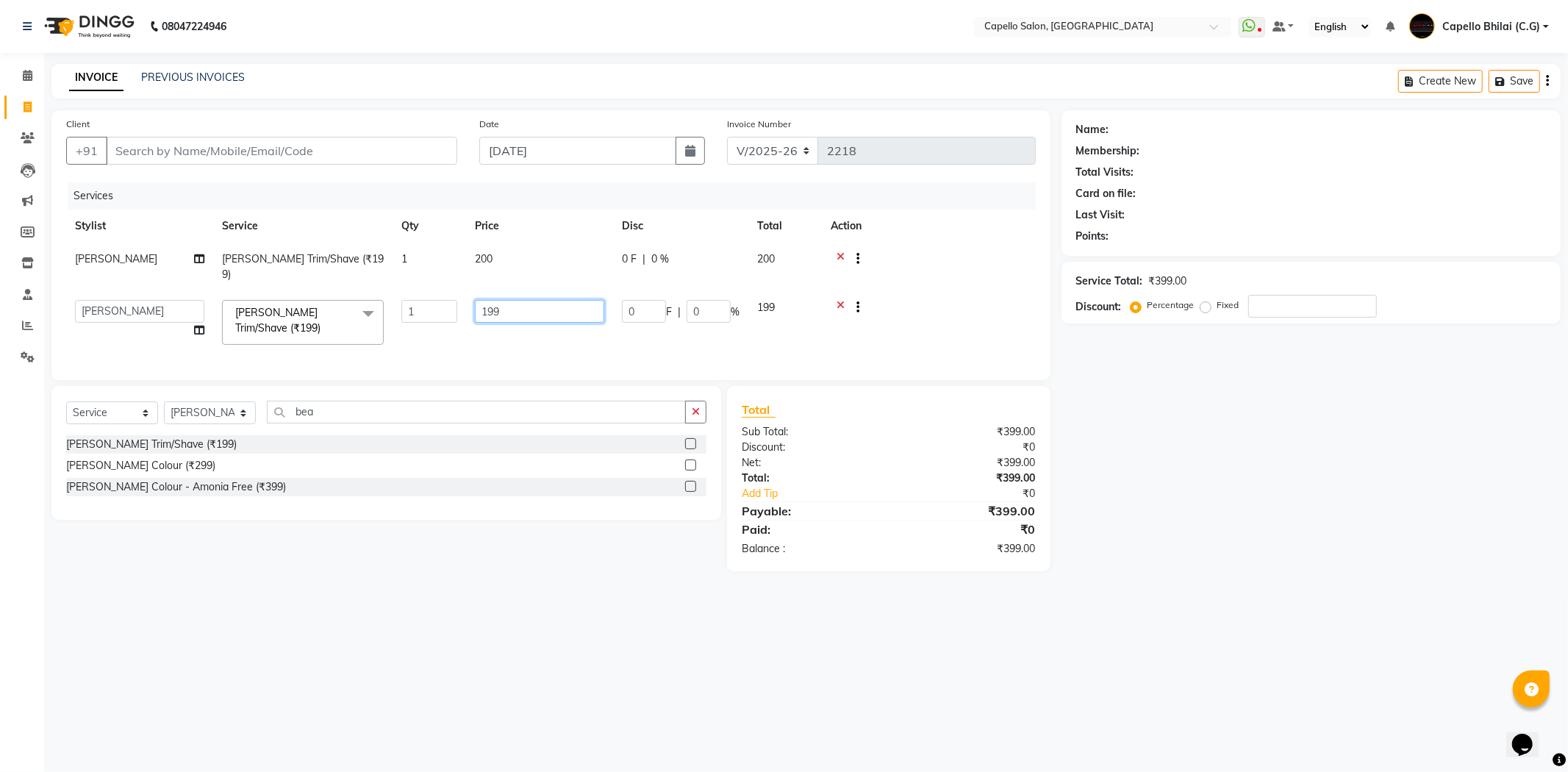
drag, startPoint x: 523, startPoint y: 291, endPoint x: 363, endPoint y: 322, distance: 163.0
click at [363, 322] on tr "ADMIN Anjali Tandia Ashish Kadwe Capello Bhilai (C.G) Nazma Sheikh Nitish Sen P…" at bounding box center [550, 322] width 970 height 62
type input "200"
click at [826, 476] on div "Total:" at bounding box center [810, 478] width 158 height 16
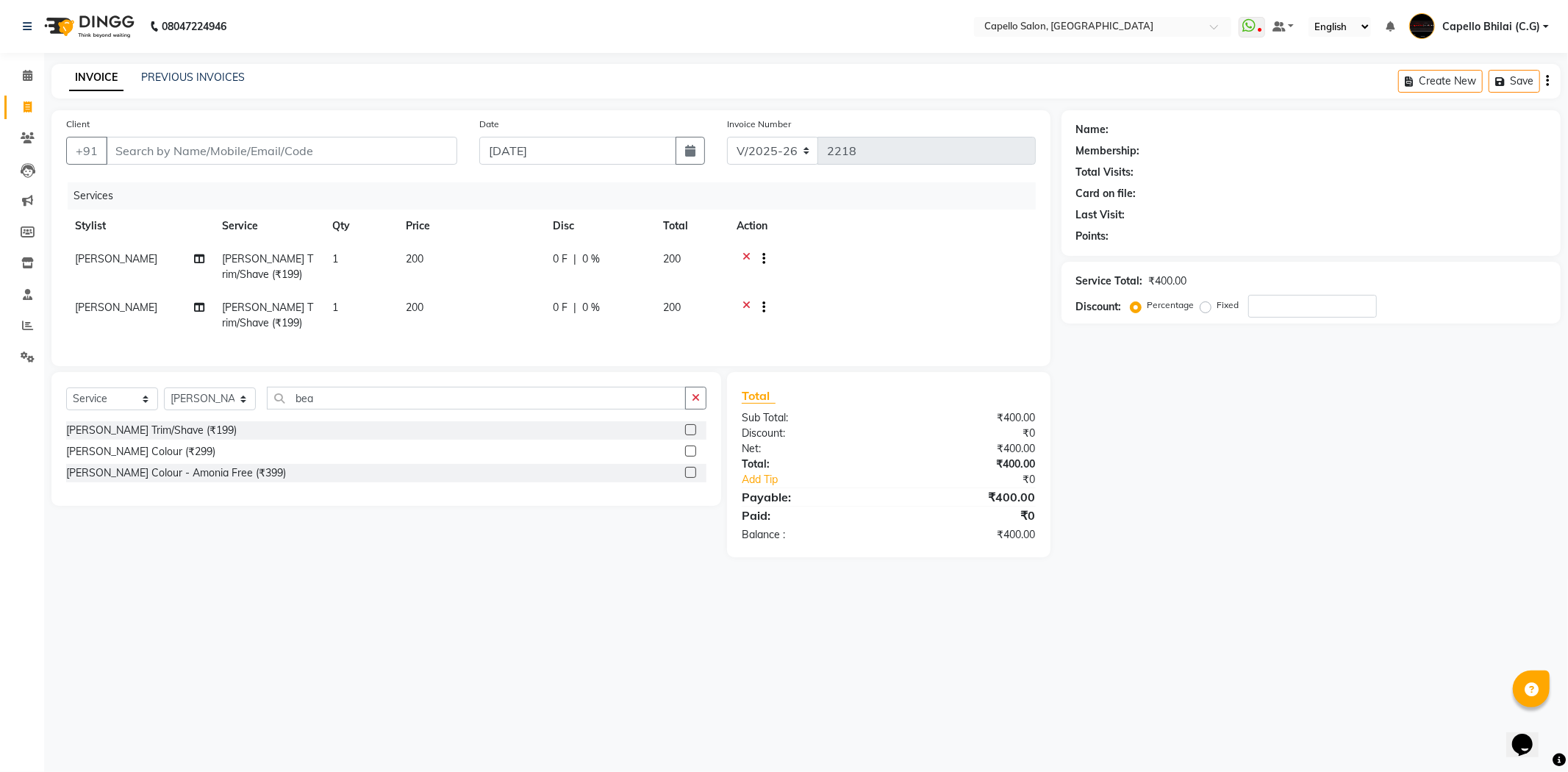
click at [127, 311] on td "[PERSON_NAME]" at bounding box center [139, 316] width 147 height 48
select select "60545"
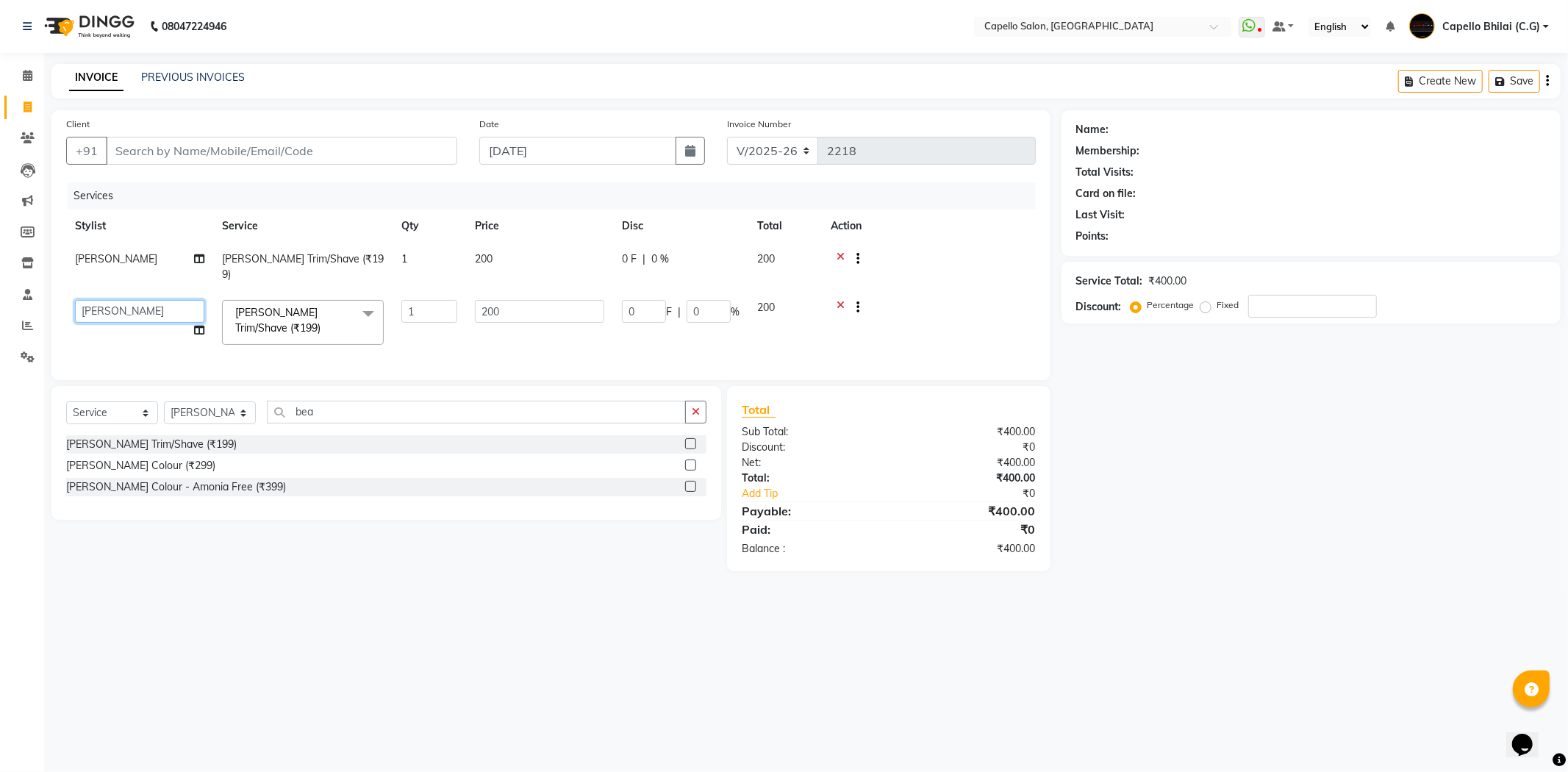
click at [122, 302] on select "ADMIN Anjali Tandia Ashish Kadwe Capello Bhilai (C.G) Nazma Sheikh Nitish Sen P…" at bounding box center [139, 311] width 129 height 22
select select "17882"
click at [863, 456] on div "Net:" at bounding box center [810, 463] width 158 height 16
click at [261, 155] on input "Client" at bounding box center [281, 151] width 351 height 28
type input "9"
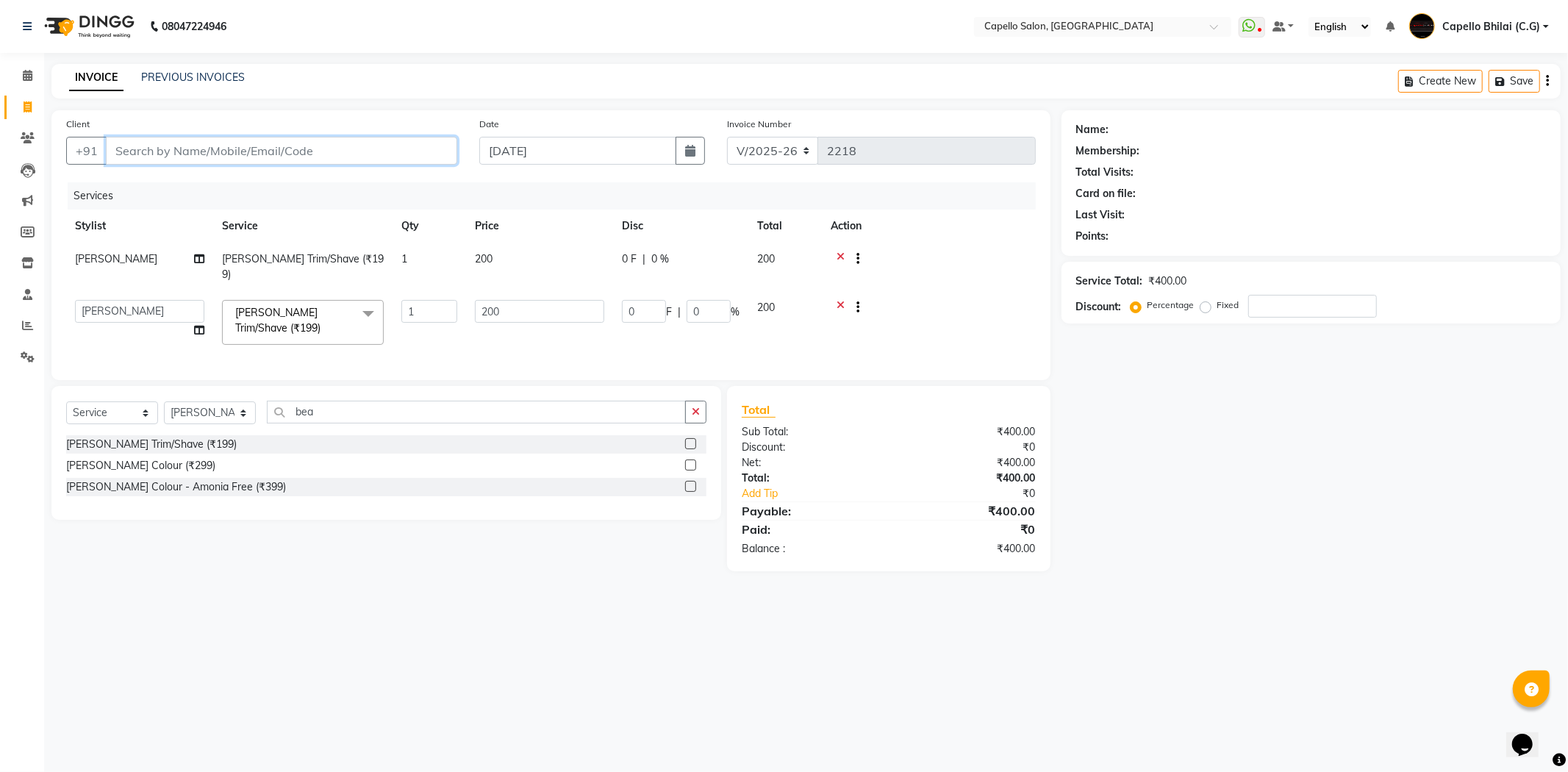
type input "0"
type input "9011299777"
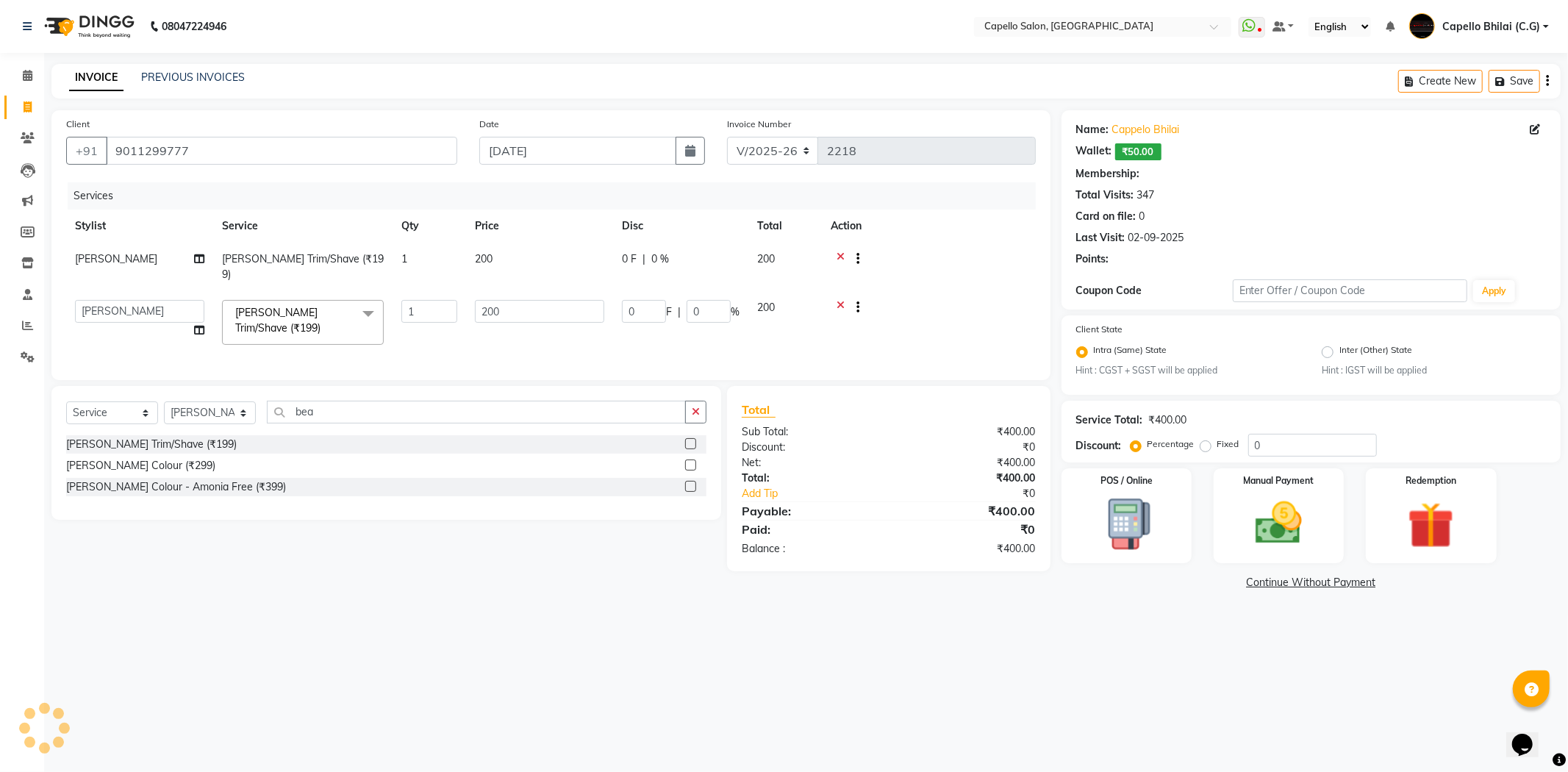
type input "30"
type input "15"
select select "1: Object"
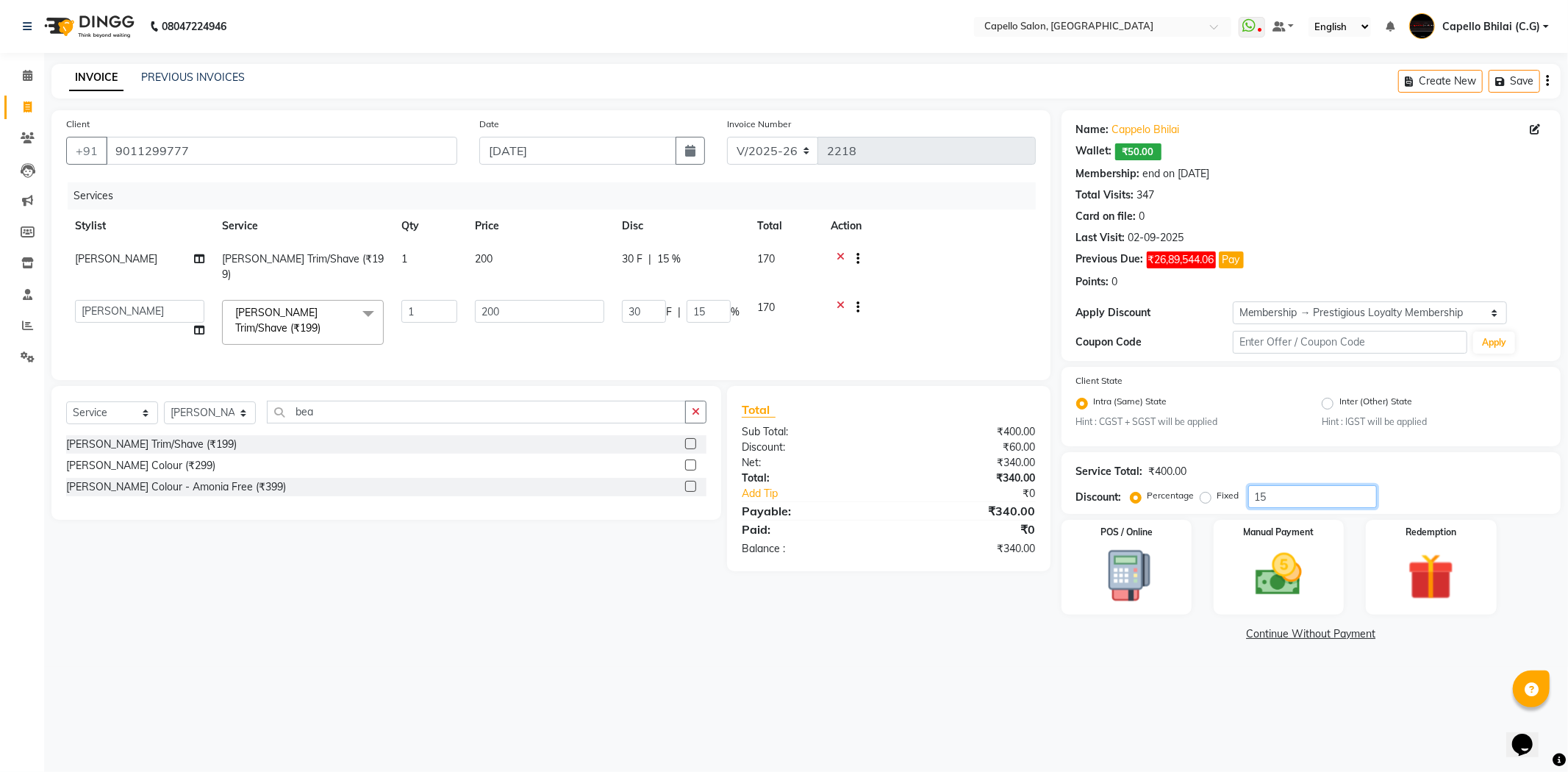
drag, startPoint x: 1318, startPoint y: 494, endPoint x: 1246, endPoint y: 498, distance: 72.1
click at [1248, 497] on input "15" at bounding box center [1312, 496] width 129 height 22
type input "0"
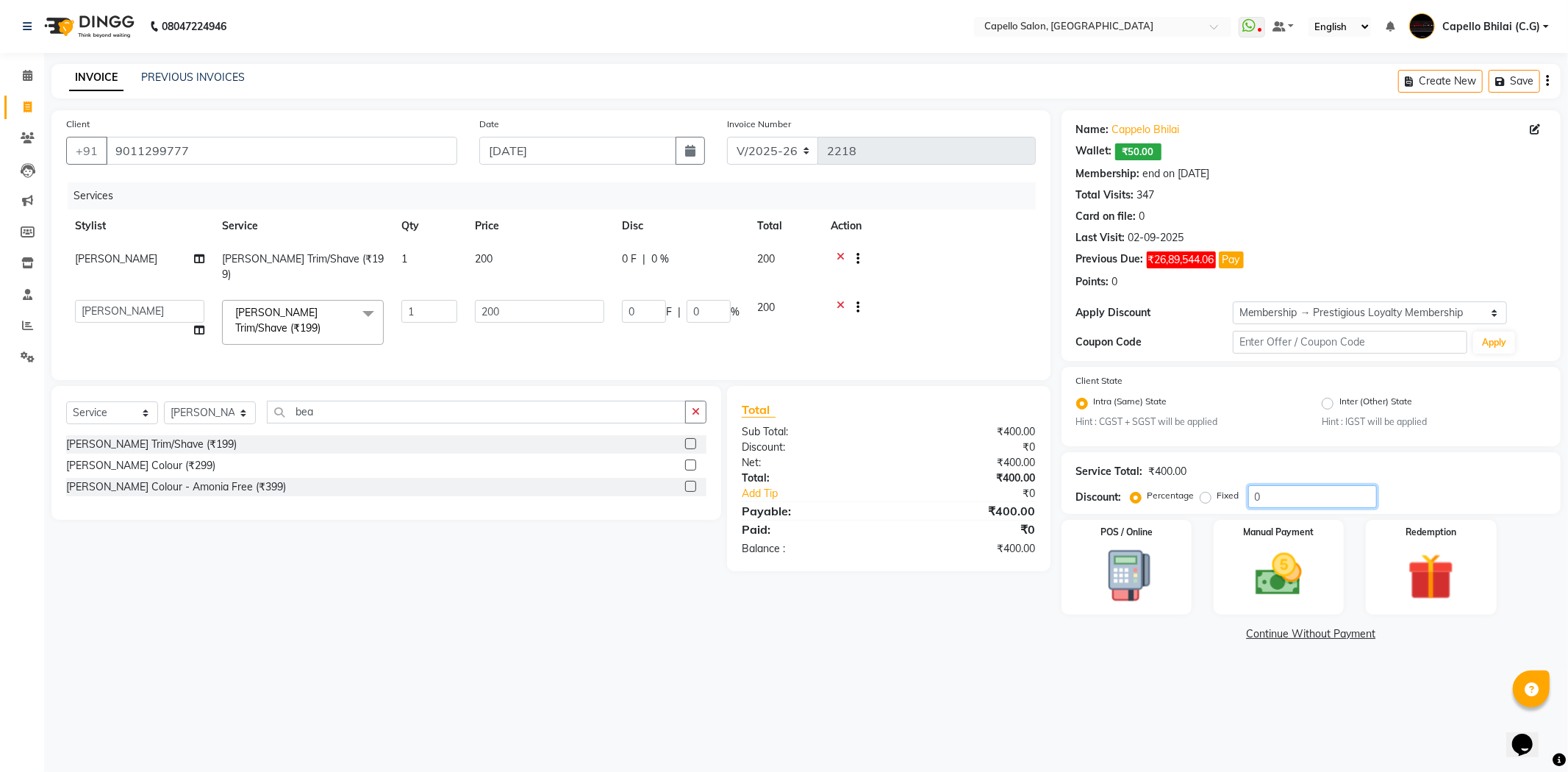
type input "0"
click at [1200, 680] on div "08047224946 Select Location × Capello Salon, Bhilai WhatsApp Status ✕ Status: D…" at bounding box center [784, 386] width 1568 height 772
click at [1287, 556] on img at bounding box center [1279, 575] width 78 height 56
